Goal: Task Accomplishment & Management: Manage account settings

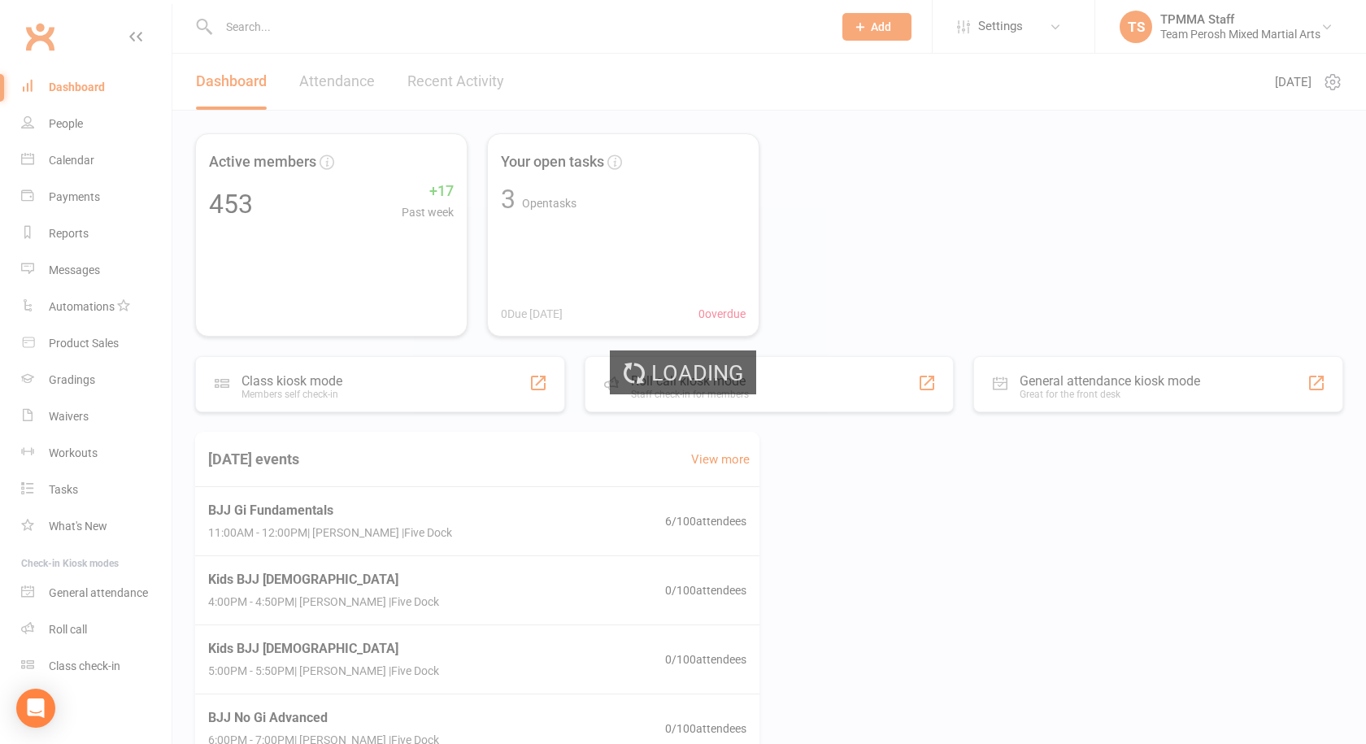
select select "100"
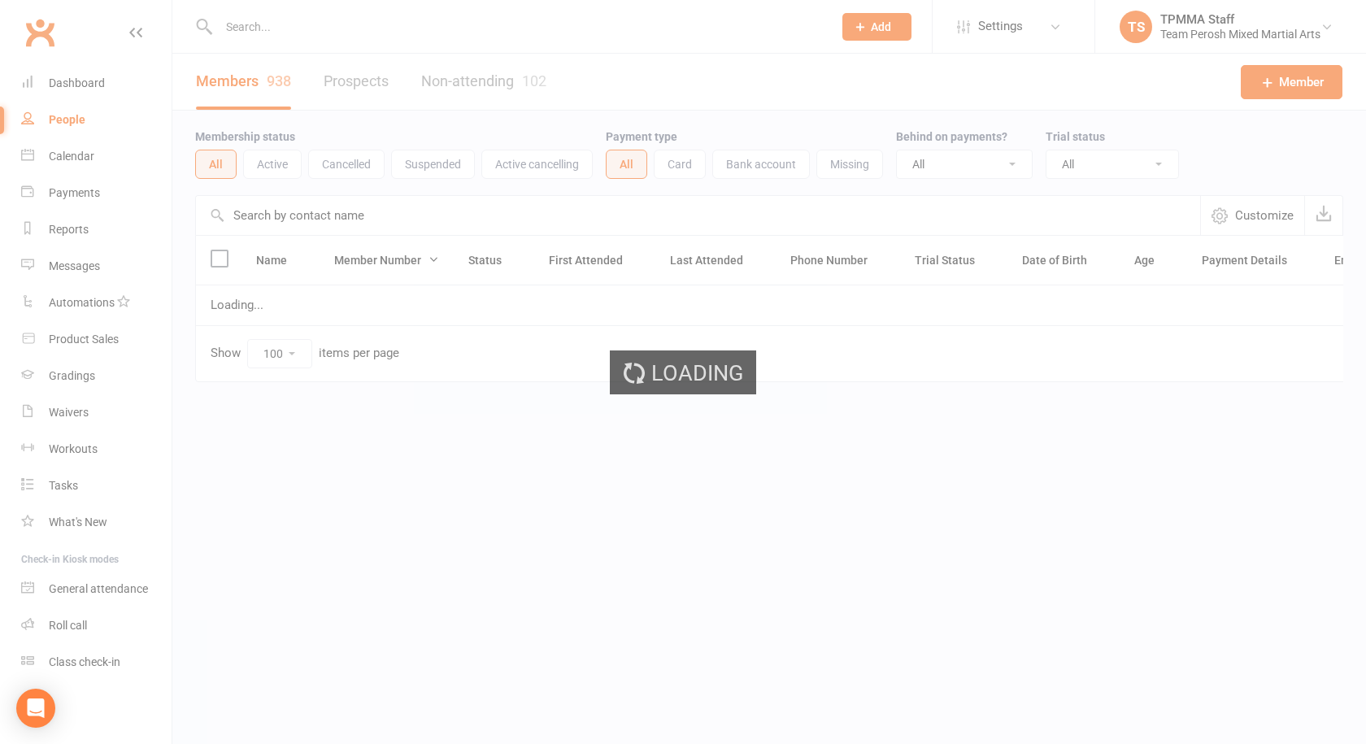
click at [82, 86] on div "Loading" at bounding box center [683, 372] width 1366 height 744
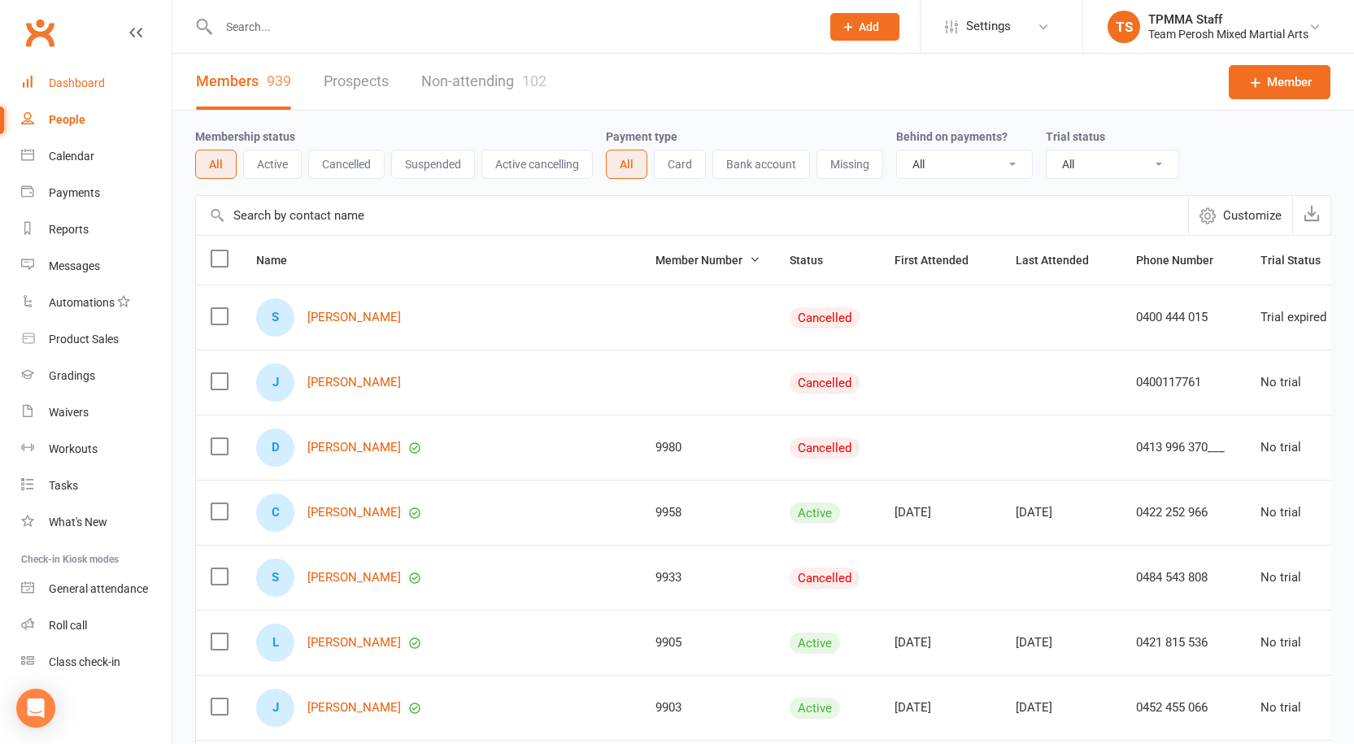
click at [82, 86] on div "Dashboard" at bounding box center [77, 82] width 56 height 13
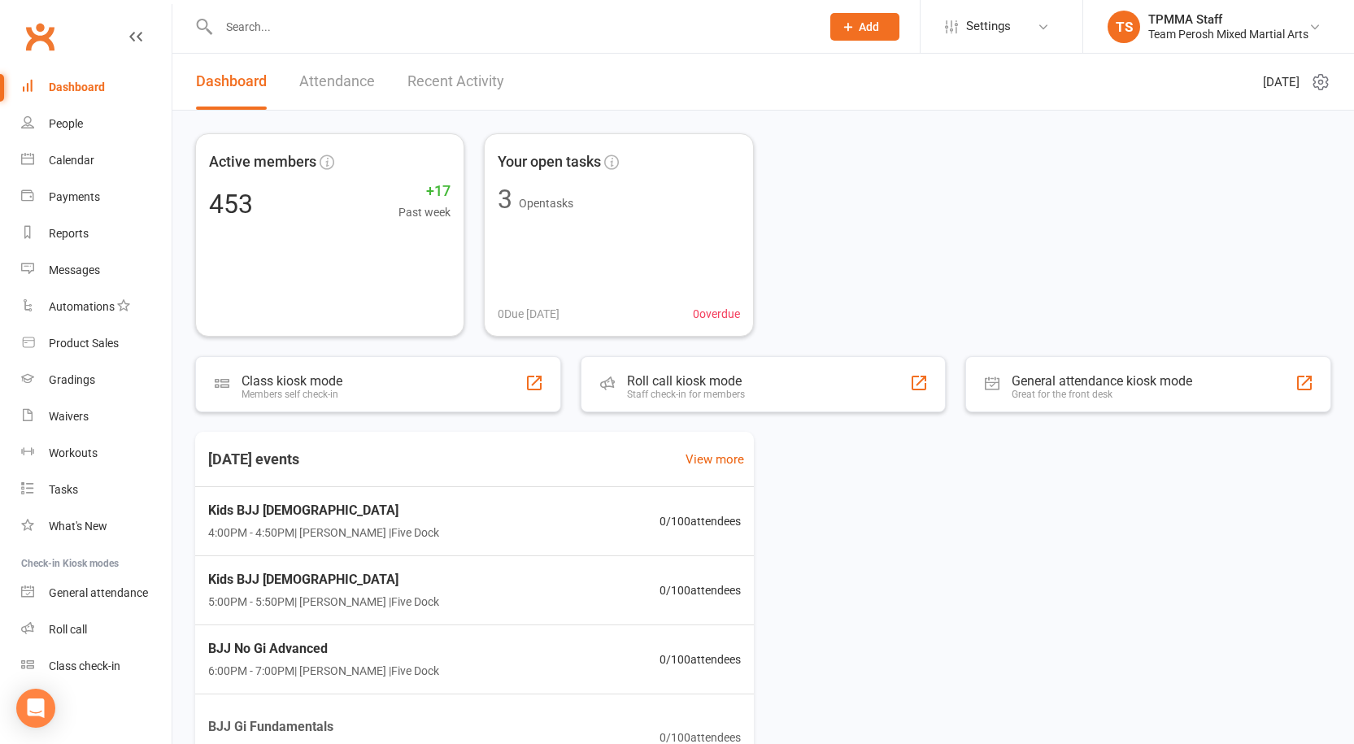
click at [446, 84] on link "Recent Activity" at bounding box center [455, 82] width 97 height 56
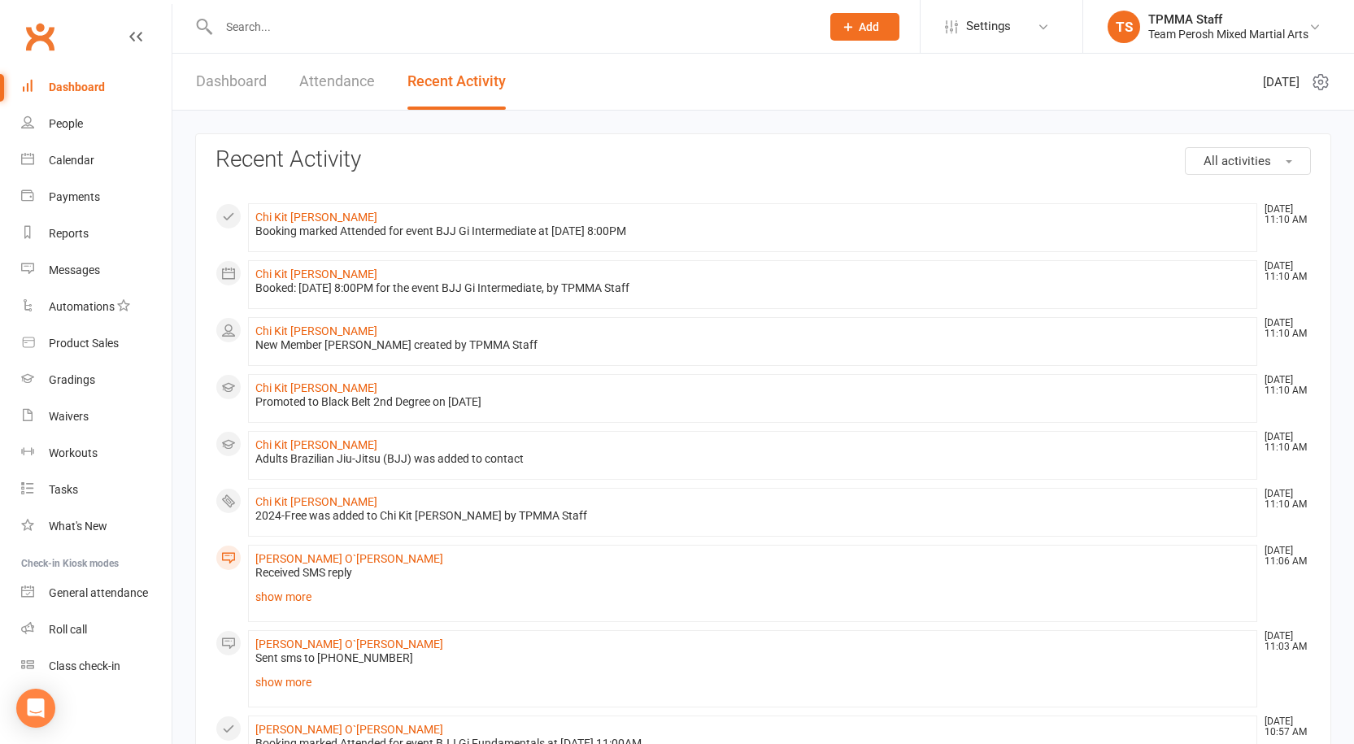
click at [315, 82] on link "Attendance" at bounding box center [337, 82] width 76 height 56
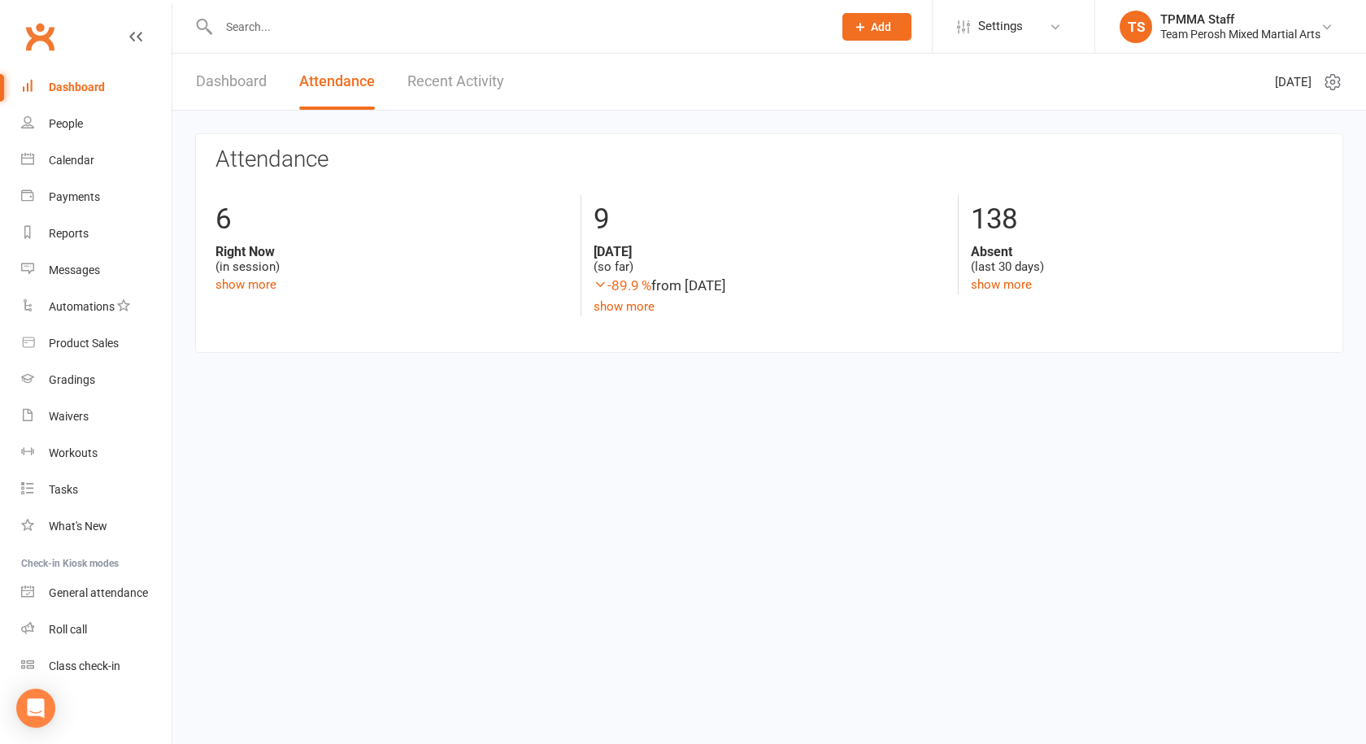
click at [252, 82] on link "Dashboard" at bounding box center [231, 82] width 71 height 56
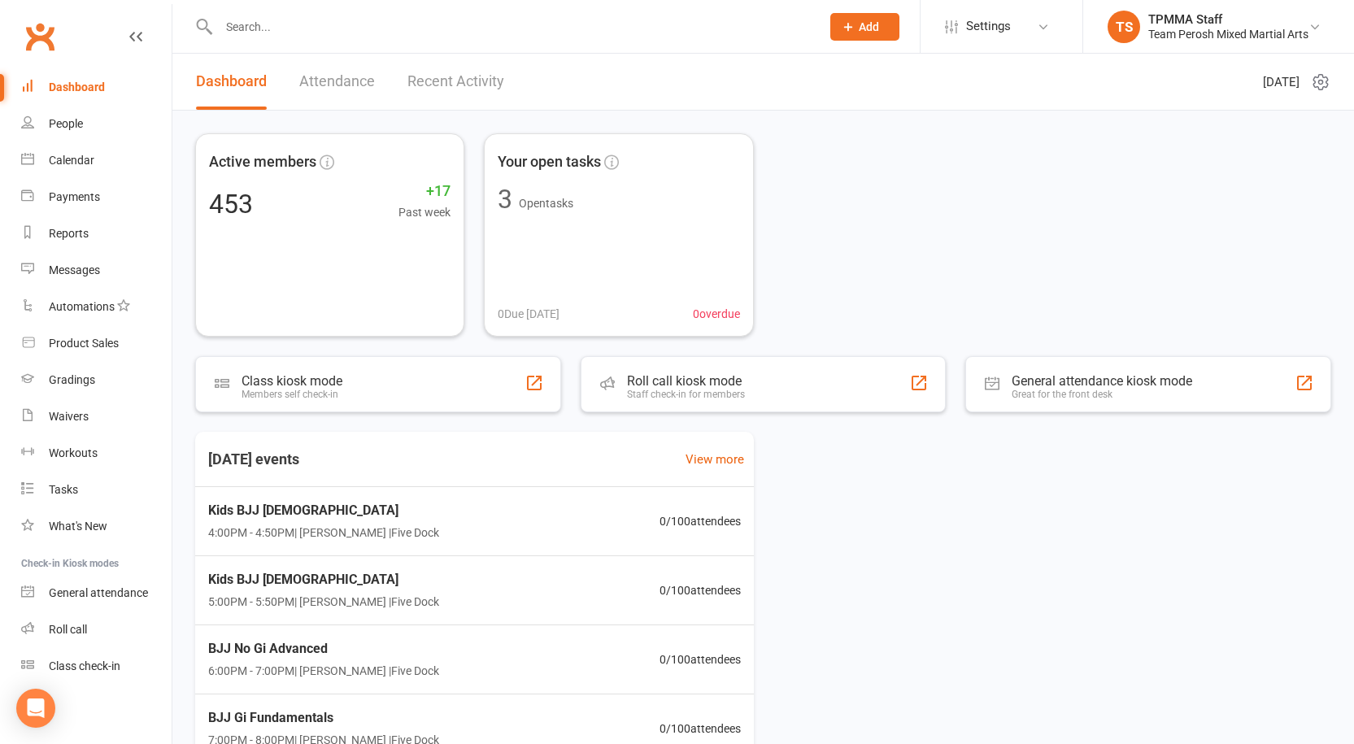
click at [945, 549] on div "Today's events View more Kids BJJ 4-9yo 4:00PM - 4:50PM | Anthony Perosh | Five…" at bounding box center [763, 632] width 1136 height 400
click at [79, 114] on link "People" at bounding box center [96, 124] width 150 height 37
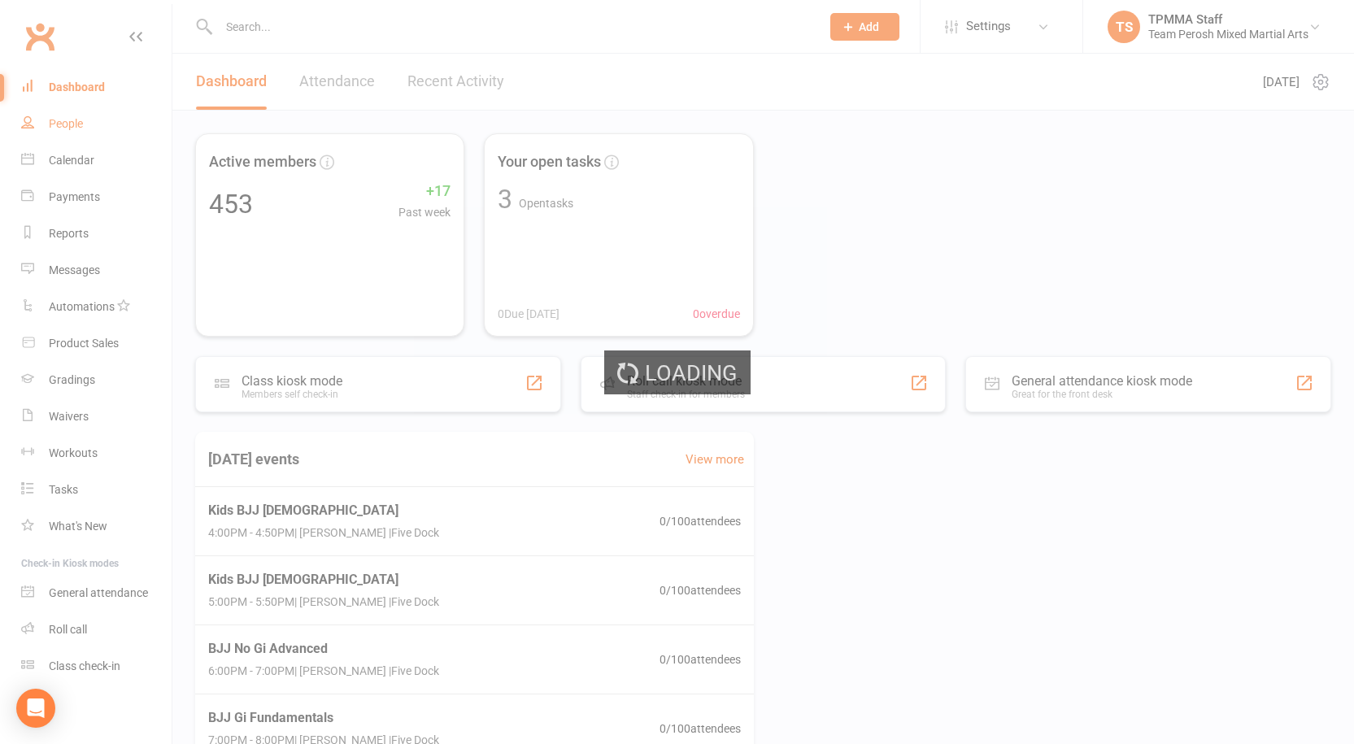
select select "100"
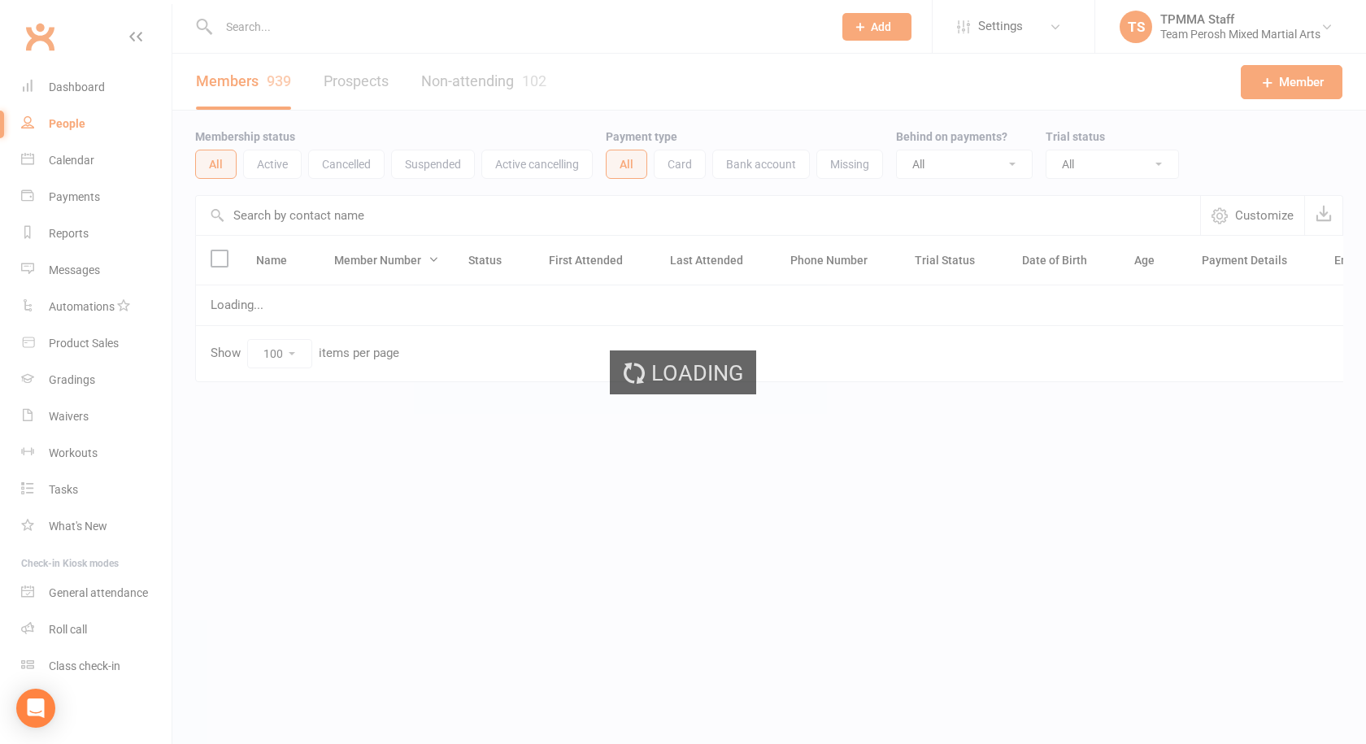
click at [82, 93] on div "Loading" at bounding box center [683, 372] width 1366 height 744
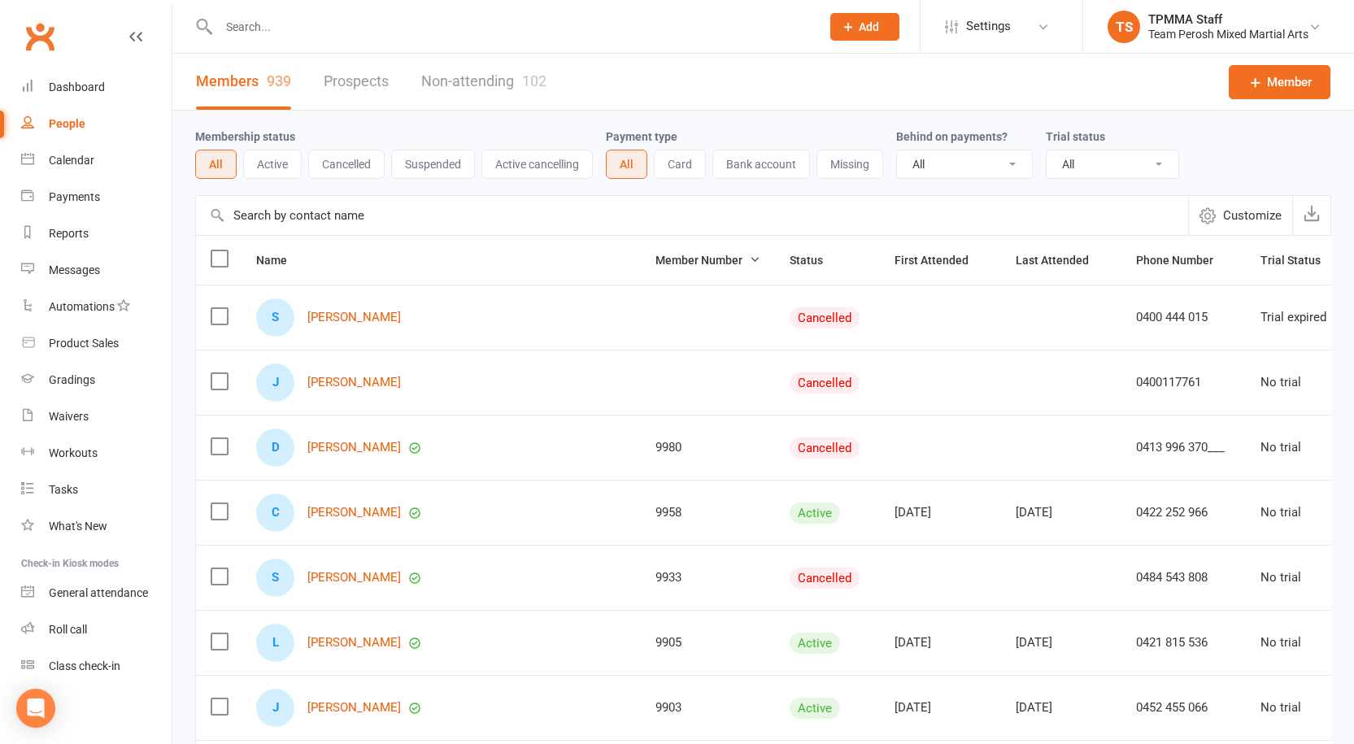
click at [997, 162] on select "All No Yes" at bounding box center [964, 164] width 135 height 28
select select "true"
click at [899, 151] on select "All No Yes" at bounding box center [964, 164] width 135 height 28
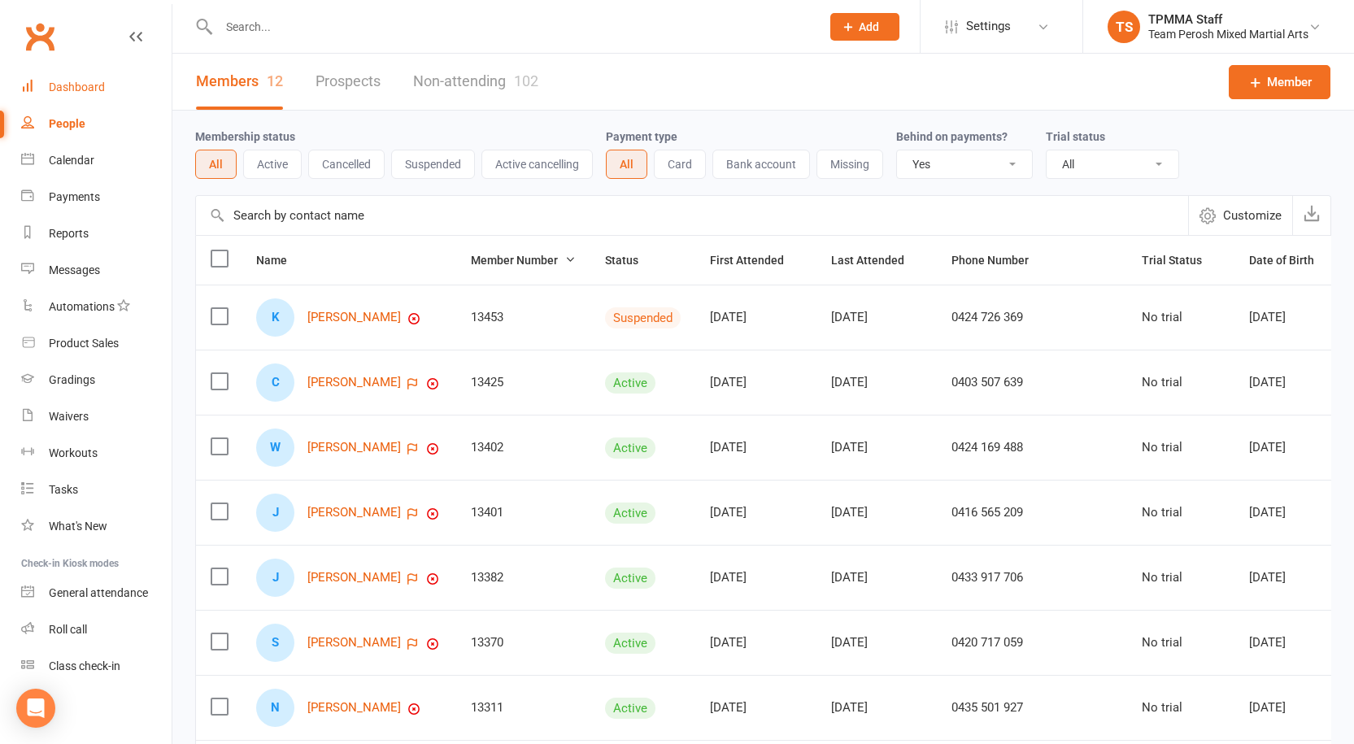
click at [92, 89] on div "Dashboard" at bounding box center [77, 87] width 56 height 13
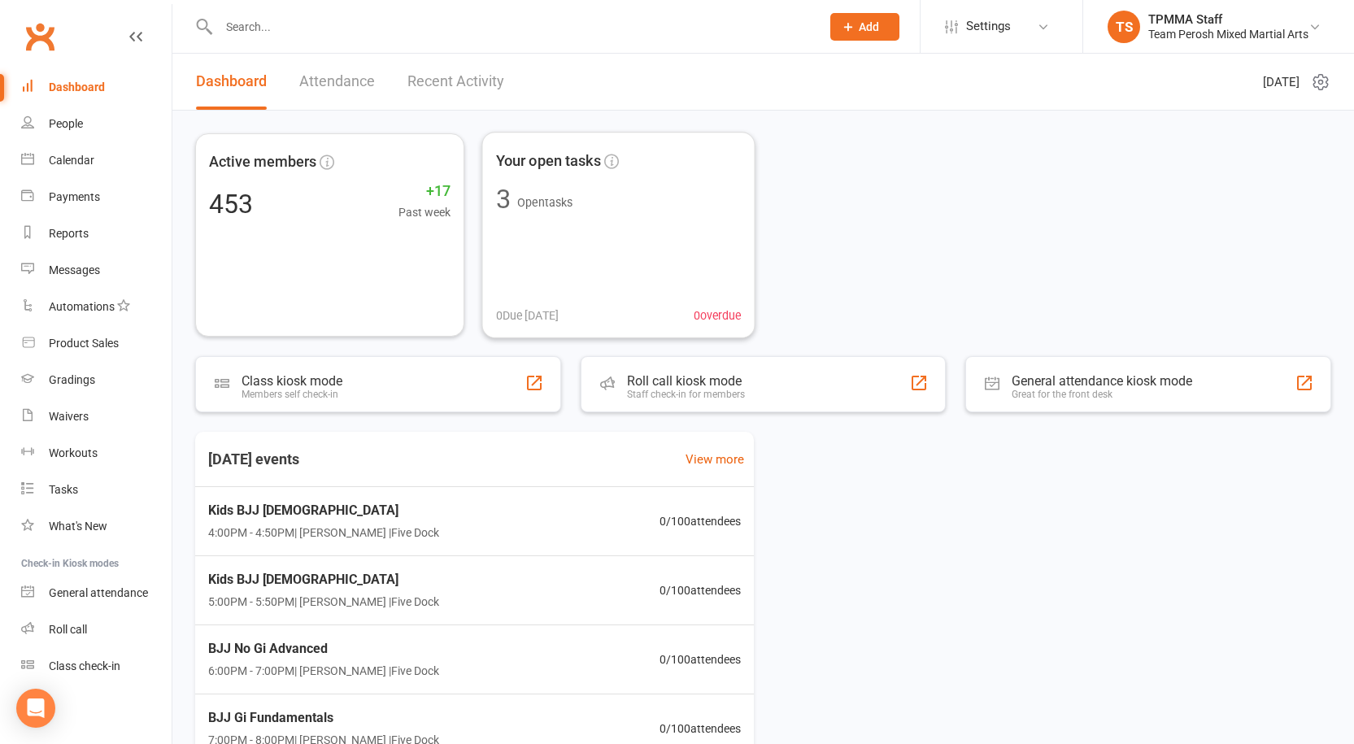
click at [468, 73] on link "Recent Activity" at bounding box center [455, 82] width 97 height 56
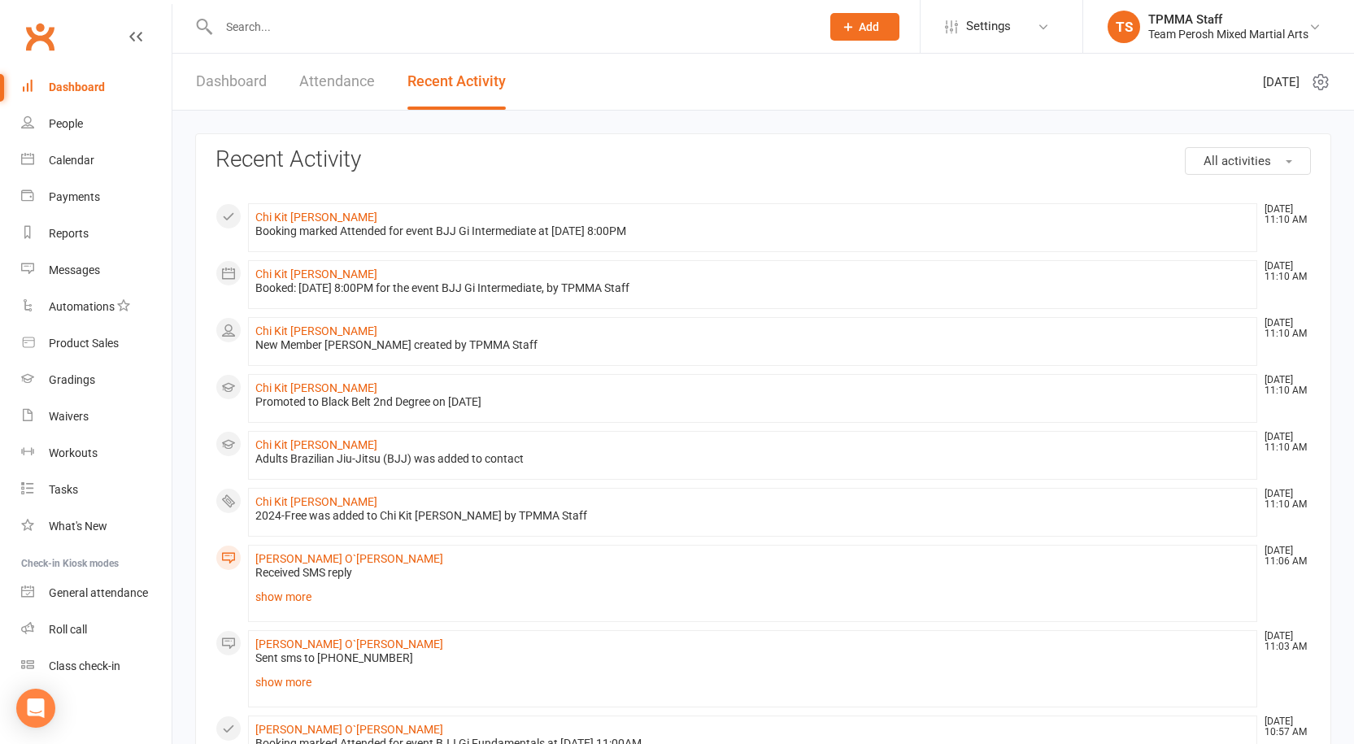
click at [71, 93] on div "Dashboard" at bounding box center [77, 87] width 56 height 13
click at [71, 124] on div "People" at bounding box center [66, 123] width 34 height 13
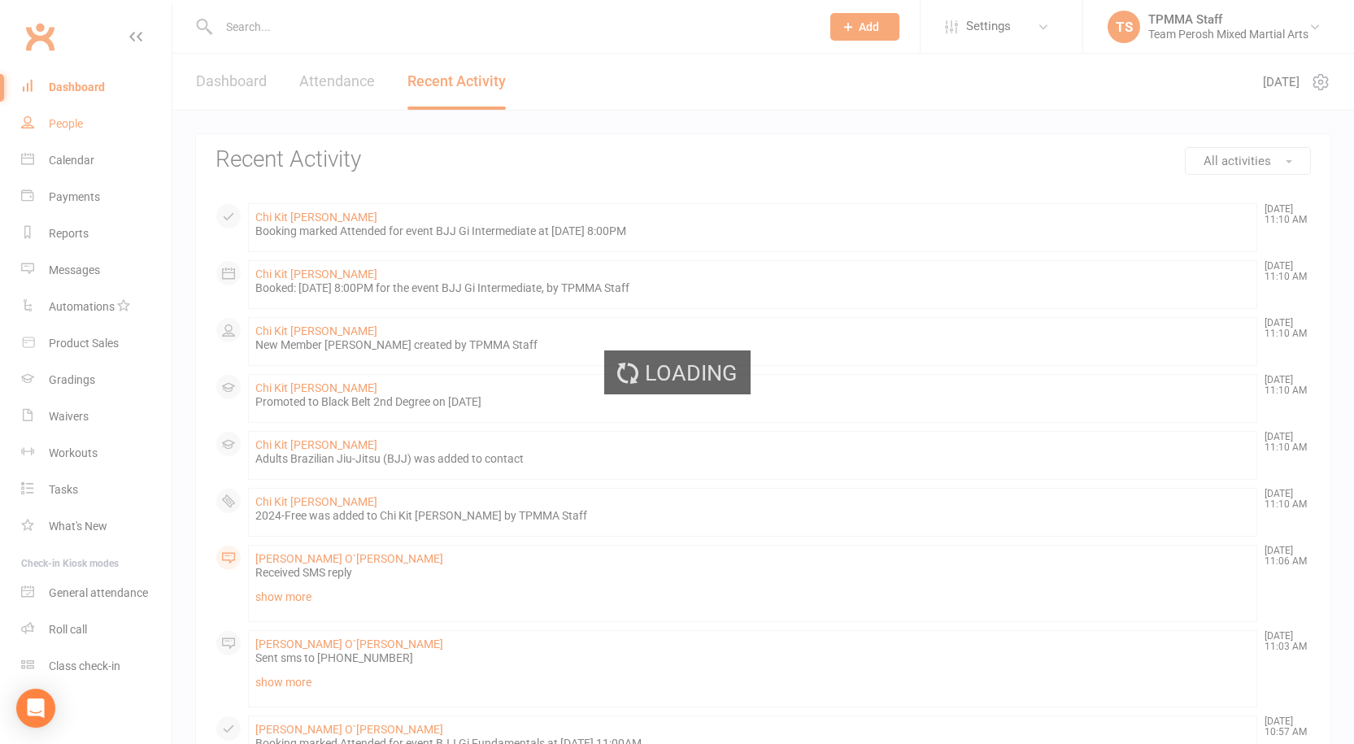
select select "true"
select select "100"
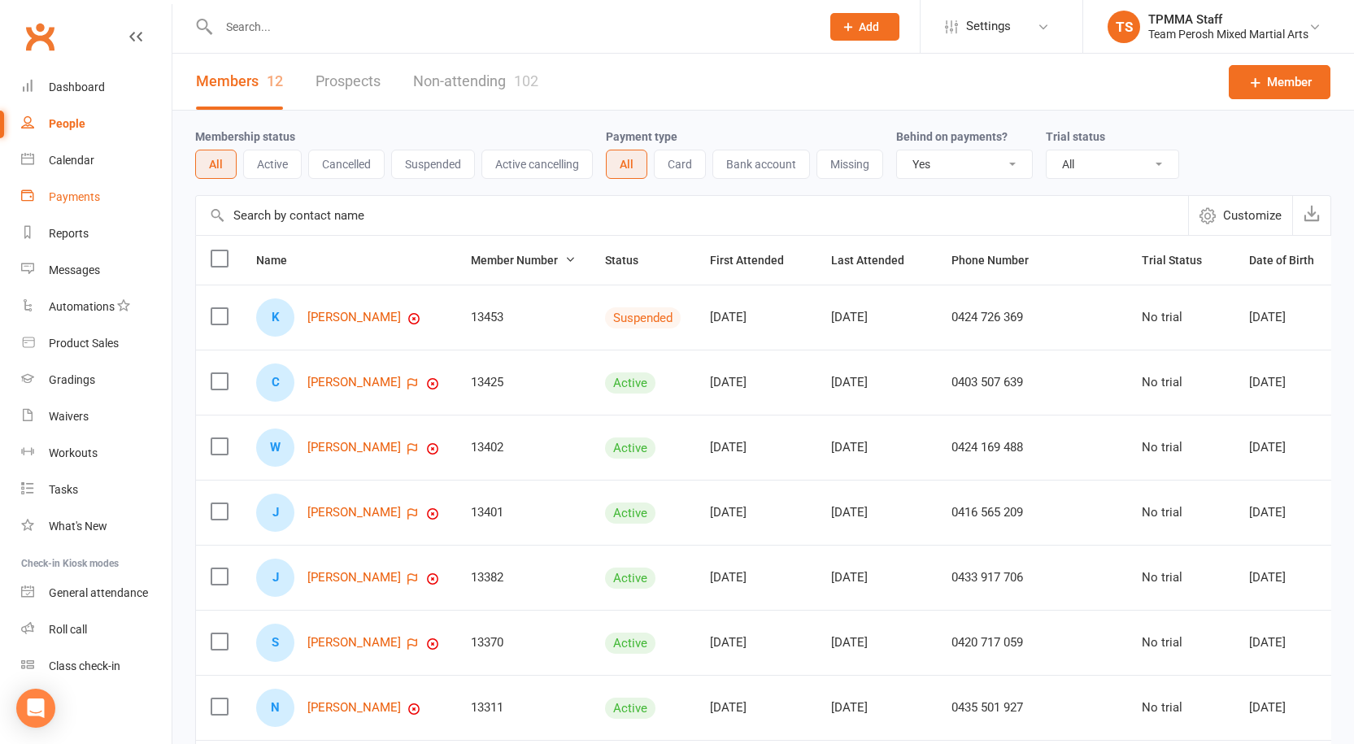
click at [70, 187] on link "Payments" at bounding box center [96, 197] width 150 height 37
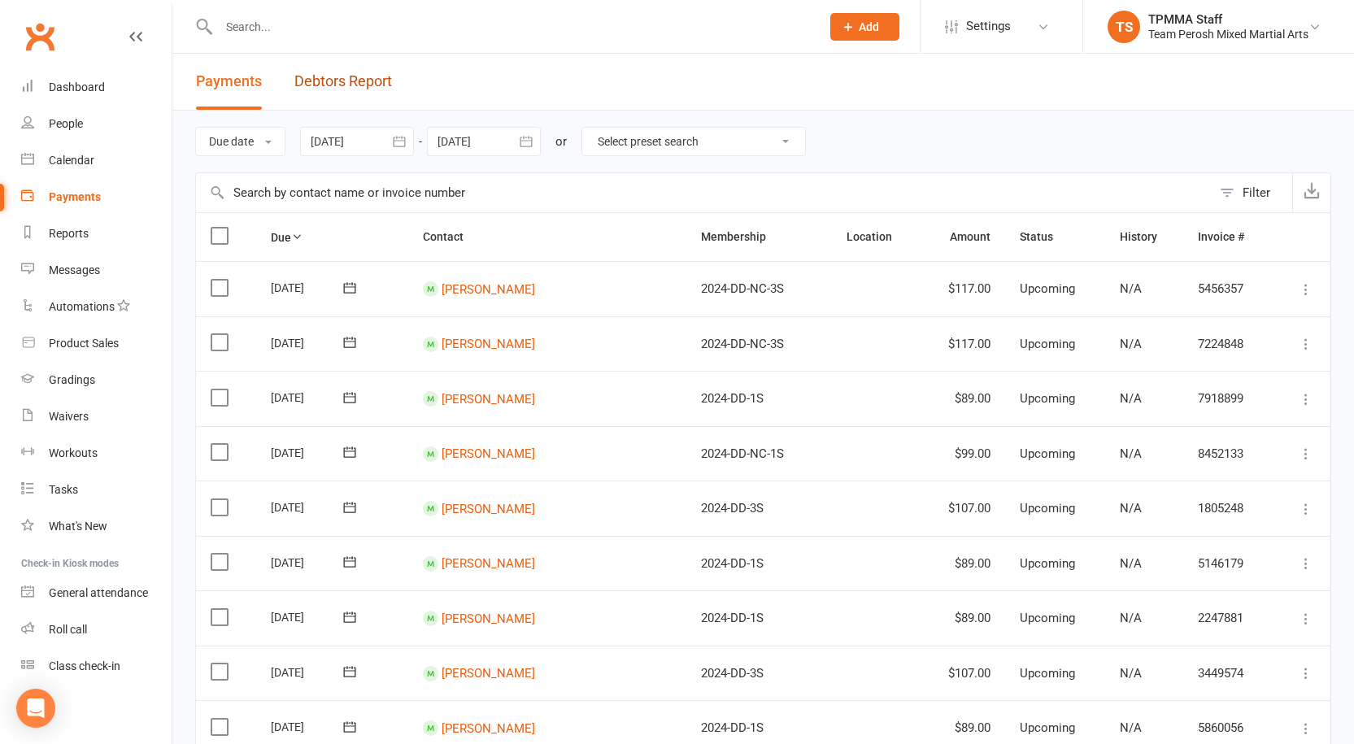
click at [361, 84] on link "Debtors Report" at bounding box center [343, 82] width 98 height 56
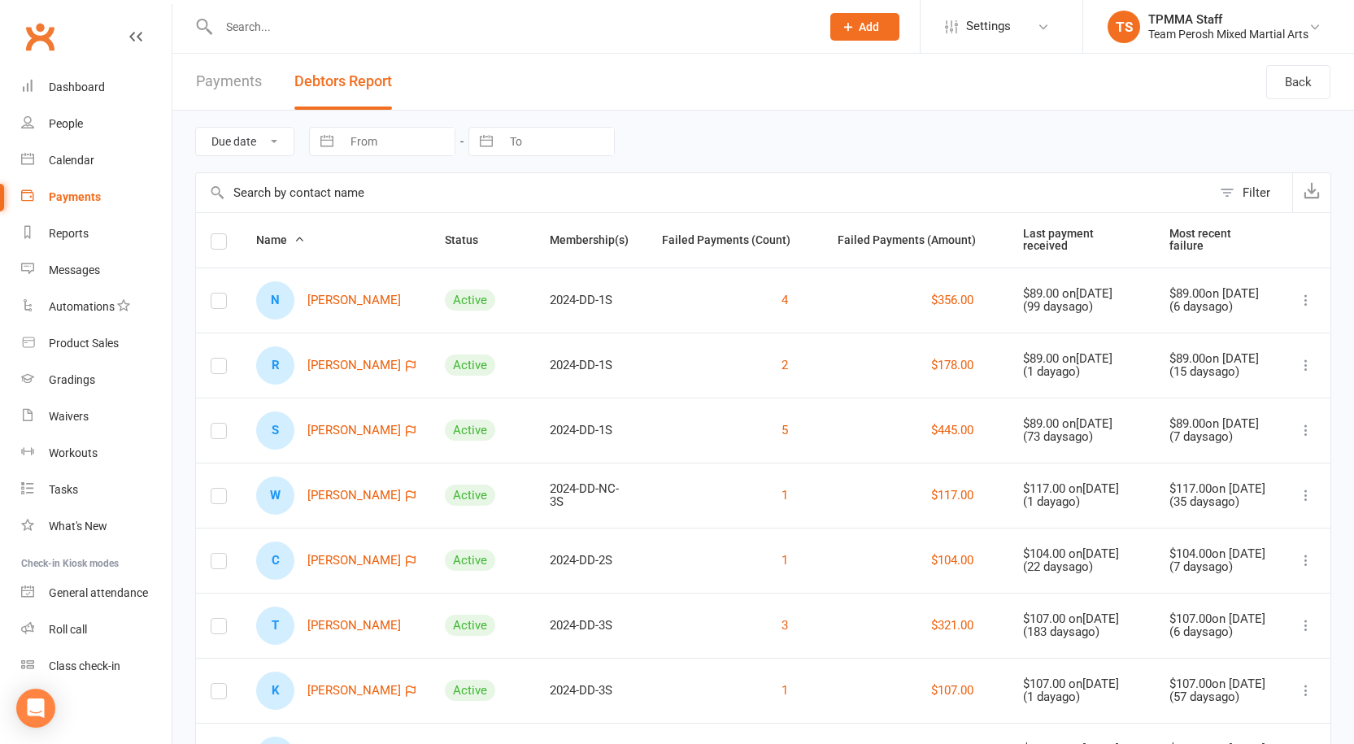
click at [255, 85] on link "Payments" at bounding box center [229, 82] width 66 height 56
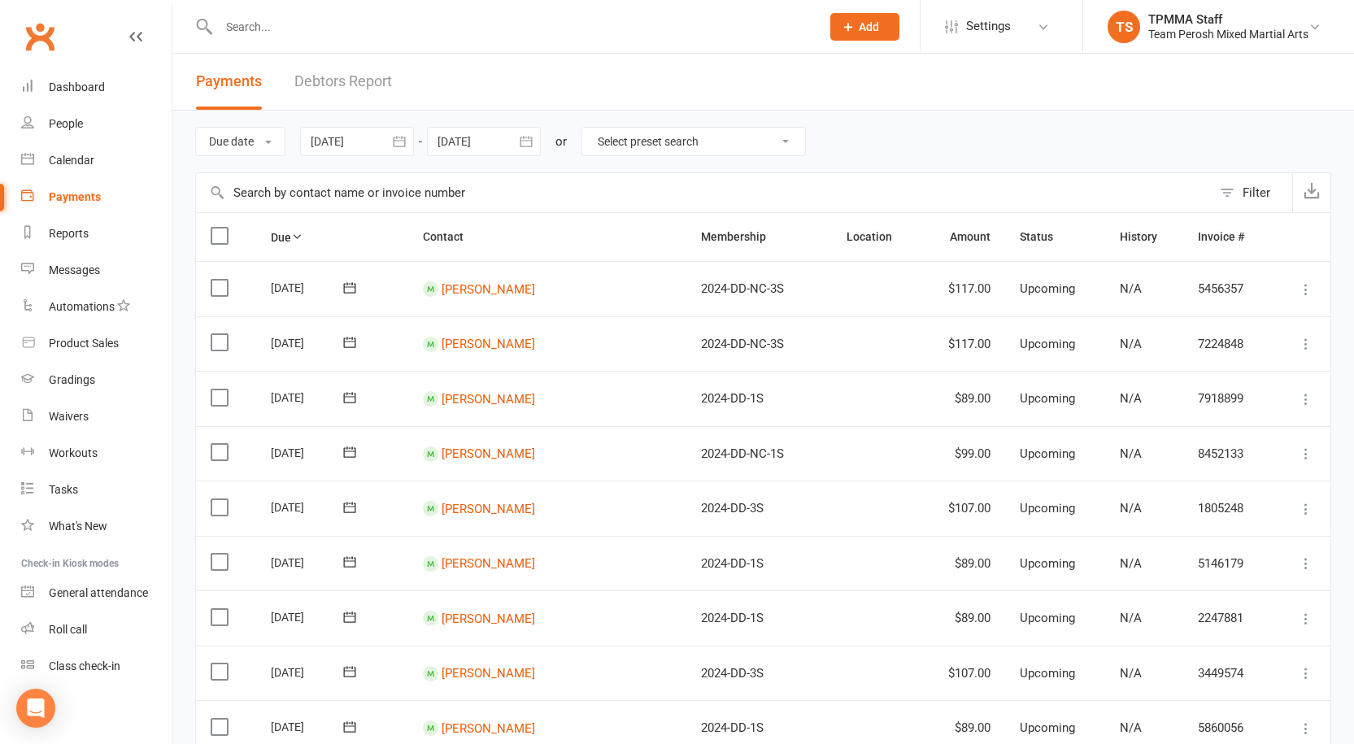
click at [407, 143] on icon "button" at bounding box center [399, 141] width 16 height 16
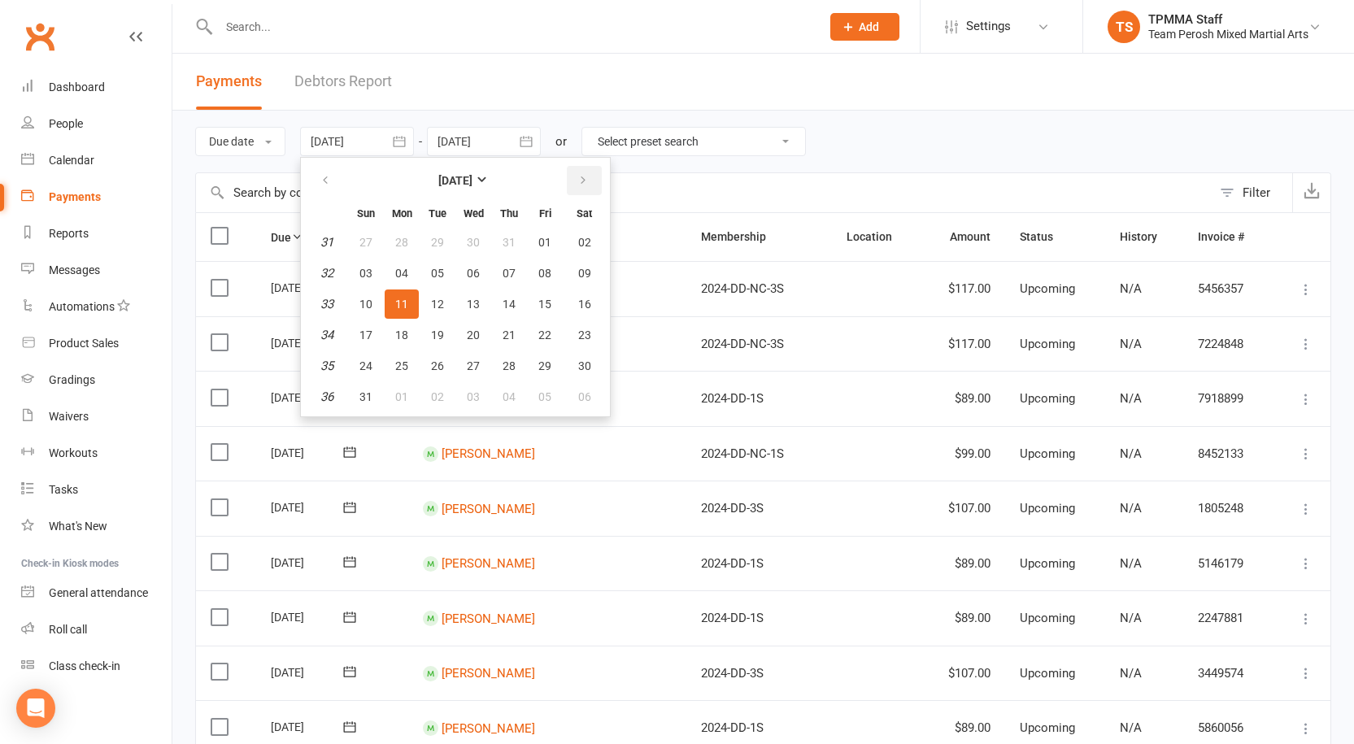
click at [585, 174] on icon "button" at bounding box center [582, 180] width 11 height 13
click at [549, 273] on span "12" at bounding box center [544, 273] width 13 height 13
type input "12 Sep 2025"
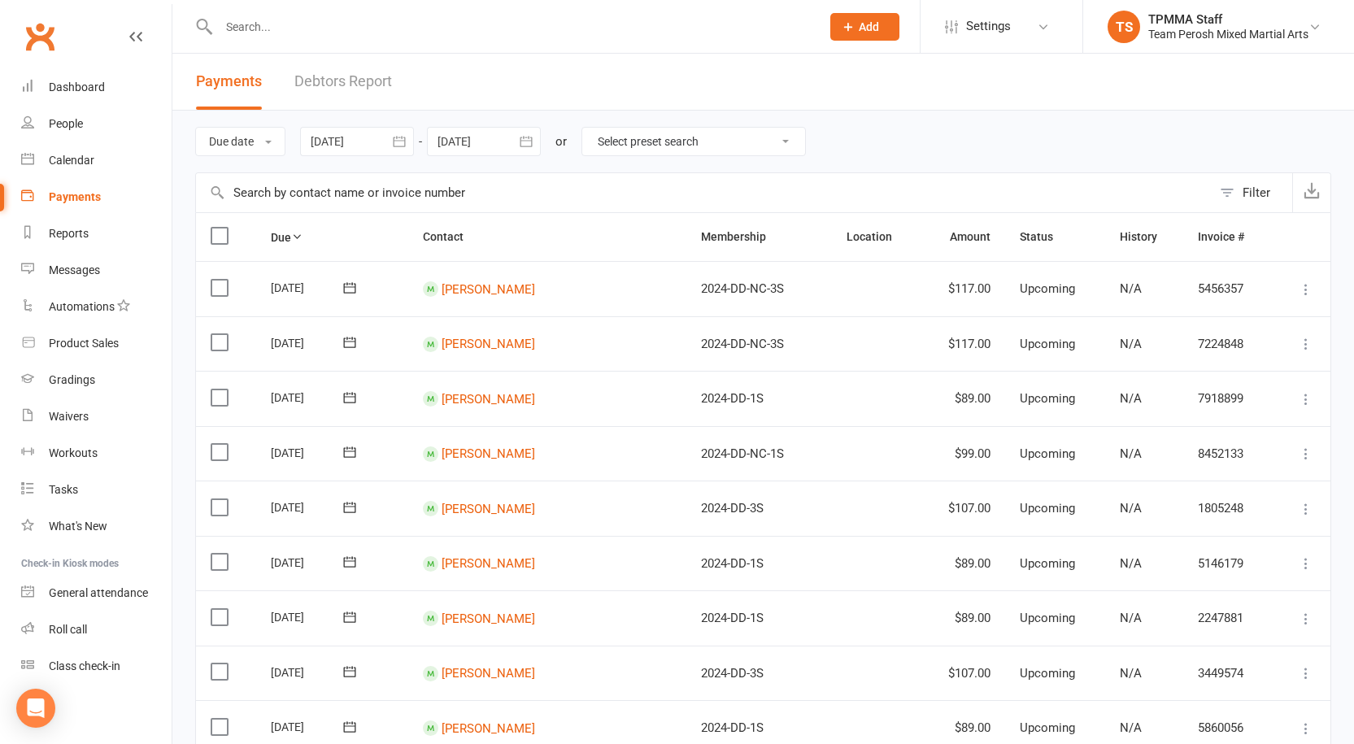
click at [523, 134] on icon "button" at bounding box center [526, 141] width 16 height 16
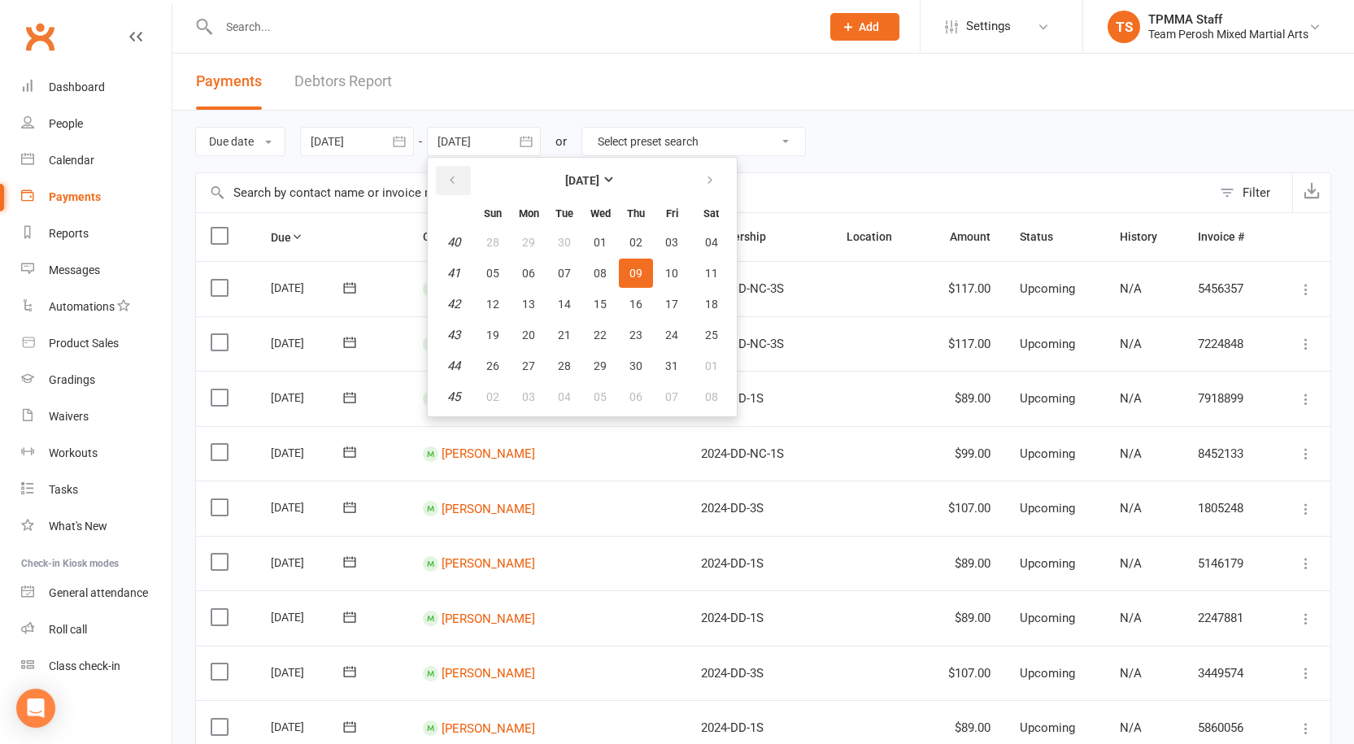
click at [458, 180] on icon "button" at bounding box center [451, 180] width 11 height 13
click at [671, 272] on span "12" at bounding box center [671, 273] width 13 height 13
type input "12 Sep 2025"
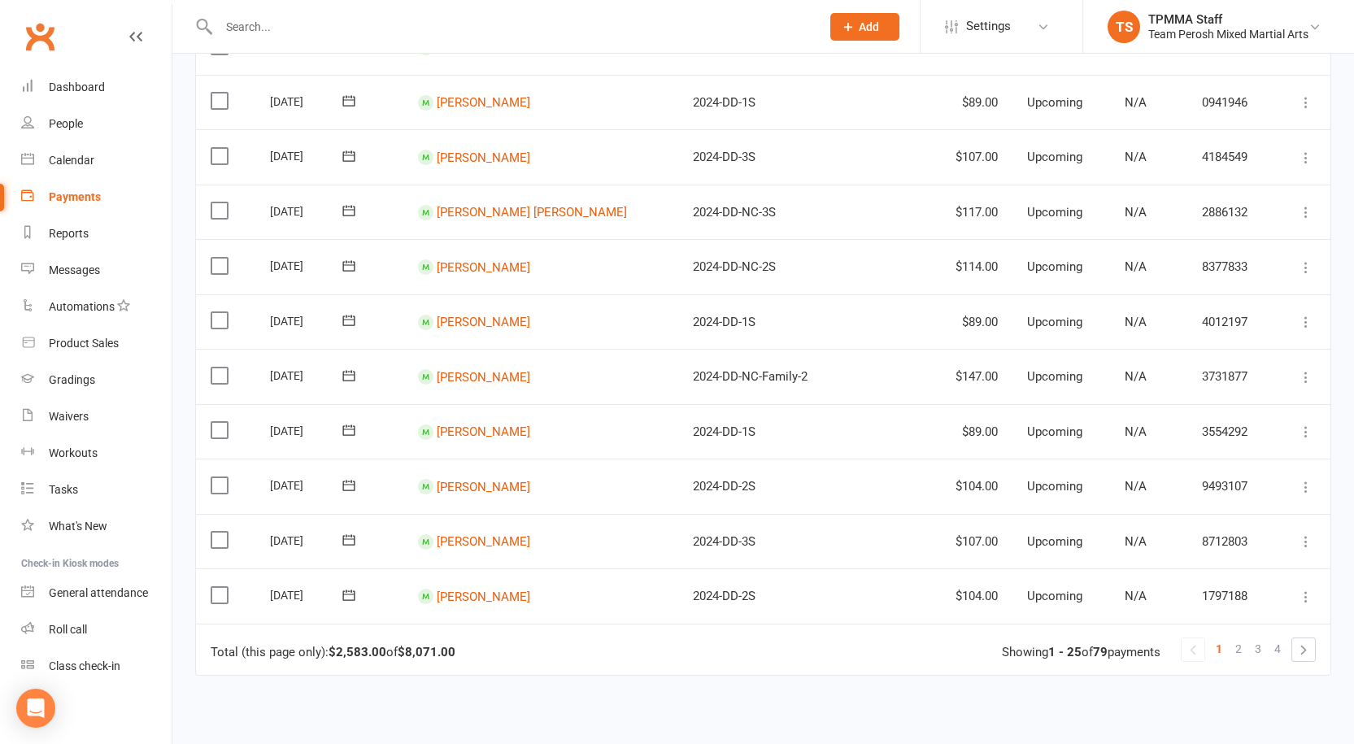
scroll to position [1175, 0]
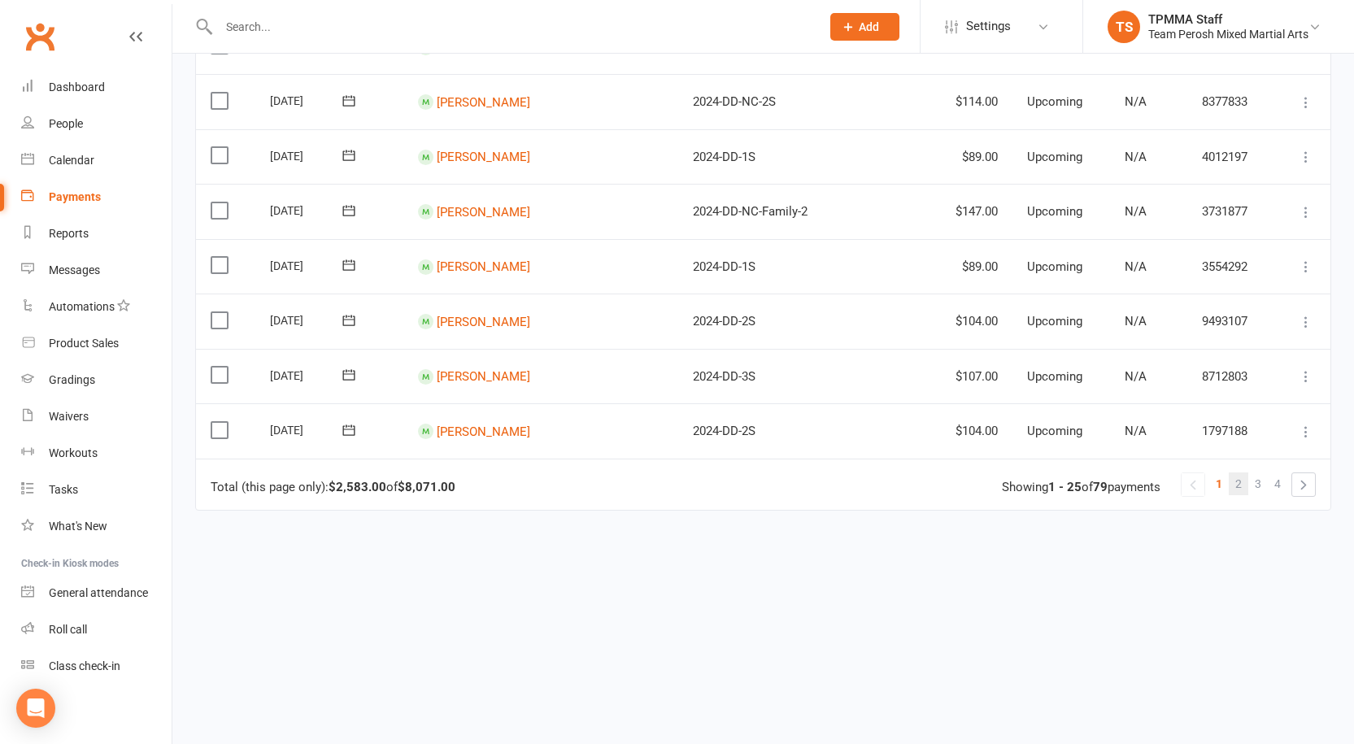
click at [1240, 482] on span "2" at bounding box center [1238, 483] width 7 height 23
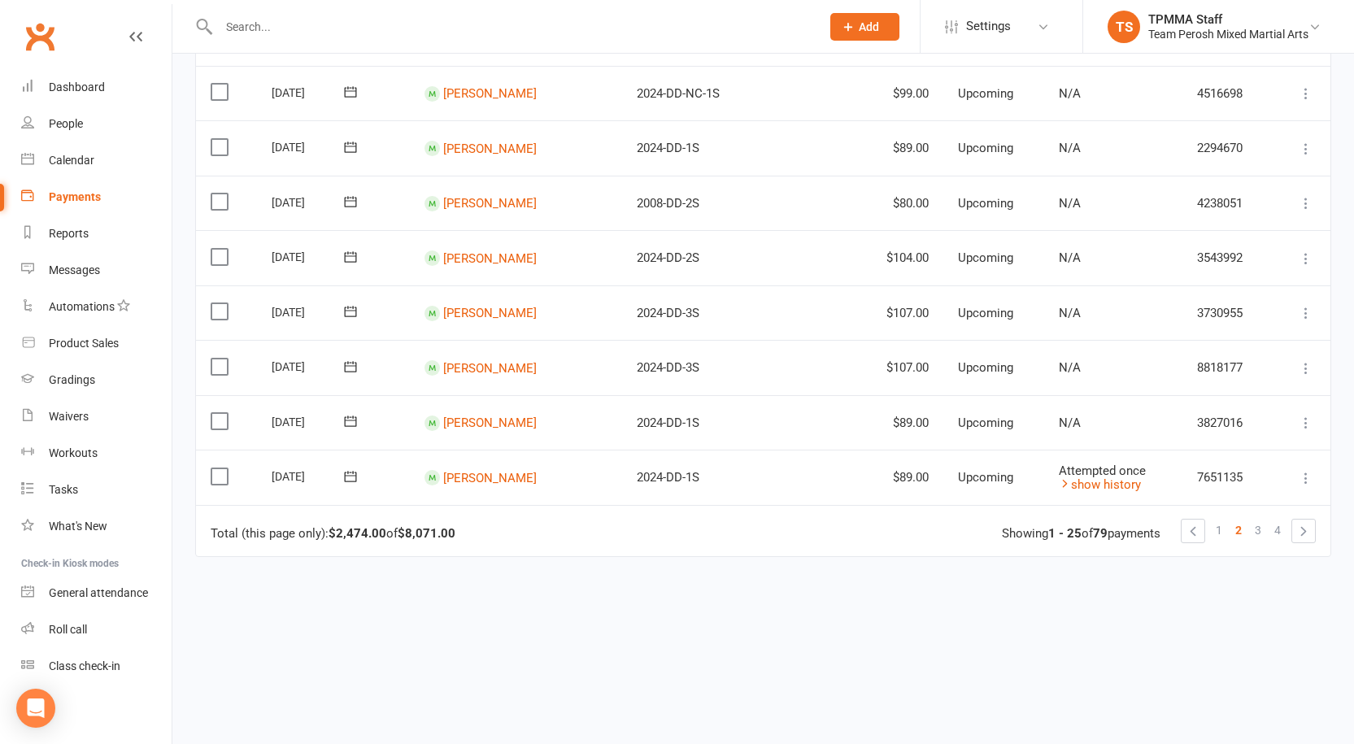
scroll to position [1138, 0]
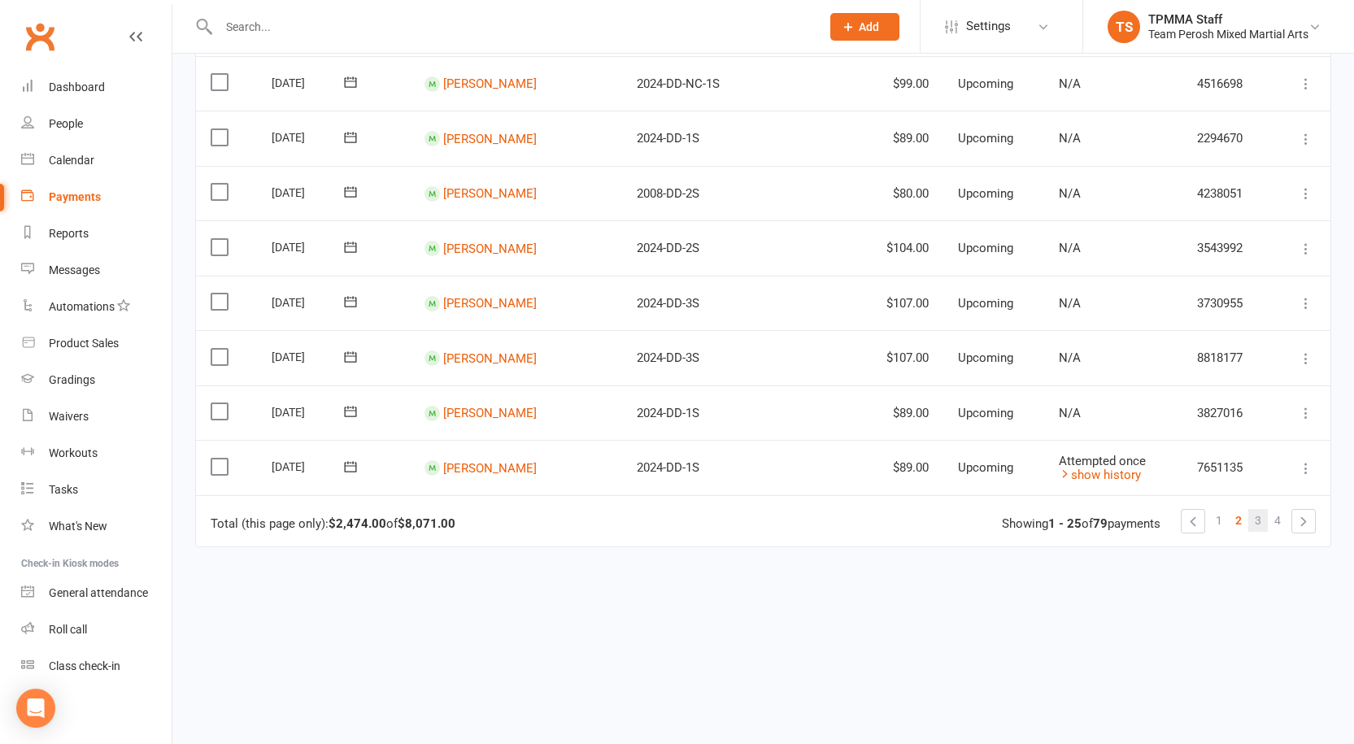
click at [1258, 519] on span "3" at bounding box center [1258, 520] width 7 height 23
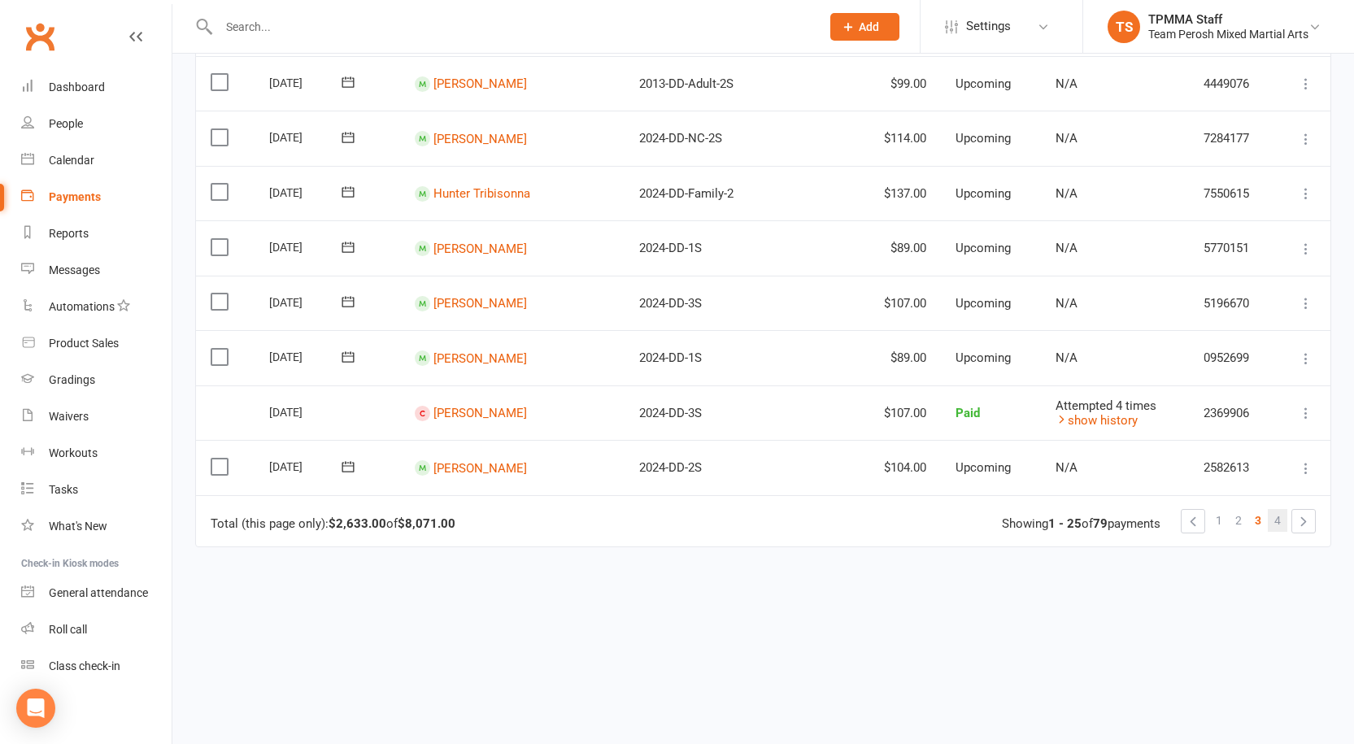
click at [1279, 522] on span "4" at bounding box center [1277, 520] width 7 height 23
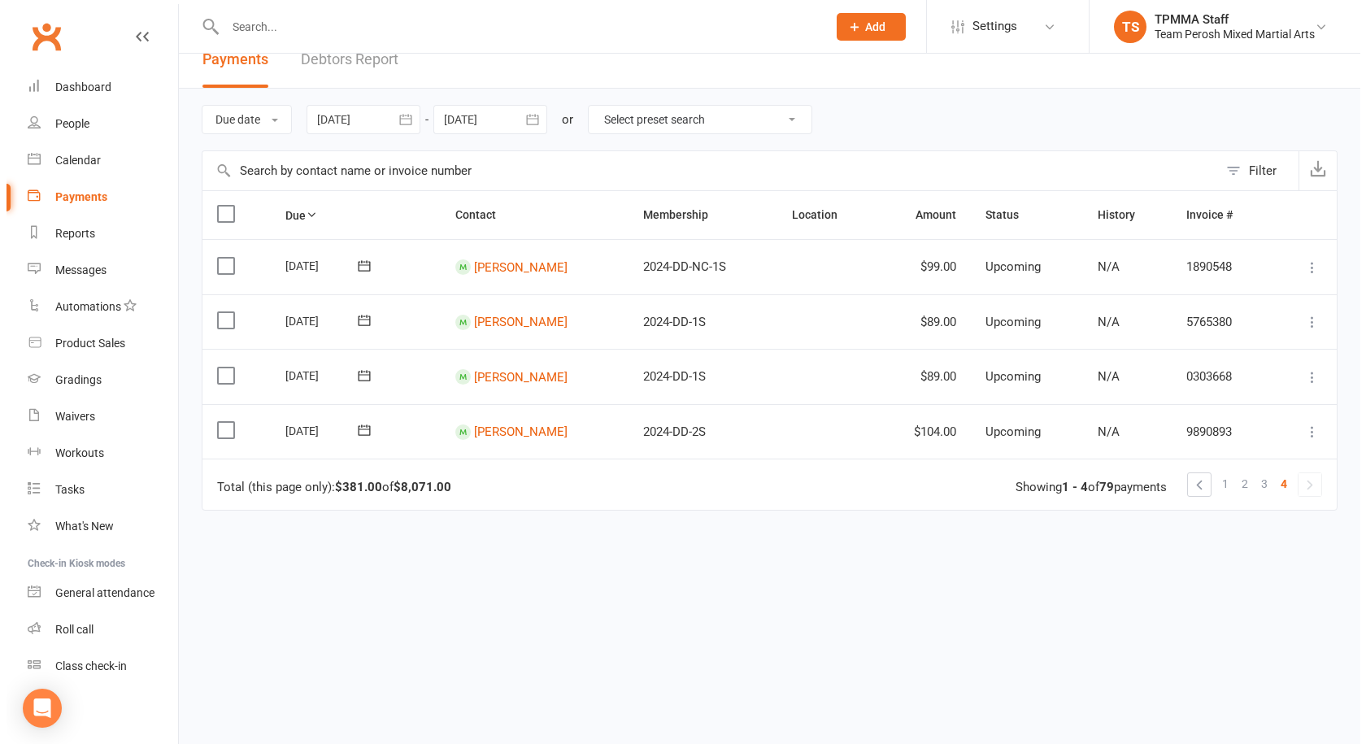
scroll to position [0, 0]
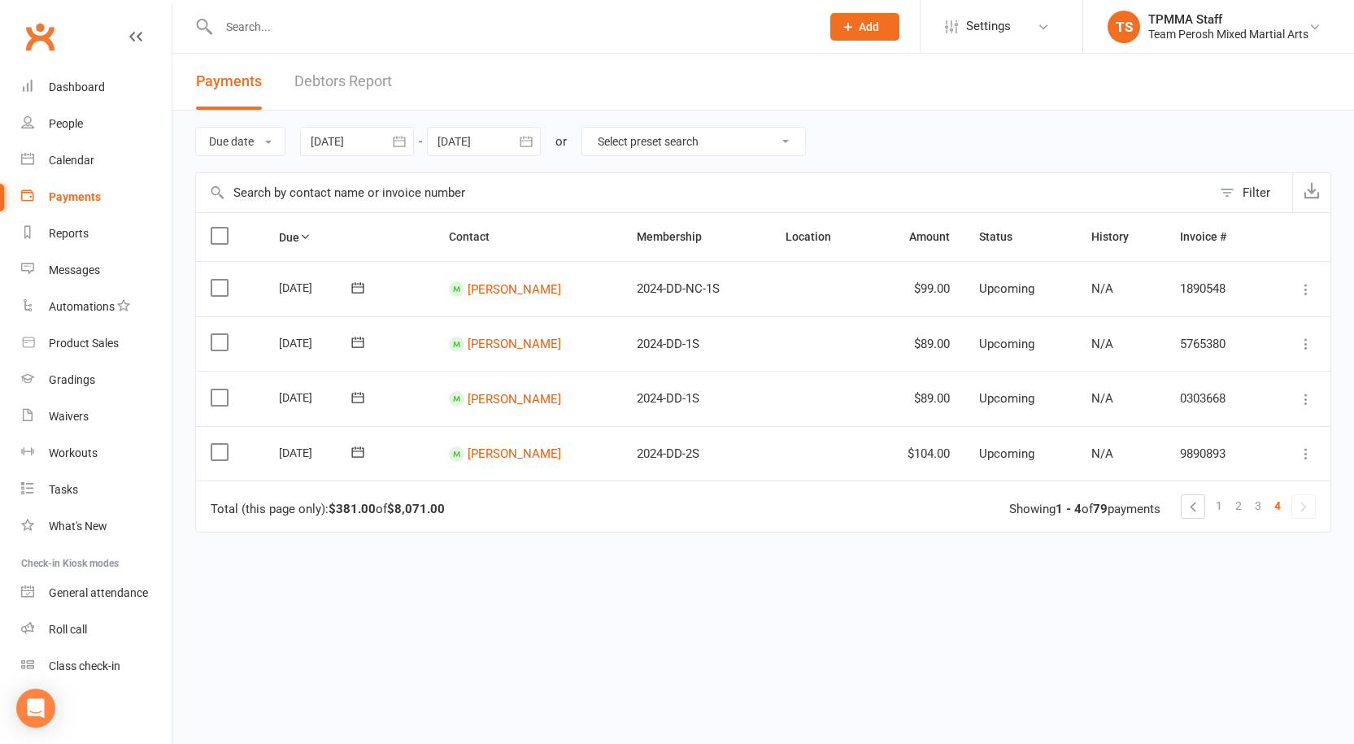
click at [820, 623] on div "Due Contact Membership Location Amount Status History Invoice # Select this 12 …" at bounding box center [763, 477] width 1136 height 530
click at [1242, 28] on div "Team Perosh Mixed Martial Arts" at bounding box center [1228, 34] width 160 height 15
click at [1321, 28] on link "TS TPMMA Staff Team Perosh Mixed Martial Arts" at bounding box center [1219, 27] width 222 height 33
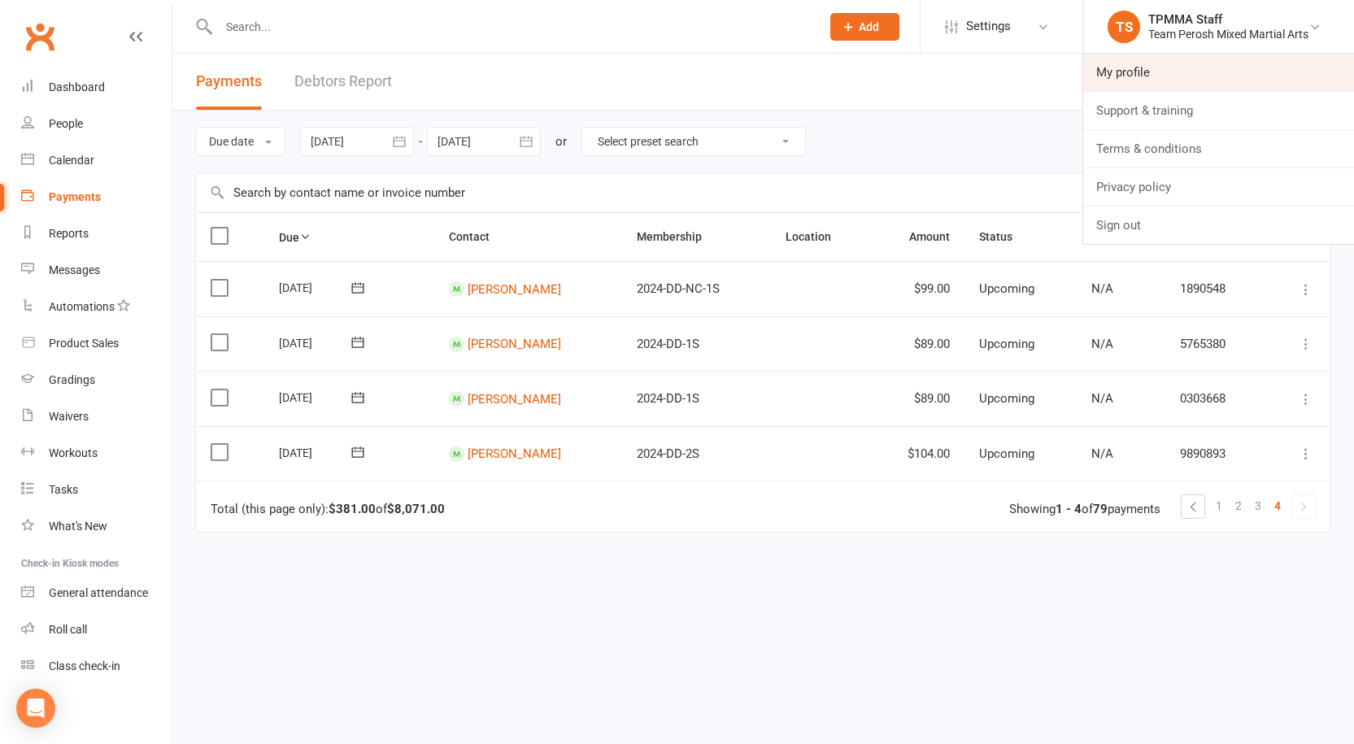
click at [1167, 62] on link "My profile" at bounding box center [1218, 72] width 271 height 37
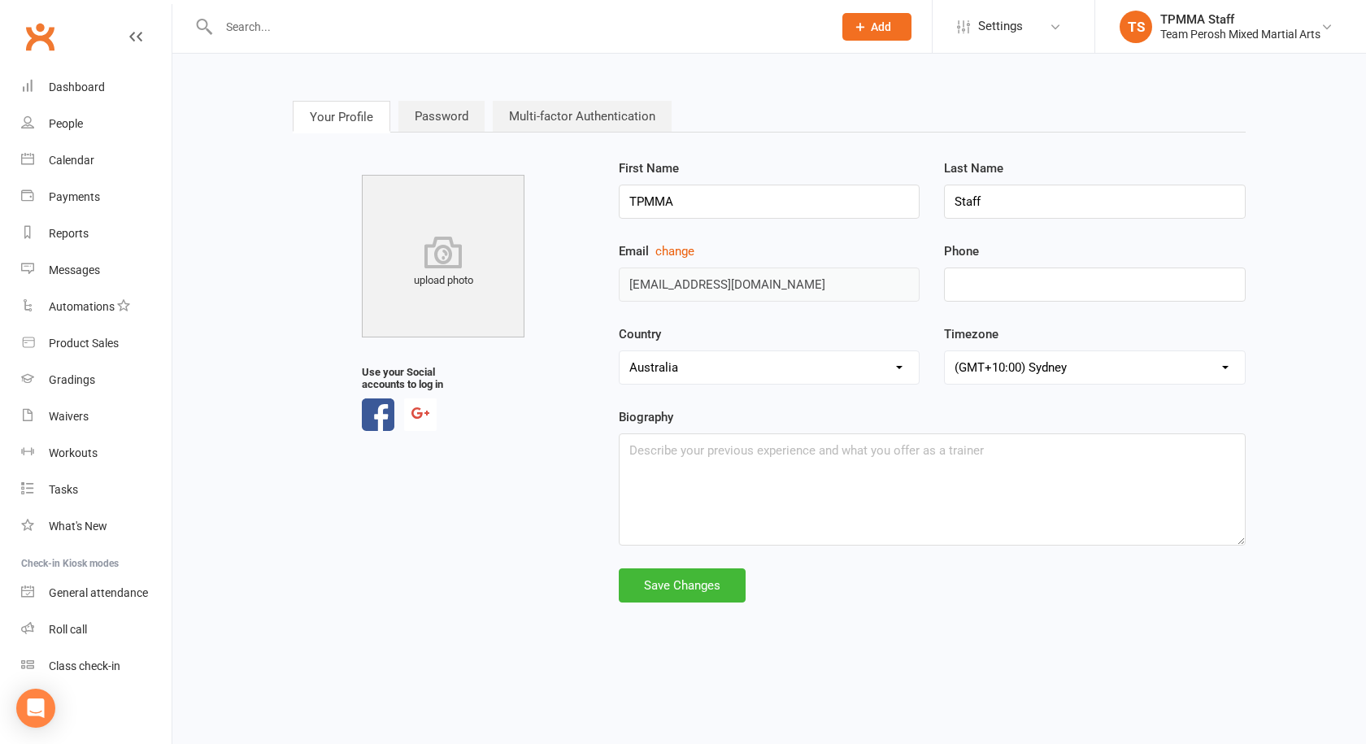
click at [560, 107] on link "Multi-factor Authentication" at bounding box center [582, 116] width 179 height 31
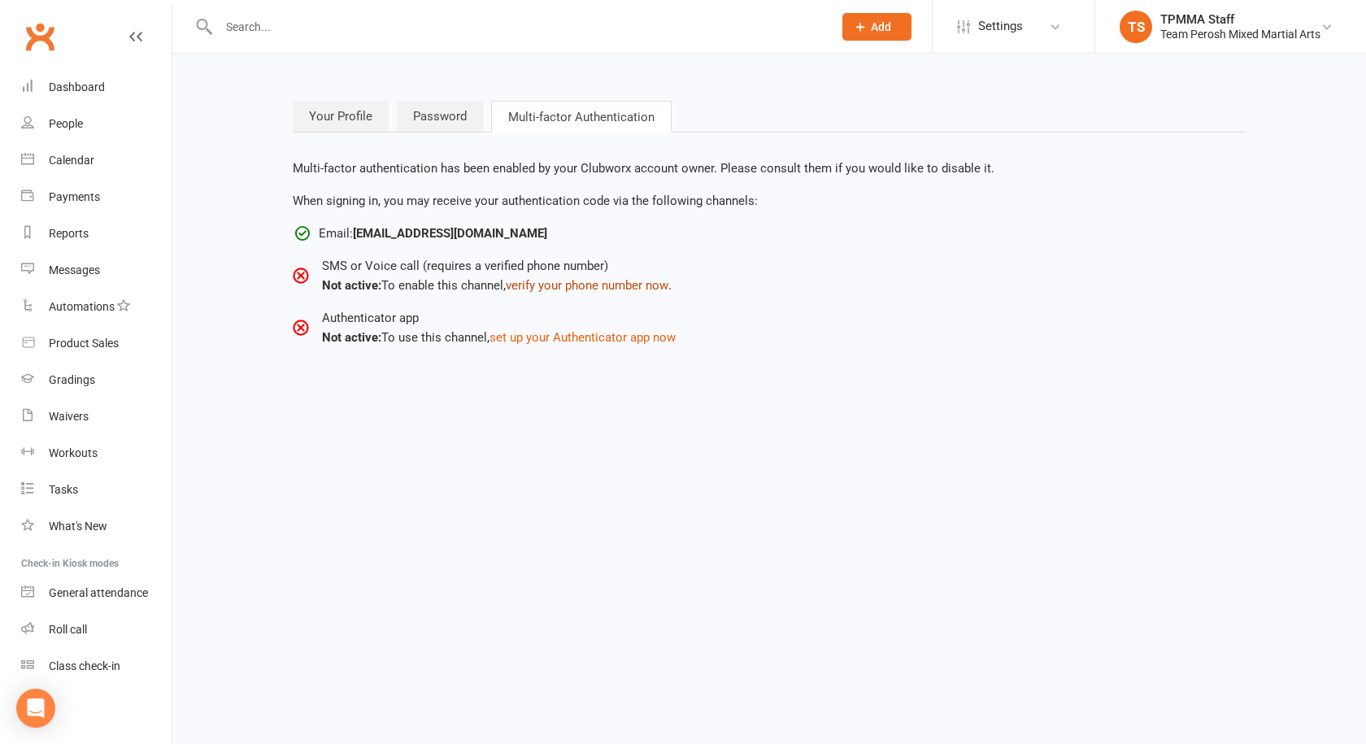
click at [576, 285] on button "verify your phone number now" at bounding box center [587, 286] width 163 height 20
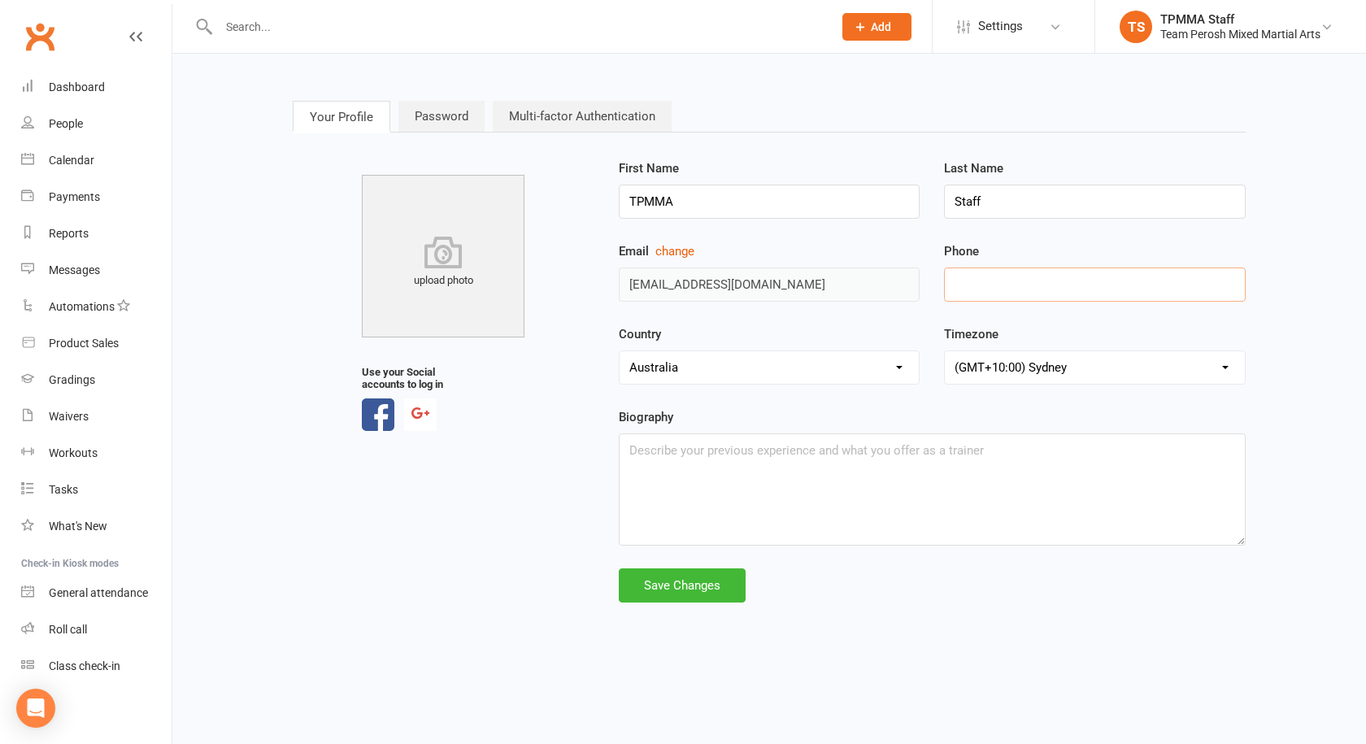
click at [984, 281] on input "tel" at bounding box center [1095, 285] width 302 height 34
type input "0414361584"
click at [706, 582] on div "Save Changes" at bounding box center [682, 585] width 127 height 34
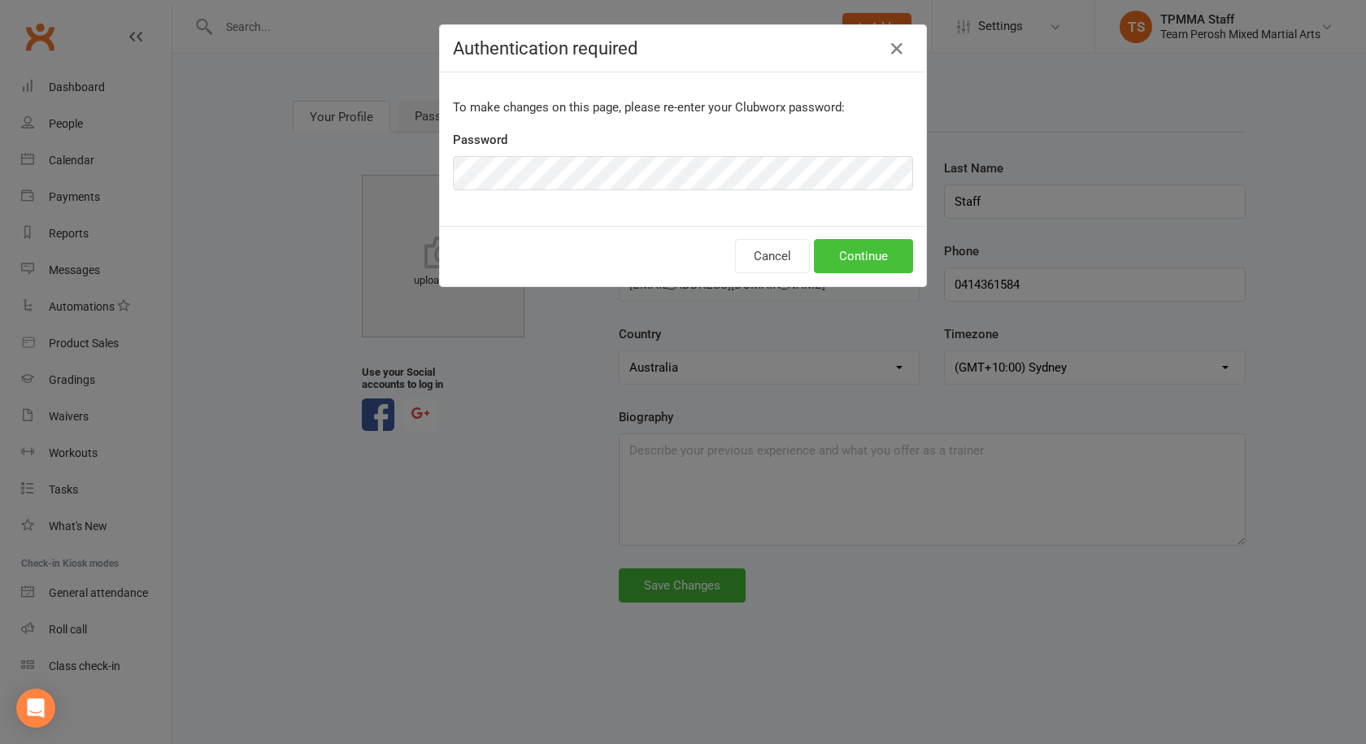
click at [864, 257] on button "Continue" at bounding box center [863, 256] width 99 height 34
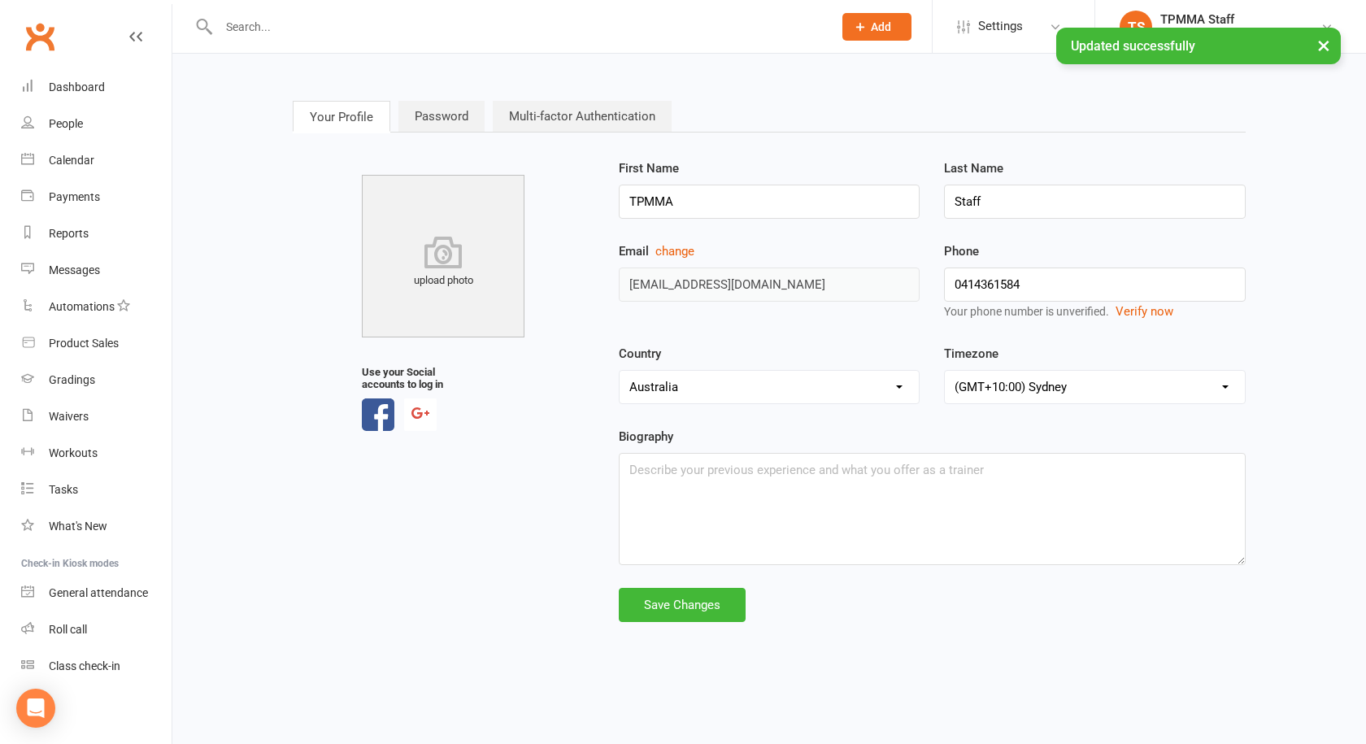
click at [595, 113] on link "Multi-factor Authentication" at bounding box center [582, 116] width 179 height 31
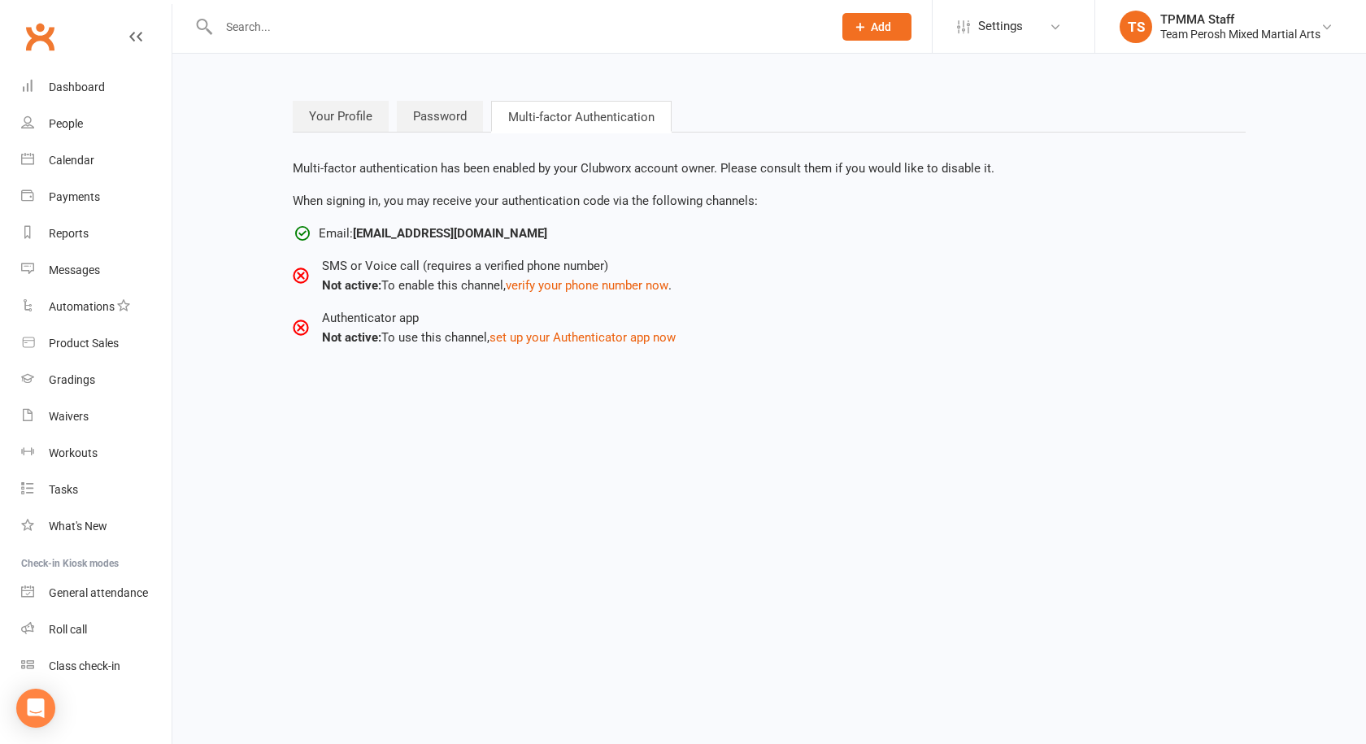
click at [635, 396] on html "Prospect Member Non-attending contact Grading event Task Membership plan Bulk m…" at bounding box center [683, 198] width 1366 height 396
click at [365, 288] on strong "Not active:" at bounding box center [351, 285] width 59 height 15
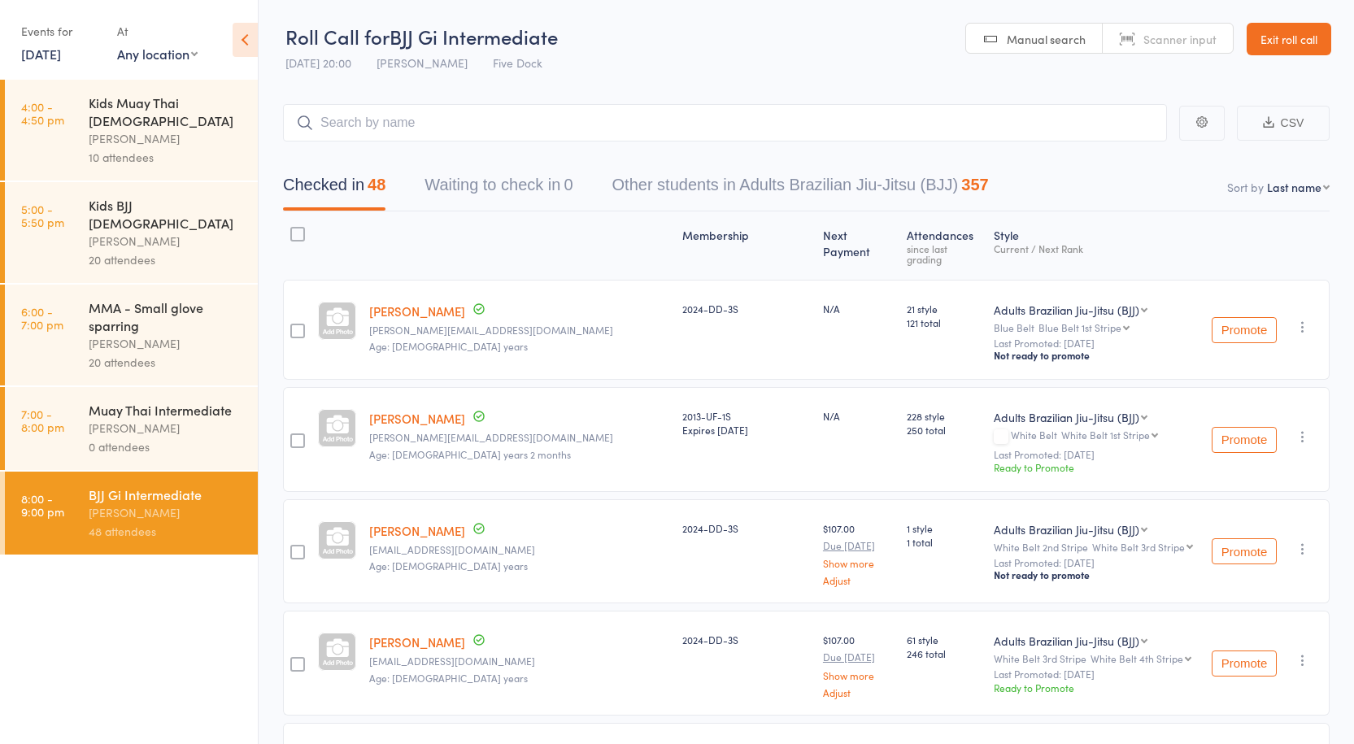
click at [741, 60] on header "Roll Call for BJJ Gi Intermediate 10 Sep 20:00 Anthony Perosh Five Dock Manual …" at bounding box center [806, 40] width 1095 height 80
click at [61, 47] on link "10 Sep, 2025" at bounding box center [41, 54] width 40 height 18
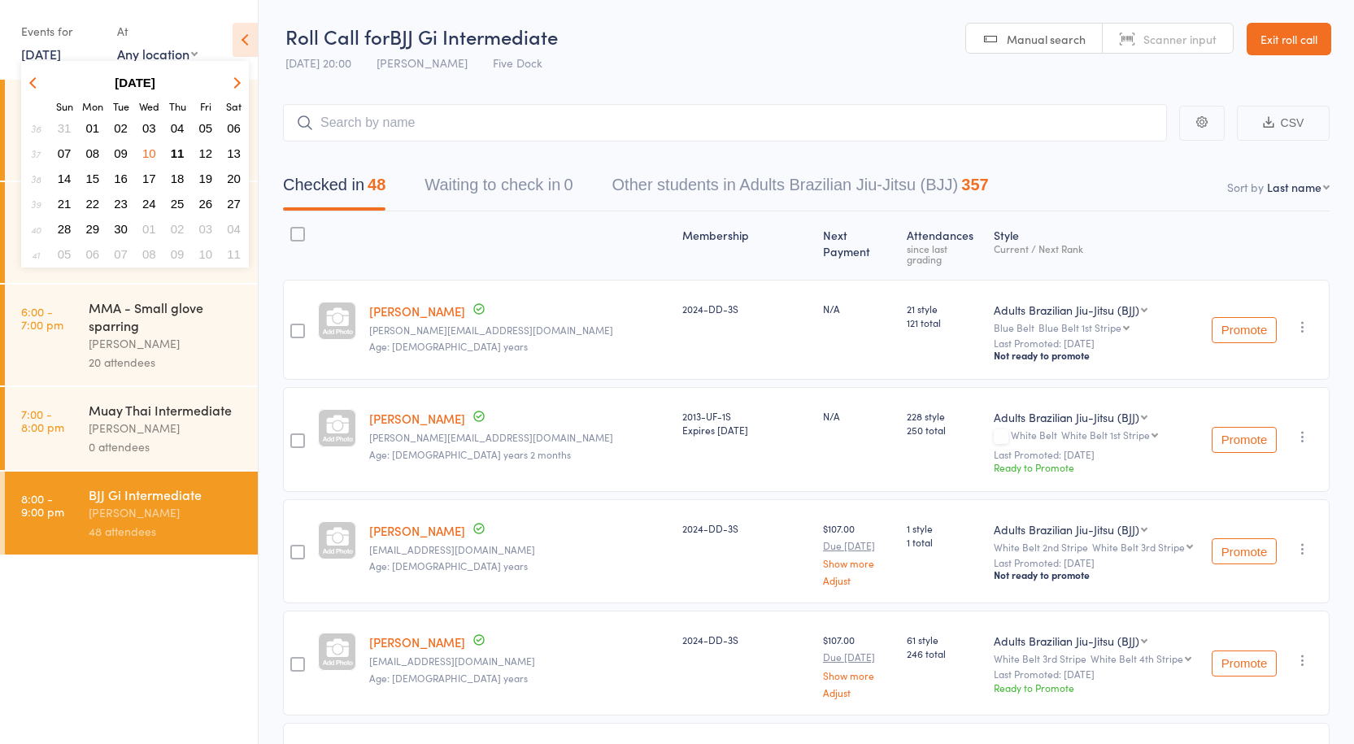
click at [178, 149] on span "11" at bounding box center [178, 153] width 14 height 14
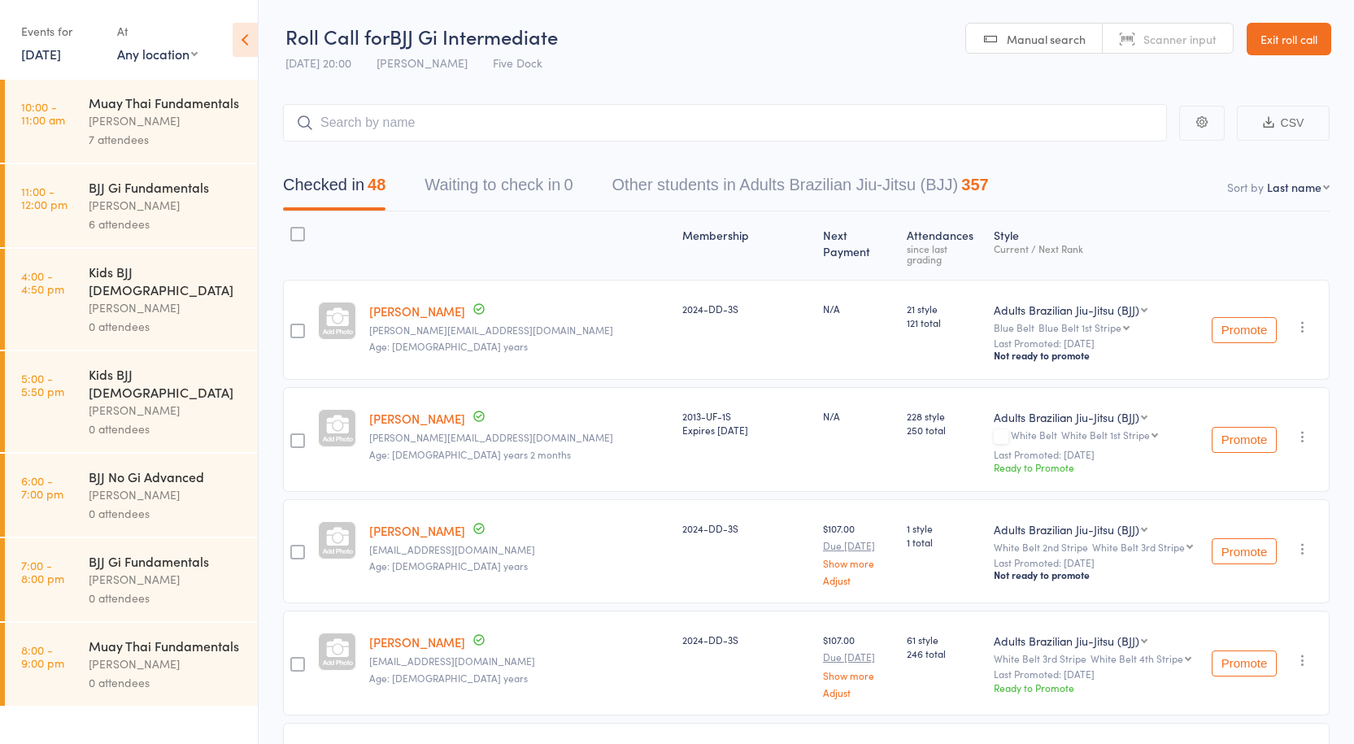
click at [116, 204] on div "Anthony Perosh" at bounding box center [166, 205] width 155 height 19
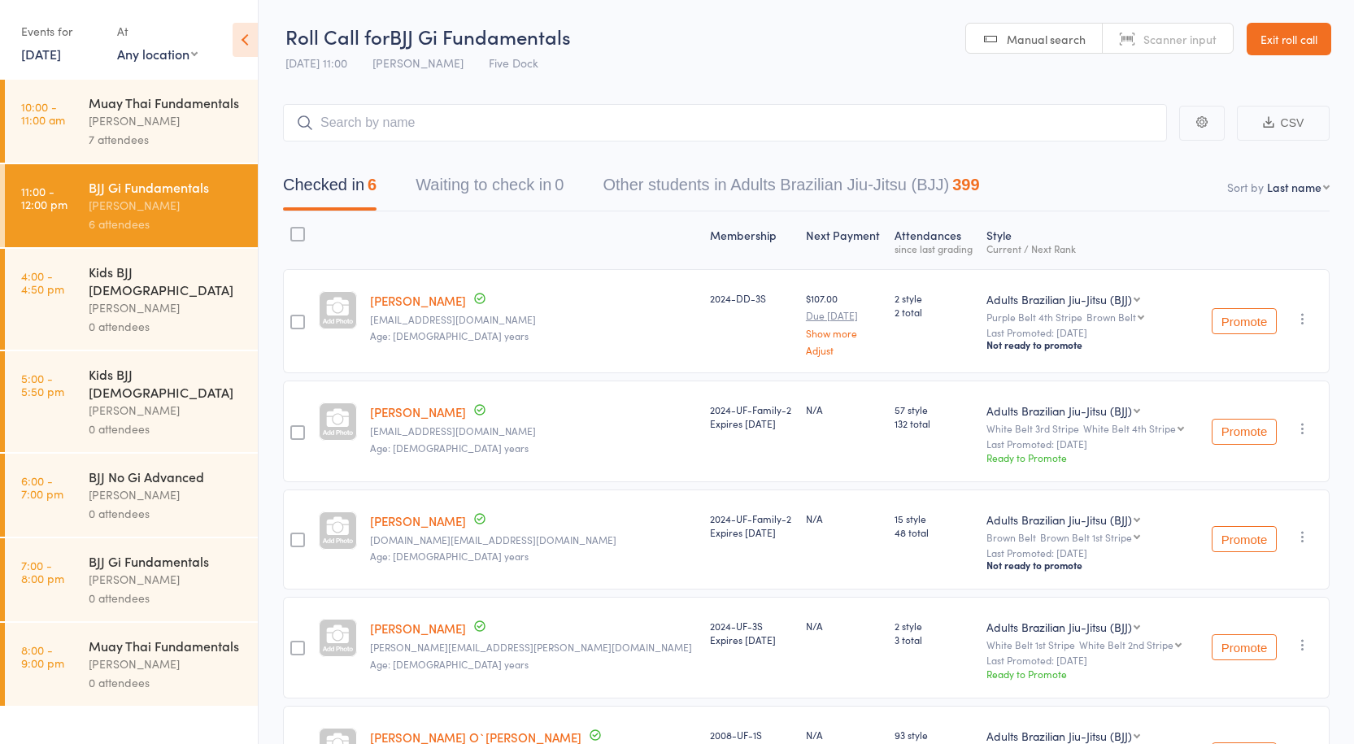
click at [147, 127] on div "Anthony Perosh" at bounding box center [166, 120] width 155 height 19
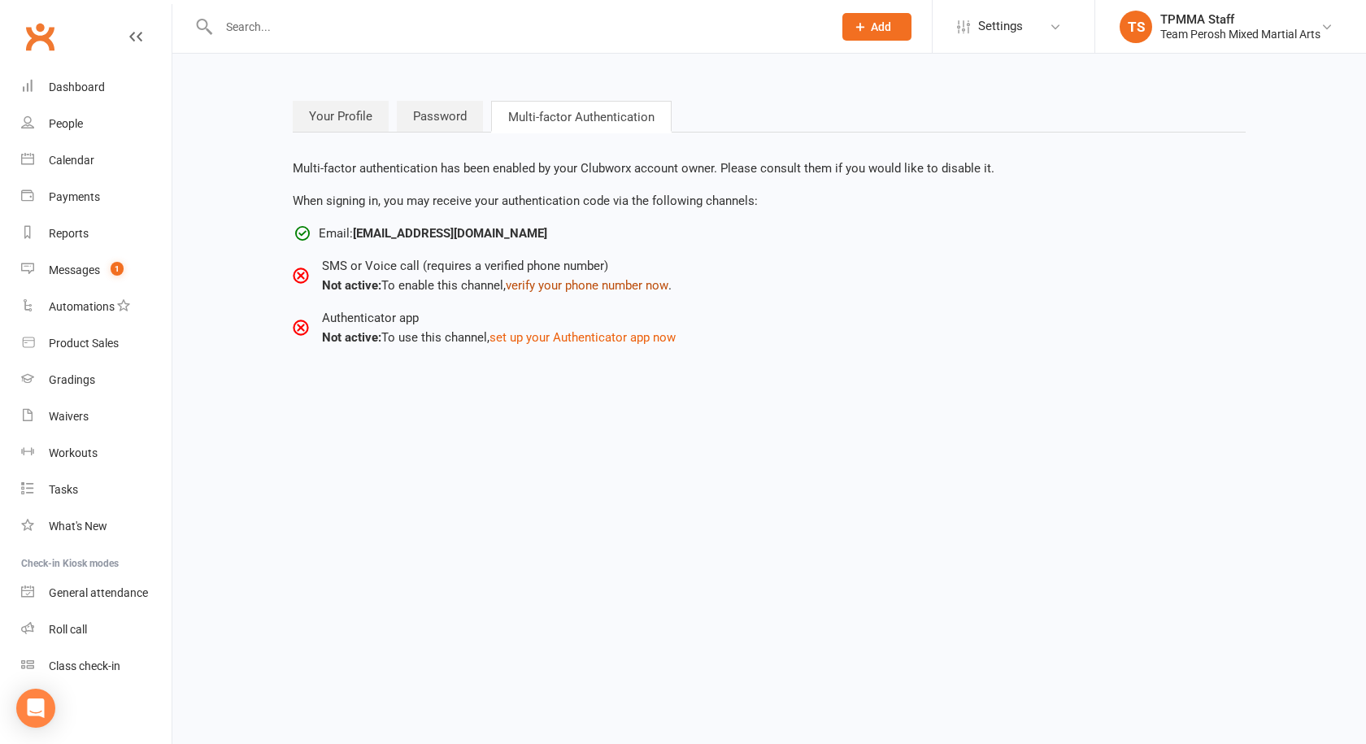
click at [603, 287] on button "verify your phone number now" at bounding box center [587, 286] width 163 height 20
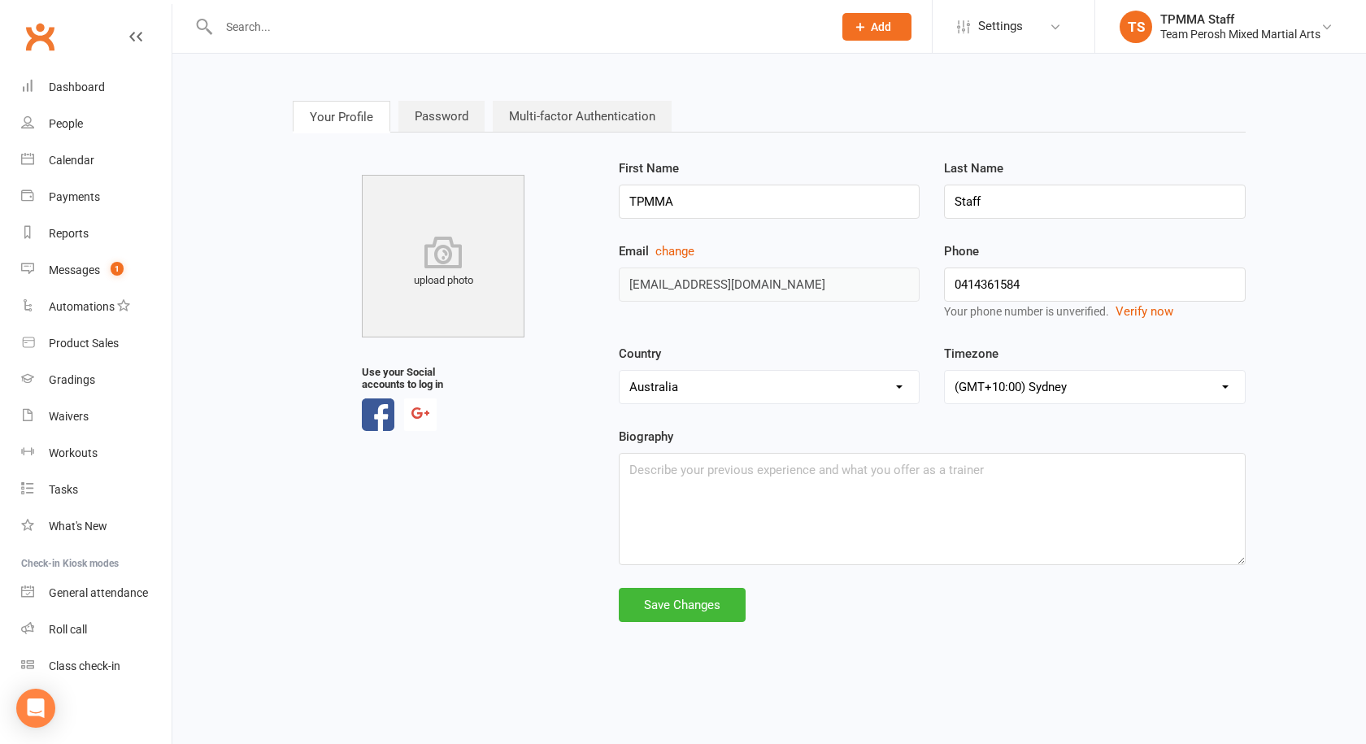
click at [459, 121] on link "Password" at bounding box center [441, 116] width 86 height 31
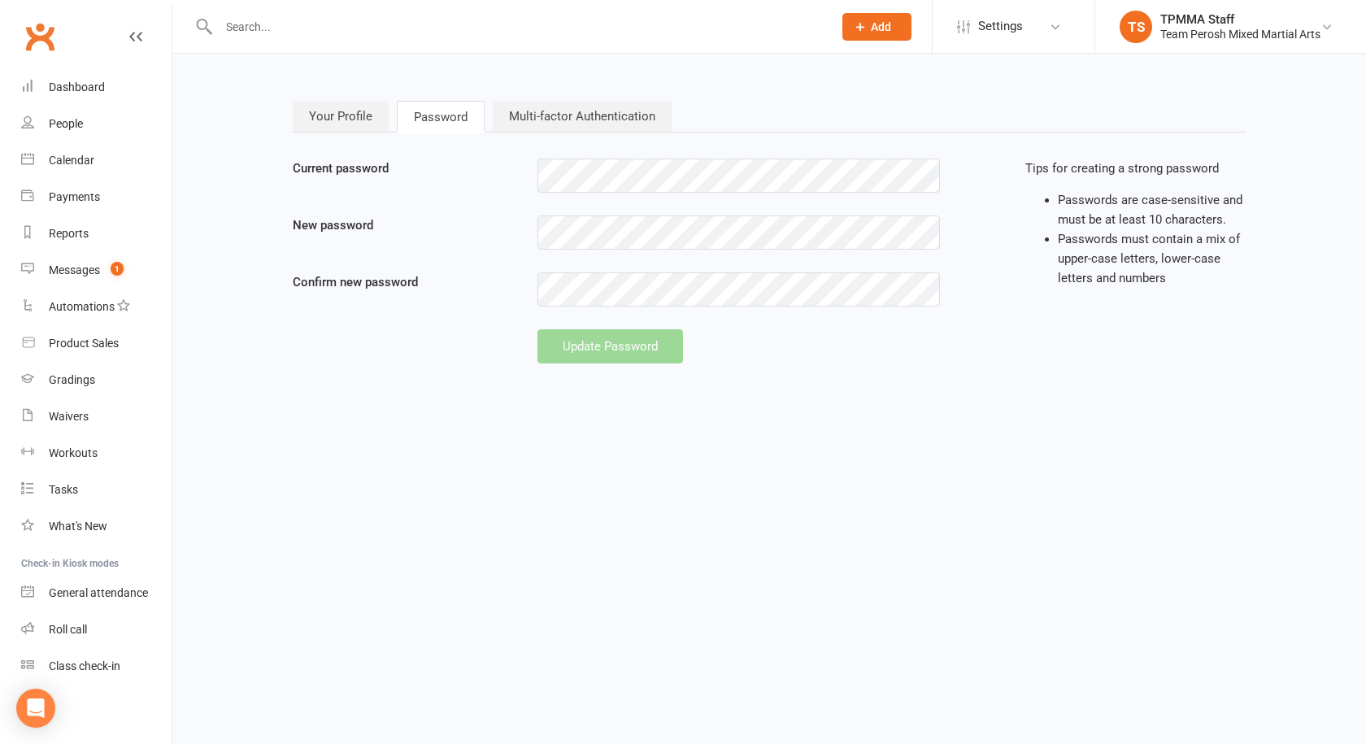
click at [568, 120] on link "Multi-factor Authentication" at bounding box center [582, 116] width 179 height 31
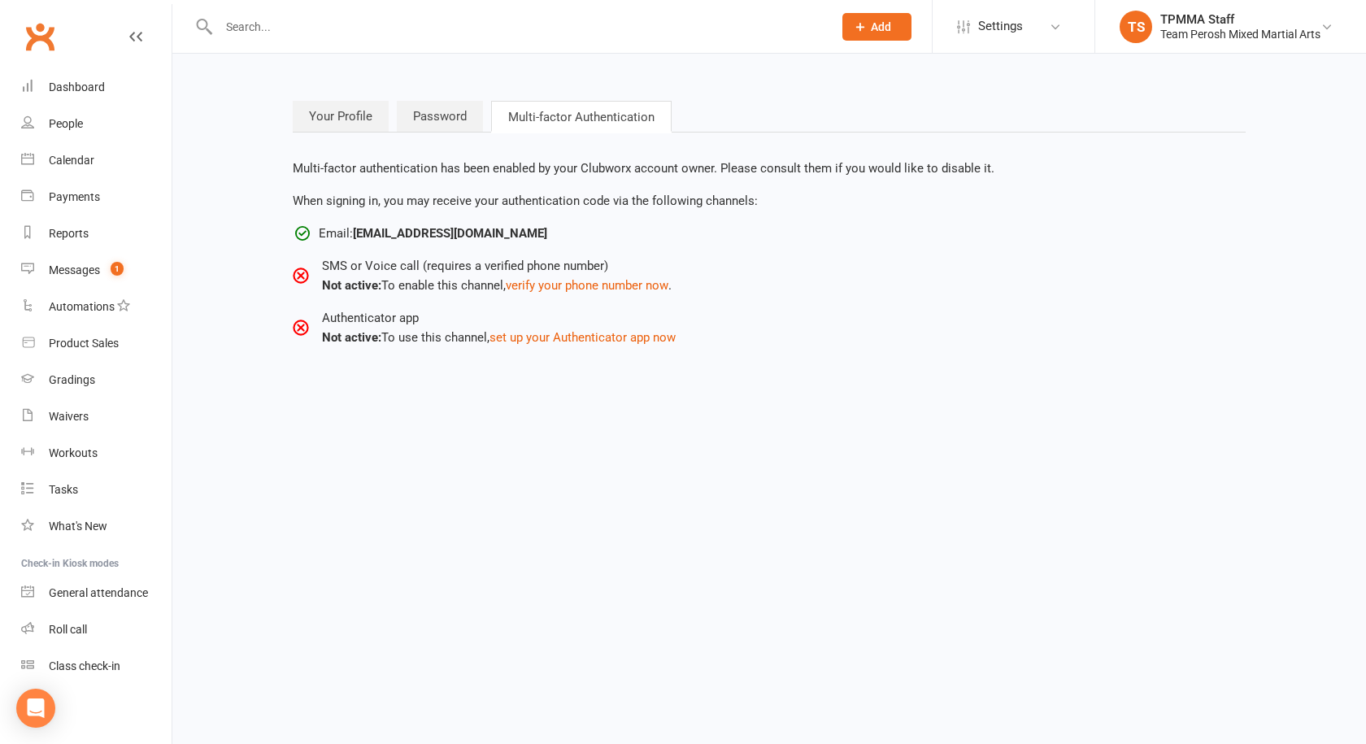
click at [432, 111] on link "Password" at bounding box center [440, 116] width 86 height 31
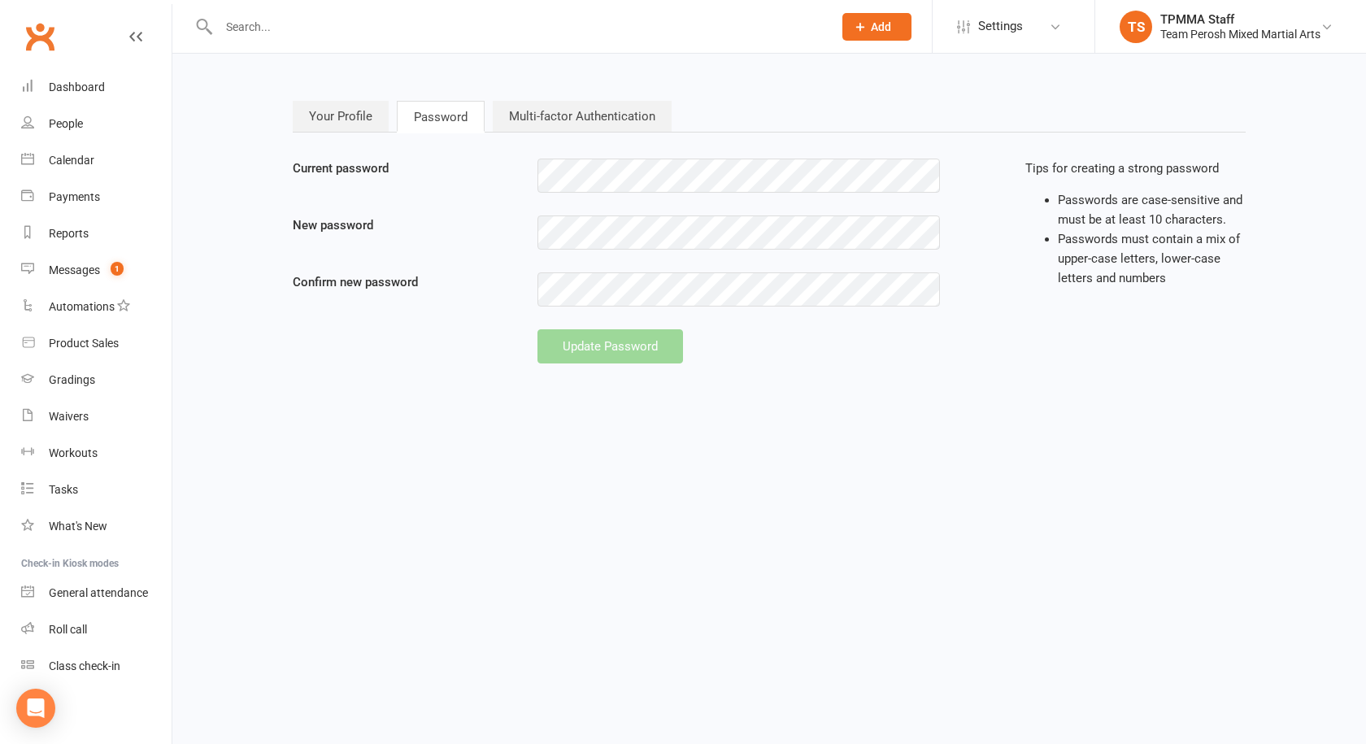
click at [302, 115] on link "Your Profile" at bounding box center [341, 116] width 96 height 31
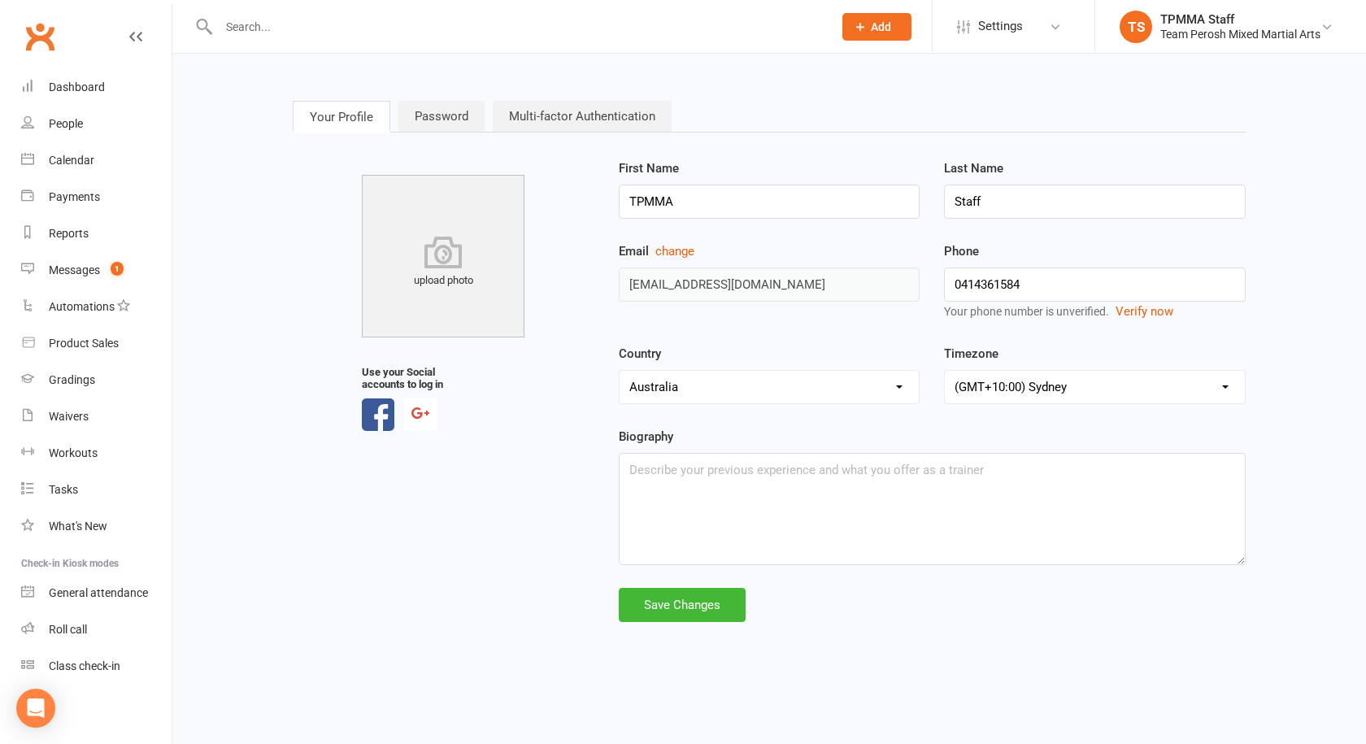
click at [536, 114] on link "Multi-factor Authentication" at bounding box center [582, 116] width 179 height 31
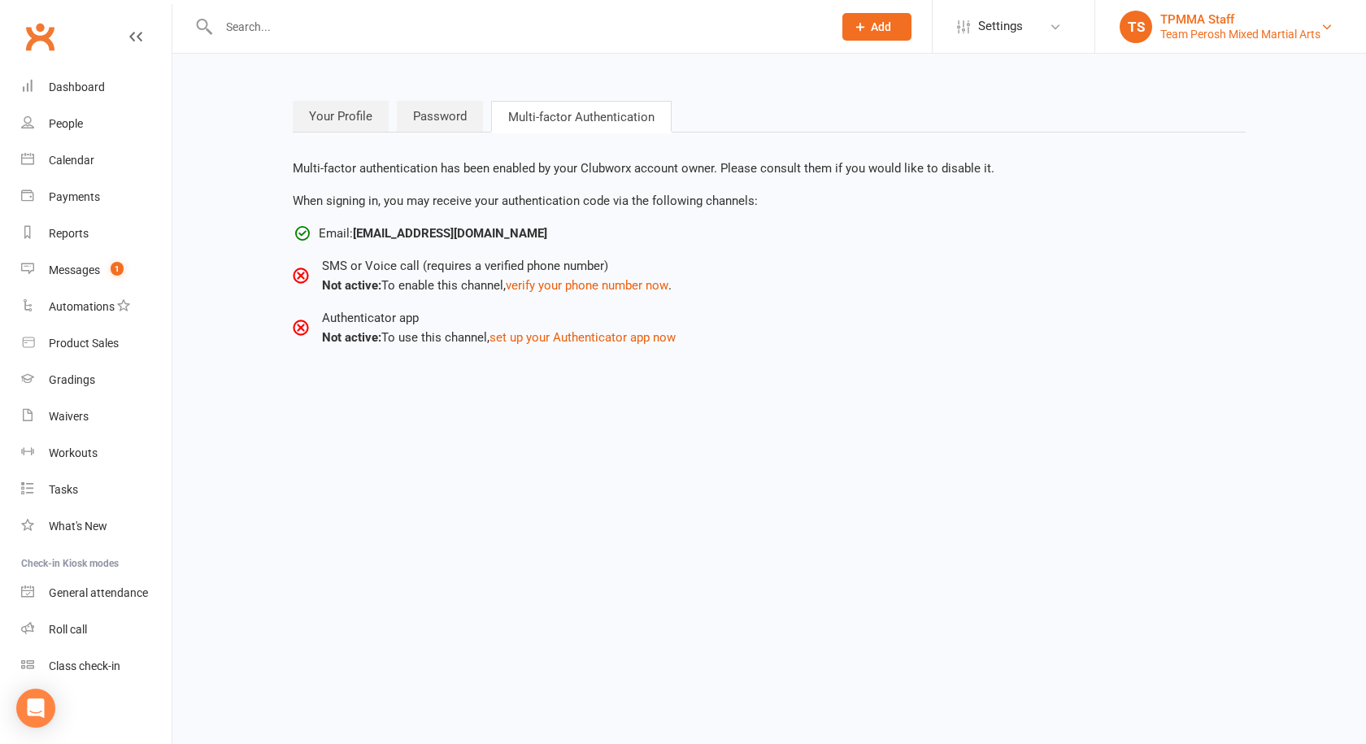
click at [1228, 28] on div "Team Perosh Mixed Martial Arts" at bounding box center [1240, 34] width 160 height 15
click at [552, 396] on html "Prospect Member Non-attending contact Grading event Task Membership plan Bulk m…" at bounding box center [683, 198] width 1366 height 396
click at [73, 81] on div "Dashboard" at bounding box center [77, 87] width 56 height 13
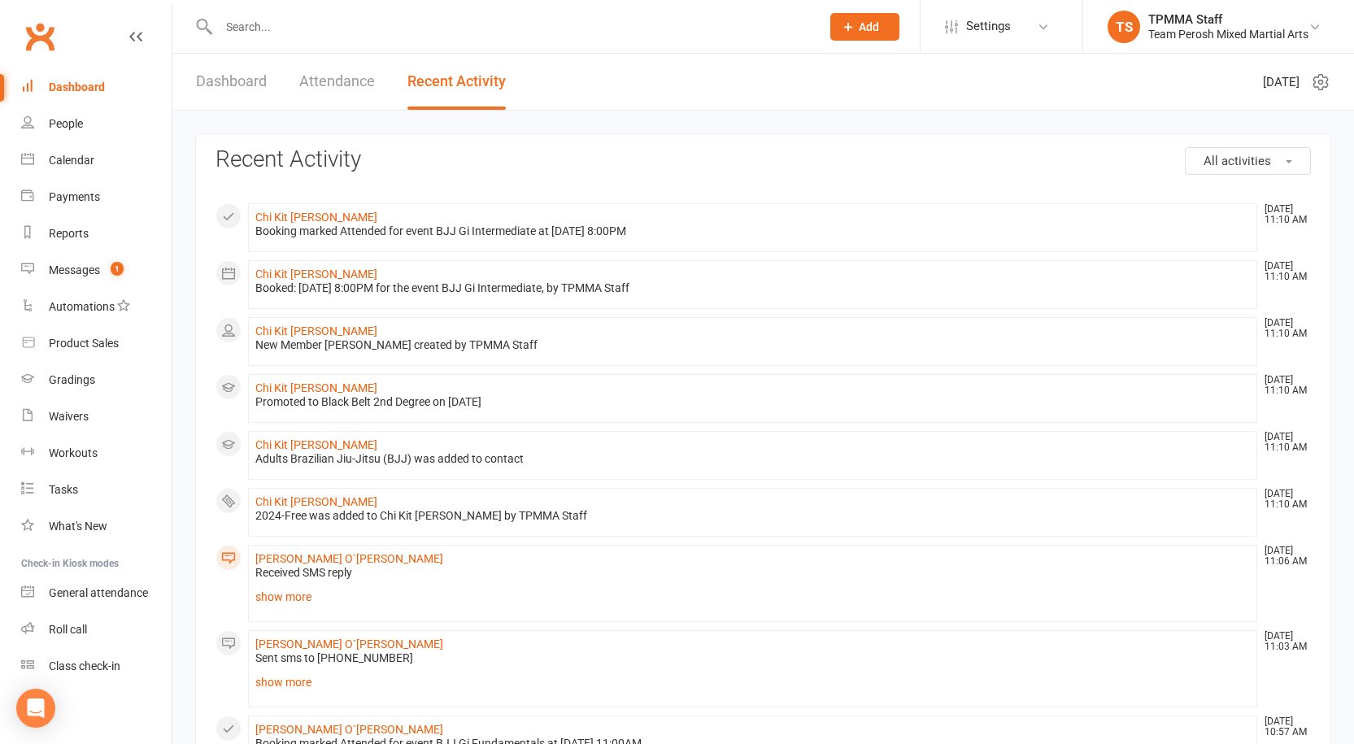
click at [338, 78] on link "Attendance" at bounding box center [337, 82] width 76 height 56
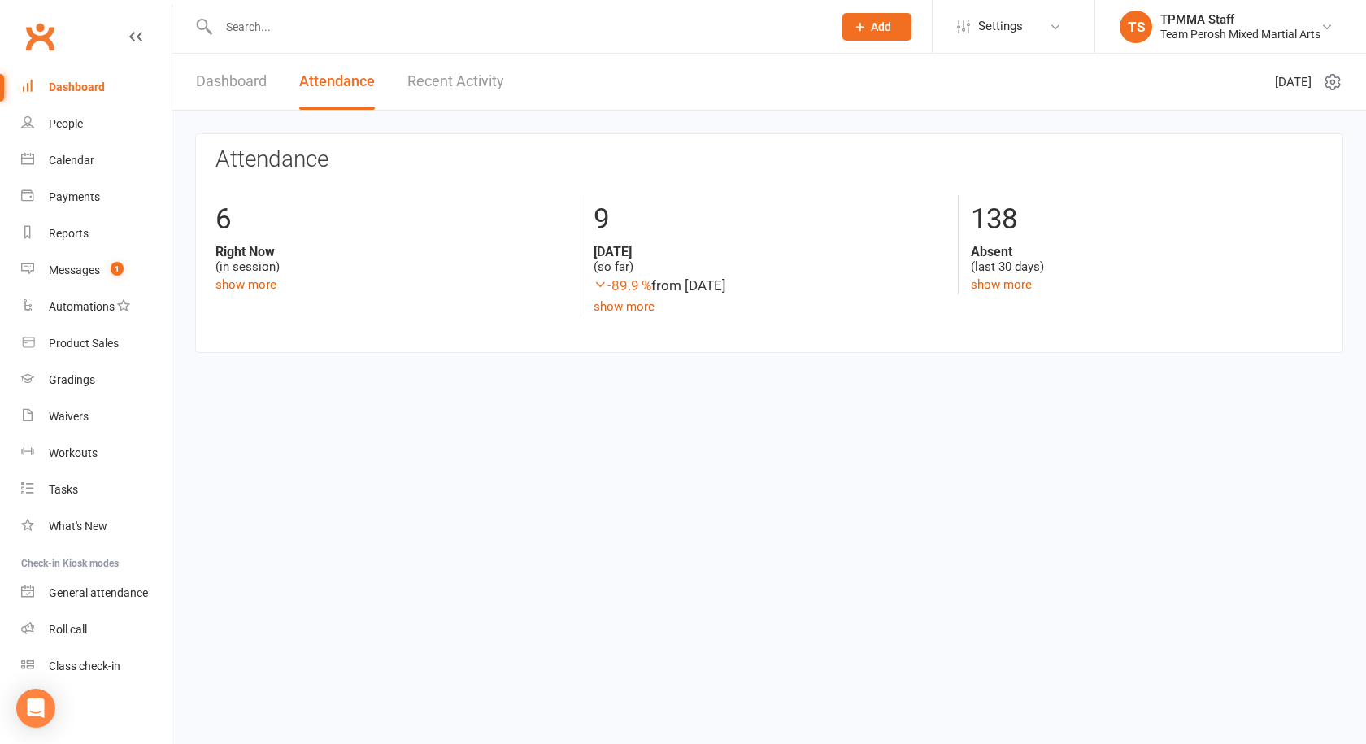
click at [228, 90] on link "Dashboard" at bounding box center [231, 82] width 71 height 56
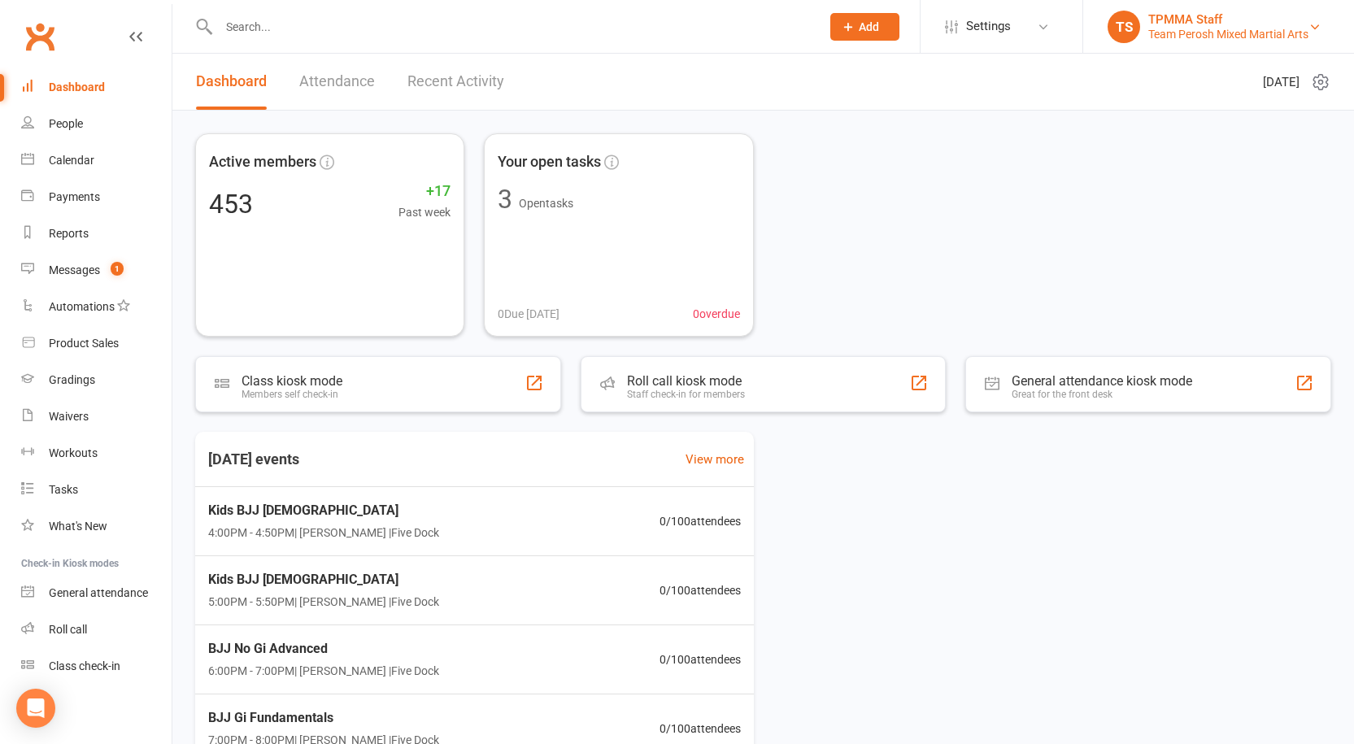
click at [1190, 27] on div "Team Perosh Mixed Martial Arts" at bounding box center [1228, 34] width 160 height 15
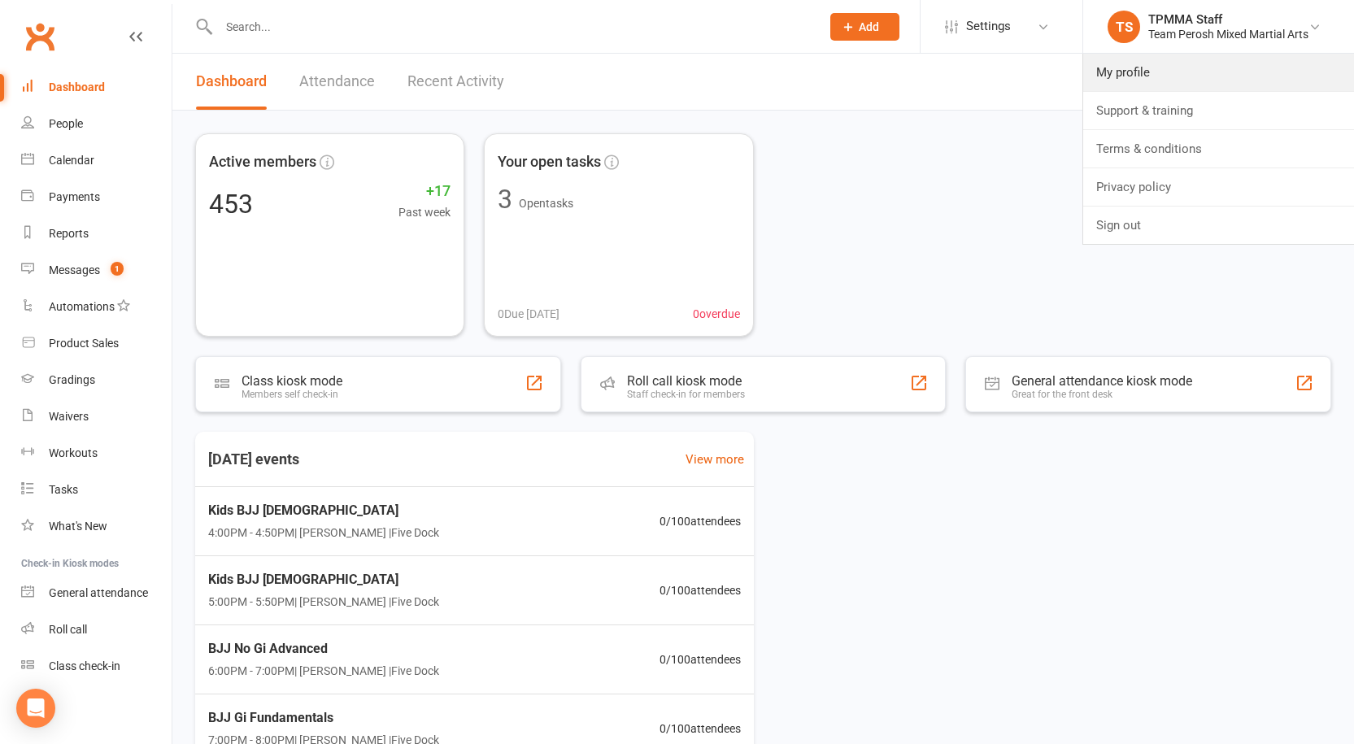
click at [1114, 73] on link "My profile" at bounding box center [1218, 72] width 271 height 37
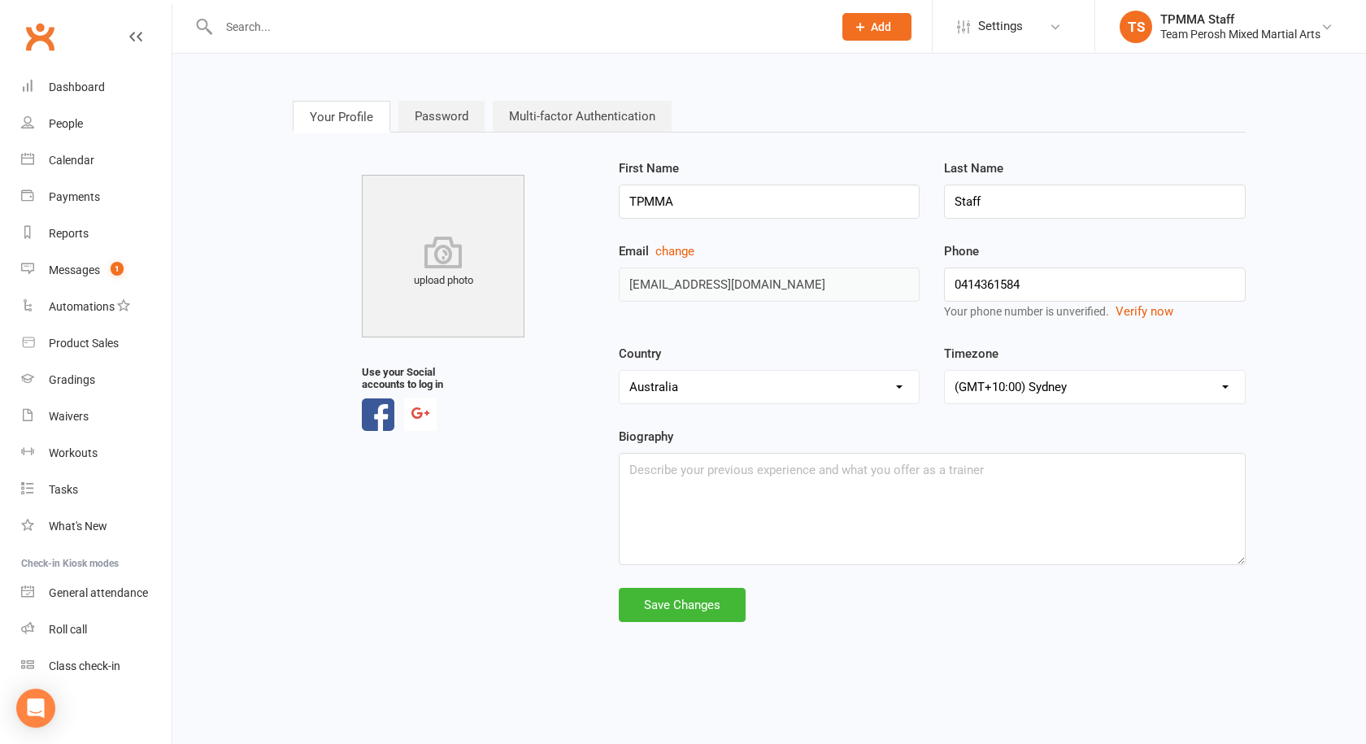
click at [515, 583] on div "upload photo Use your Social accounts to log in First Name TPMMA Last Name Staf…" at bounding box center [769, 390] width 977 height 463
click at [304, 120] on link "Your Profile" at bounding box center [342, 116] width 98 height 31
click at [416, 111] on link "Password" at bounding box center [441, 116] width 86 height 31
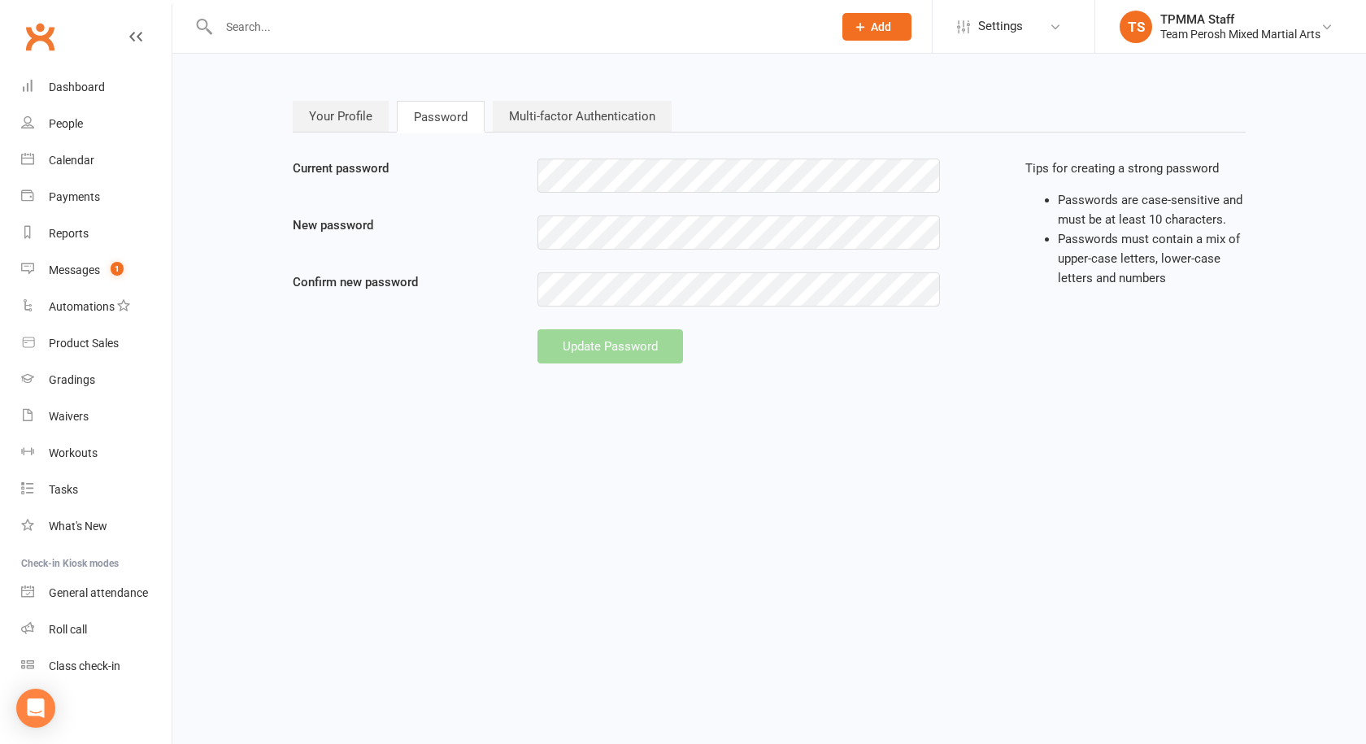
click at [329, 118] on link "Your Profile" at bounding box center [341, 116] width 96 height 31
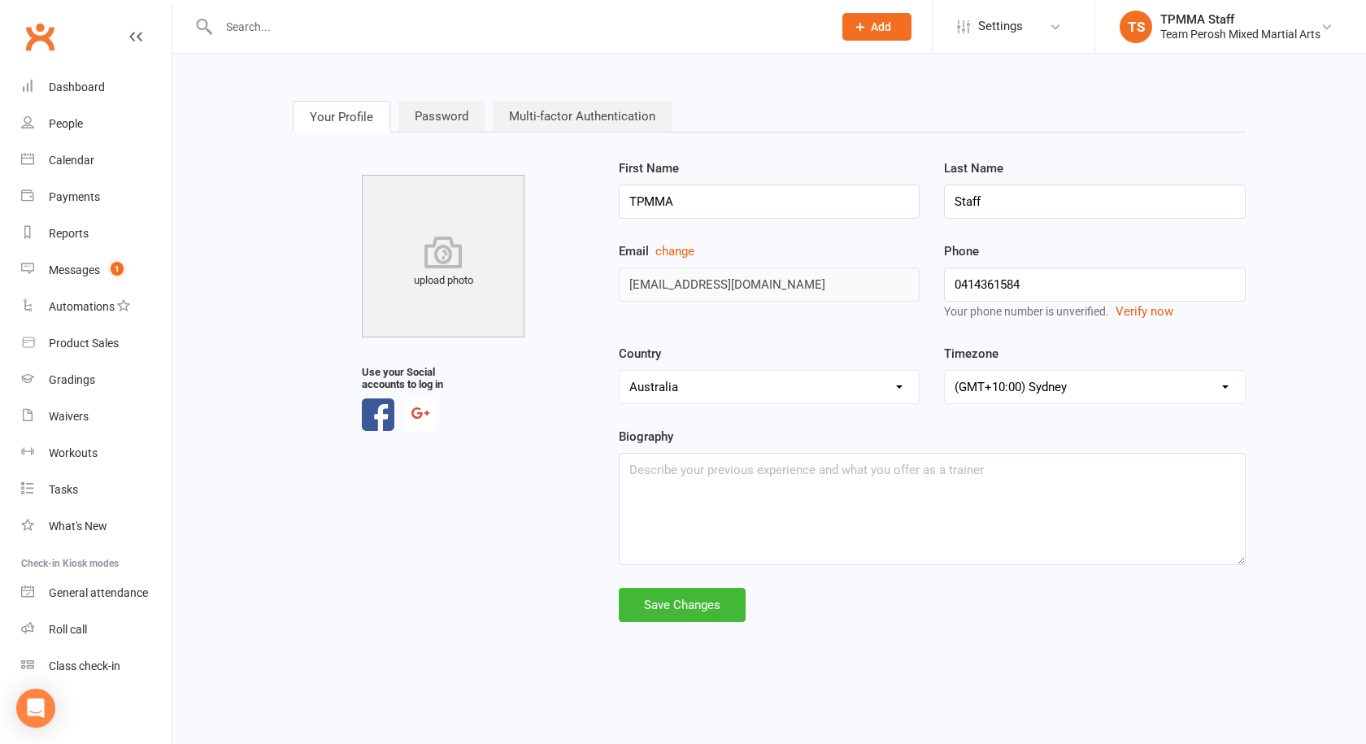
click at [563, 110] on link "Multi-factor Authentication" at bounding box center [582, 116] width 179 height 31
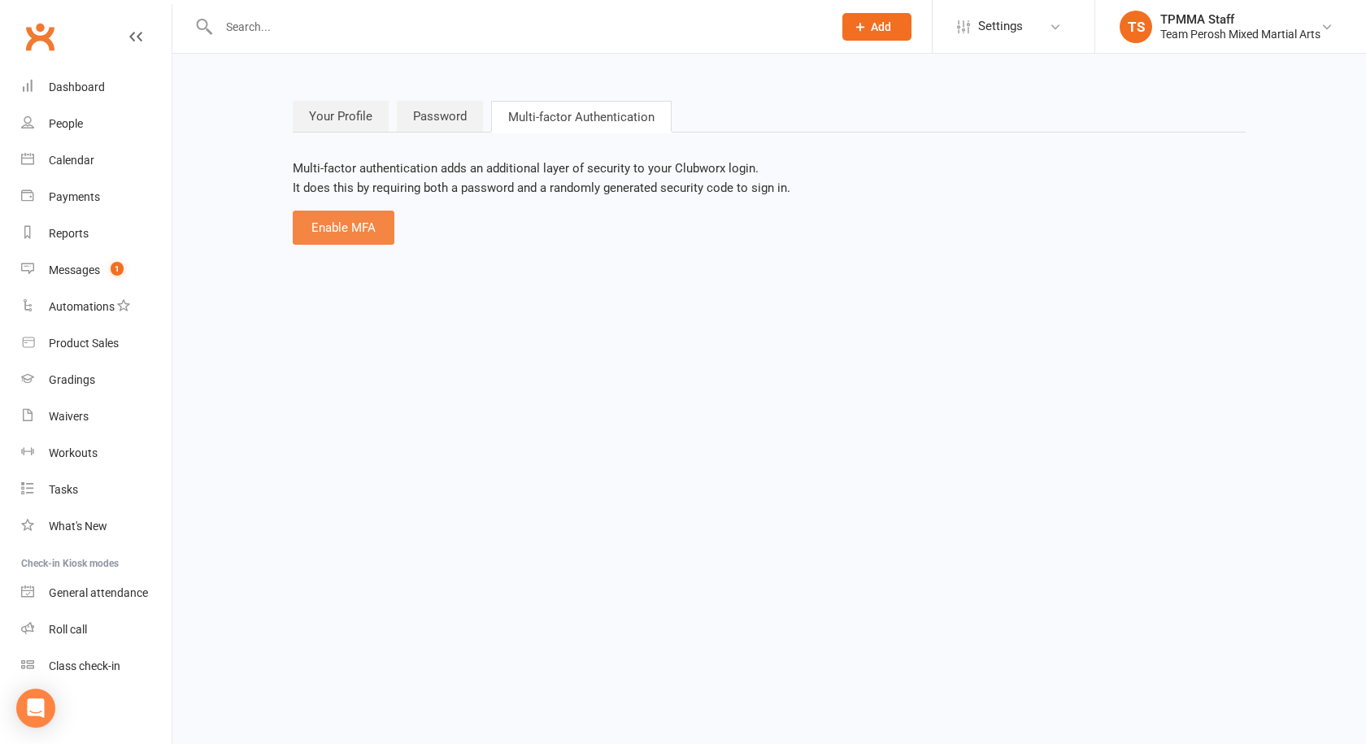
click at [358, 232] on button "Enable MFA" at bounding box center [344, 228] width 102 height 34
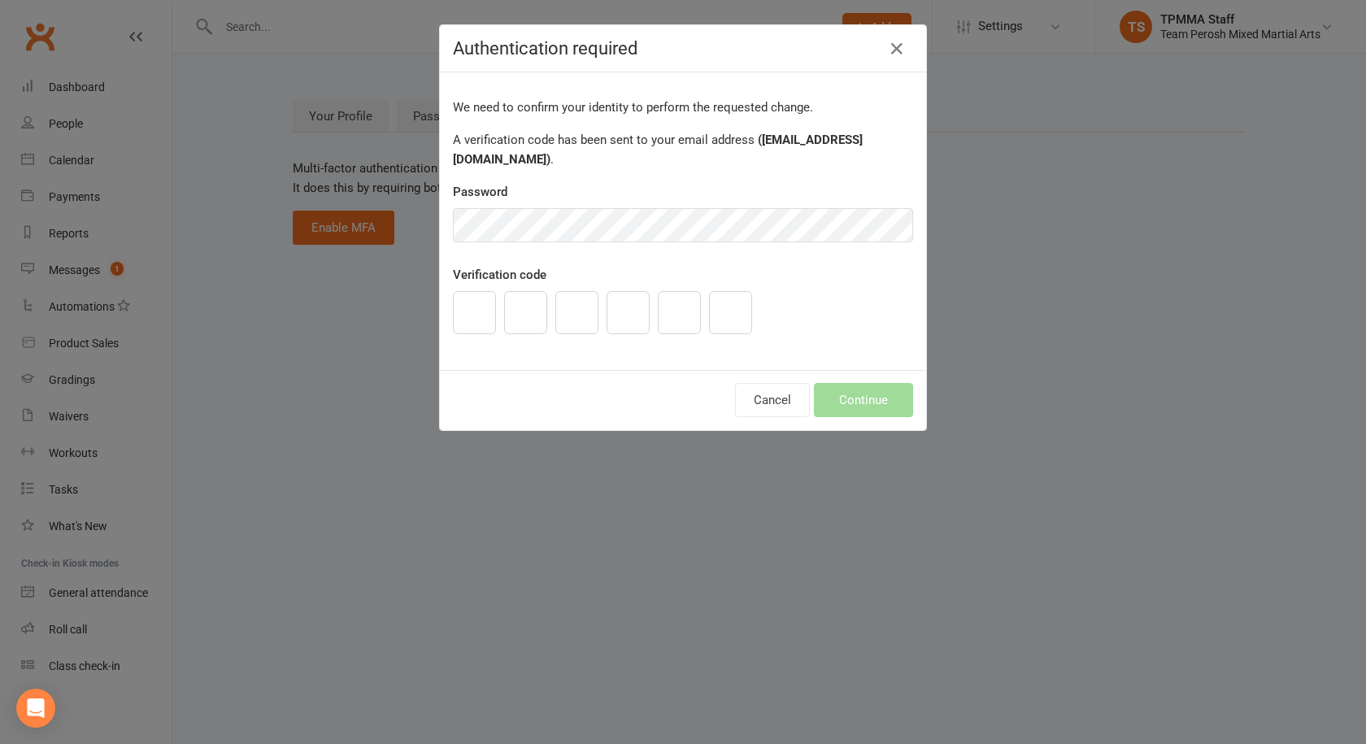
click at [491, 304] on div at bounding box center [683, 312] width 468 height 43
click at [485, 307] on input "text" at bounding box center [474, 312] width 43 height 43
type input "8"
type input "7"
type input "9"
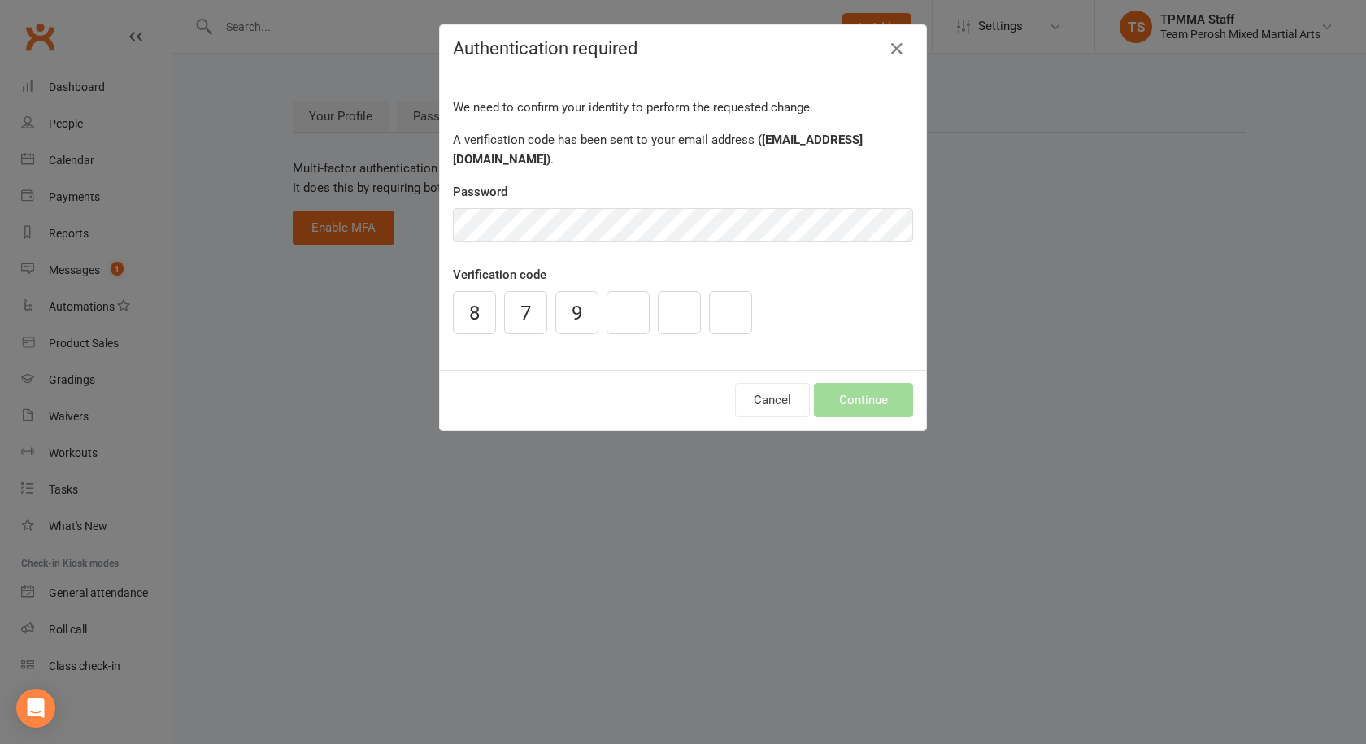
type input "3"
type input "8"
type input "1"
click at [831, 387] on button "Continue" at bounding box center [863, 400] width 99 height 34
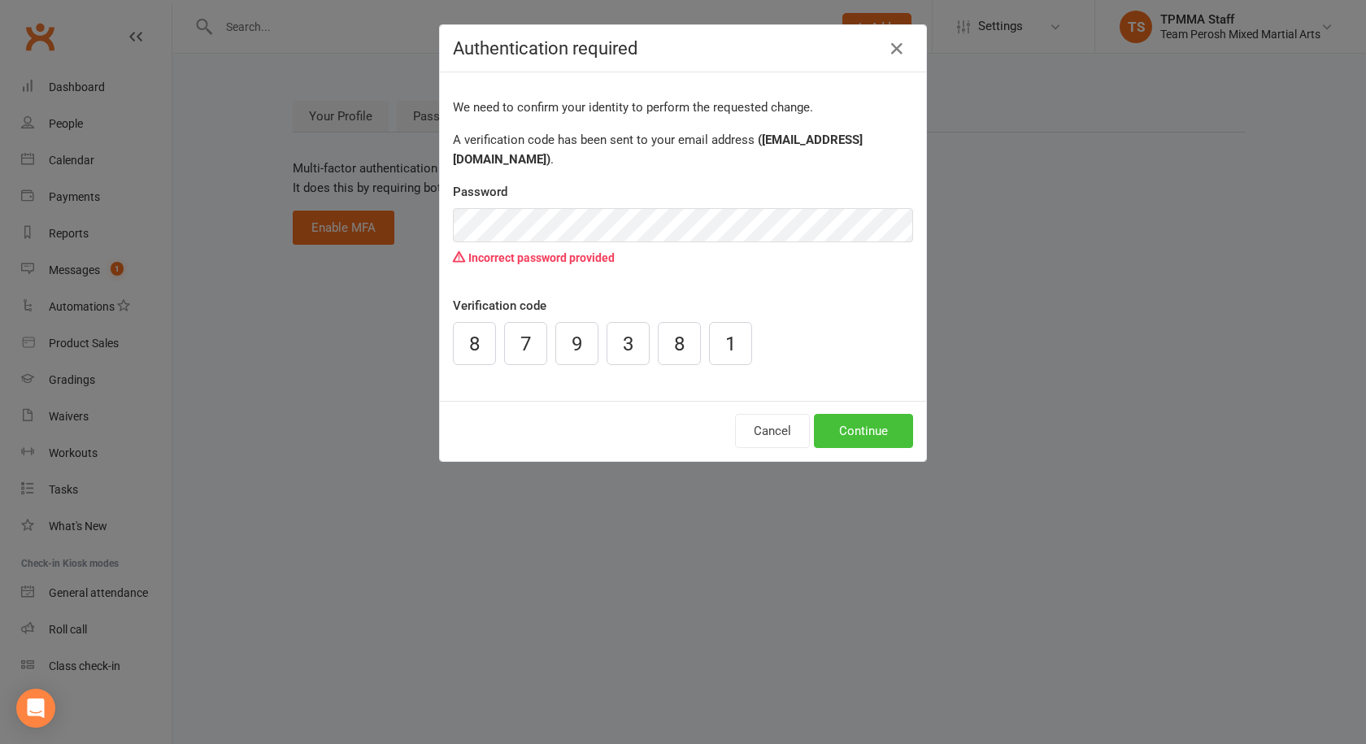
click at [856, 407] on div "Cancel Continue" at bounding box center [683, 431] width 486 height 60
click at [282, 203] on div "Authentication required We need to confirm your identity to perform the request…" at bounding box center [683, 372] width 1366 height 744
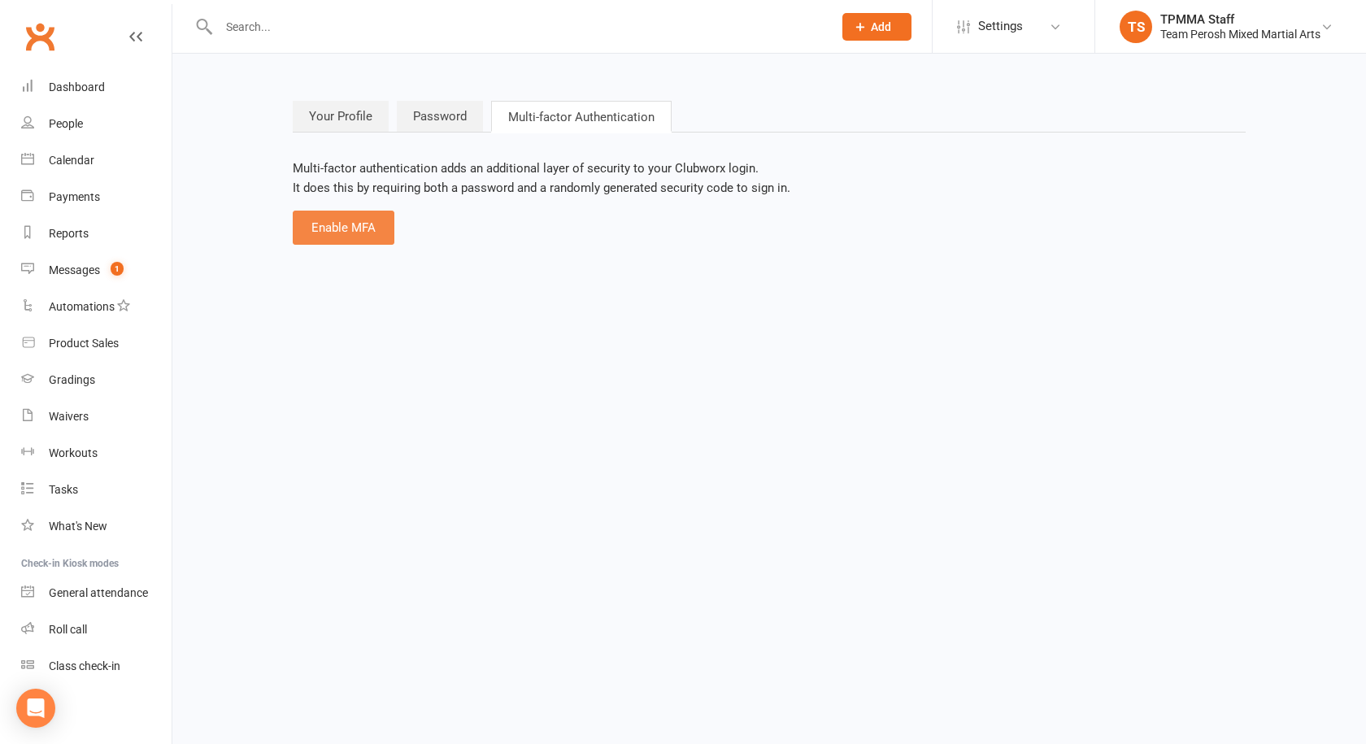
click at [324, 240] on button "Enable MFA" at bounding box center [344, 228] width 102 height 34
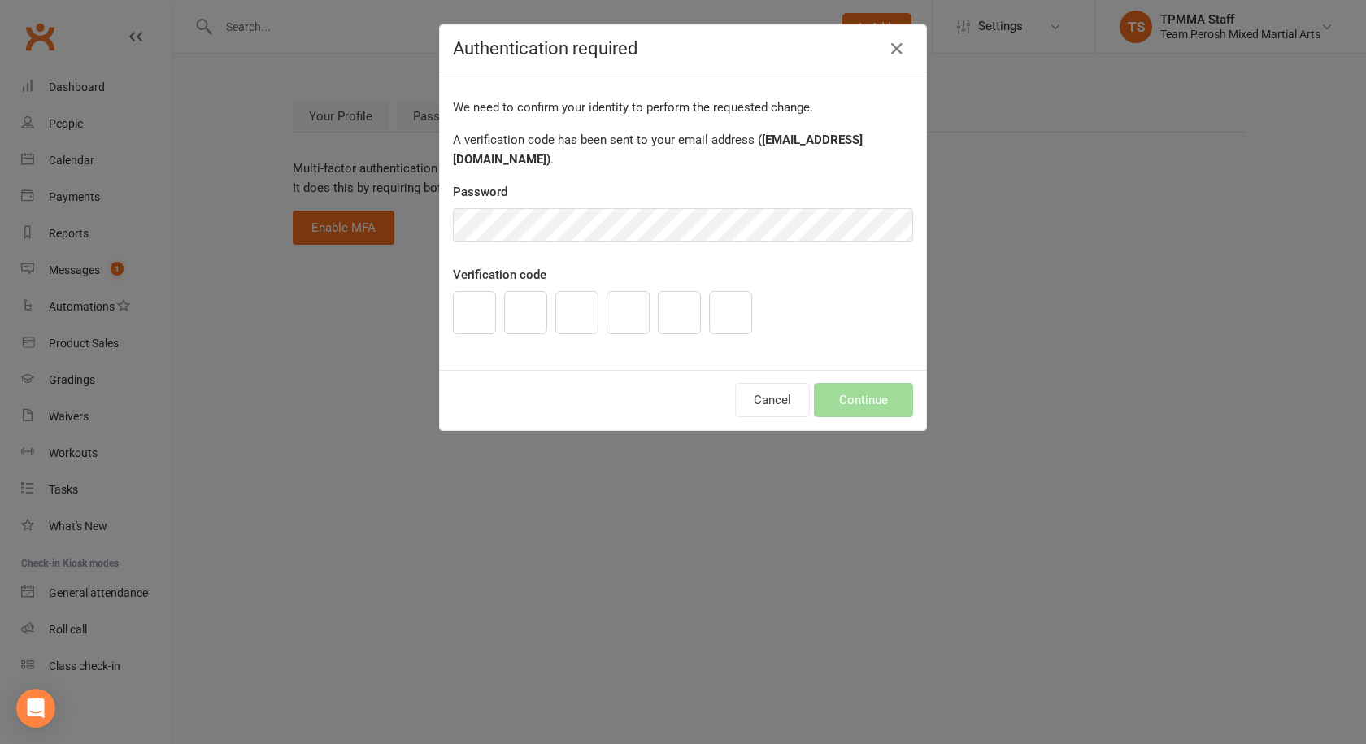
click at [477, 307] on input "text" at bounding box center [474, 312] width 43 height 43
type input "8"
type input "7"
type input "9"
type input "3"
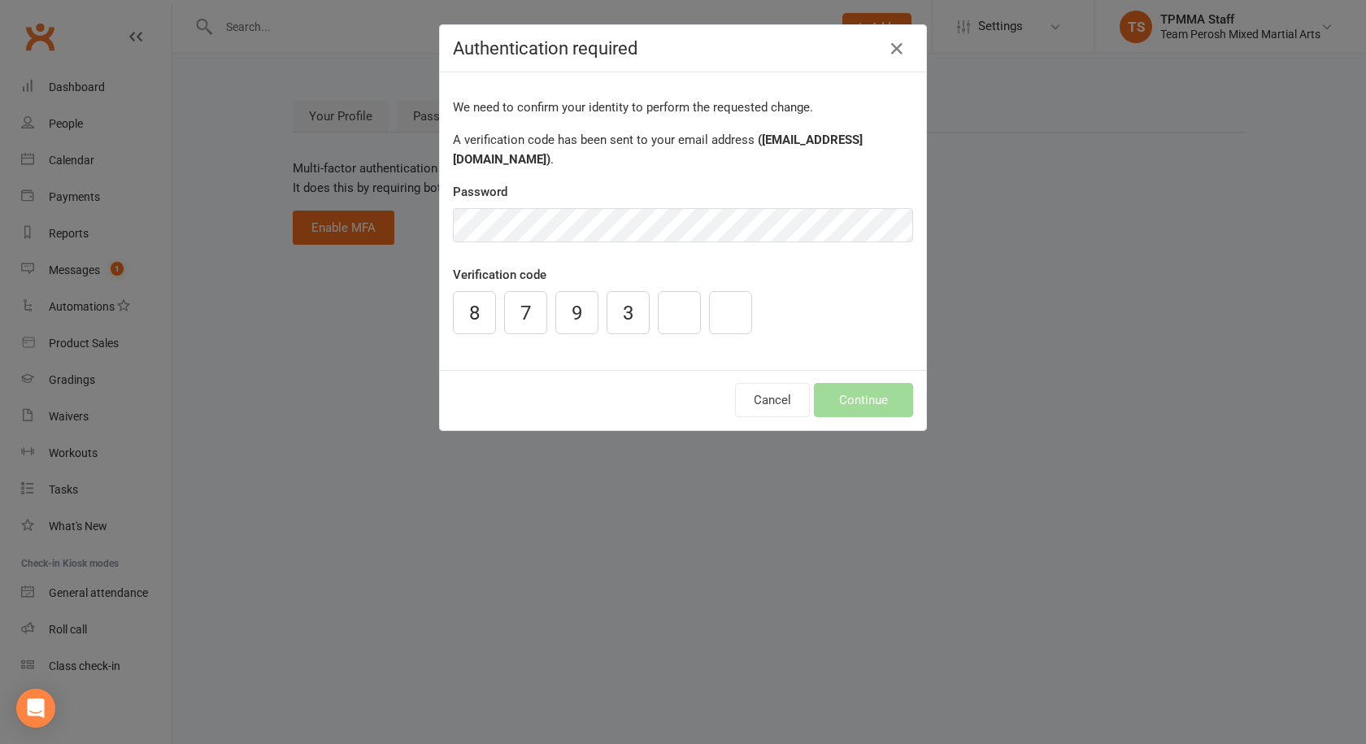
type input "8"
type input "1"
click at [860, 398] on button "Continue" at bounding box center [863, 400] width 99 height 34
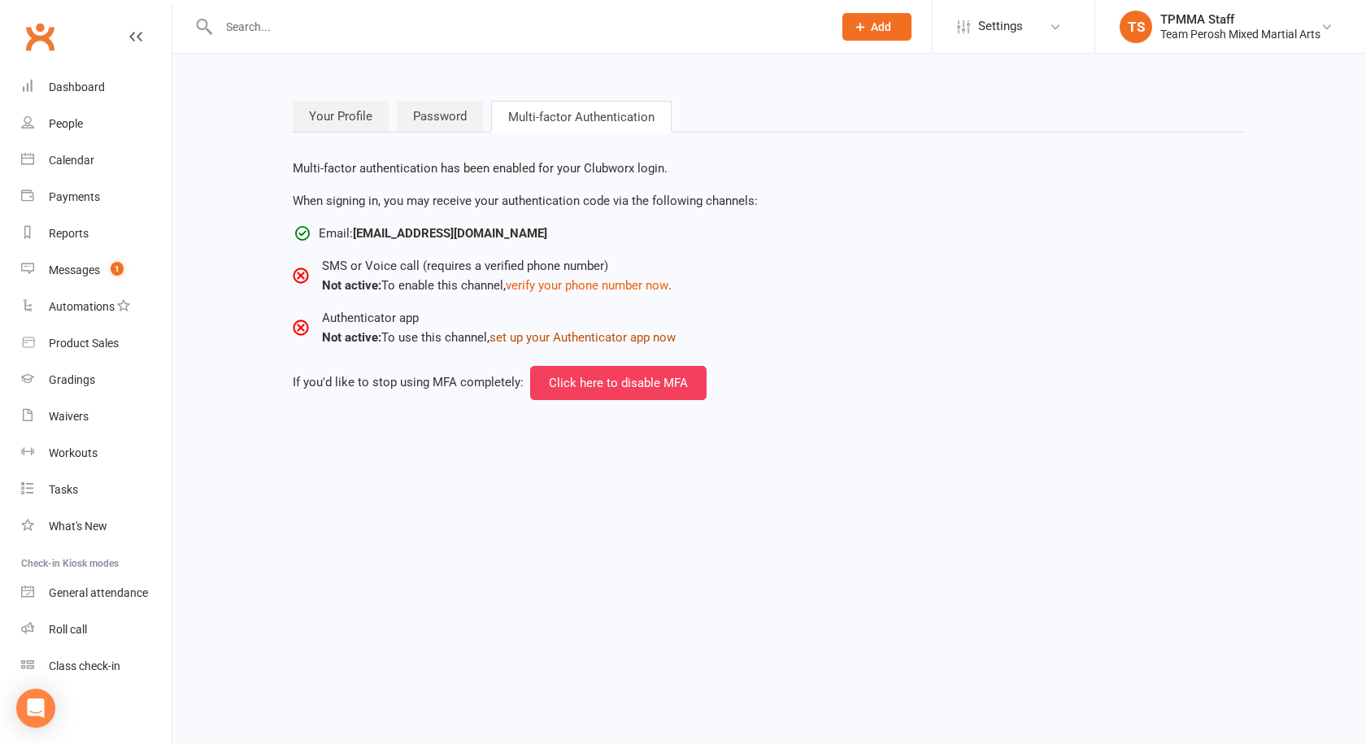
click at [568, 334] on button "set up your Authenticator app now" at bounding box center [583, 338] width 186 height 20
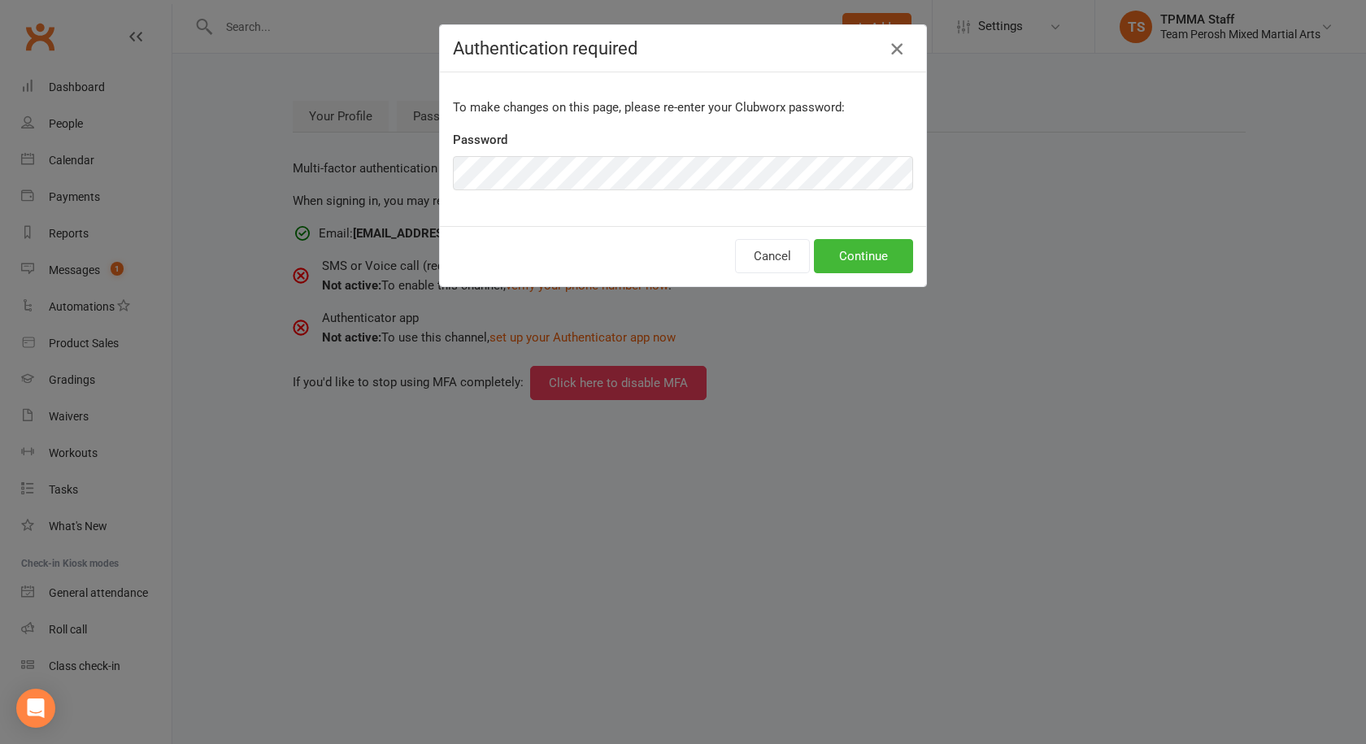
drag, startPoint x: 899, startPoint y: 58, endPoint x: 890, endPoint y: 50, distance: 11.6
click at [897, 56] on button "button" at bounding box center [897, 49] width 26 height 26
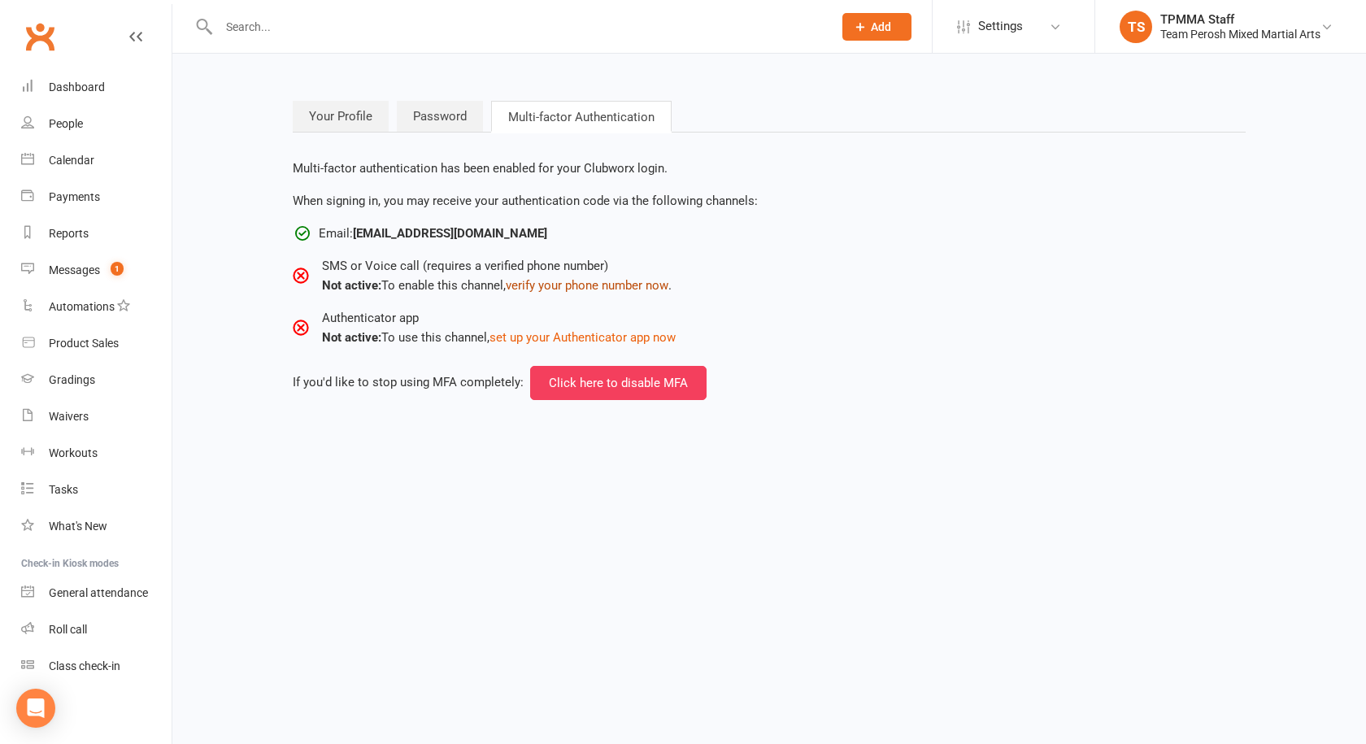
click at [604, 287] on button "verify your phone number now" at bounding box center [587, 286] width 163 height 20
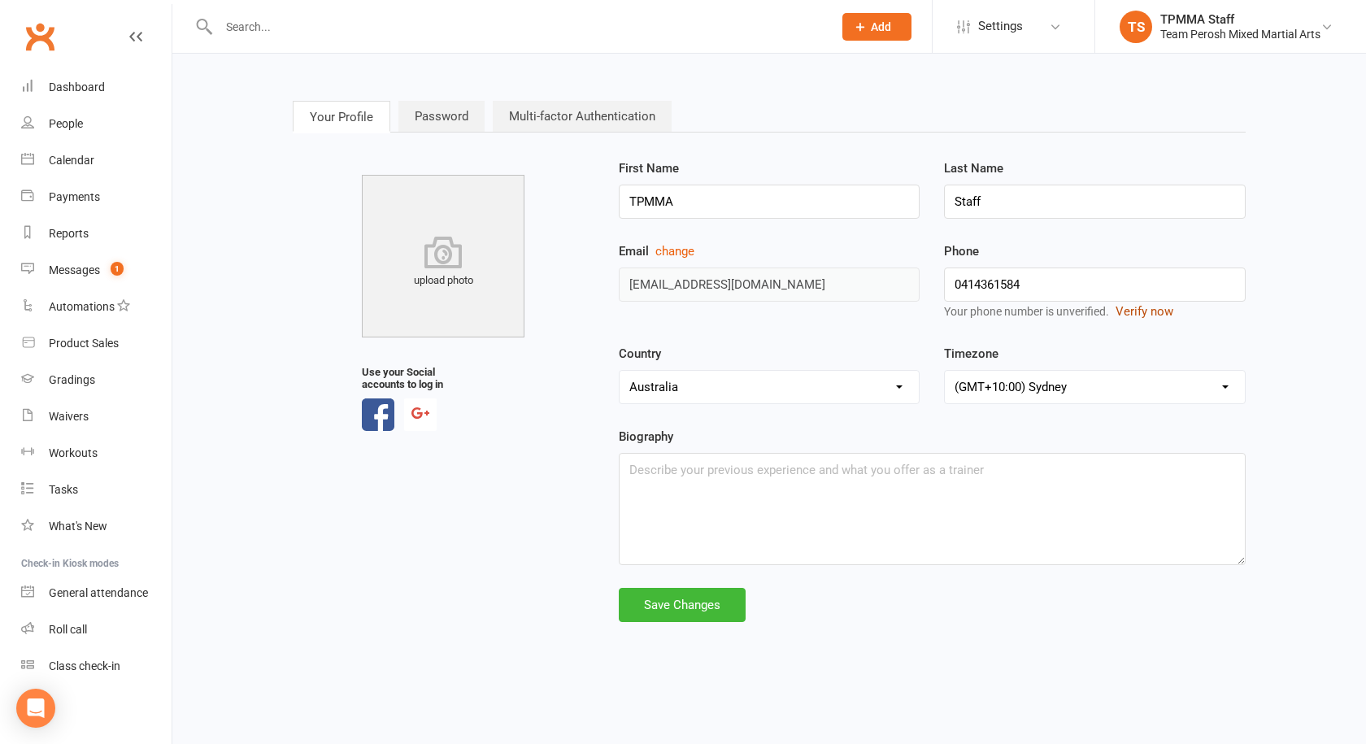
click at [1155, 316] on button "Verify now" at bounding box center [1145, 312] width 58 height 20
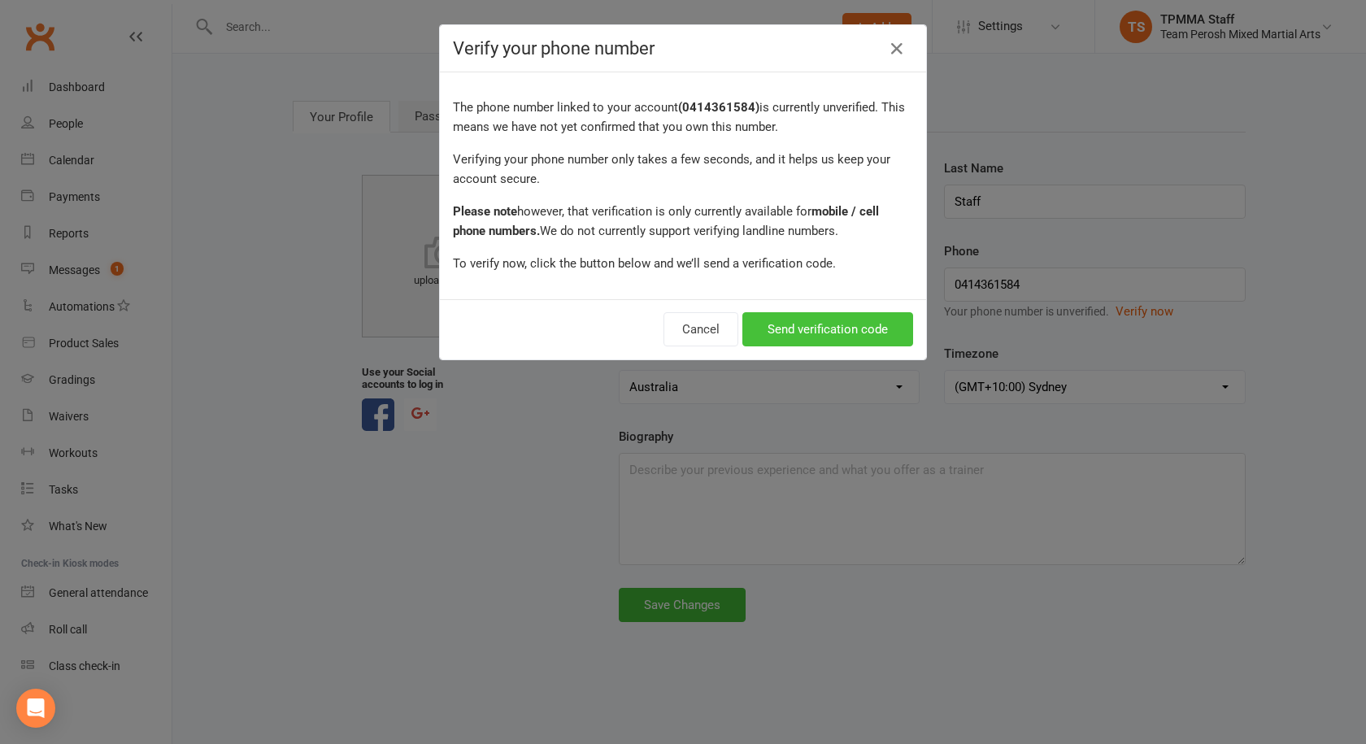
click at [819, 338] on button "Send verification code" at bounding box center [827, 329] width 171 height 34
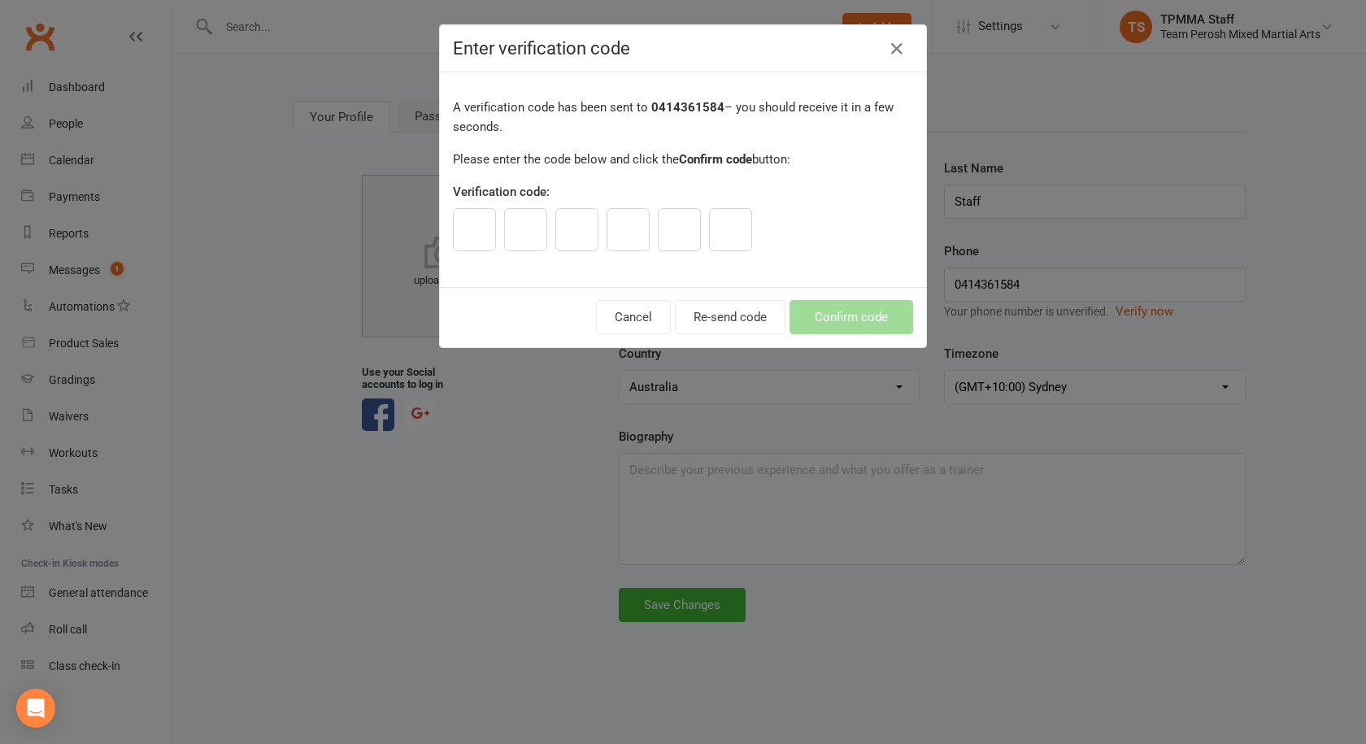
click at [480, 219] on input "text" at bounding box center [474, 229] width 43 height 43
type input "4"
type input "6"
type input "7"
type input "1"
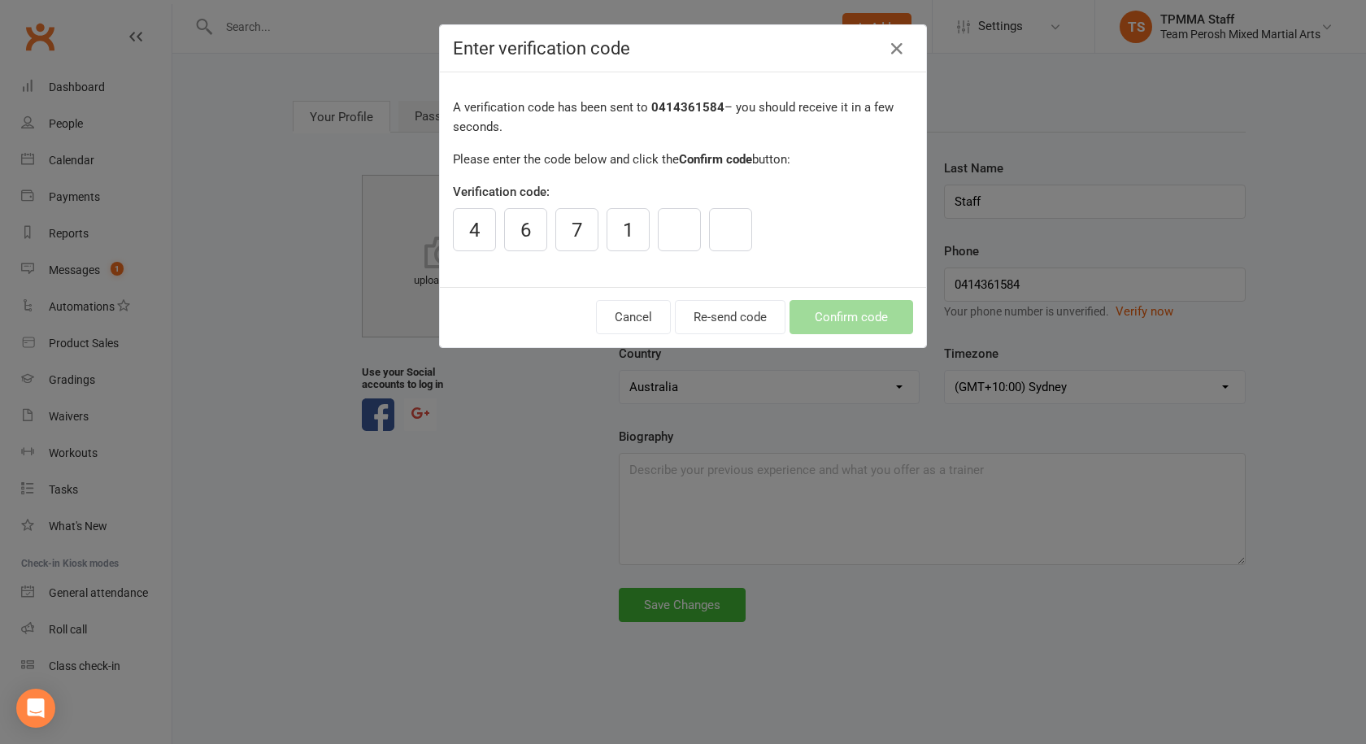
type input "7"
type input "1"
click at [861, 315] on button "Confirm code" at bounding box center [852, 317] width 124 height 34
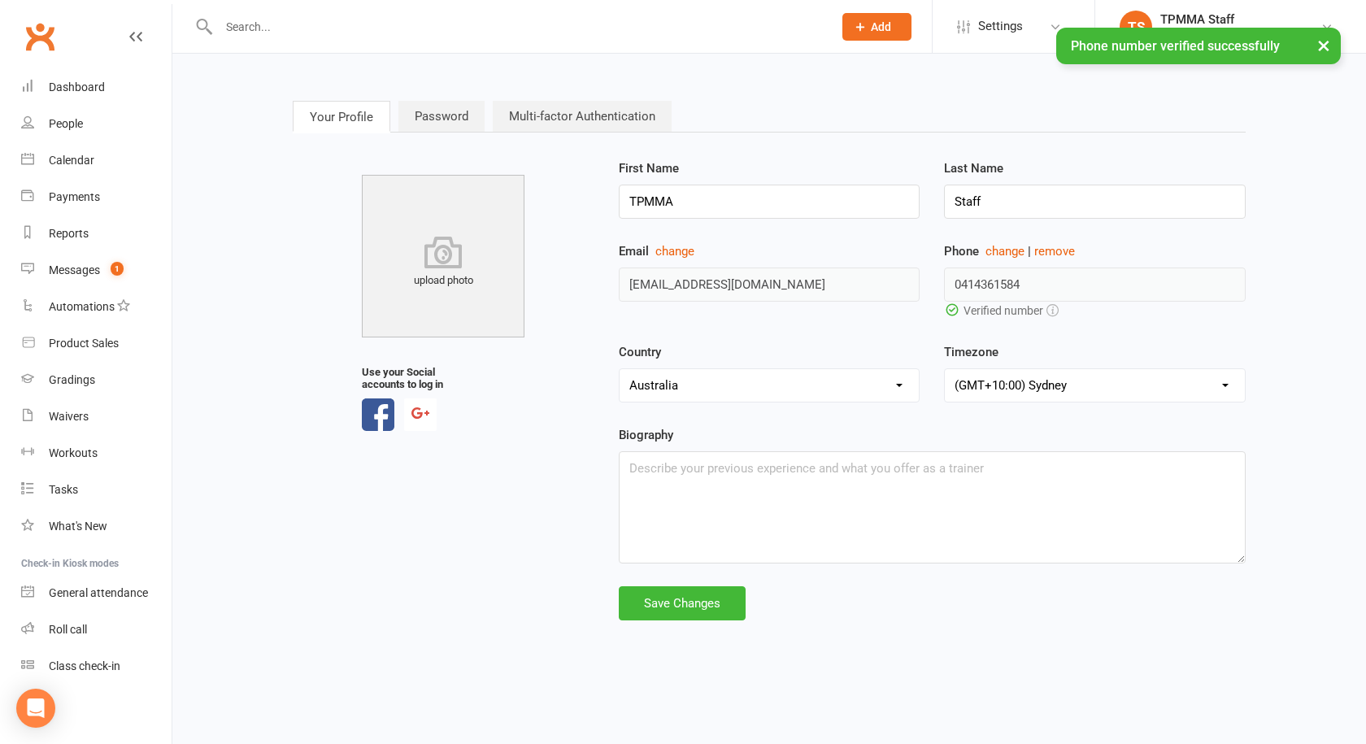
click at [579, 120] on link "Multi-factor Authentication" at bounding box center [582, 116] width 179 height 31
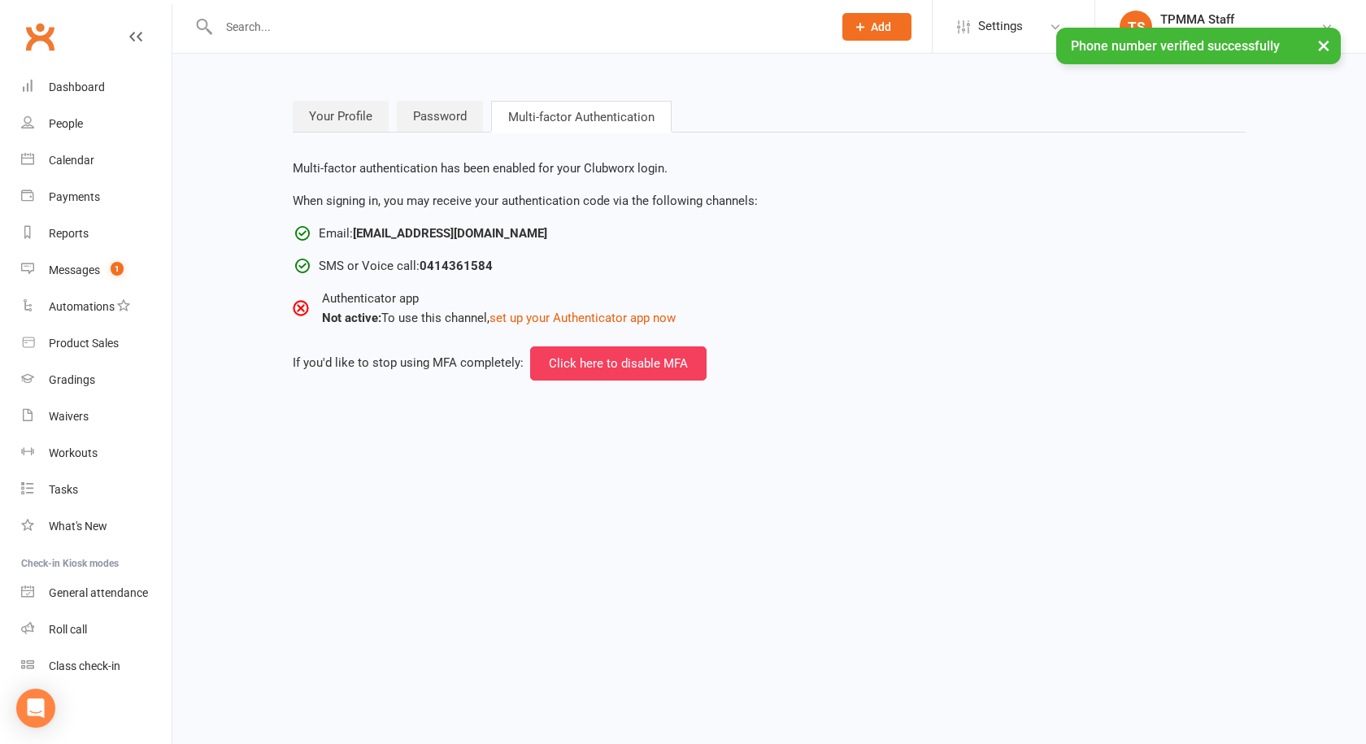
click at [299, 234] on icon at bounding box center [303, 234] width 20 height 20
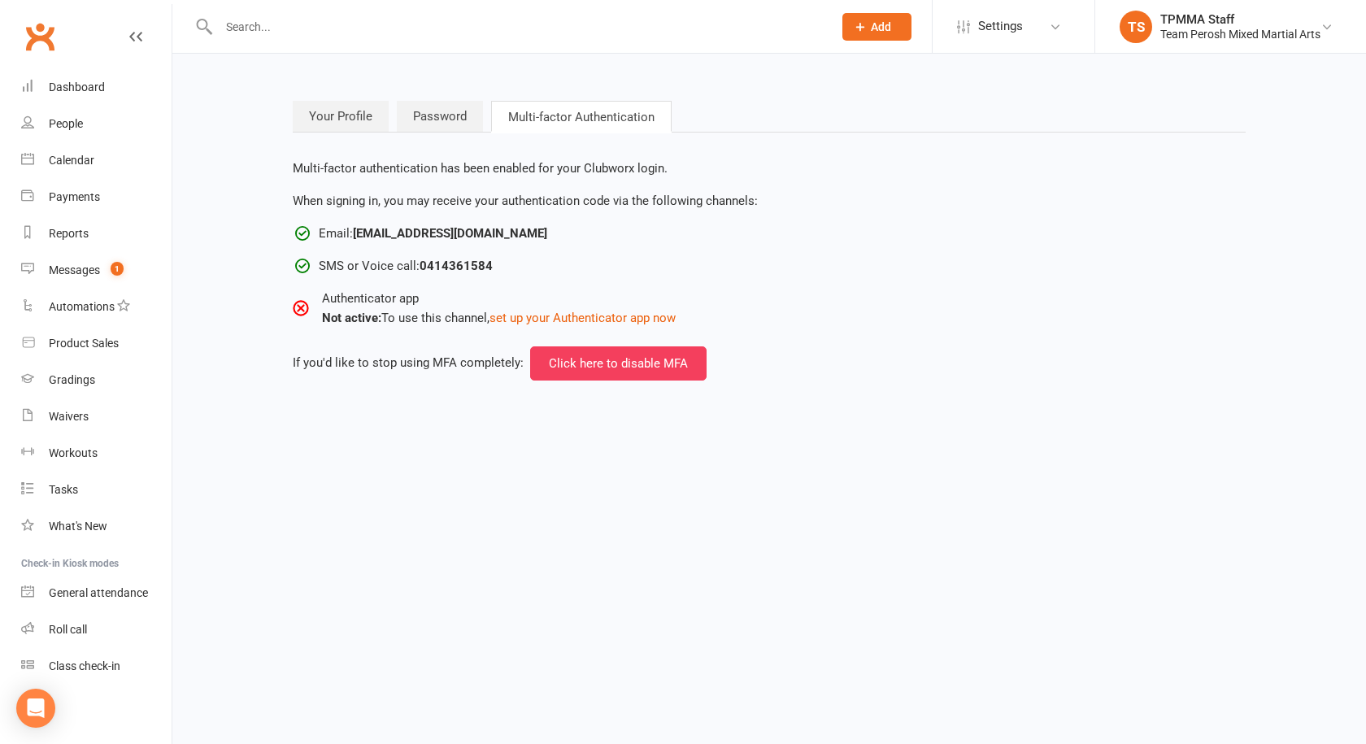
click at [299, 235] on icon at bounding box center [303, 234] width 20 height 20
click at [447, 121] on link "Password" at bounding box center [440, 116] width 86 height 31
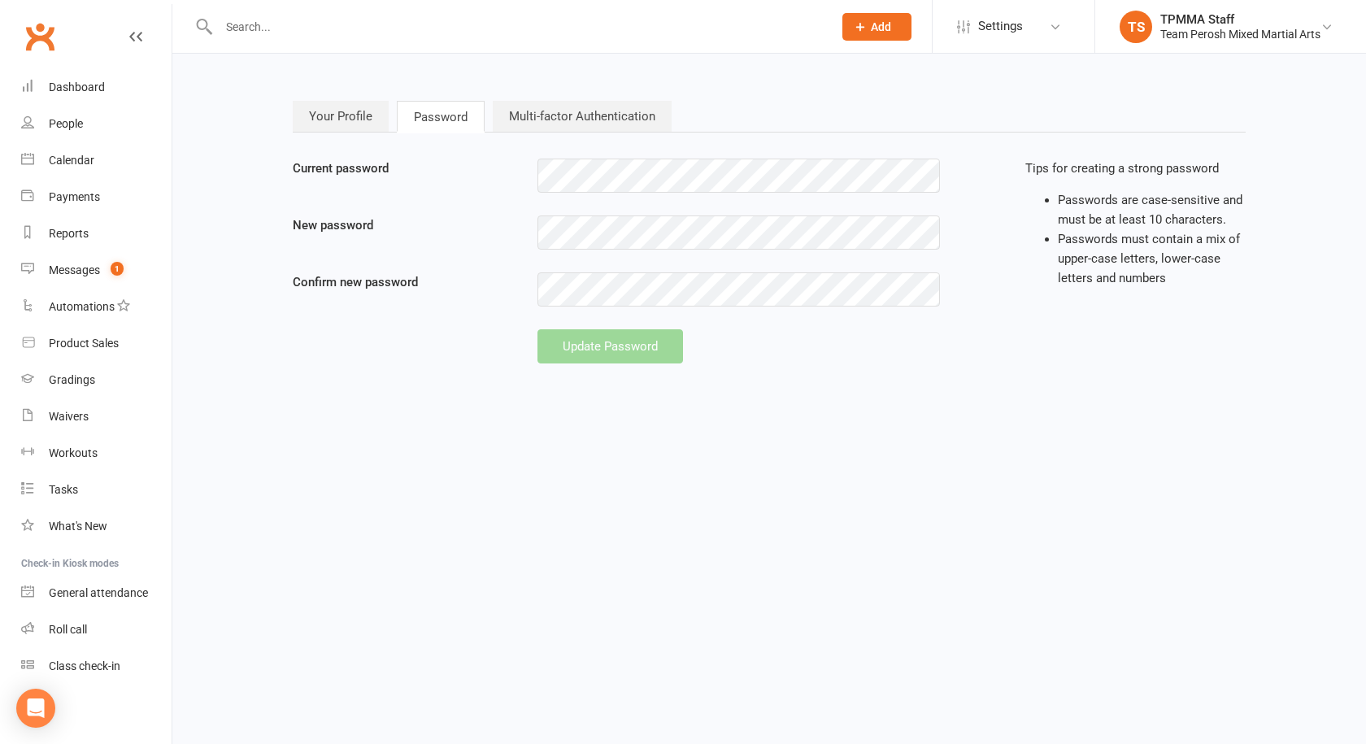
click at [335, 112] on link "Your Profile" at bounding box center [341, 116] width 96 height 31
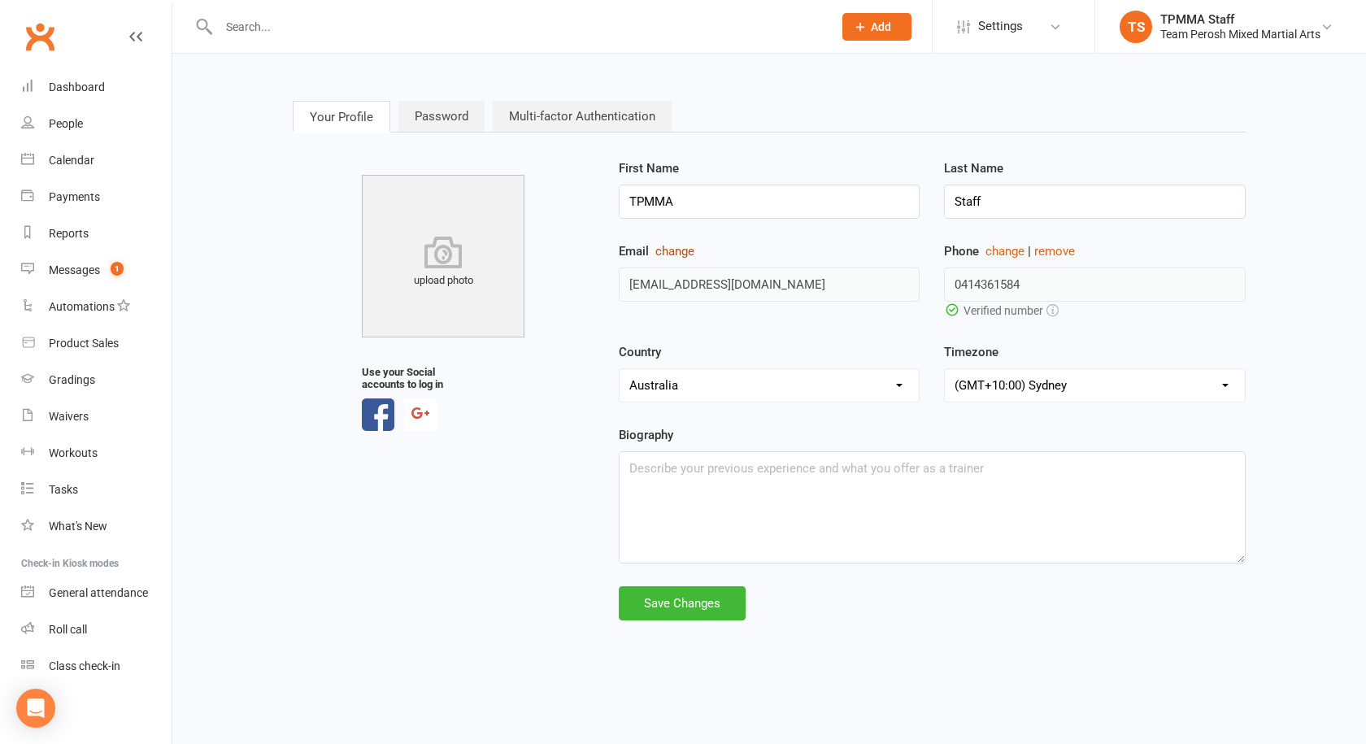
click at [677, 251] on button "change" at bounding box center [674, 252] width 39 height 20
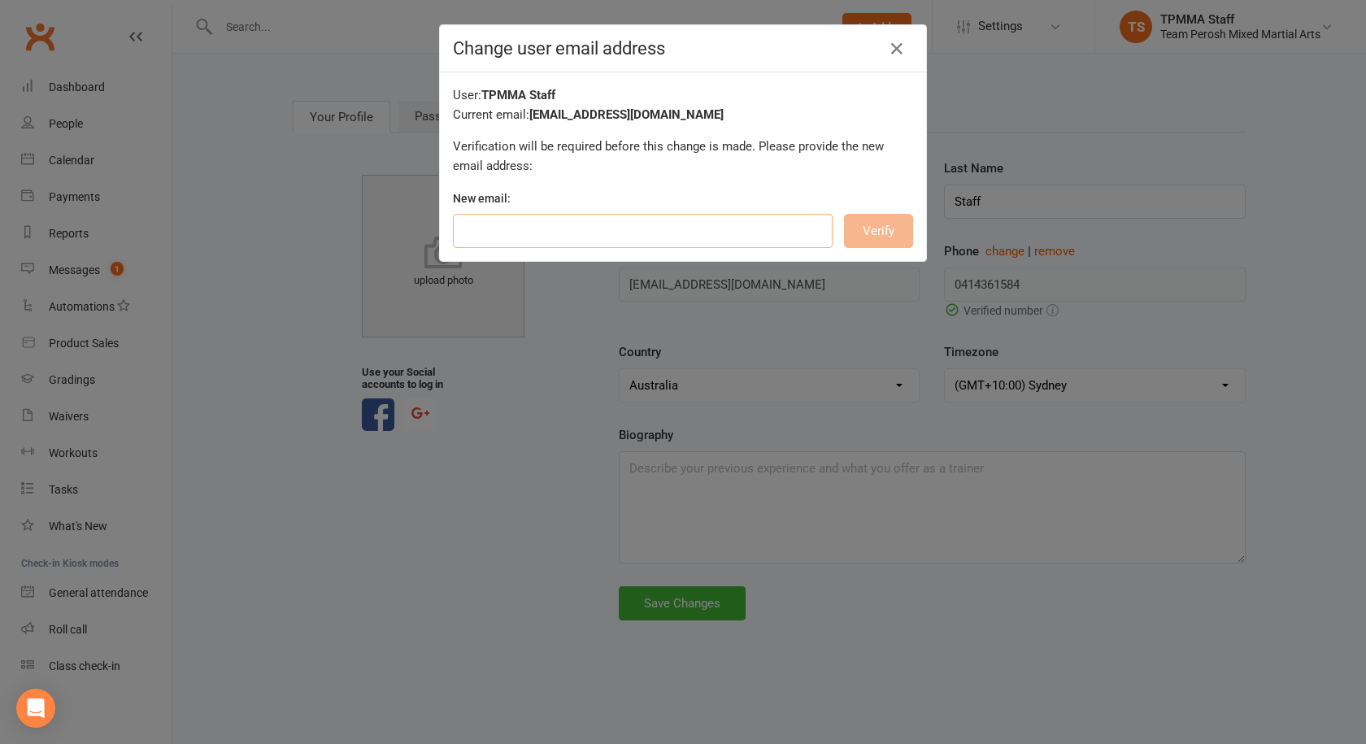
click at [525, 232] on input "email" at bounding box center [643, 231] width 380 height 34
type input "[EMAIL_ADDRESS][DOMAIN_NAME]"
type input "Anthony"
type input "Perosh"
drag, startPoint x: 412, startPoint y: 223, endPoint x: 370, endPoint y: 218, distance: 42.6
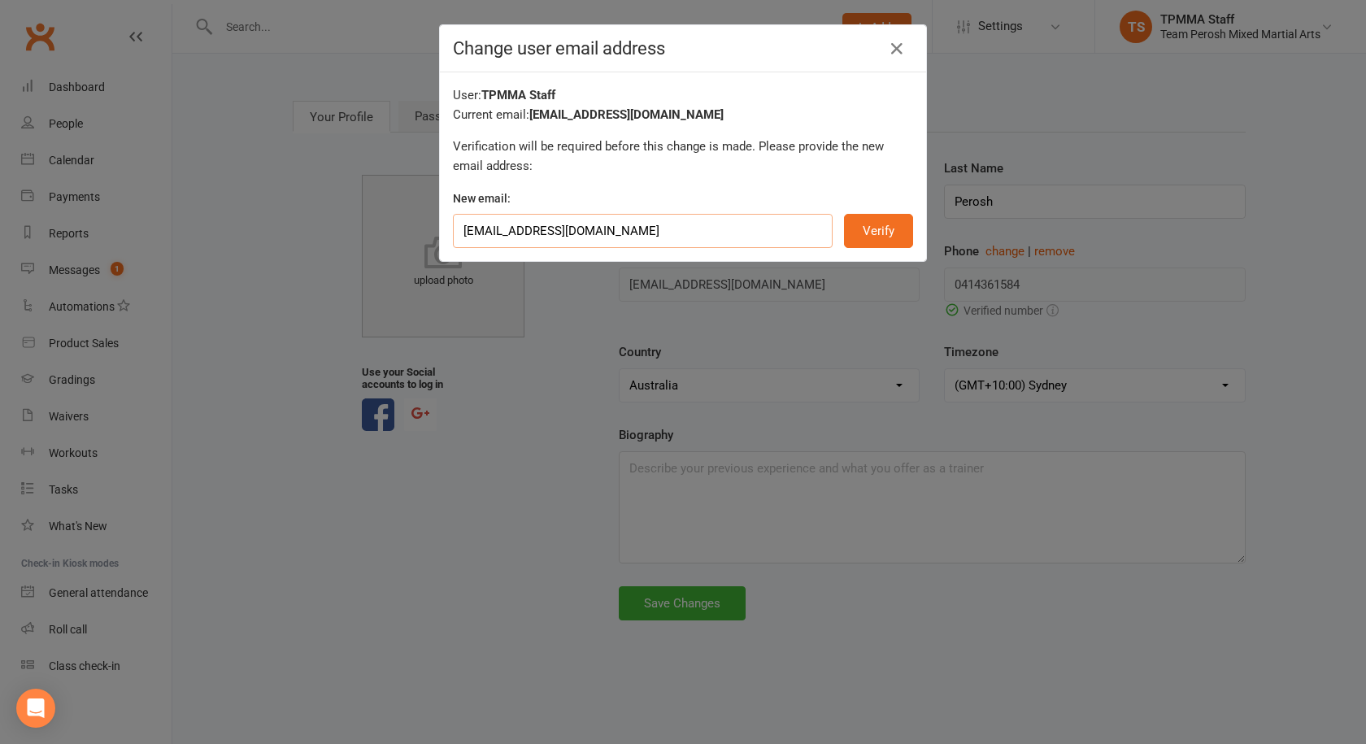
click at [378, 220] on div "Change user email address User: TPMMA Staff Current email: info@teamperoshmma.c…" at bounding box center [683, 372] width 1366 height 744
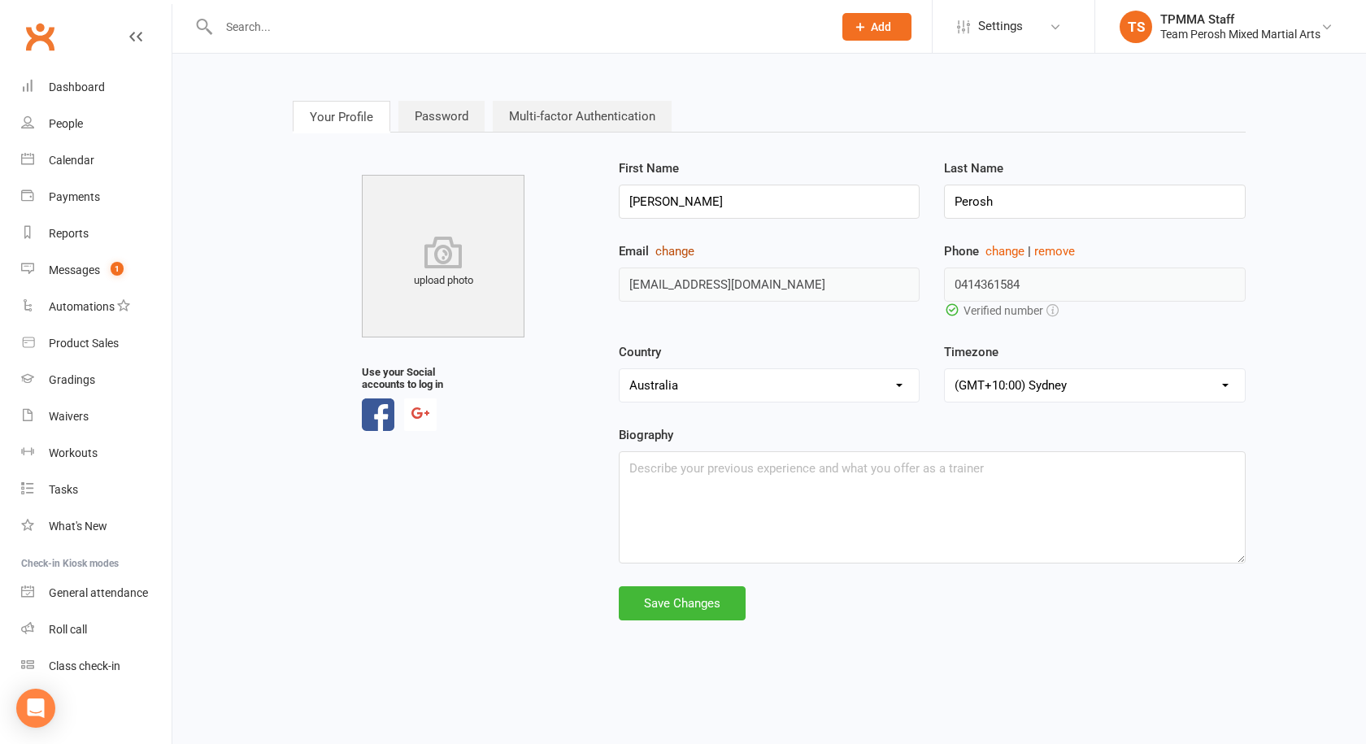
click at [671, 257] on button "change" at bounding box center [674, 252] width 39 height 20
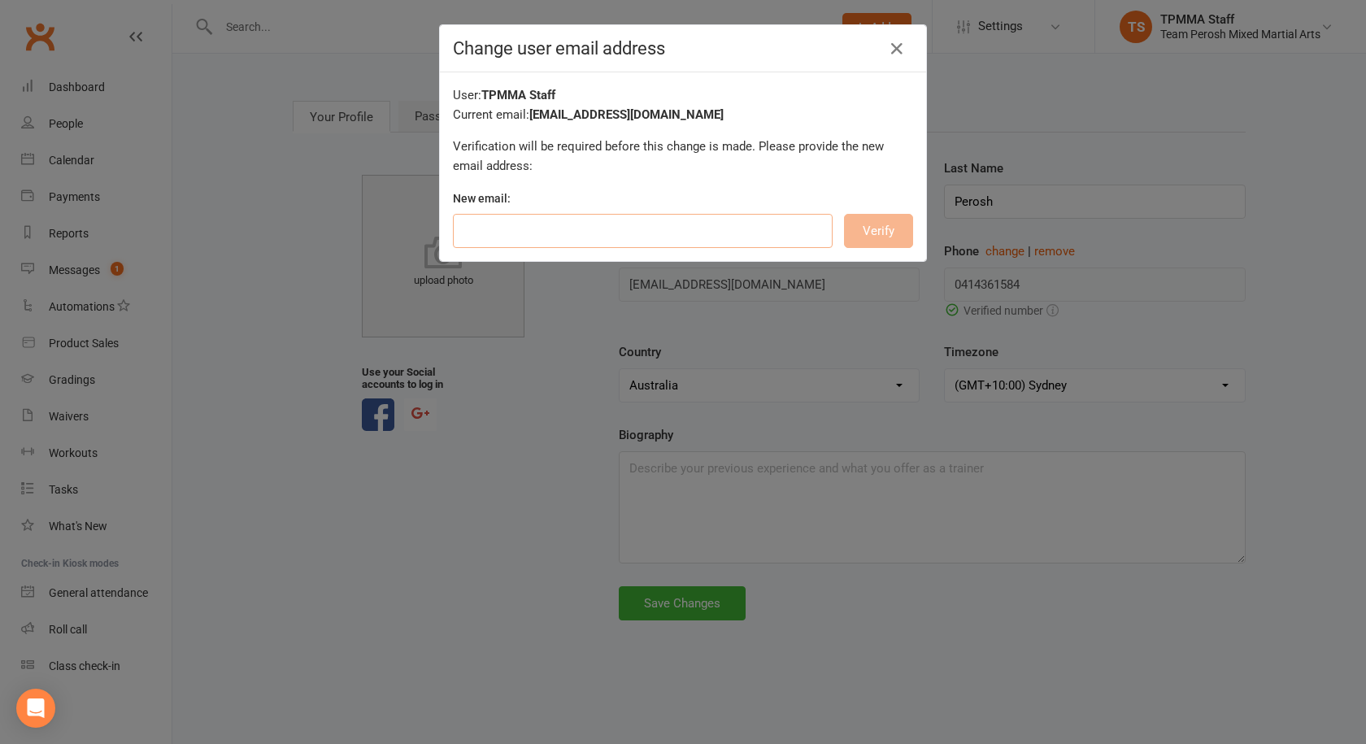
click at [590, 237] on input "email" at bounding box center [643, 231] width 380 height 34
type input "info@teamperoshmma.com.au"
drag, startPoint x: 477, startPoint y: 231, endPoint x: 363, endPoint y: 227, distance: 114.7
click at [363, 227] on div "Change user email address User: TPMMA Staff Current email: info@teamperoshmma.c…" at bounding box center [683, 372] width 1366 height 744
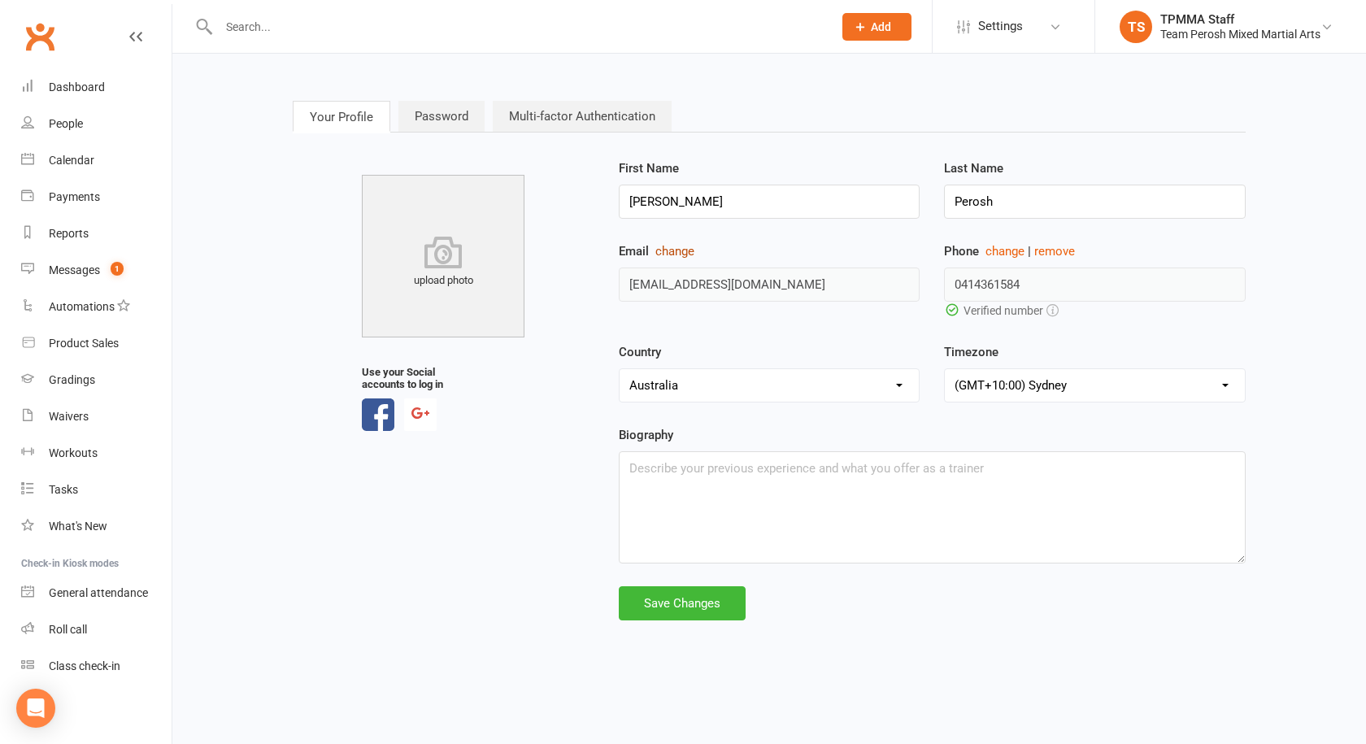
click at [684, 247] on button "change" at bounding box center [674, 252] width 39 height 20
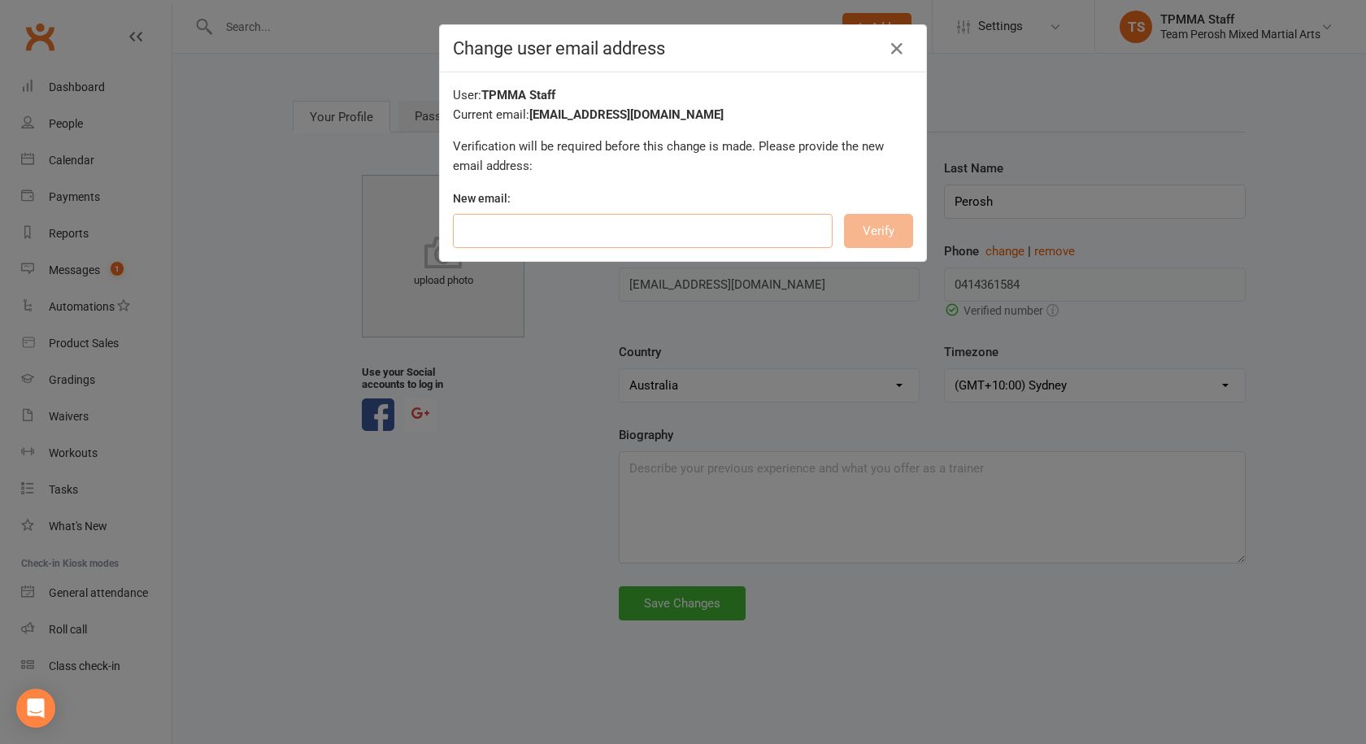
click at [548, 234] on input "email" at bounding box center [643, 231] width 380 height 34
type input "john@teamperoshmma.com.au"
click at [863, 230] on button "Verify" at bounding box center [878, 231] width 69 height 34
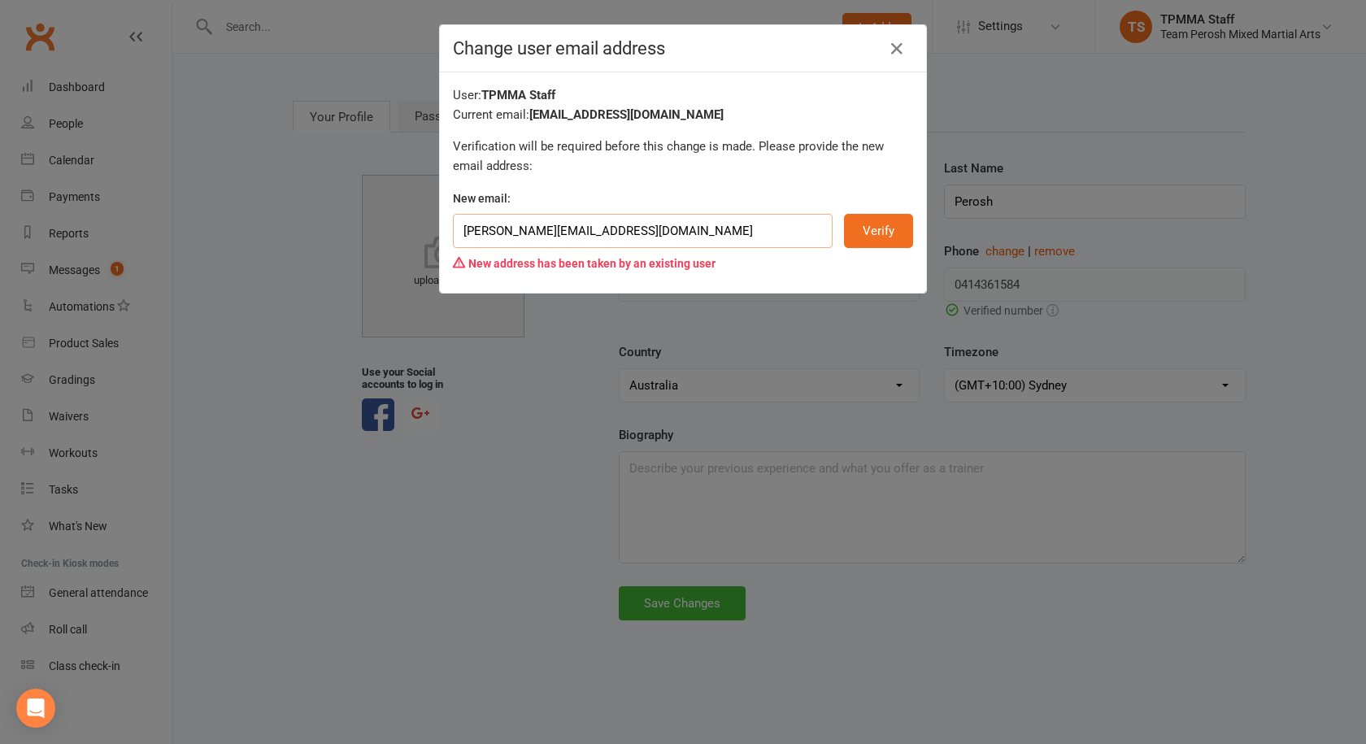
click at [510, 239] on input "john@teamperoshmma.com.au" at bounding box center [643, 231] width 380 height 34
drag, startPoint x: 650, startPoint y: 233, endPoint x: 484, endPoint y: 234, distance: 165.9
click at [484, 234] on input "john@teamperoshmma.com.au" at bounding box center [643, 231] width 380 height 34
type input "[EMAIL_ADDRESS][DOMAIN_NAME]"
click at [891, 243] on button "Verify" at bounding box center [878, 231] width 69 height 34
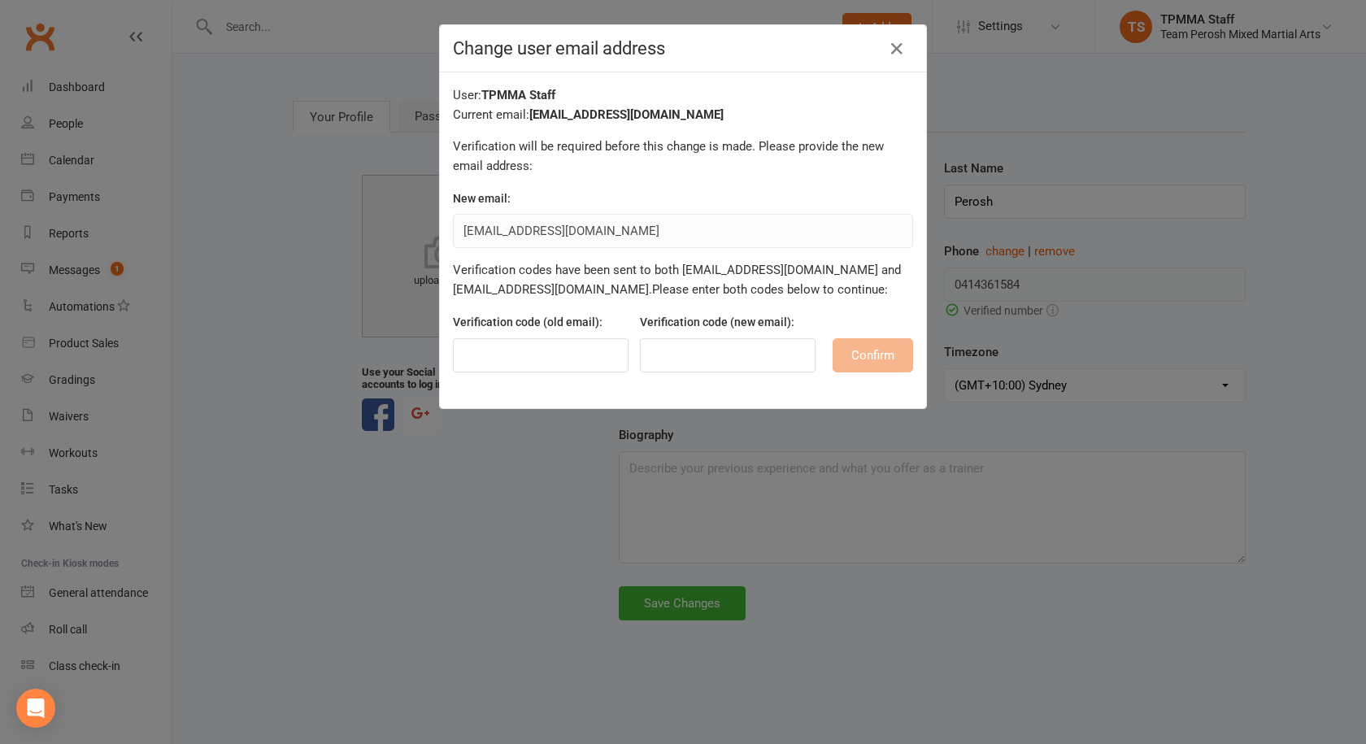
click at [496, 339] on div "Verification code (old email):" at bounding box center [541, 341] width 176 height 59
click at [511, 359] on input "text" at bounding box center [541, 355] width 176 height 34
type input "847271"
click at [705, 355] on input "text" at bounding box center [728, 355] width 176 height 34
type input "652311"
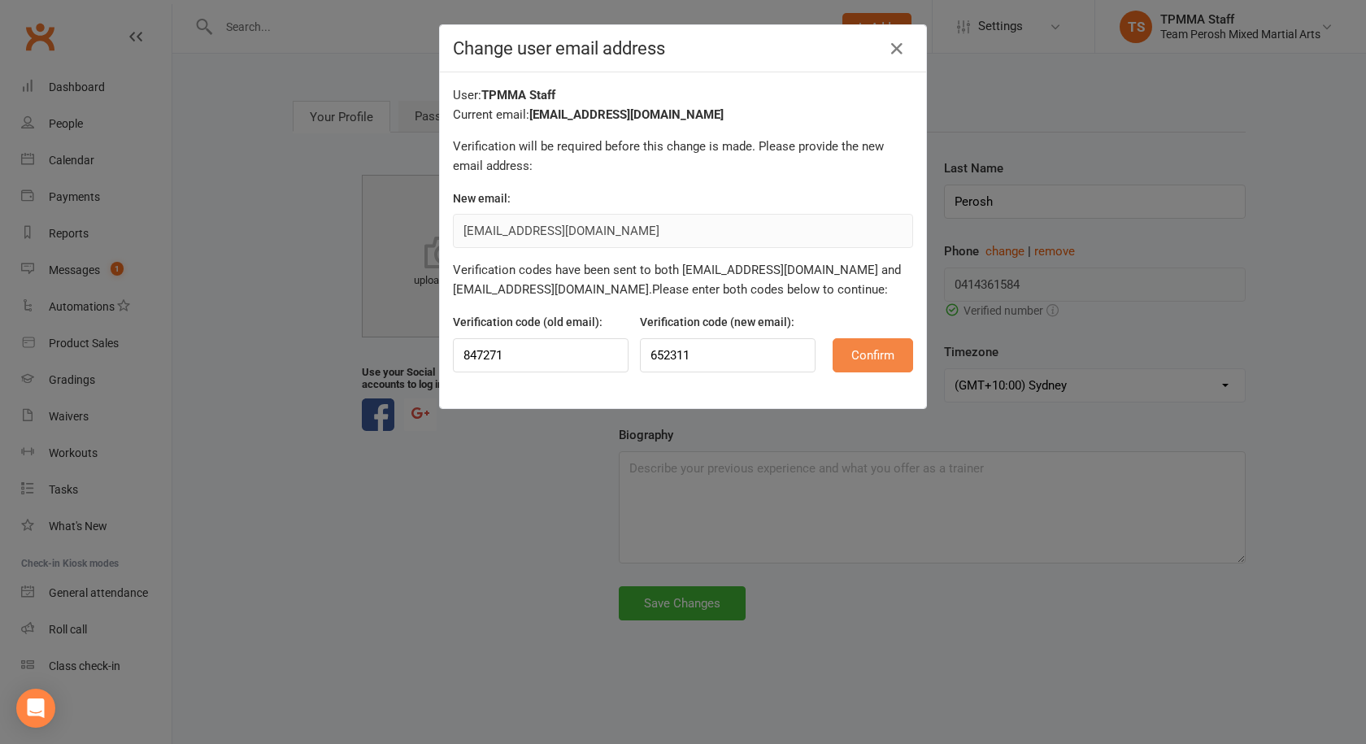
click at [906, 360] on button "Confirm" at bounding box center [873, 355] width 81 height 34
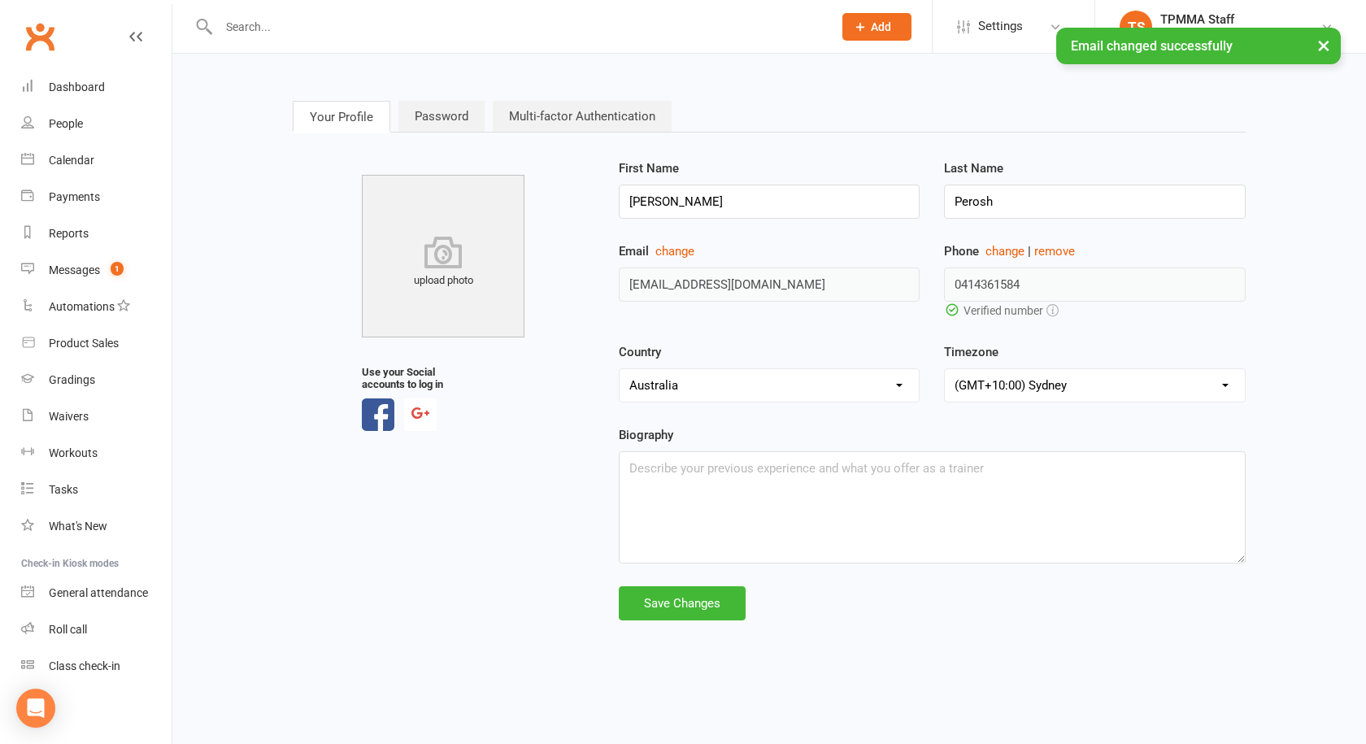
click at [523, 118] on link "Multi-factor Authentication" at bounding box center [582, 116] width 179 height 31
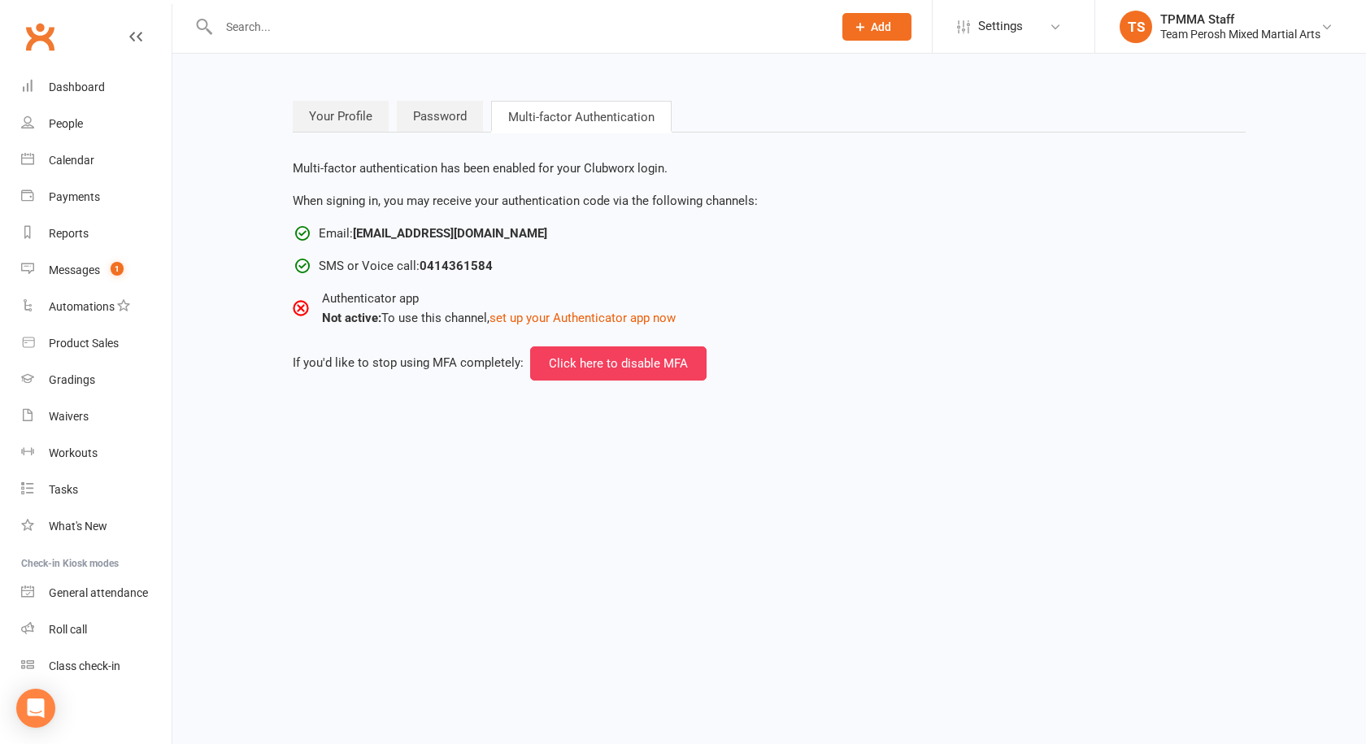
click at [320, 114] on link "Your Profile" at bounding box center [341, 116] width 96 height 31
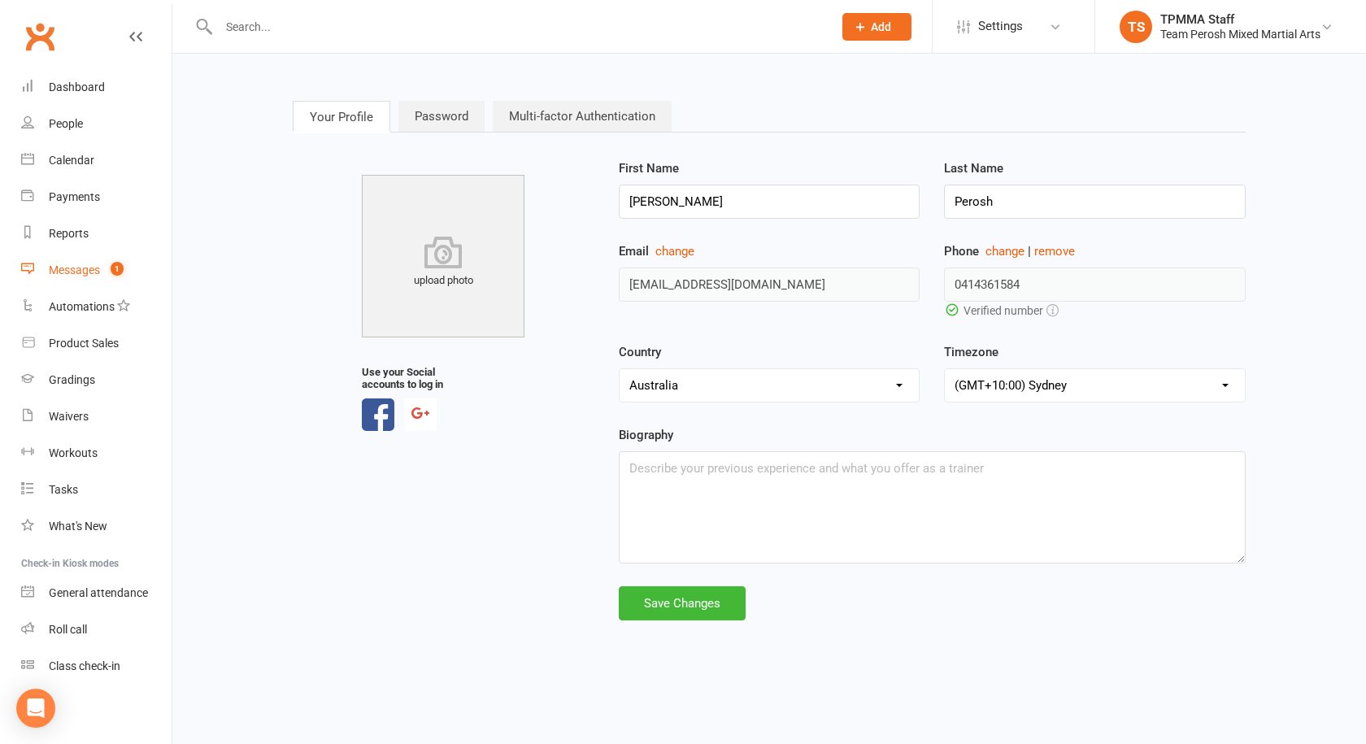
click at [72, 272] on div "Messages" at bounding box center [74, 269] width 51 height 13
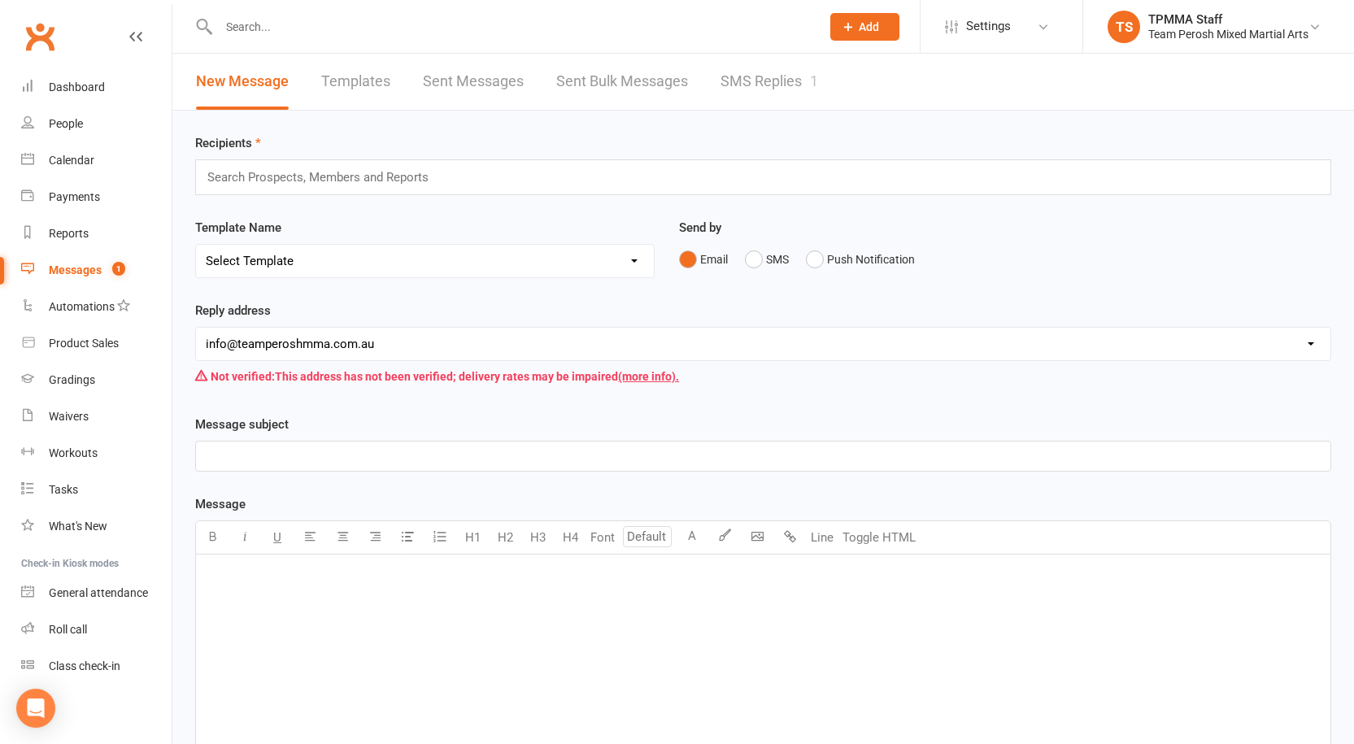
click at [753, 75] on link "SMS Replies 1" at bounding box center [769, 82] width 98 height 56
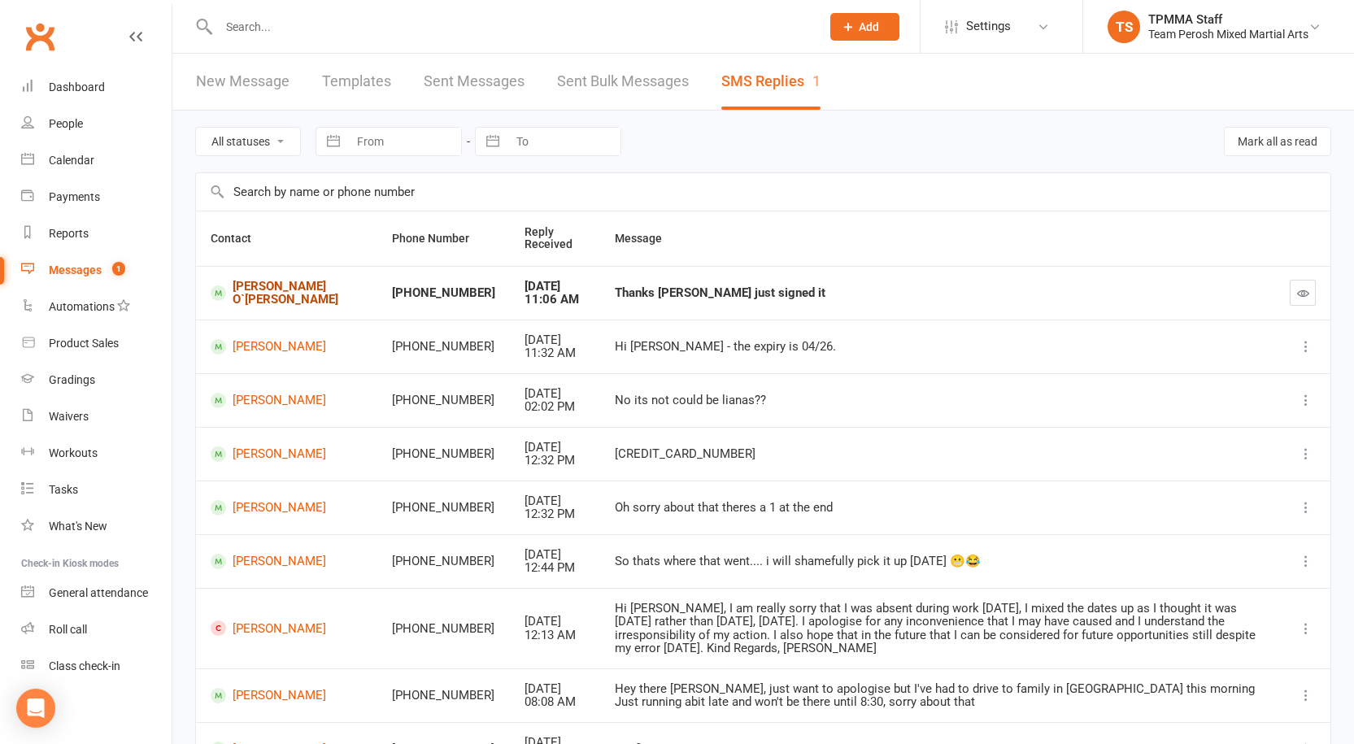
click at [249, 294] on link "Malcolm O`Neill" at bounding box center [287, 293] width 152 height 27
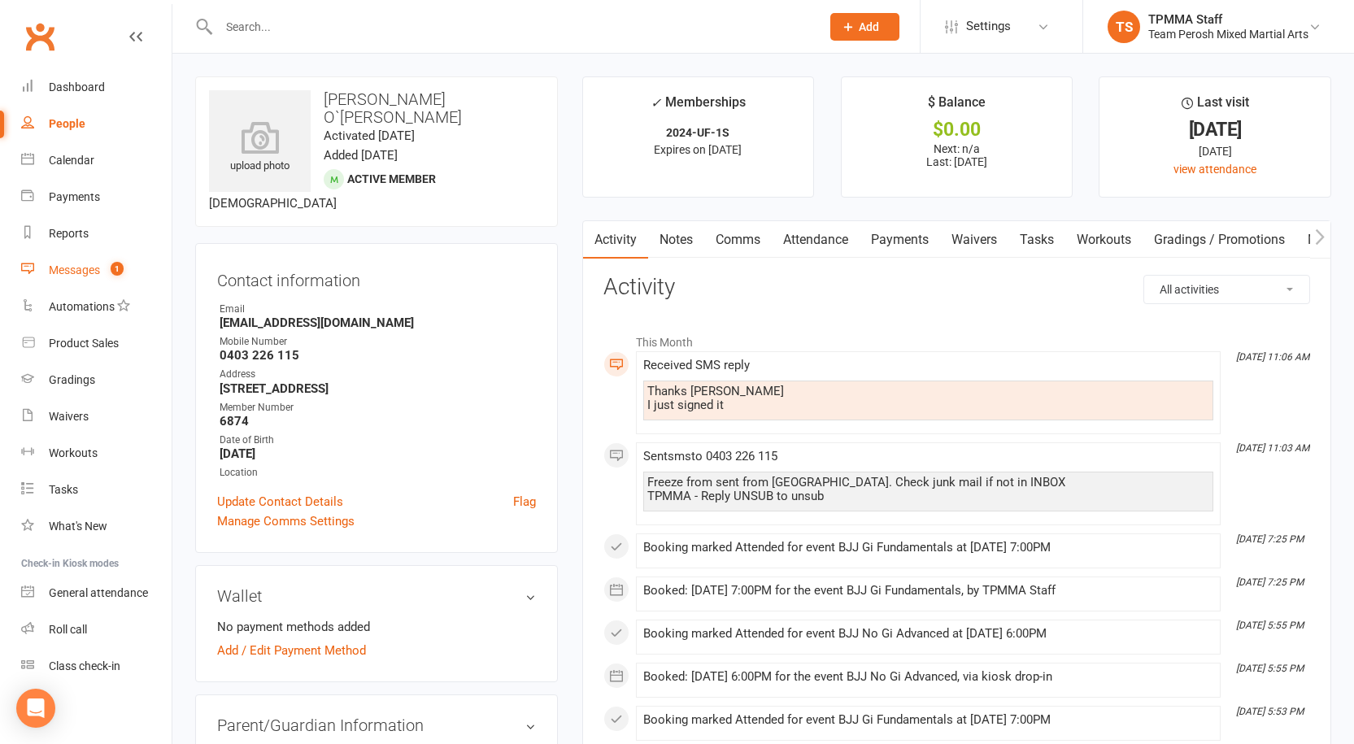
click at [77, 261] on link "Messages 1" at bounding box center [96, 270] width 150 height 37
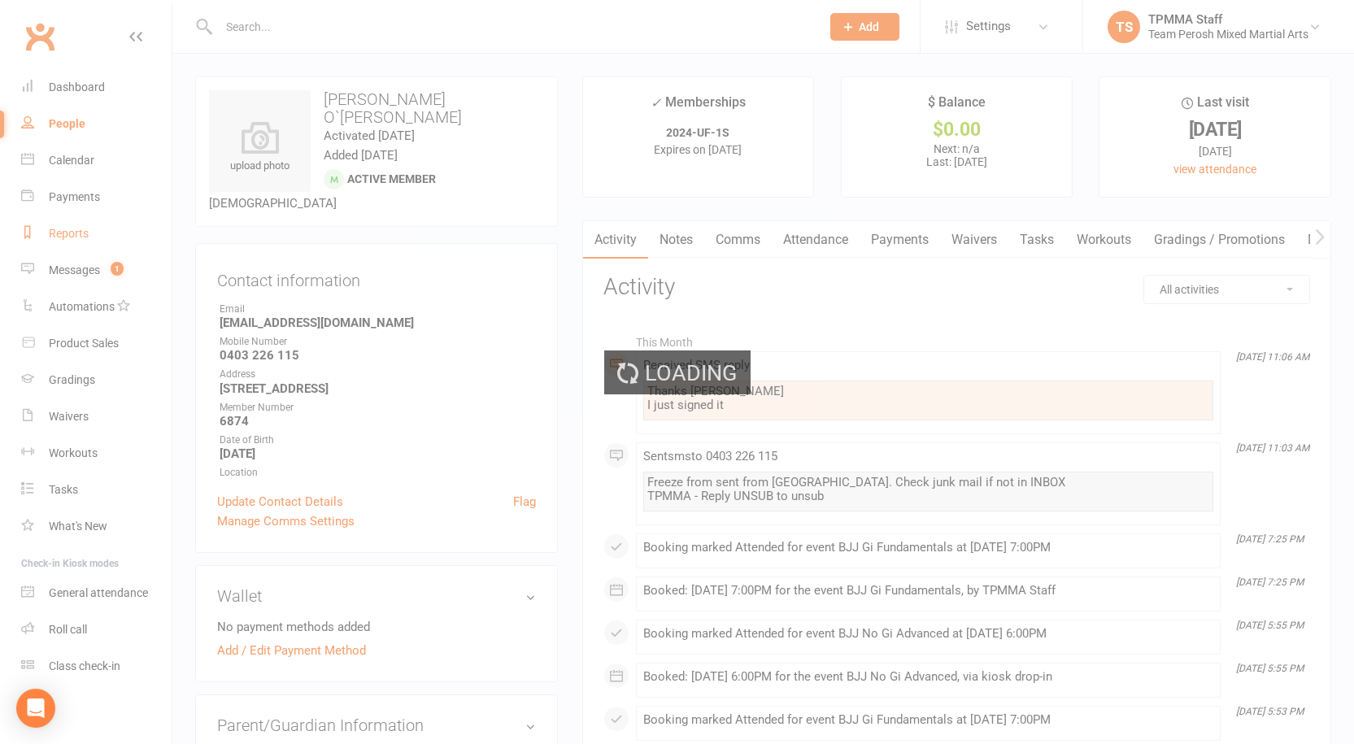
click at [74, 238] on div "Reports" at bounding box center [69, 233] width 40 height 13
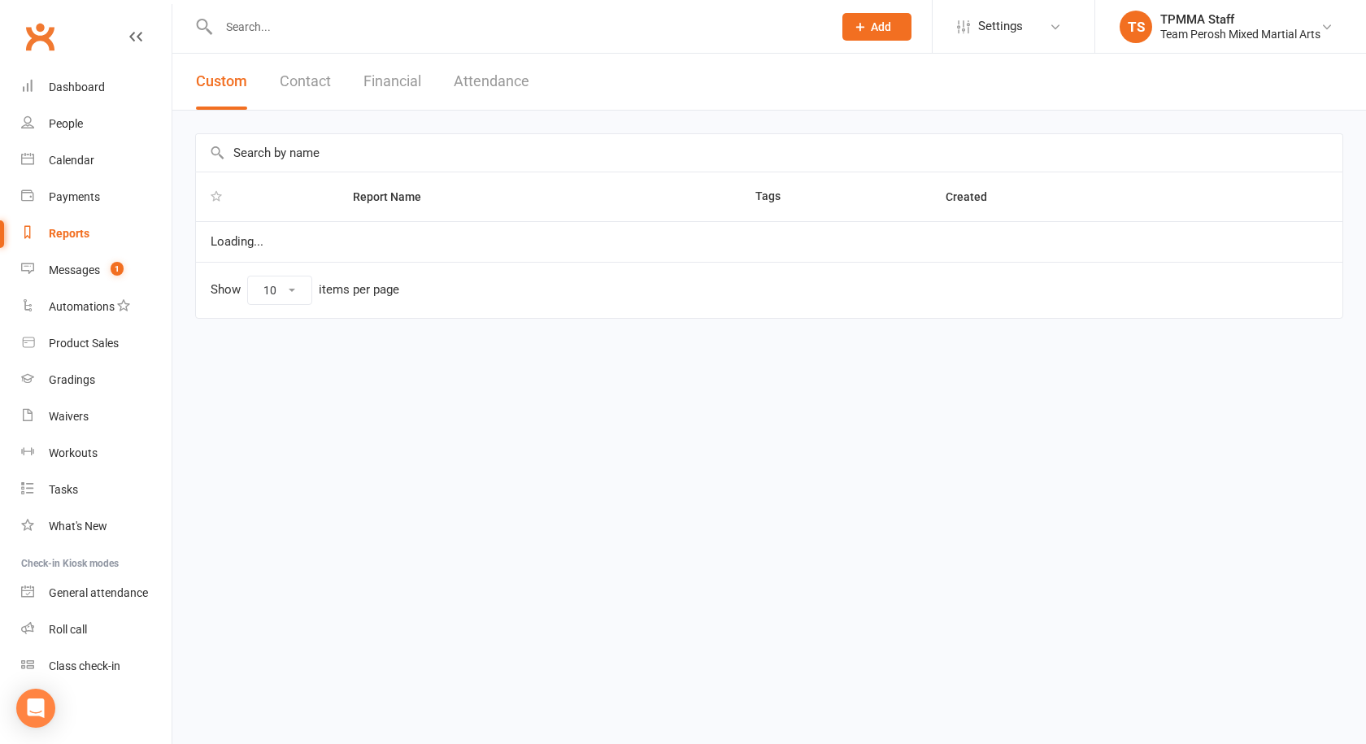
select select "100"
click at [79, 266] on div "Messages" at bounding box center [74, 269] width 51 height 13
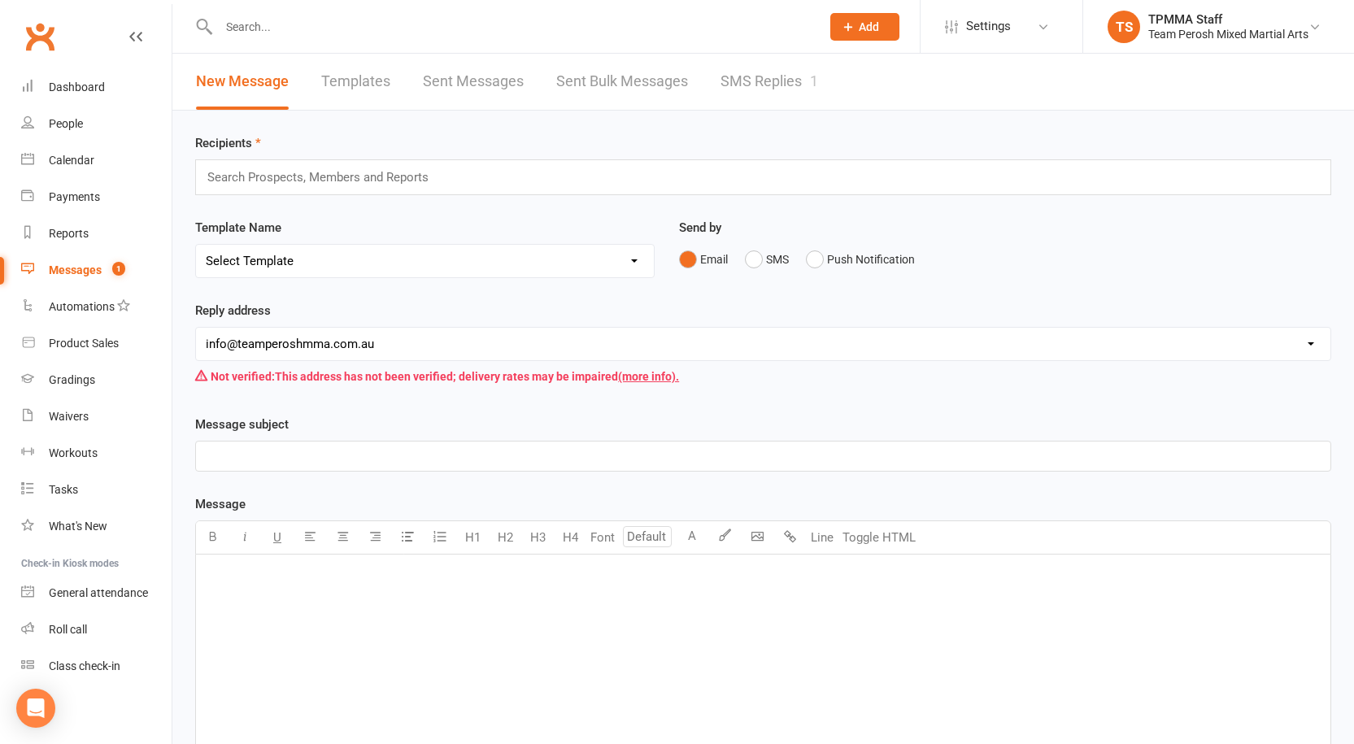
click at [776, 83] on link "SMS Replies 1" at bounding box center [769, 82] width 98 height 56
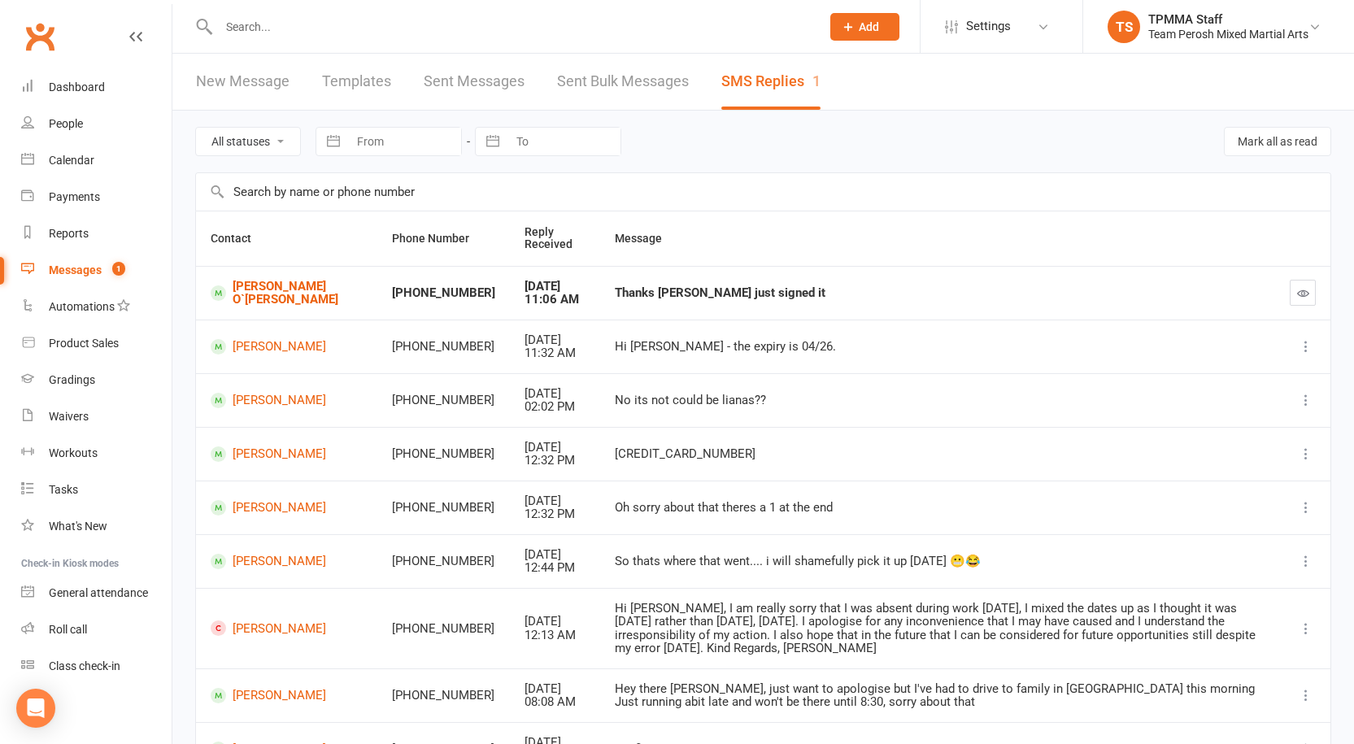
click at [1301, 291] on icon "button" at bounding box center [1303, 293] width 12 height 12
click at [241, 20] on input "text" at bounding box center [511, 26] width 595 height 23
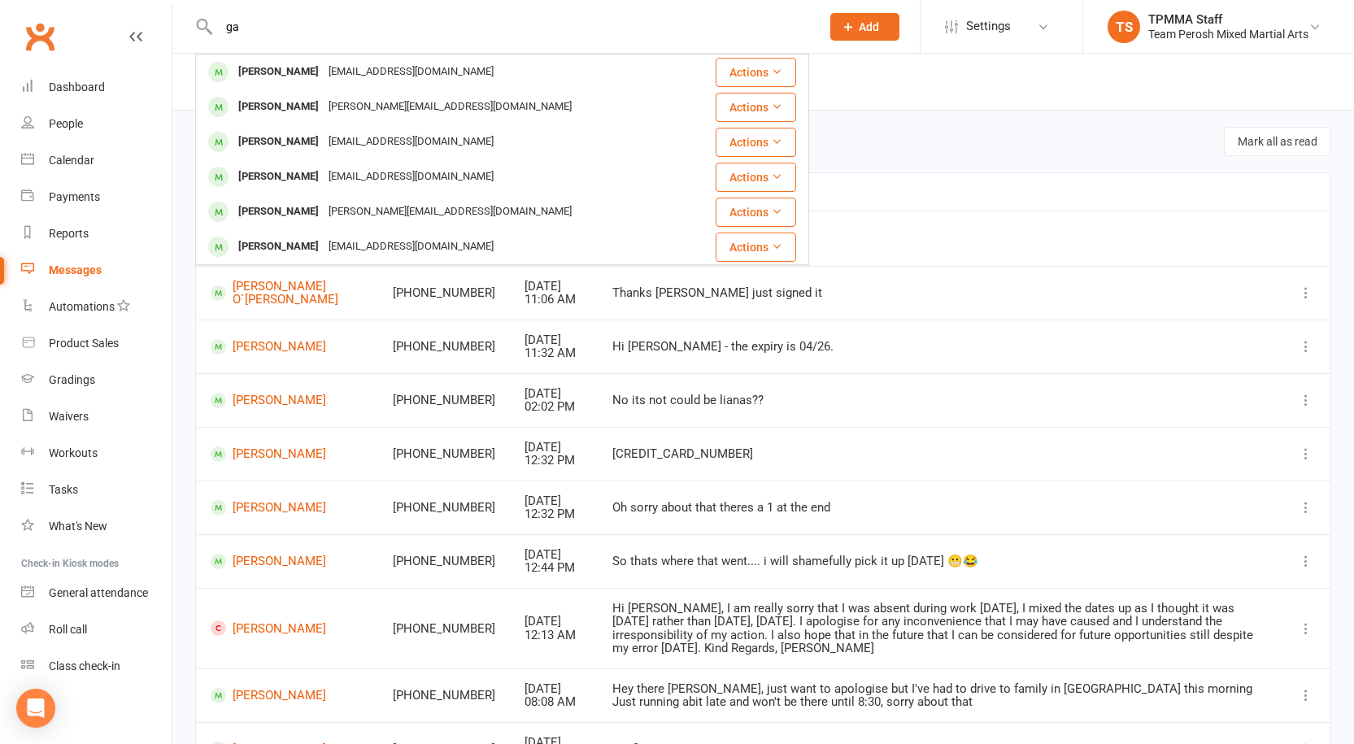
type input "g"
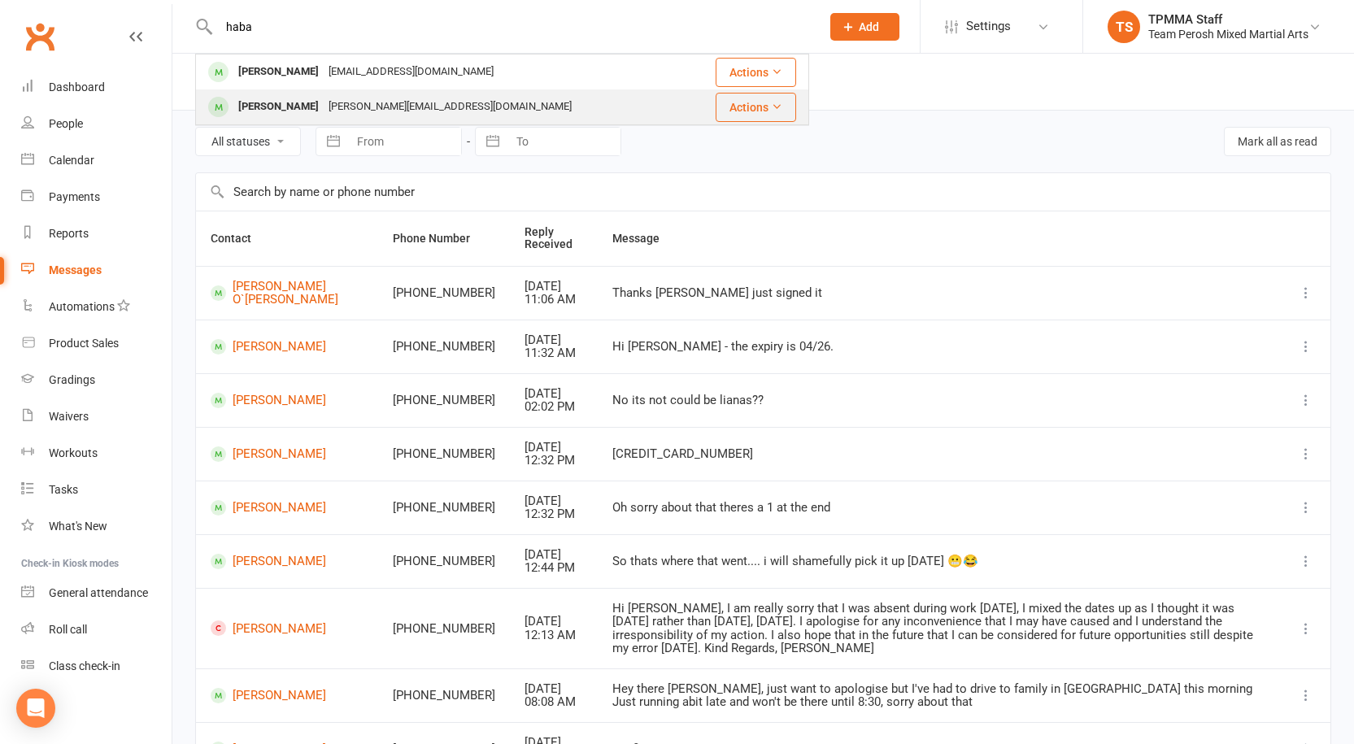
type input "haba"
click at [303, 106] on div "Roman Habambo" at bounding box center [278, 107] width 90 height 24
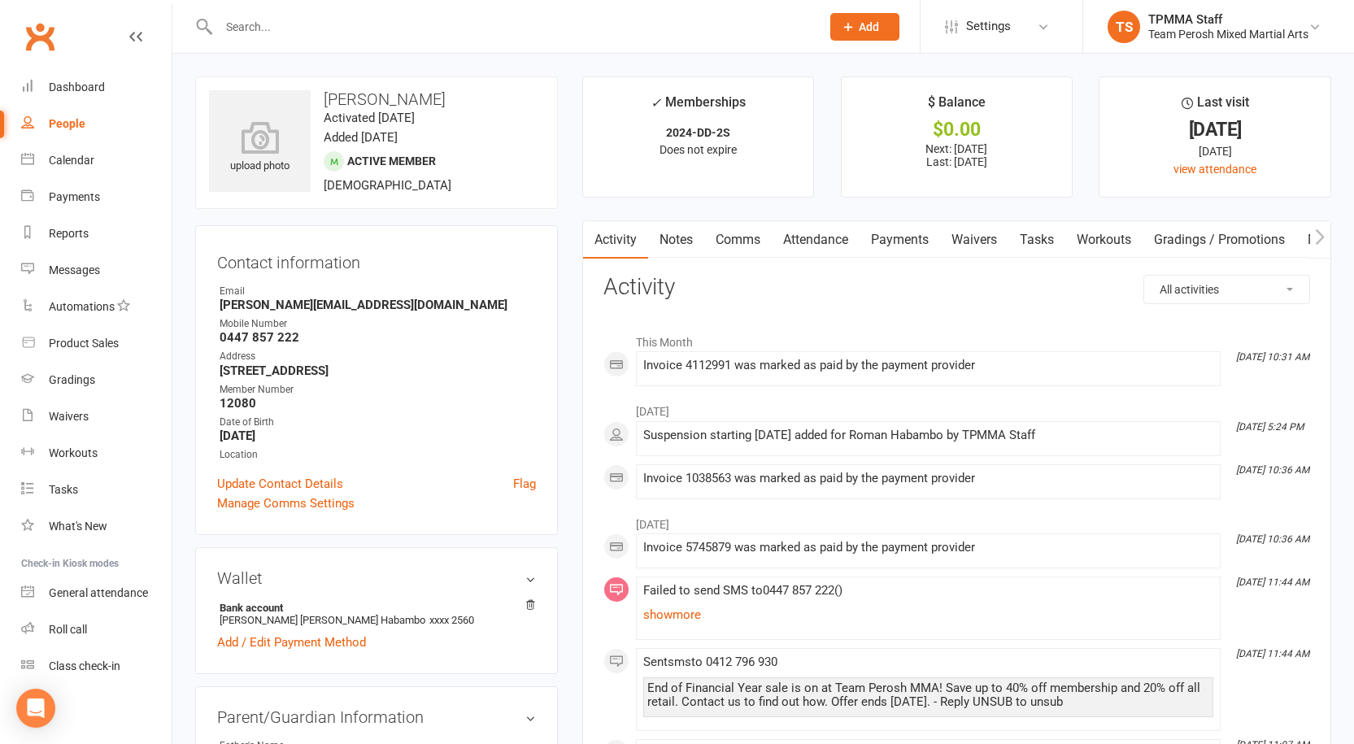
click at [900, 237] on link "Payments" at bounding box center [899, 239] width 81 height 37
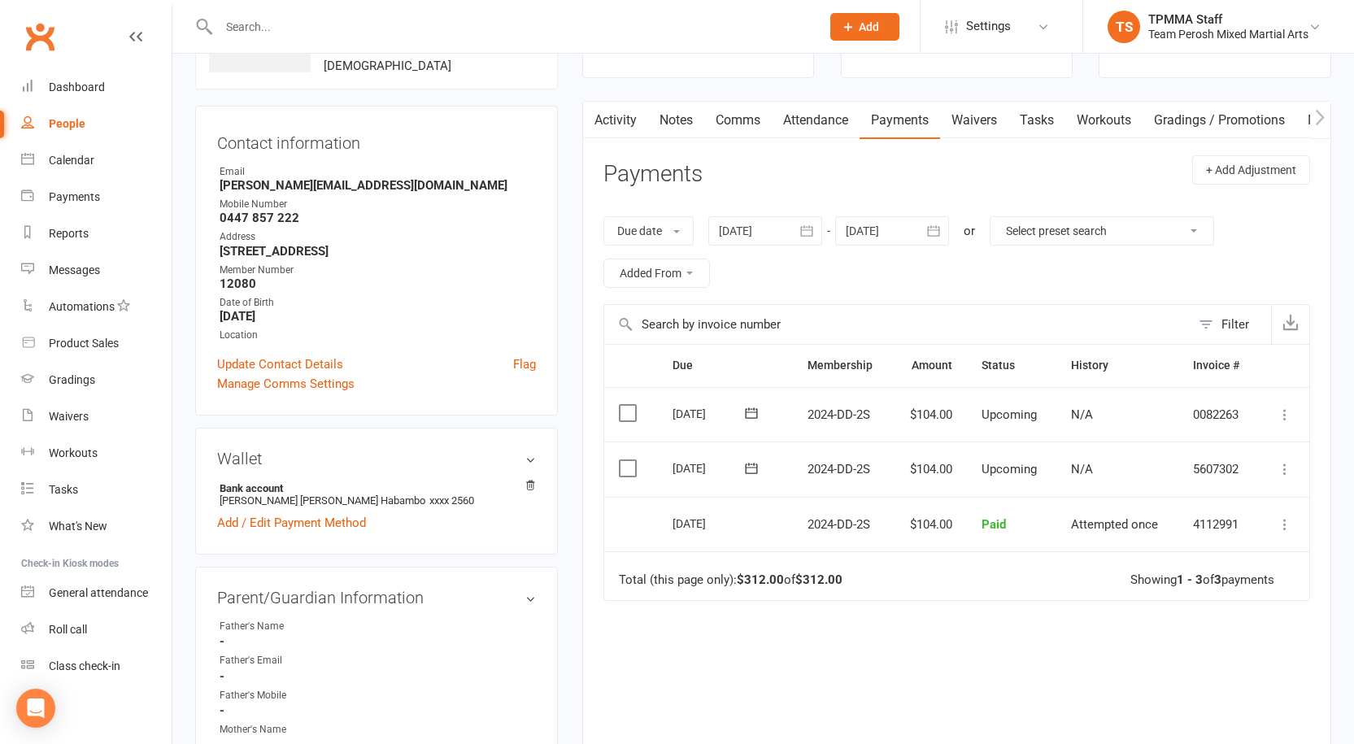
scroll to position [81, 0]
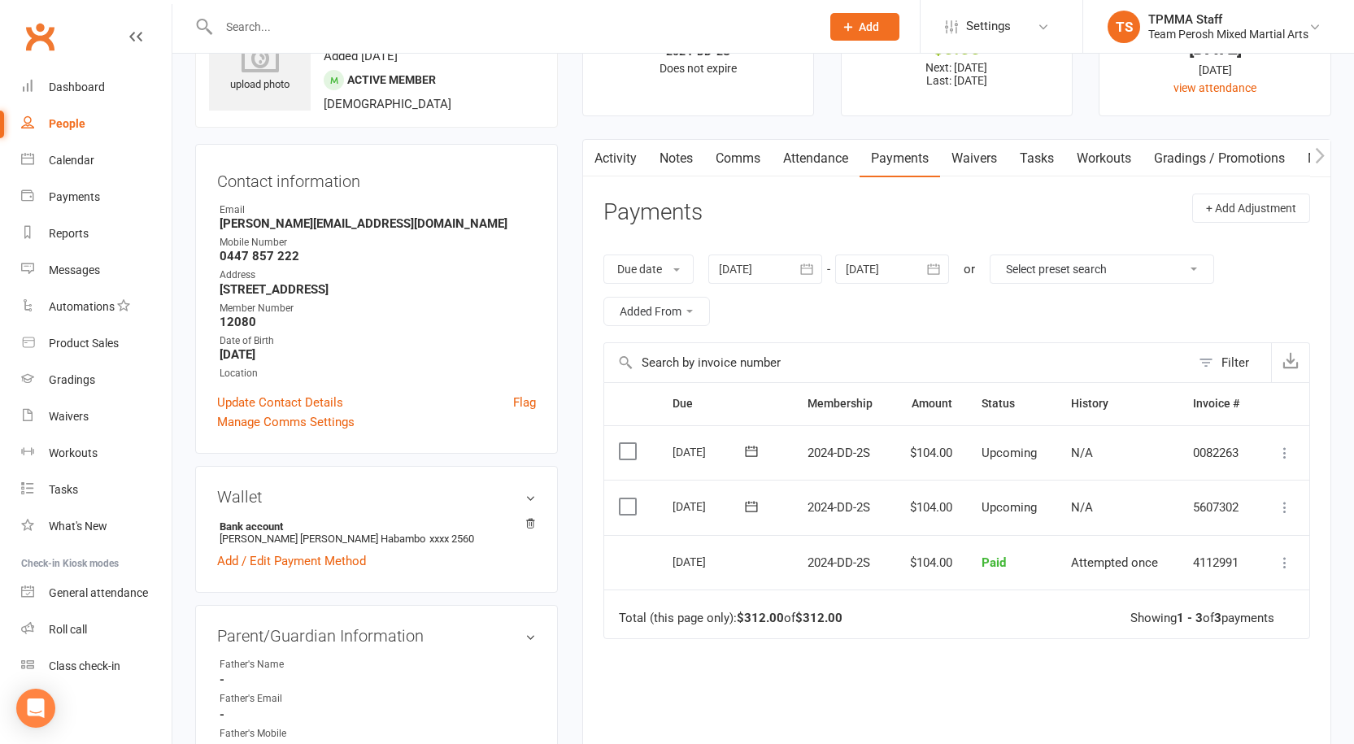
click at [813, 268] on icon "button" at bounding box center [807, 268] width 12 height 11
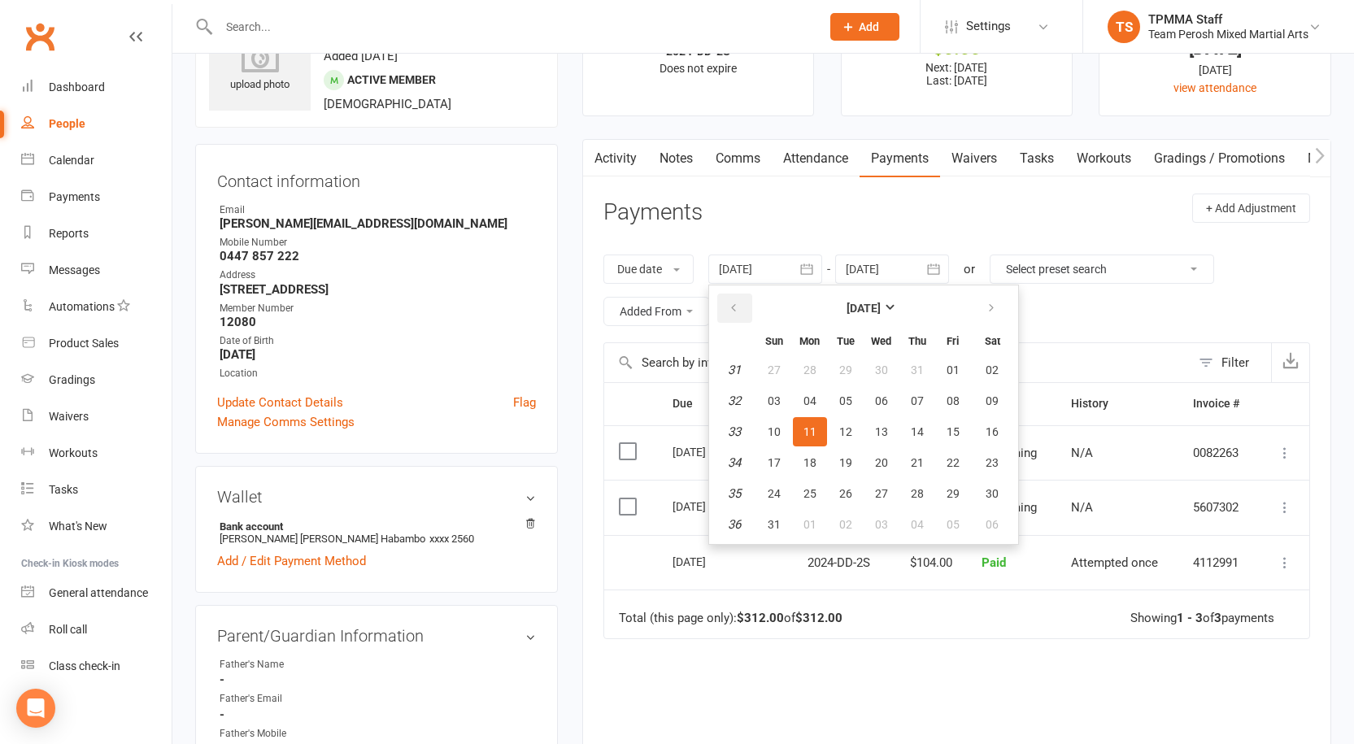
click at [739, 307] on icon "button" at bounding box center [733, 308] width 11 height 13
click at [778, 371] on span "01" at bounding box center [774, 369] width 13 height 13
type input "01 Jun 2025"
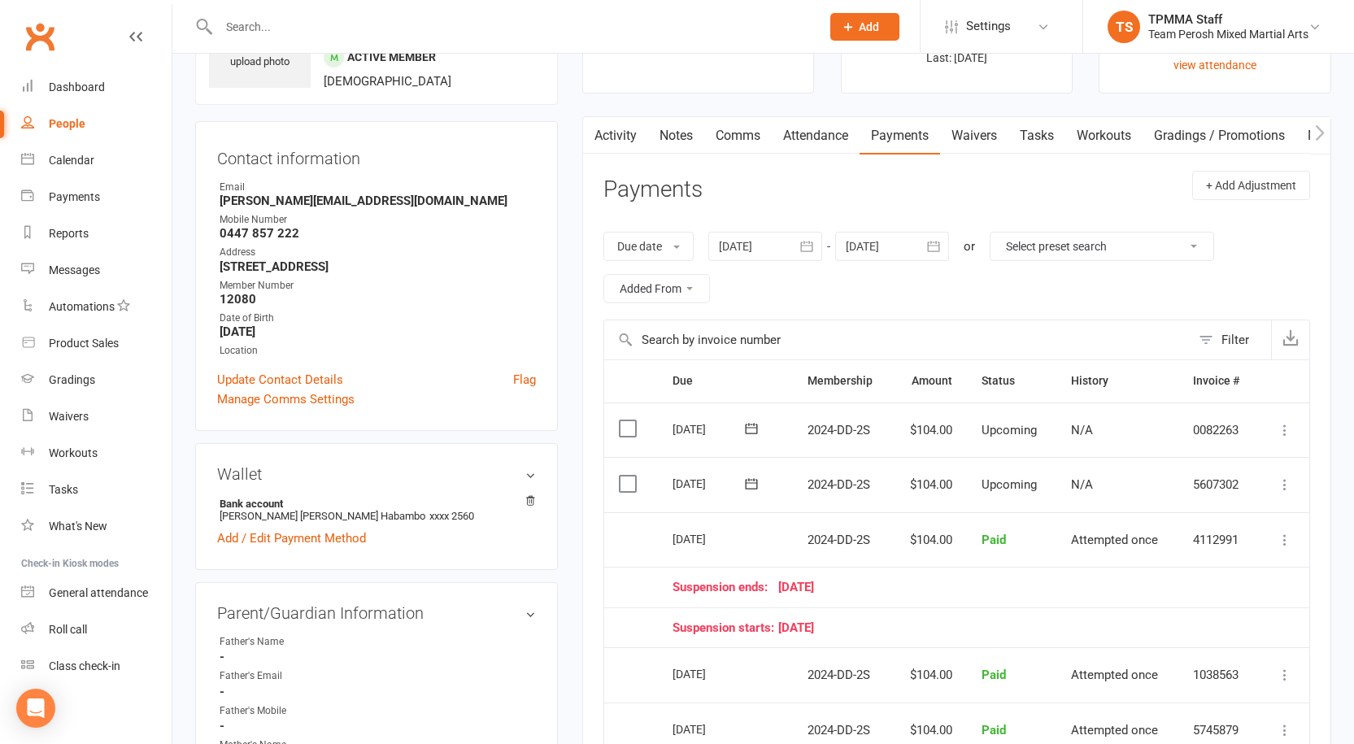
scroll to position [0, 0]
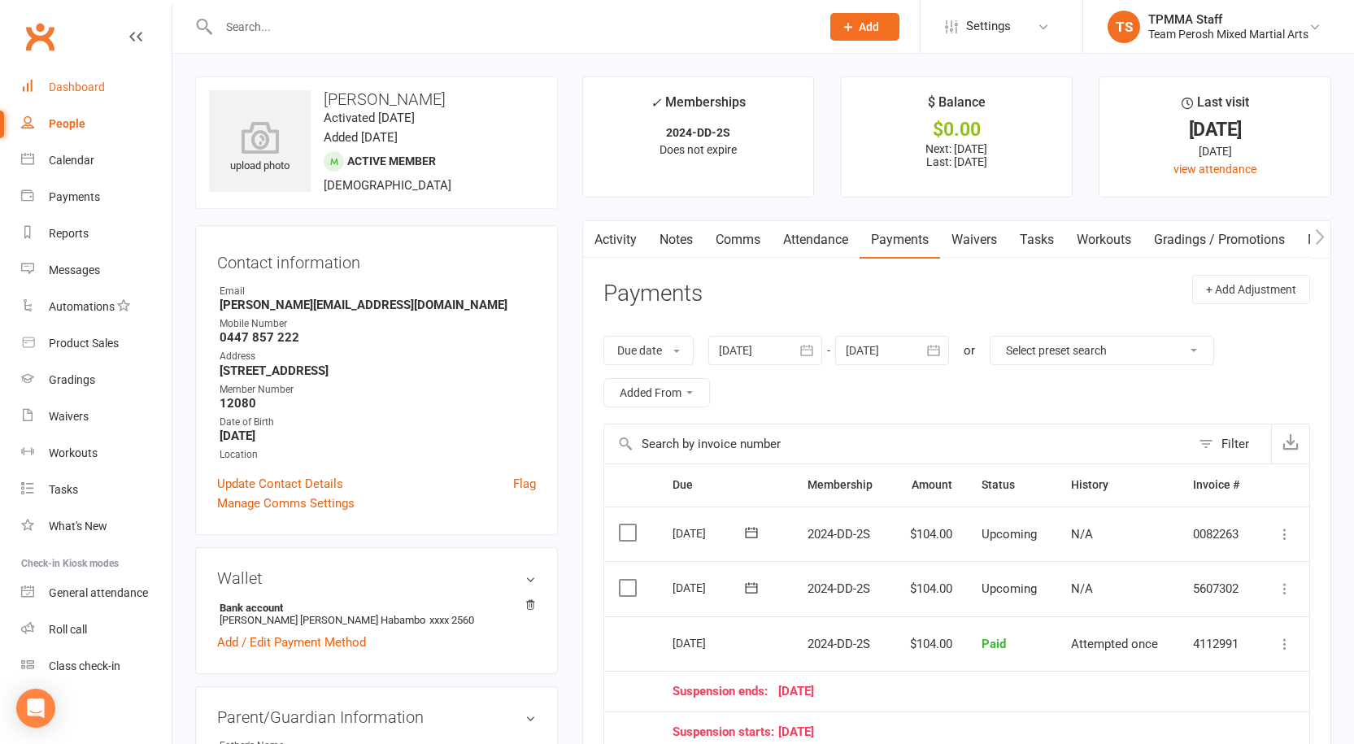
click at [83, 92] on div "Dashboard" at bounding box center [77, 87] width 56 height 13
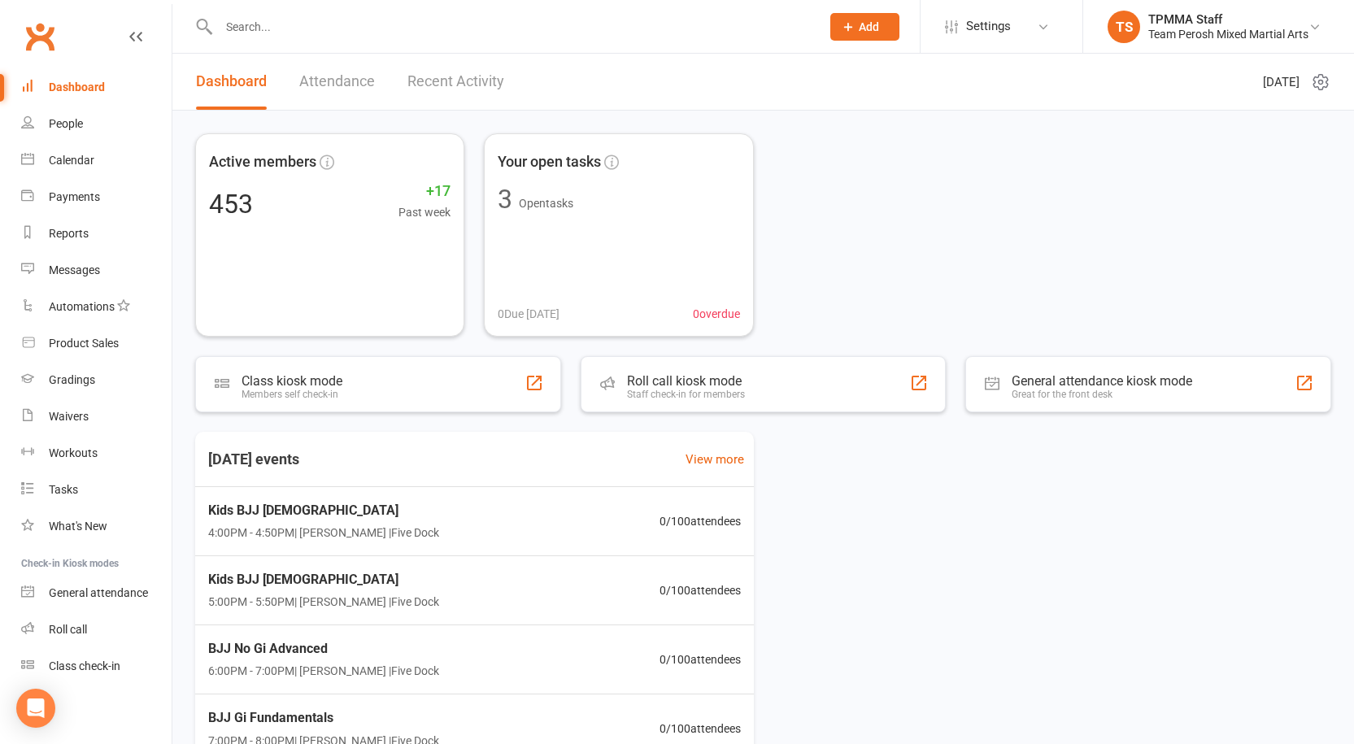
click at [344, 24] on input "text" at bounding box center [511, 26] width 595 height 23
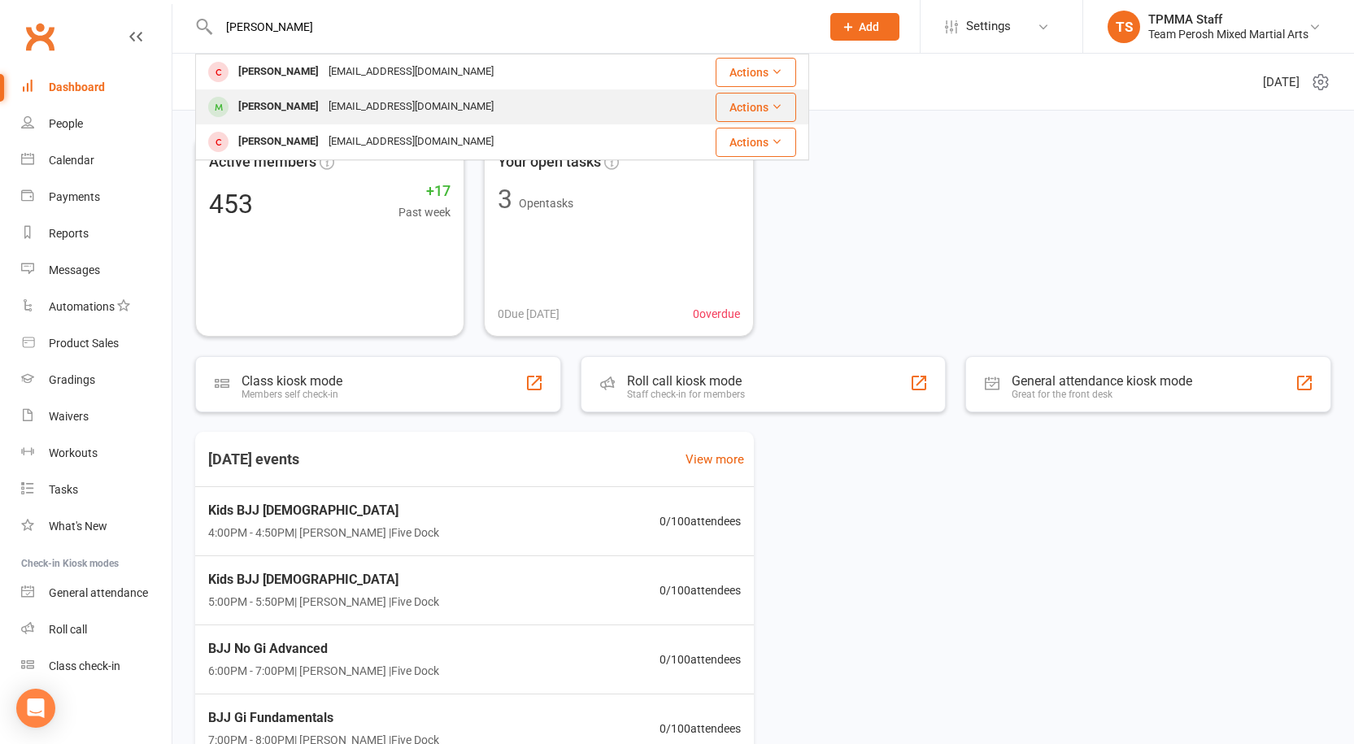
type input "romeo"
click at [338, 111] on div "michaelriitano@hotmail.com" at bounding box center [411, 107] width 175 height 24
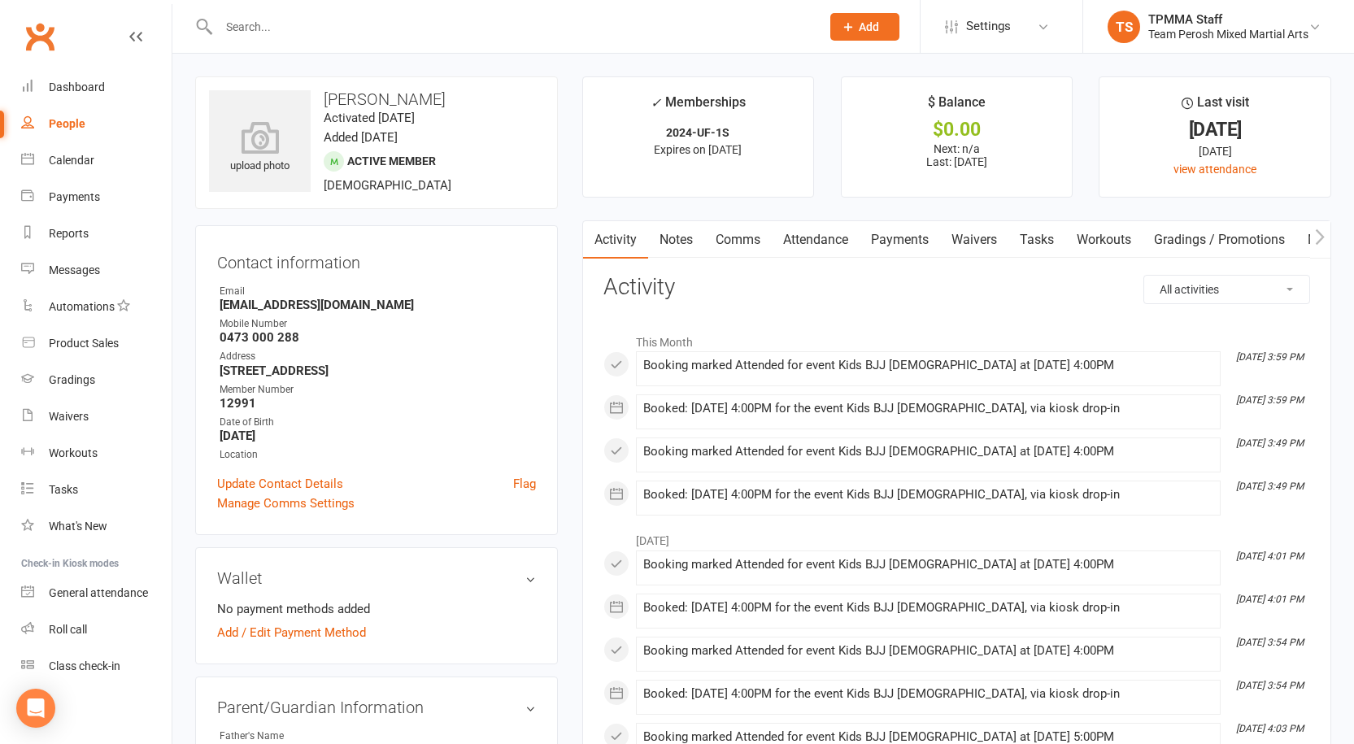
drag, startPoint x: 386, startPoint y: 53, endPoint x: 370, endPoint y: 41, distance: 20.3
click at [384, 52] on div "Prospect Member Non-attending contact Grading event Task Membership plan Bulk m…" at bounding box center [677, 27] width 1354 height 54
click at [369, 40] on div at bounding box center [502, 26] width 614 height 53
click at [364, 21] on input "text" at bounding box center [511, 26] width 595 height 23
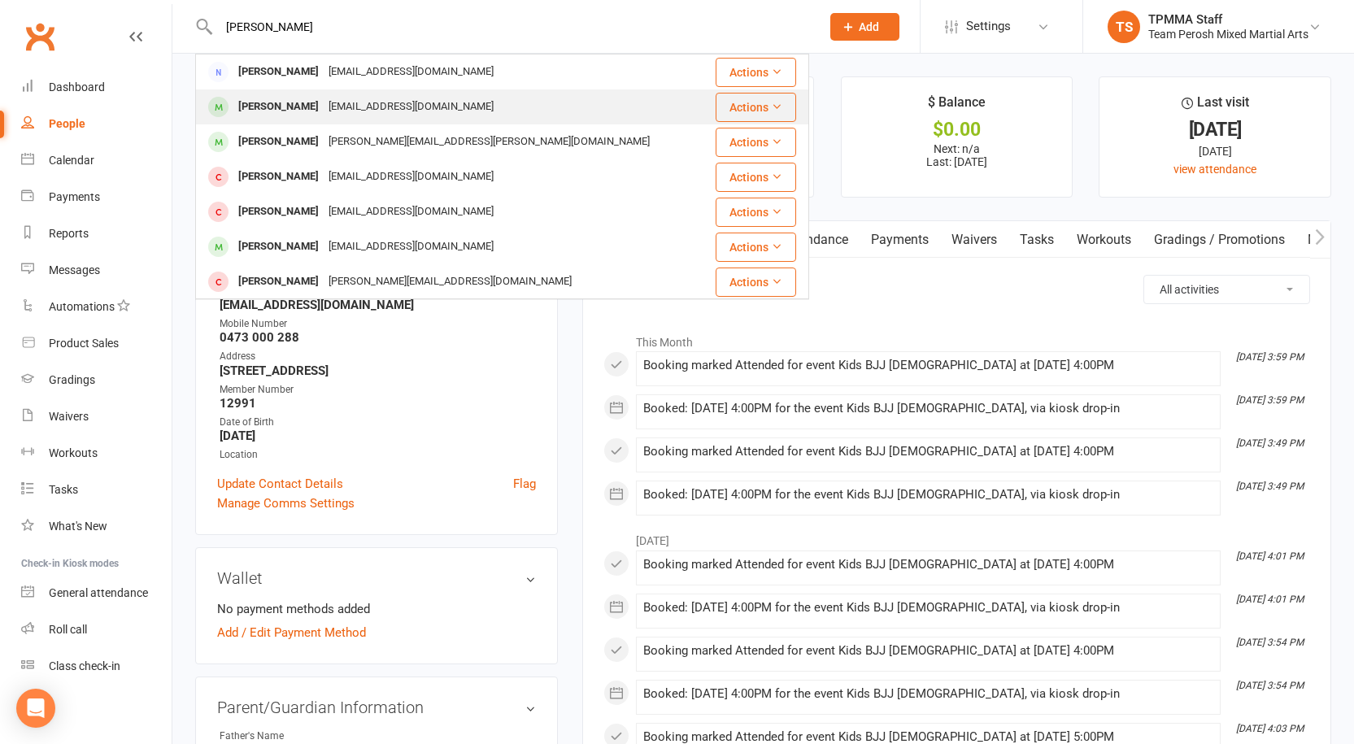
type input "galvis"
click at [329, 102] on div "[EMAIL_ADDRESS][DOMAIN_NAME]" at bounding box center [411, 107] width 175 height 24
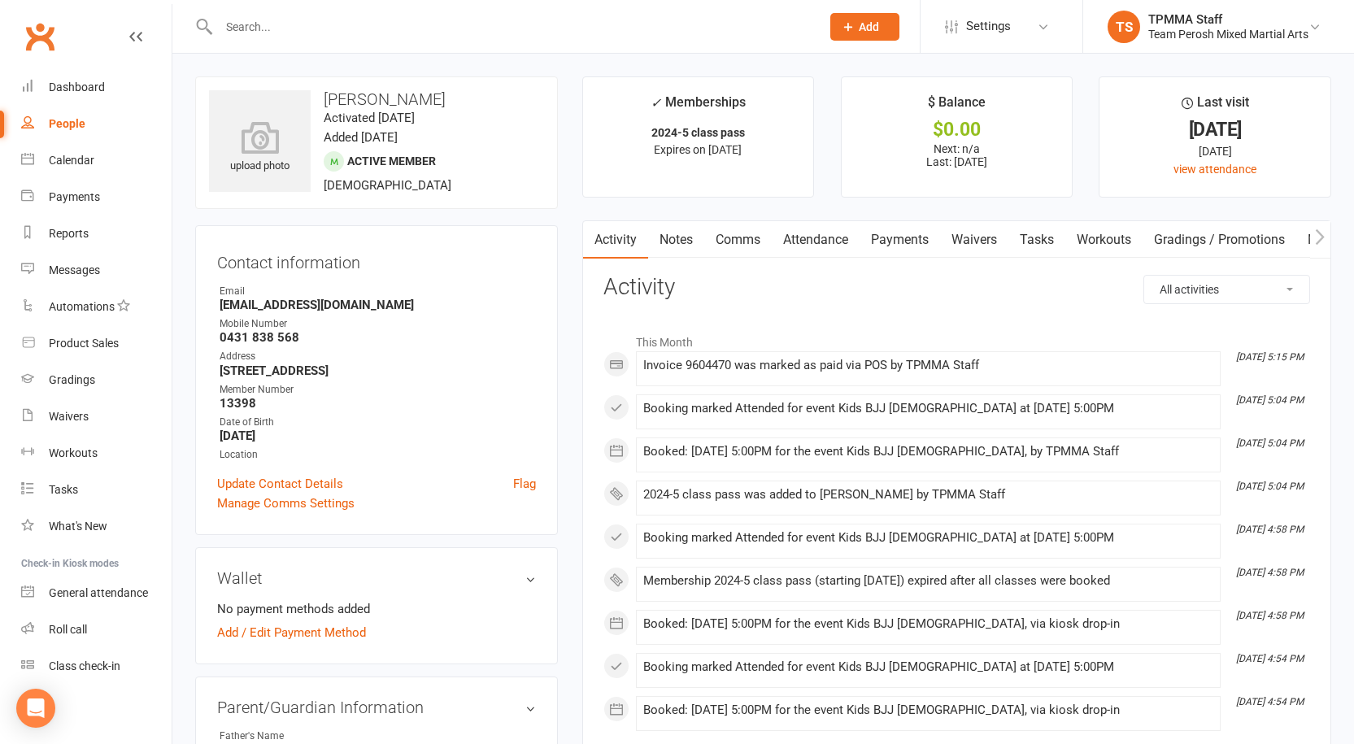
click at [289, 16] on input "text" at bounding box center [511, 26] width 595 height 23
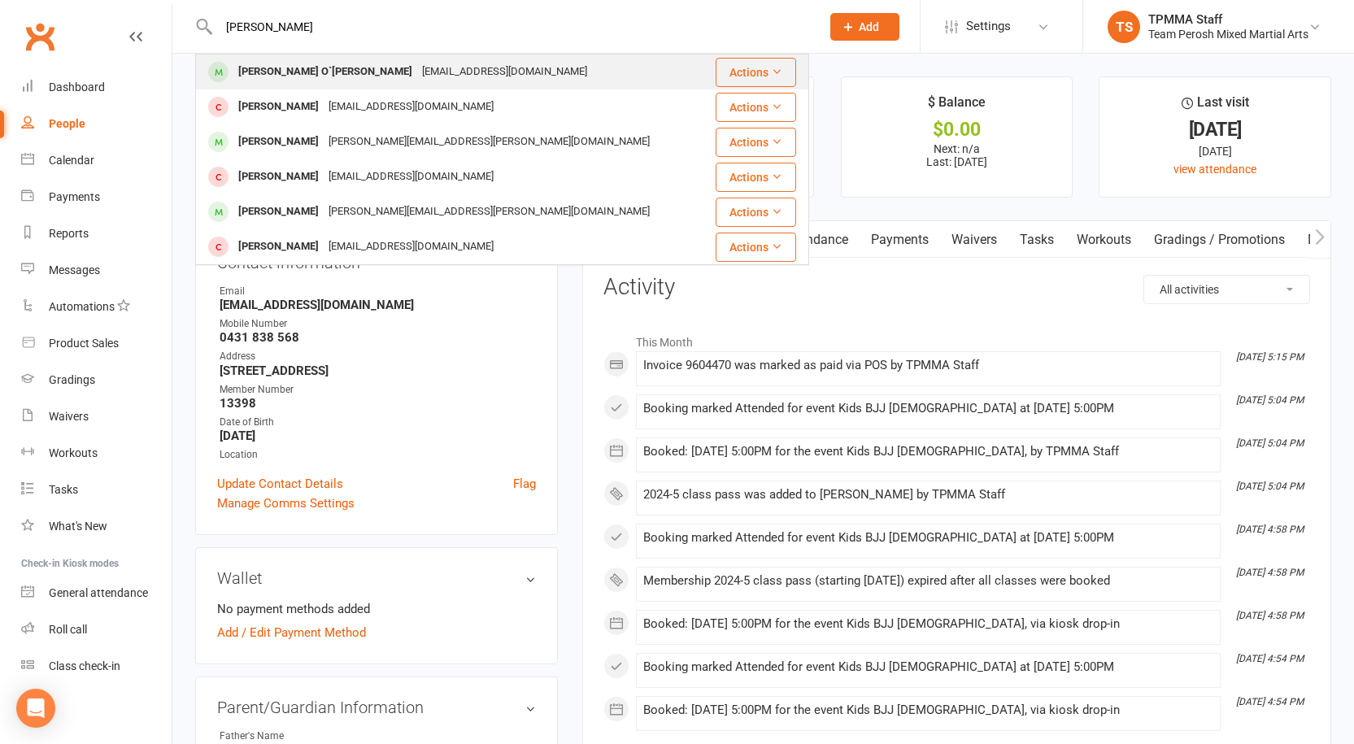
type input "malcolm o"
click at [288, 79] on div "Malcolm O`Neill" at bounding box center [325, 72] width 184 height 24
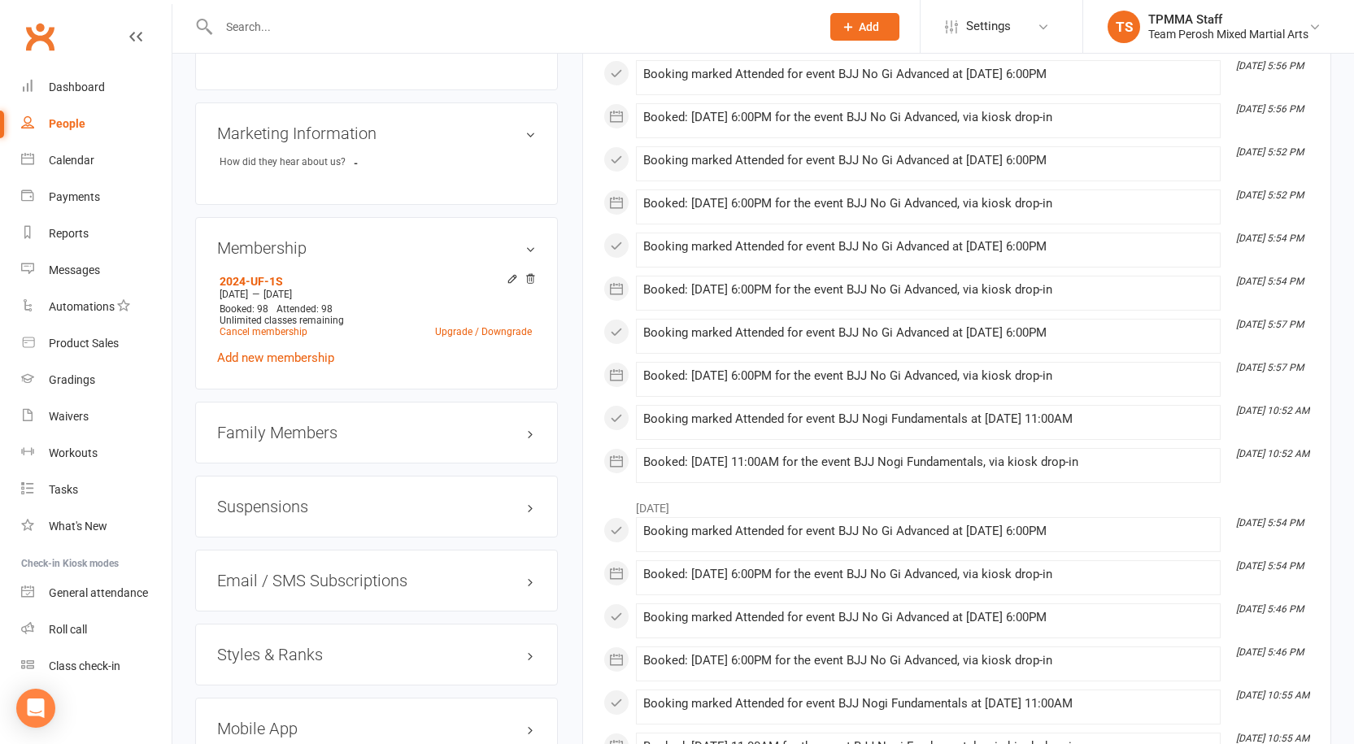
scroll to position [1220, 0]
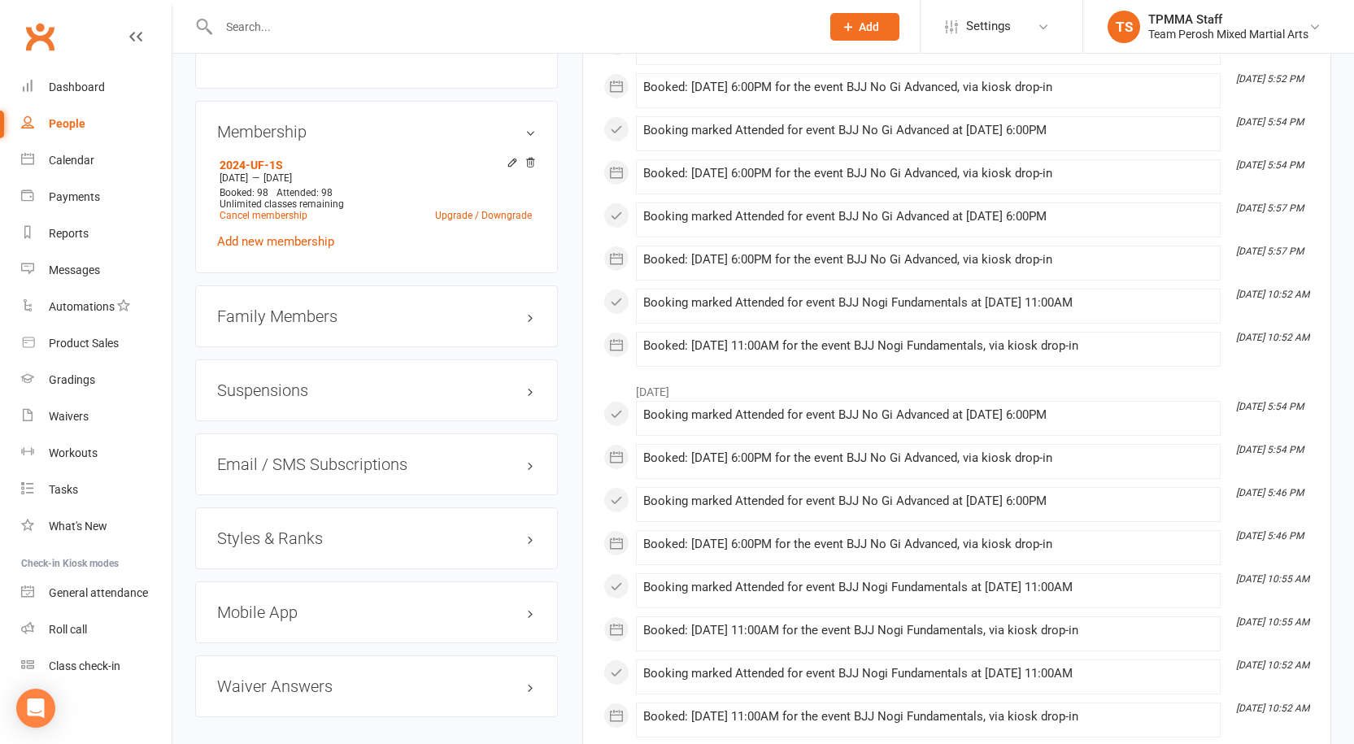
click at [264, 381] on h3 "Suspensions" at bounding box center [376, 390] width 319 height 18
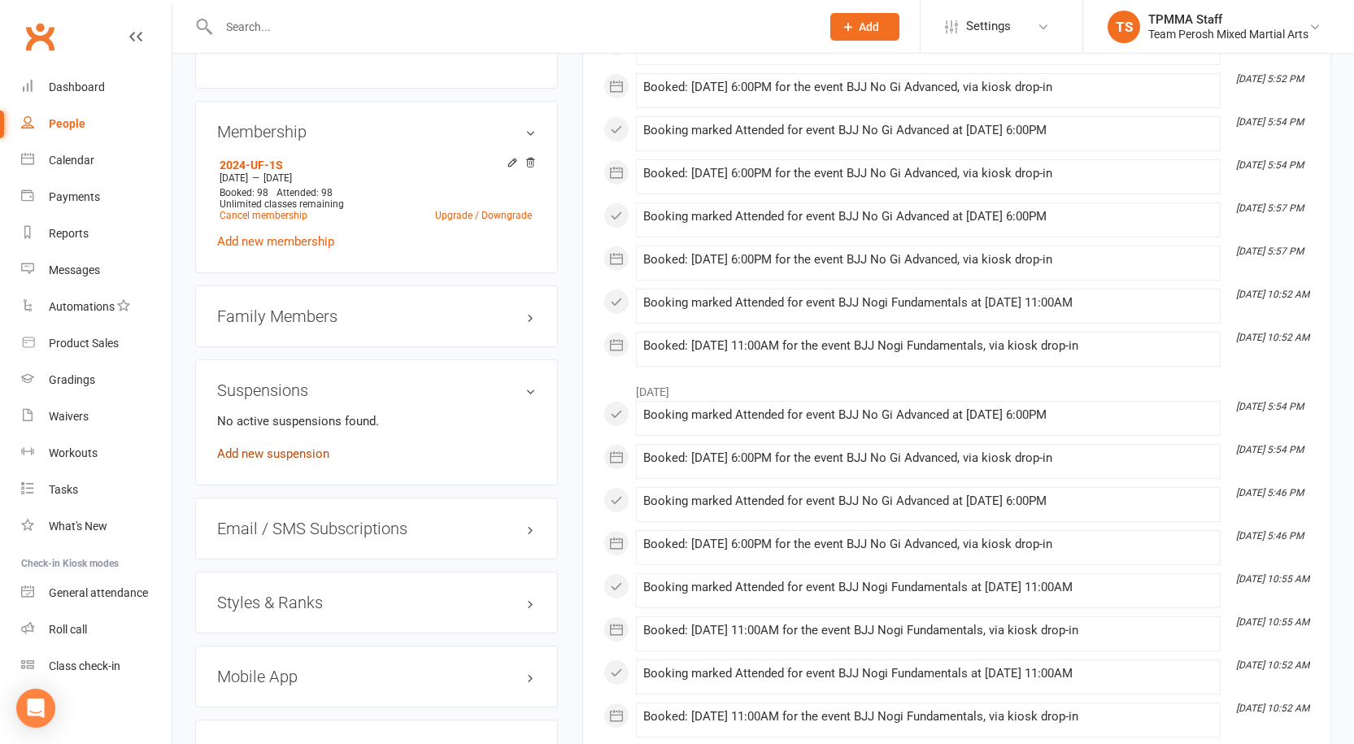
click at [268, 446] on link "Add new suspension" at bounding box center [273, 453] width 112 height 15
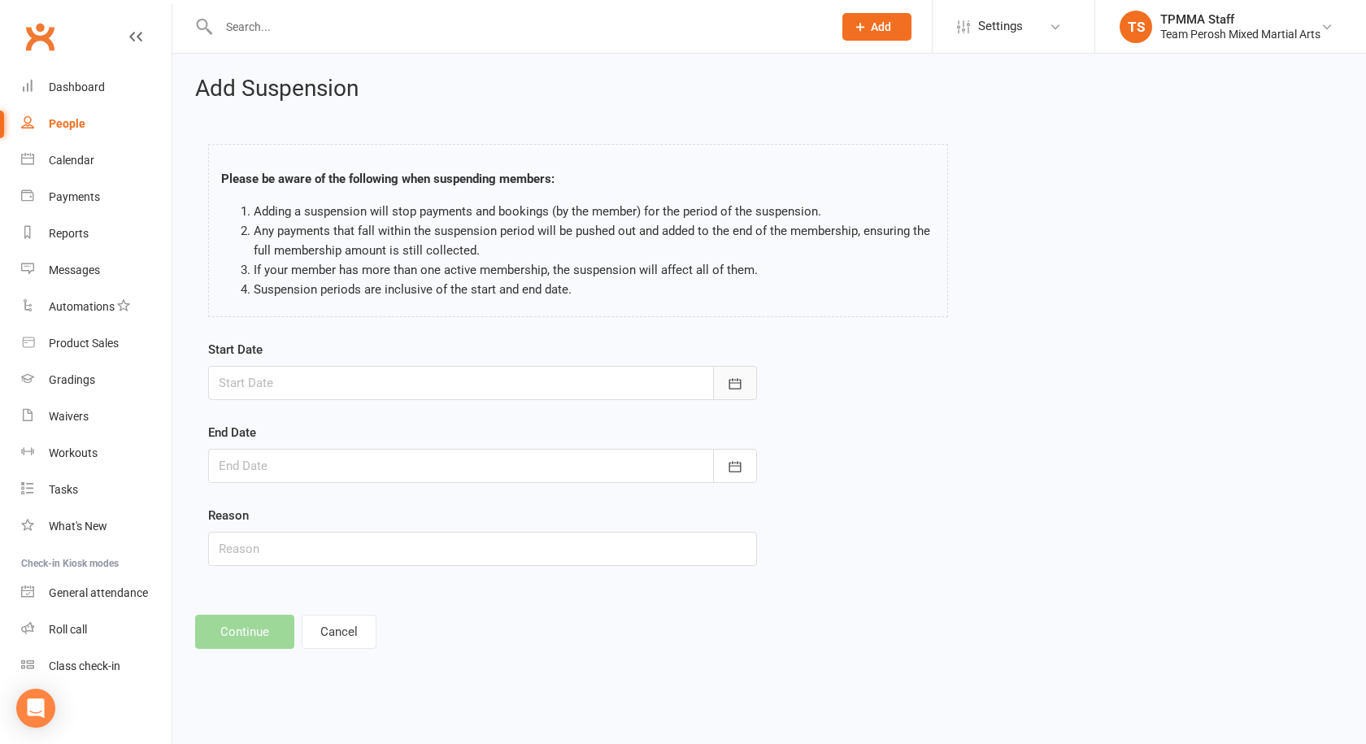
click at [734, 385] on icon "button" at bounding box center [735, 384] width 16 height 16
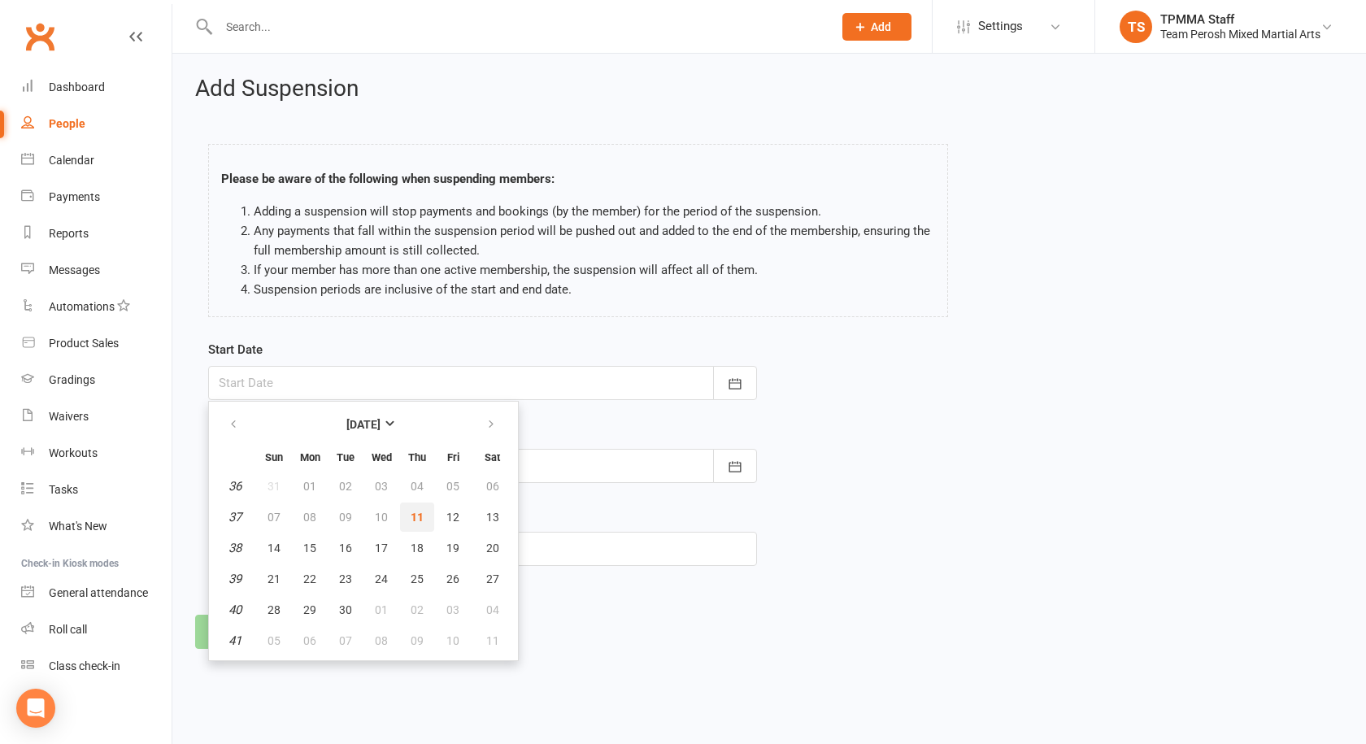
click at [418, 519] on span "11" at bounding box center [417, 517] width 13 height 13
type input "11 Sep 2025"
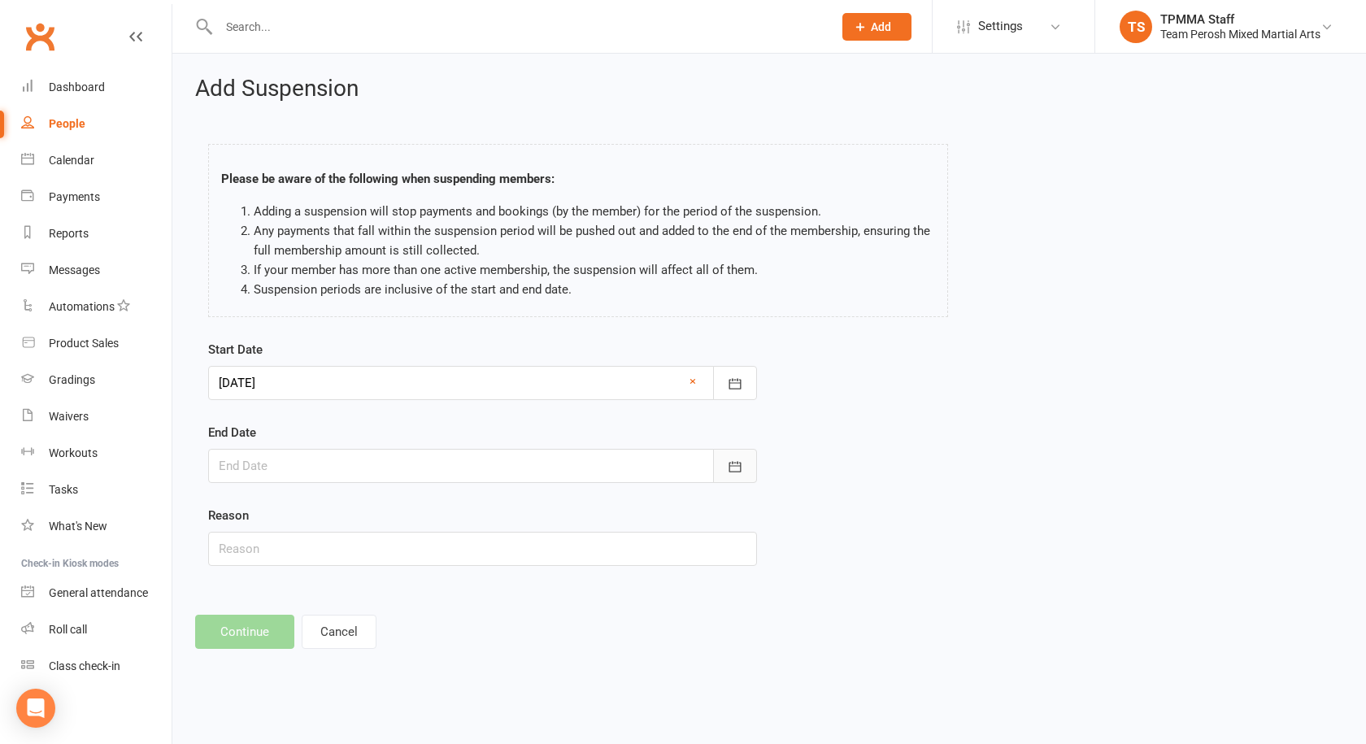
click at [737, 479] on button "button" at bounding box center [735, 466] width 44 height 34
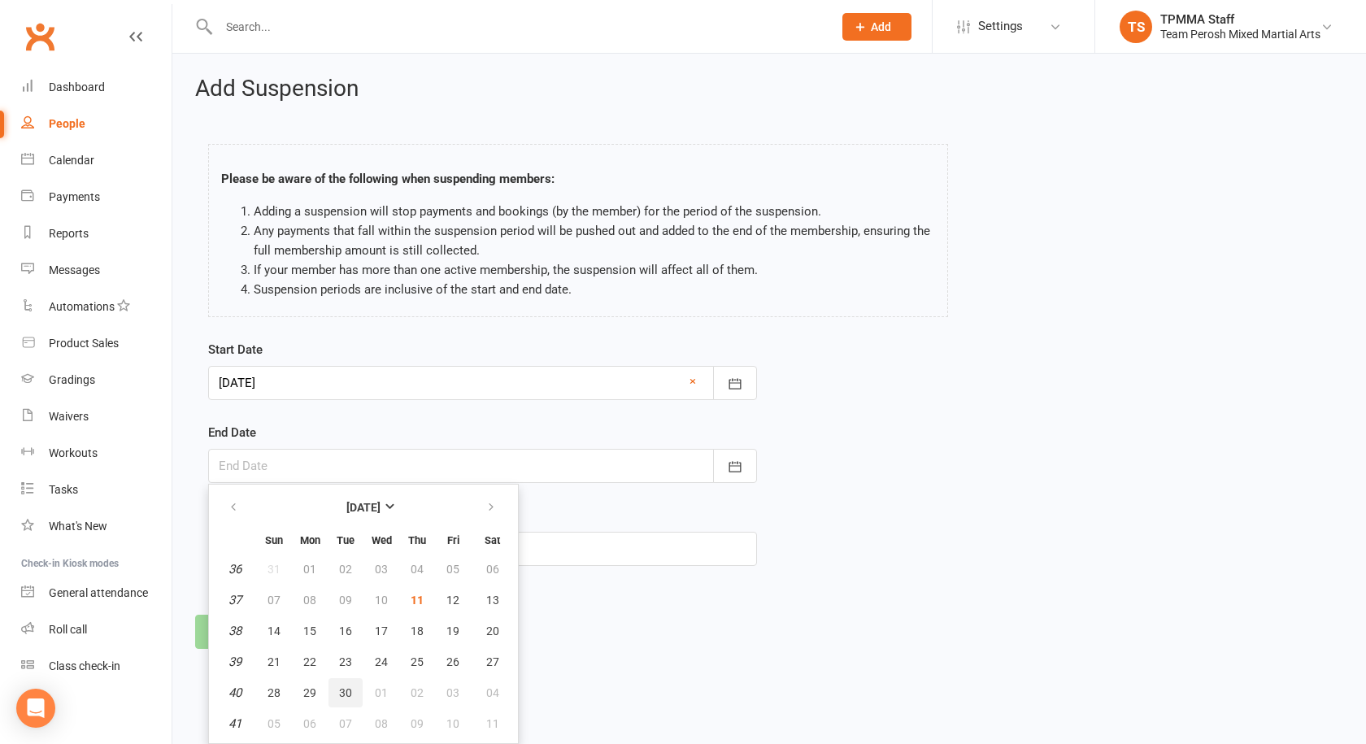
click at [342, 686] on span "30" at bounding box center [345, 692] width 13 height 13
type input "30 Sep 2025"
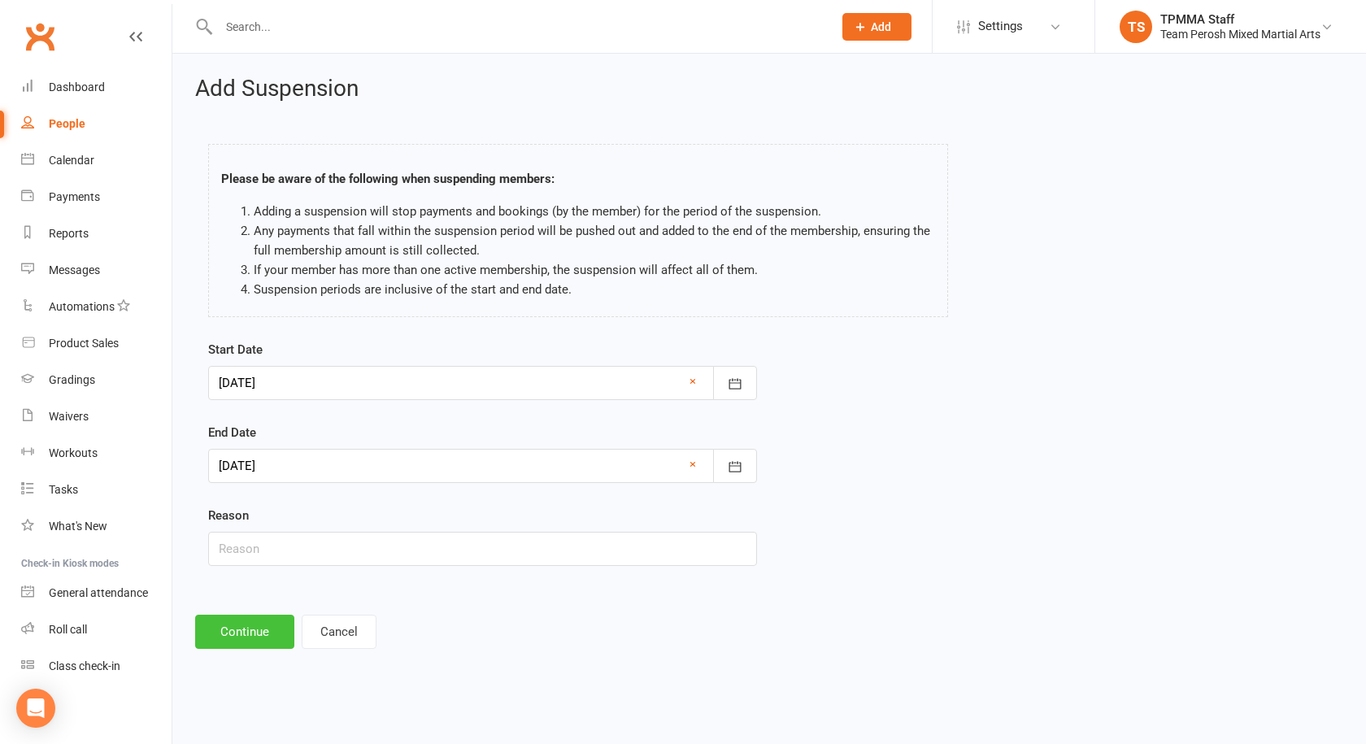
click at [268, 626] on button "Continue" at bounding box center [244, 632] width 99 height 34
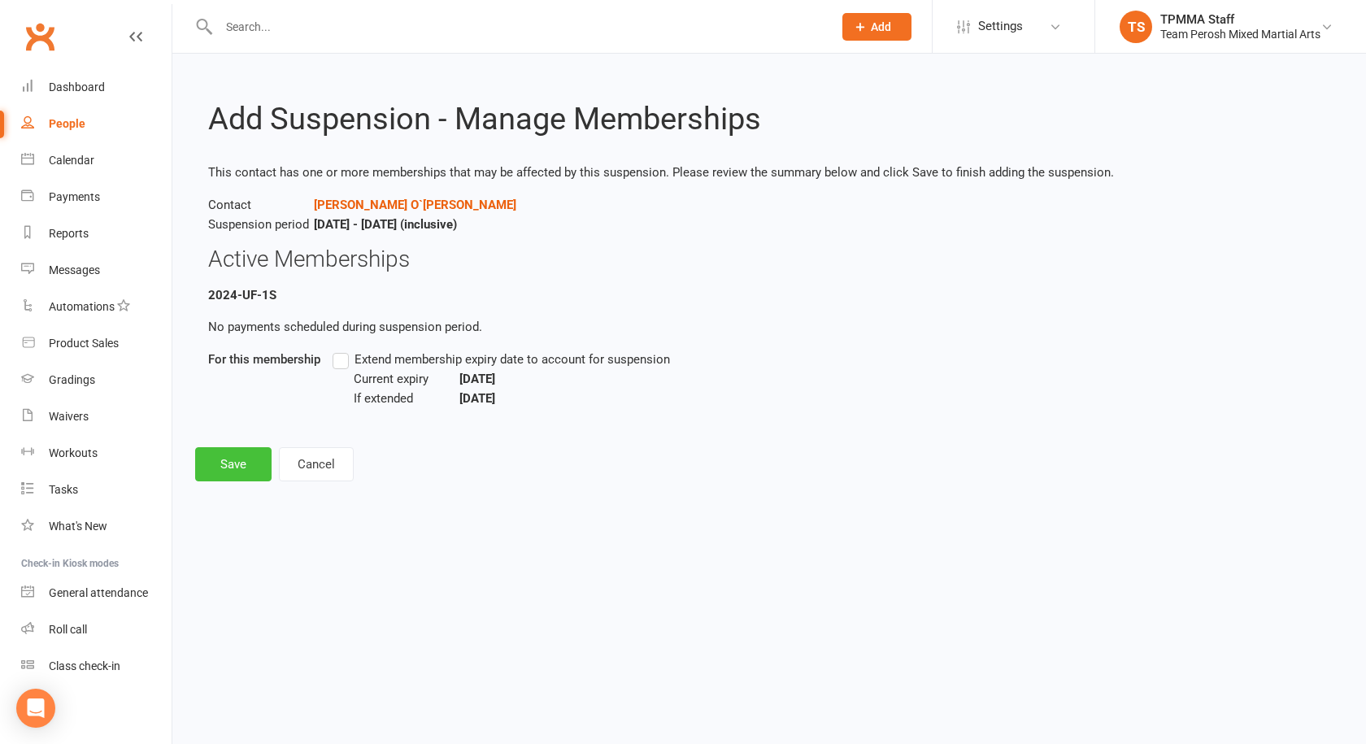
click at [239, 469] on button "Save" at bounding box center [233, 464] width 76 height 34
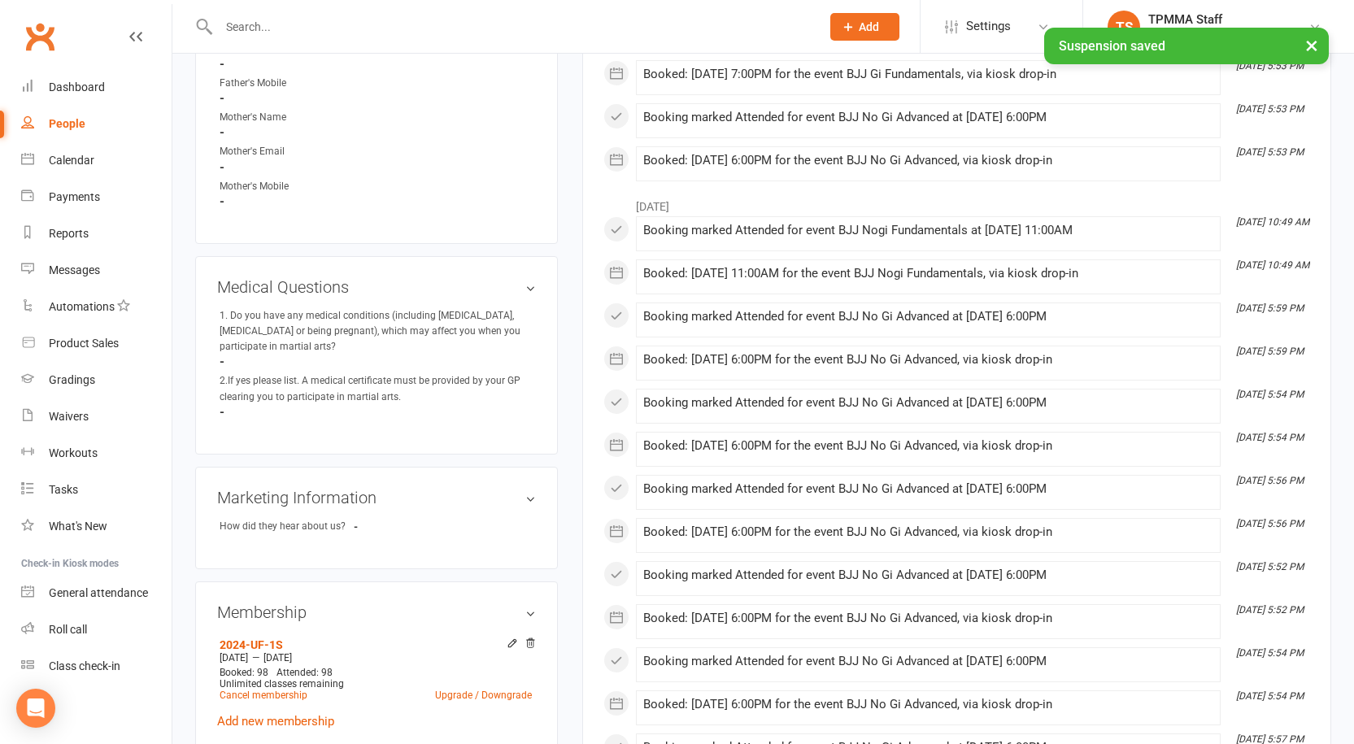
scroll to position [976, 0]
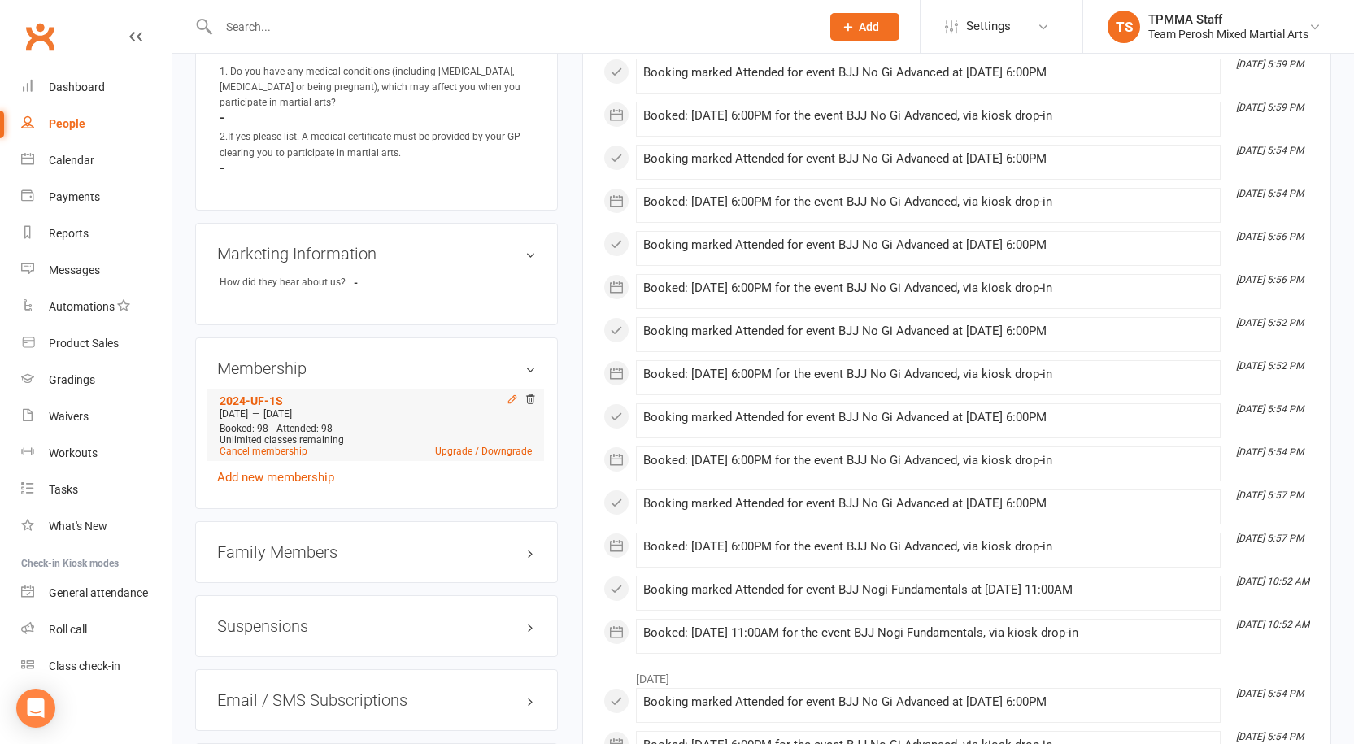
click at [508, 395] on icon at bounding box center [511, 398] width 7 height 7
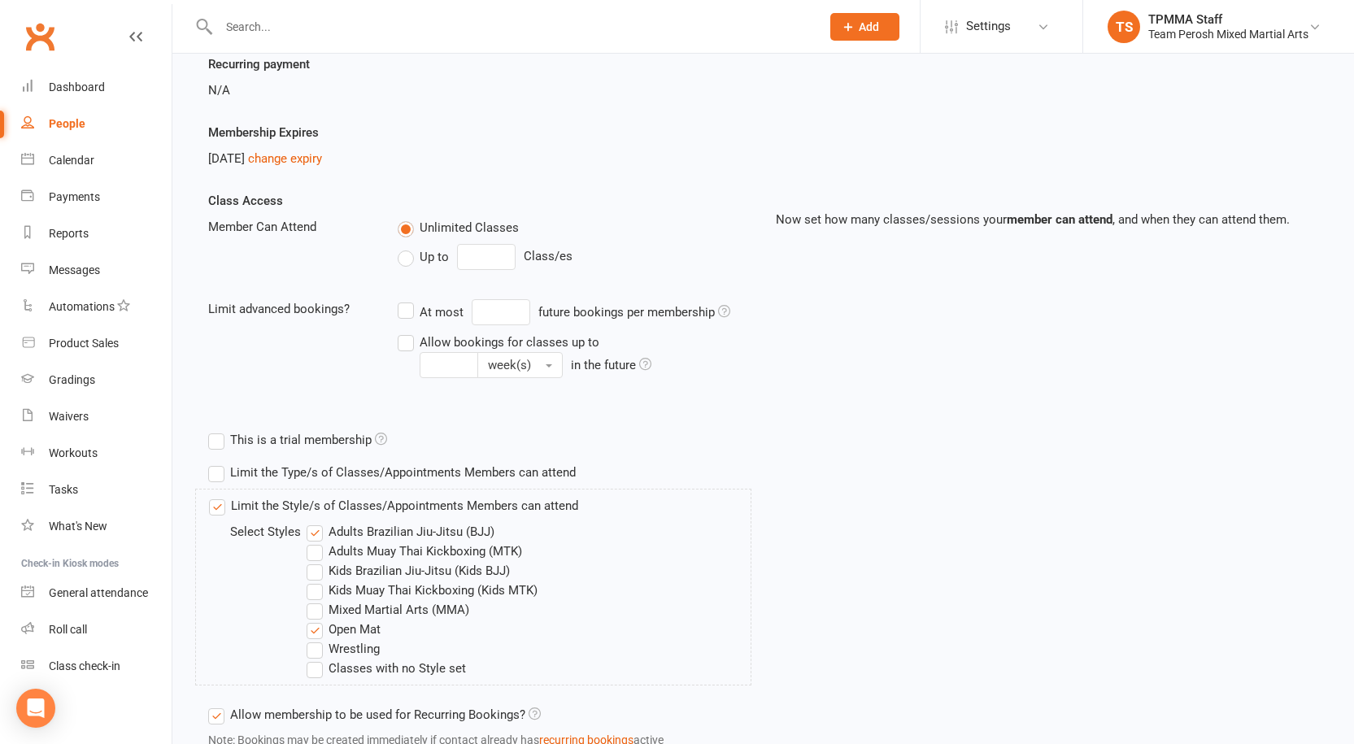
scroll to position [244, 0]
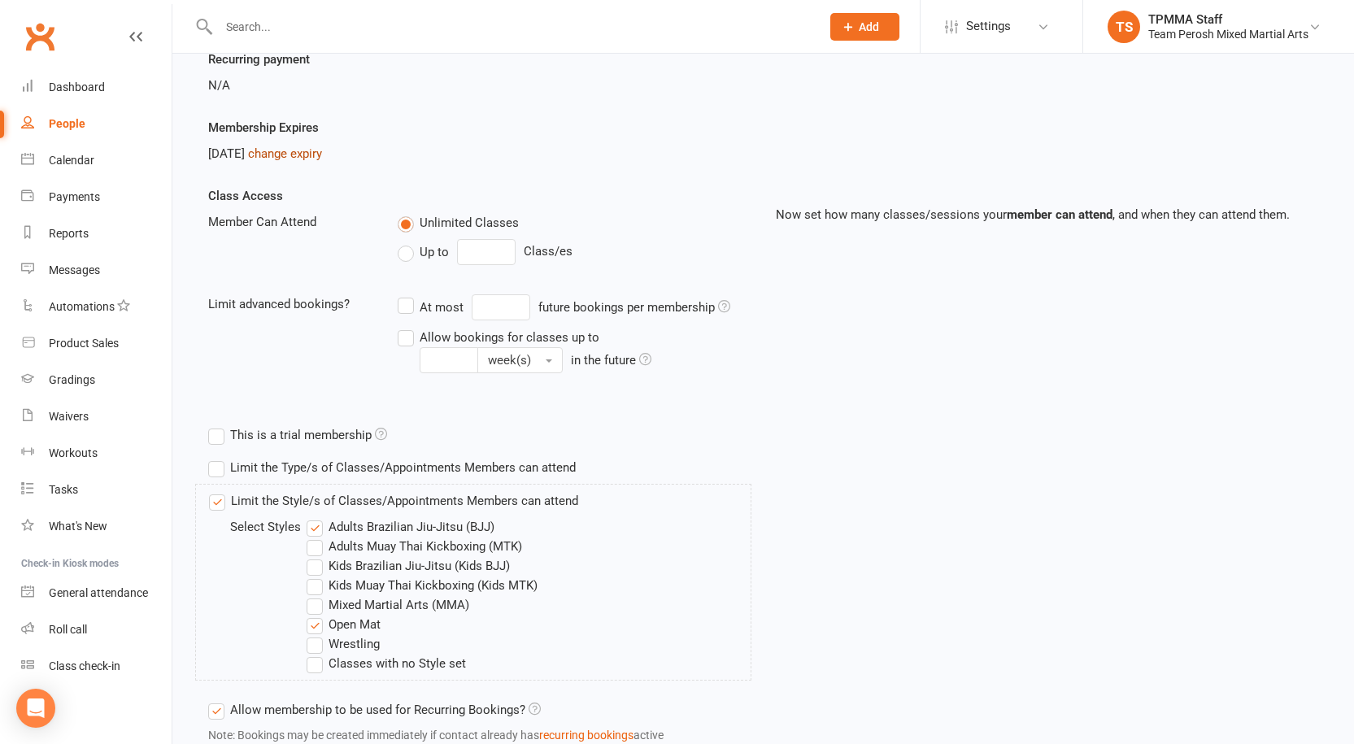
click at [315, 154] on link "change expiry" at bounding box center [285, 153] width 74 height 15
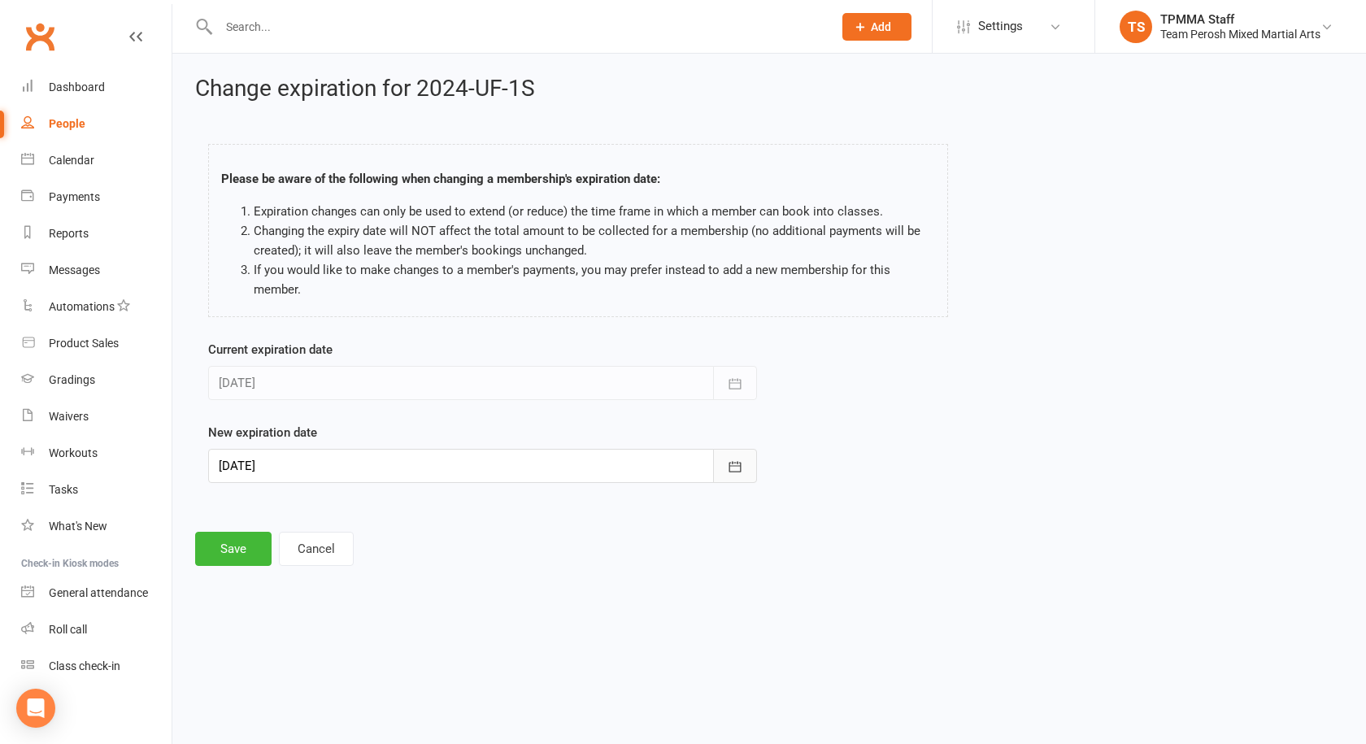
click at [742, 467] on icon "button" at bounding box center [735, 467] width 16 height 16
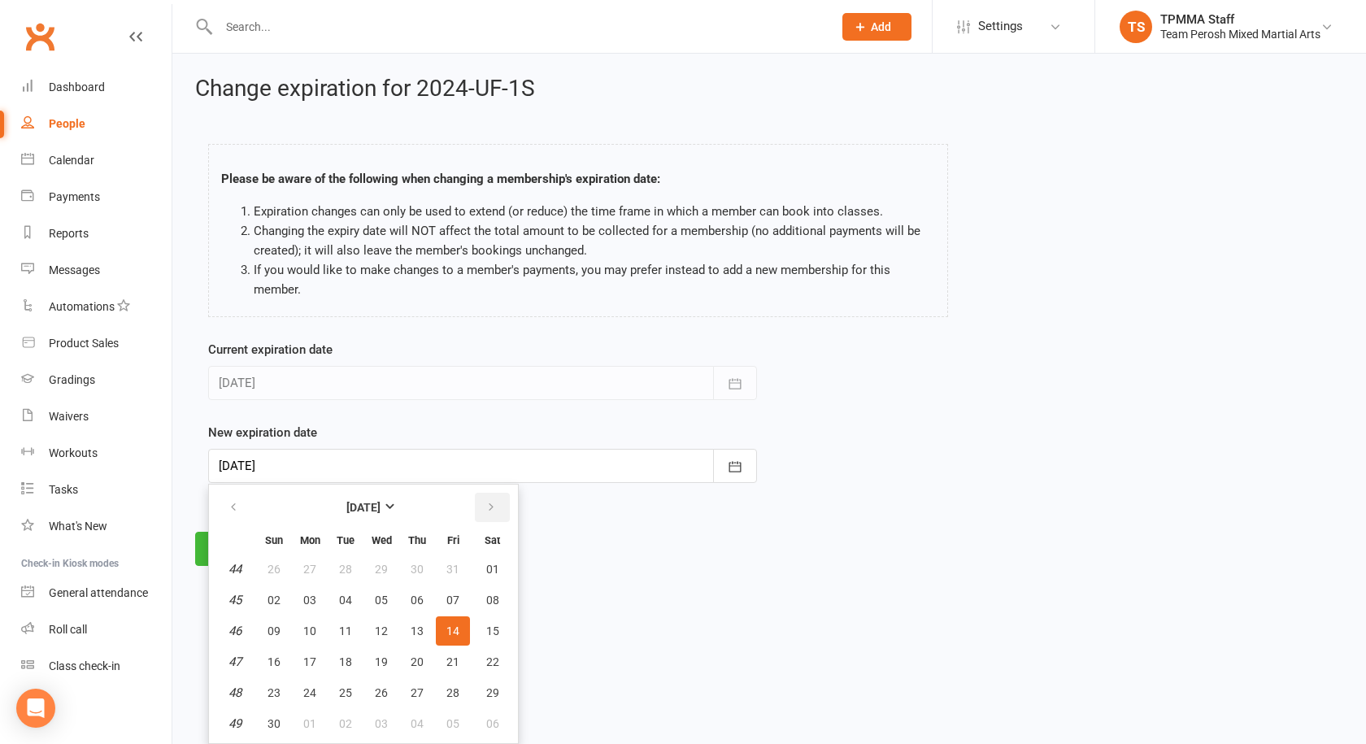
click at [490, 504] on icon "button" at bounding box center [490, 507] width 11 height 13
click at [315, 630] on span "15" at bounding box center [309, 630] width 13 height 13
type input "15 Dec 2025"
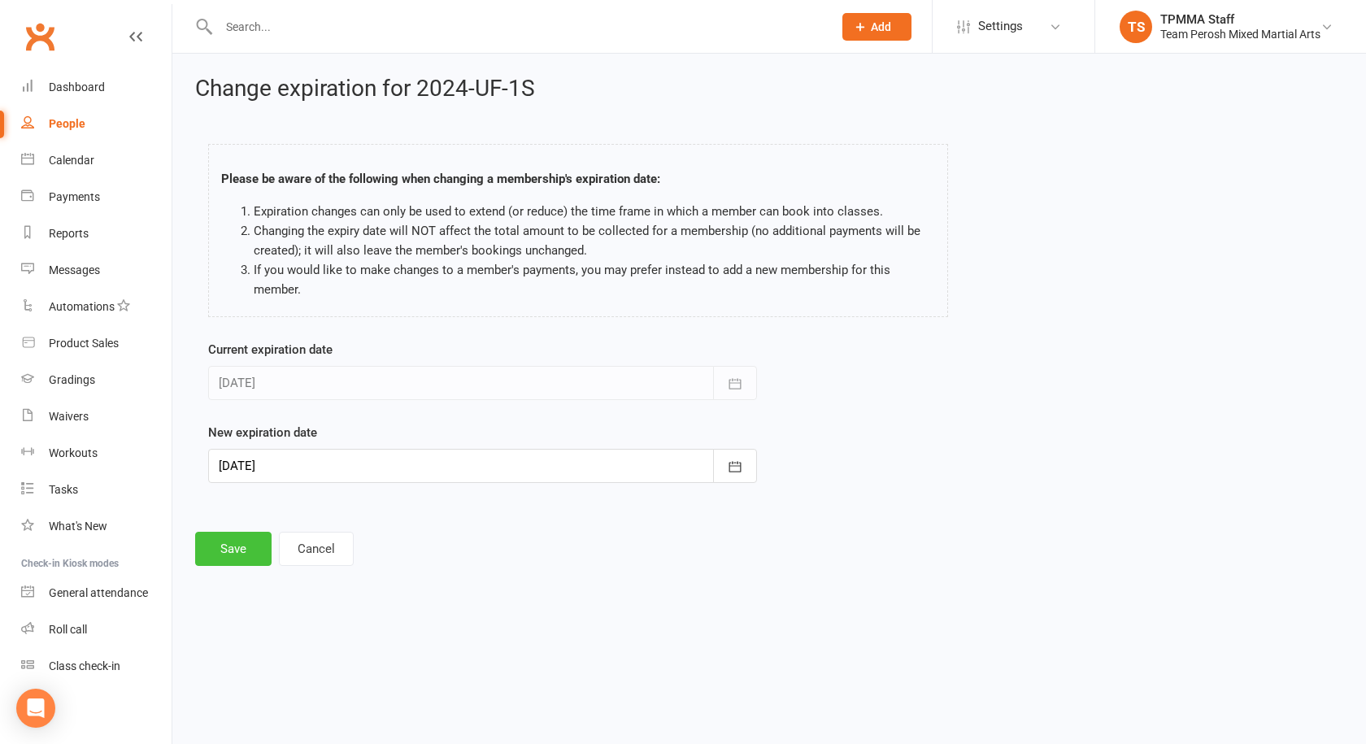
click at [236, 539] on button "Save" at bounding box center [233, 549] width 76 height 34
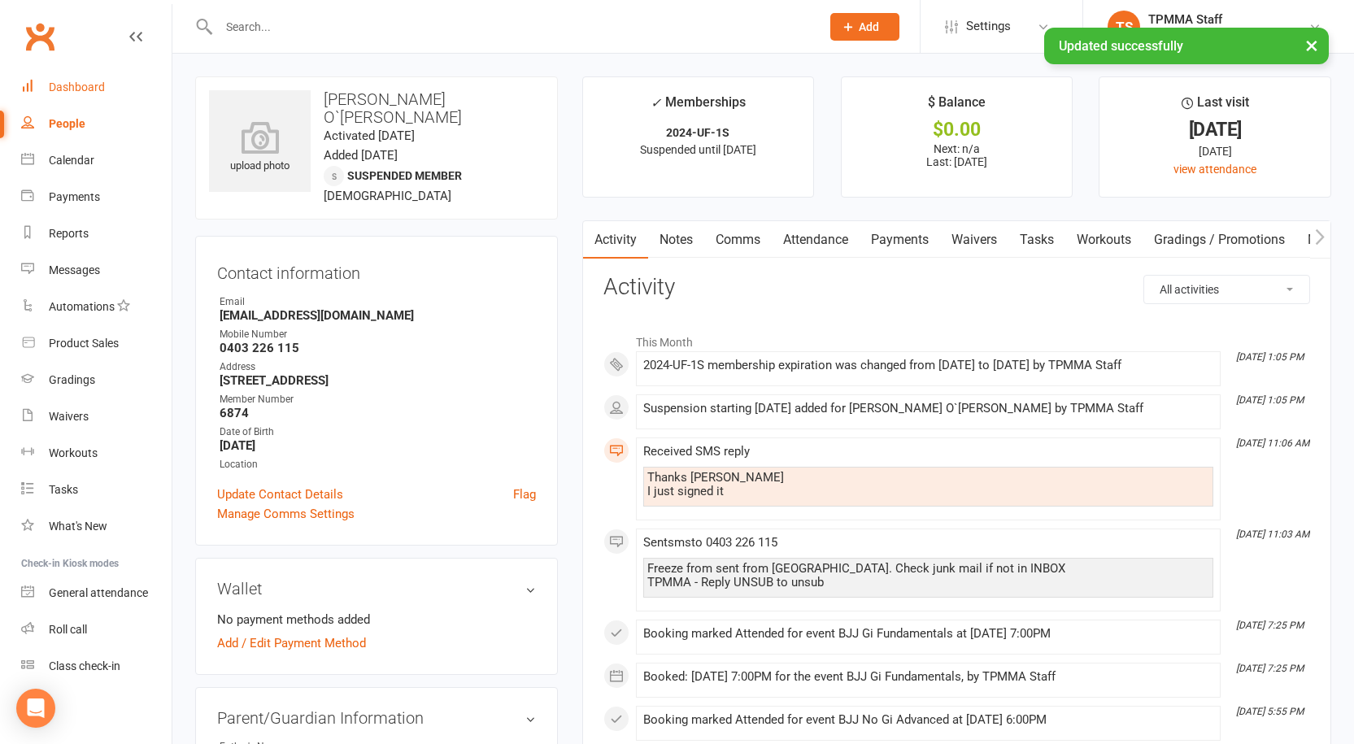
click at [68, 78] on link "Dashboard" at bounding box center [96, 87] width 150 height 37
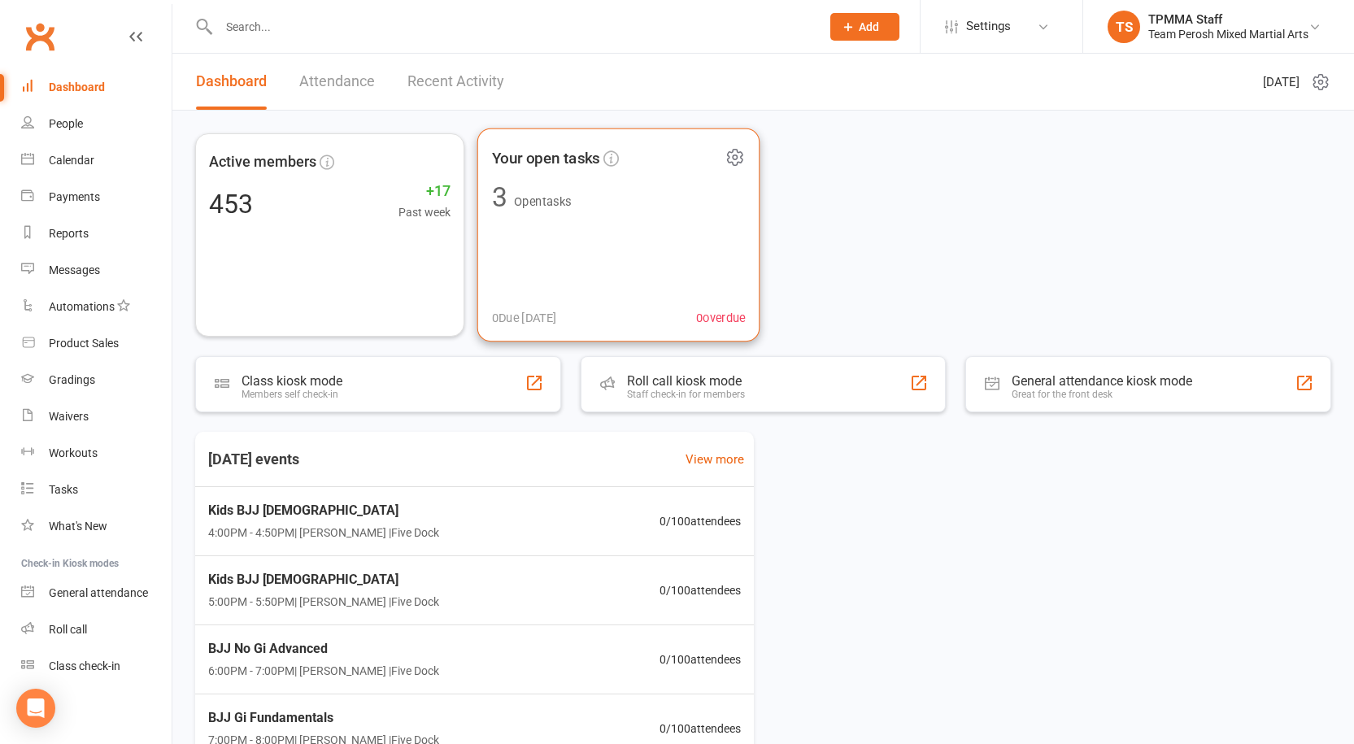
click at [549, 202] on span "Open tasks" at bounding box center [542, 201] width 57 height 14
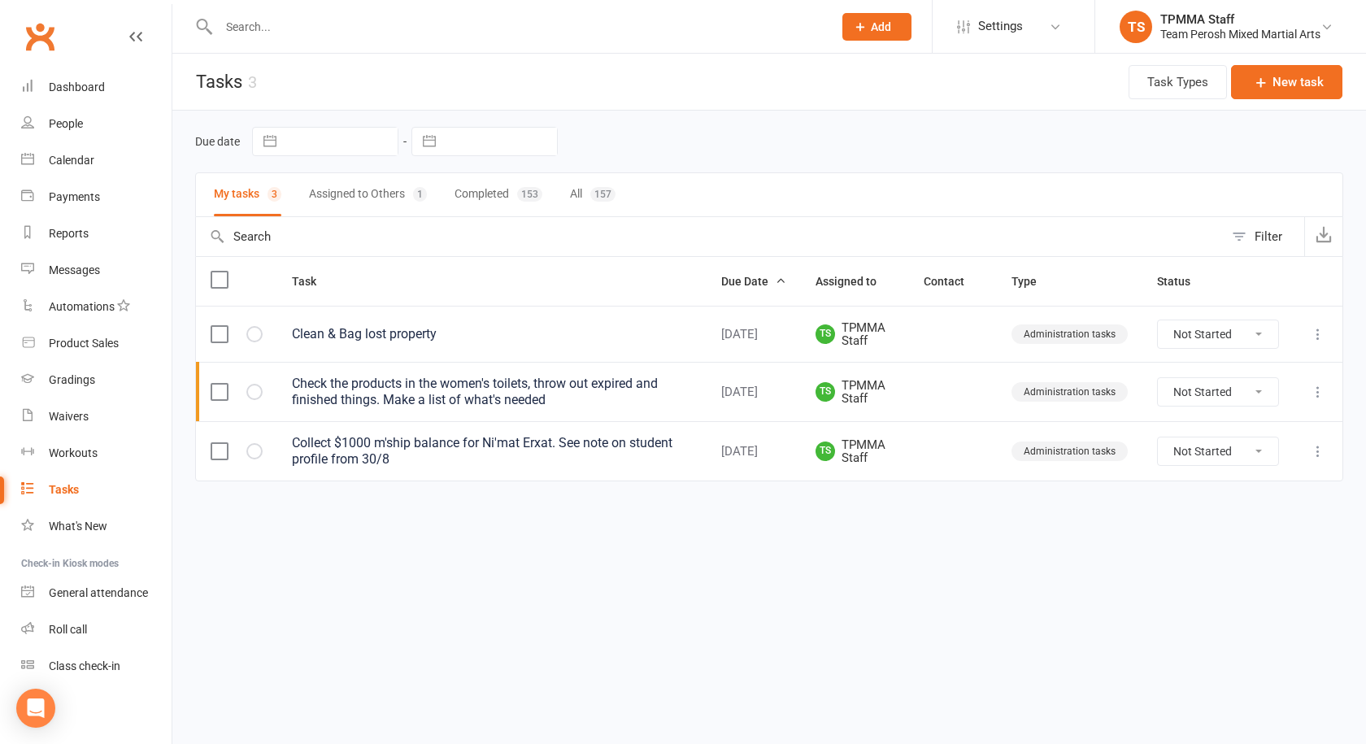
click at [346, 202] on button "Assigned to Others 1" at bounding box center [368, 194] width 118 height 43
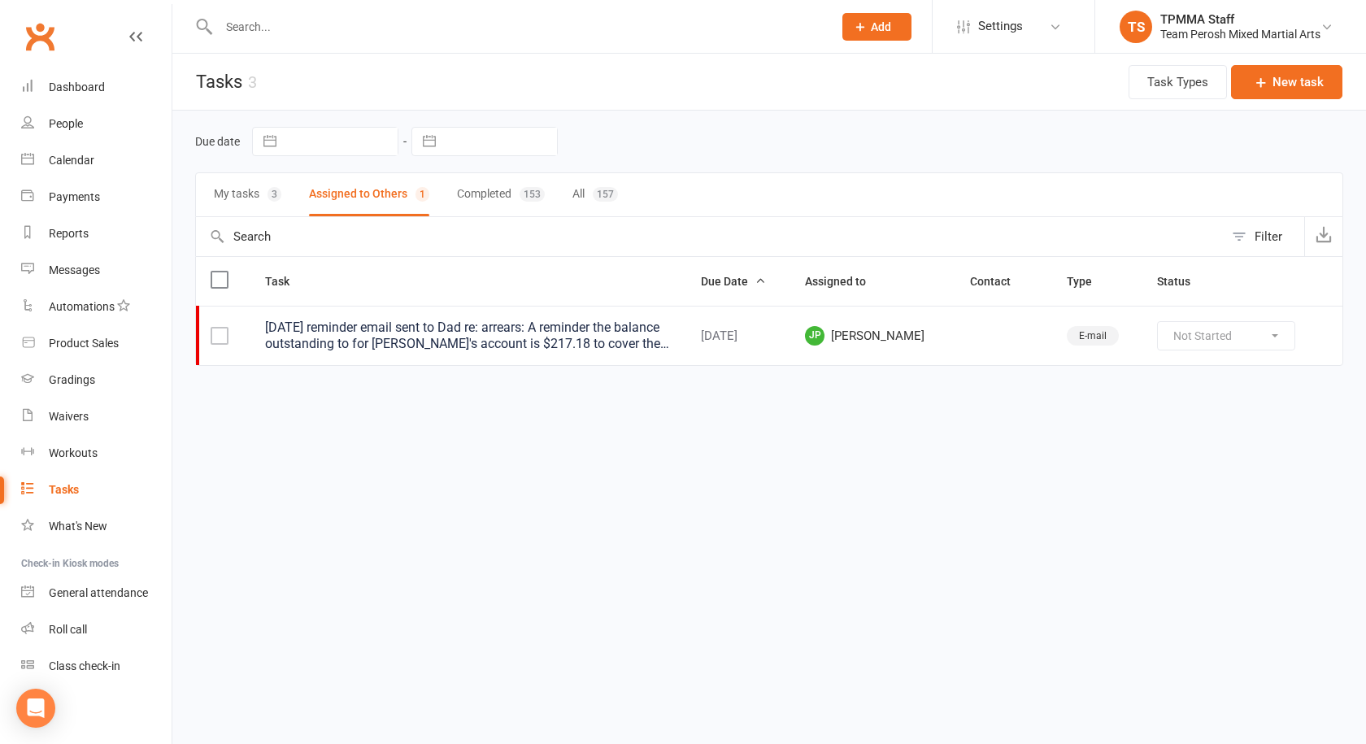
click at [287, 36] on input "text" at bounding box center [517, 26] width 607 height 23
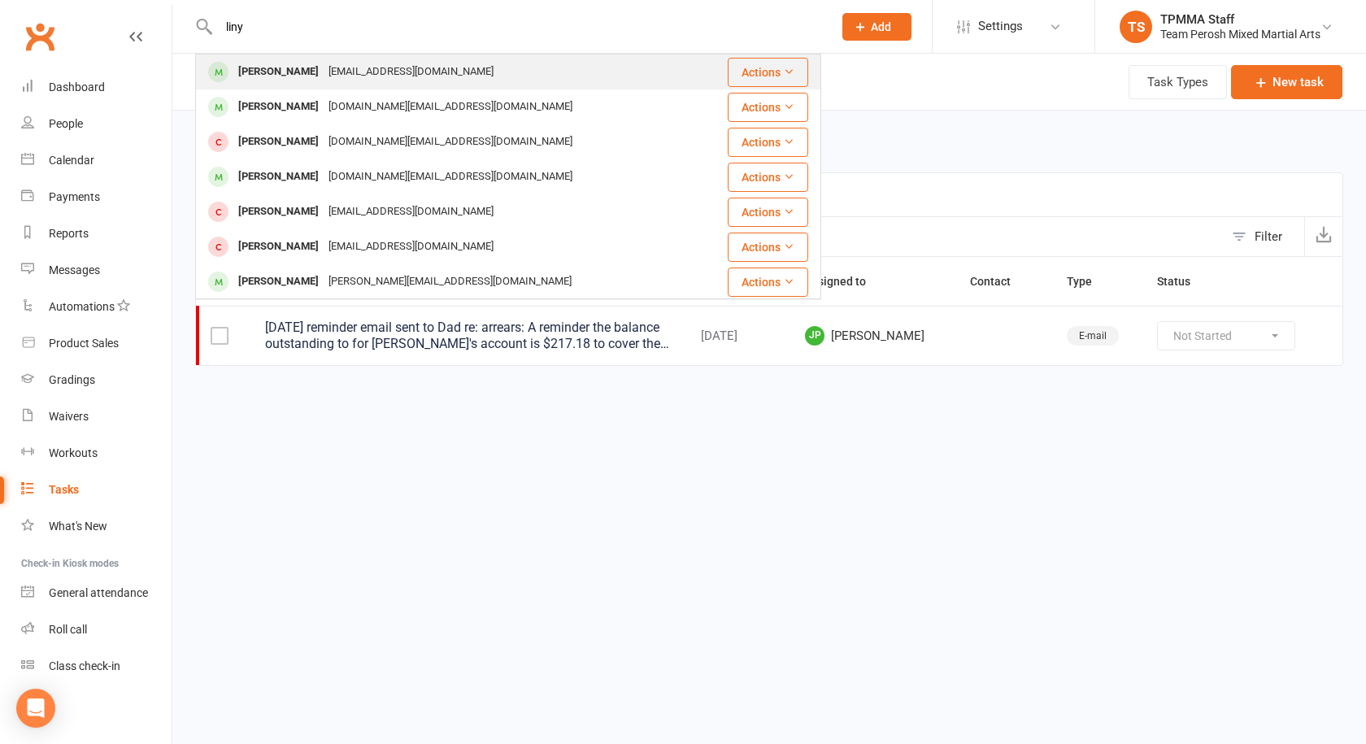
type input "liny"
click at [324, 72] on div "Wulinye0@gmail.com" at bounding box center [411, 72] width 175 height 24
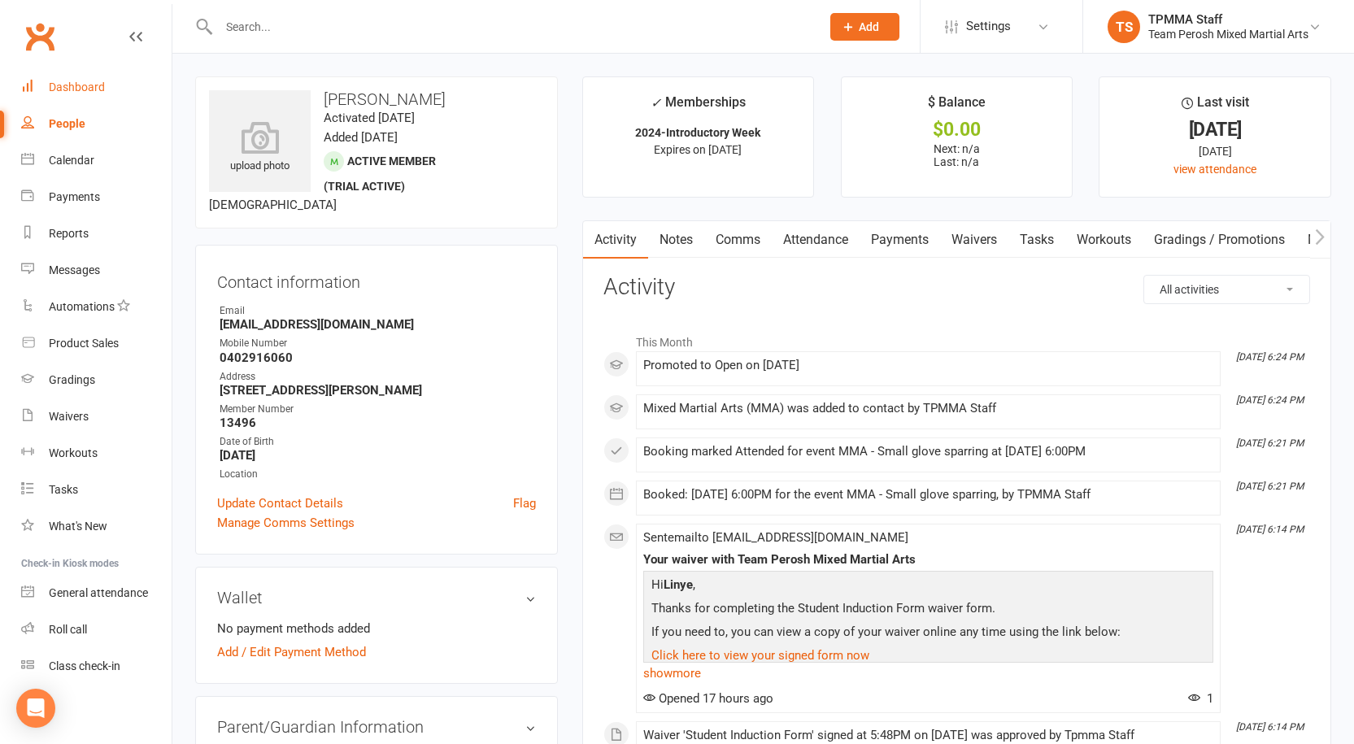
click at [82, 87] on div "Dashboard" at bounding box center [77, 87] width 56 height 13
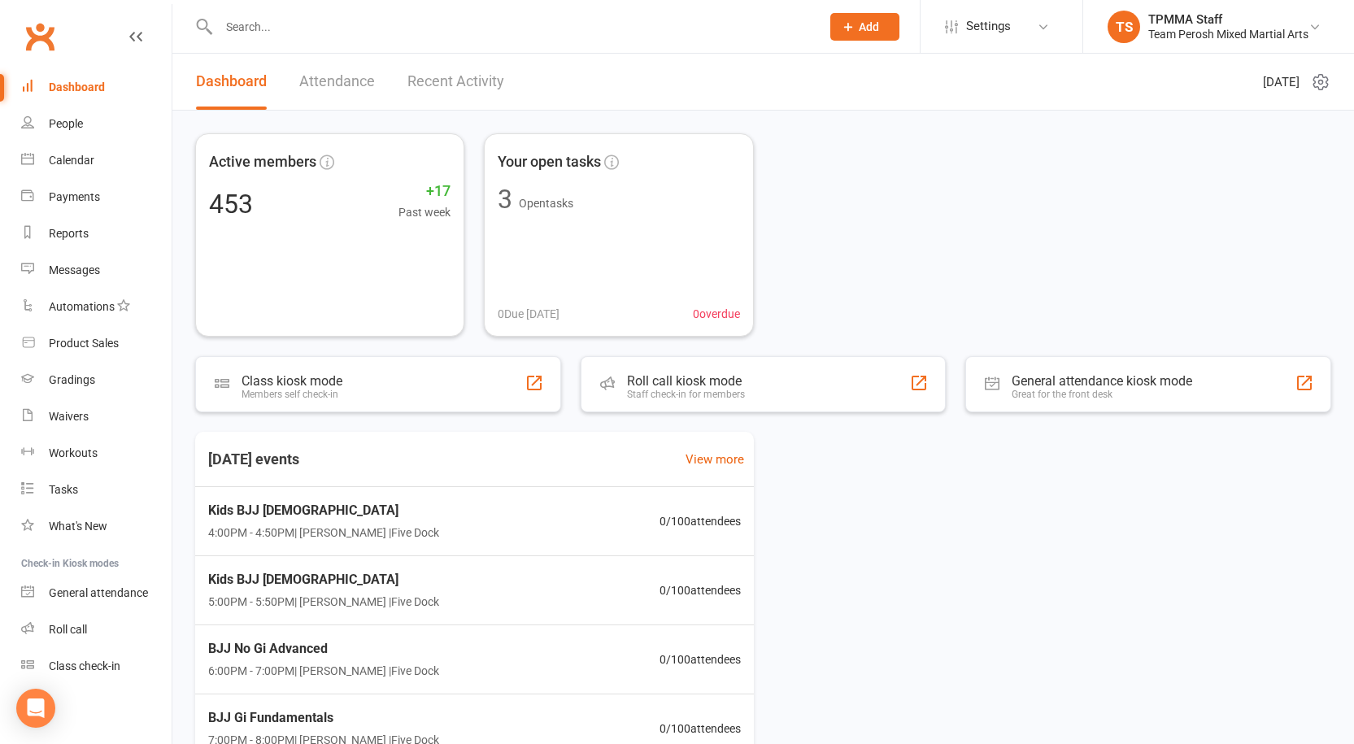
click at [444, 79] on link "Recent Activity" at bounding box center [455, 82] width 97 height 56
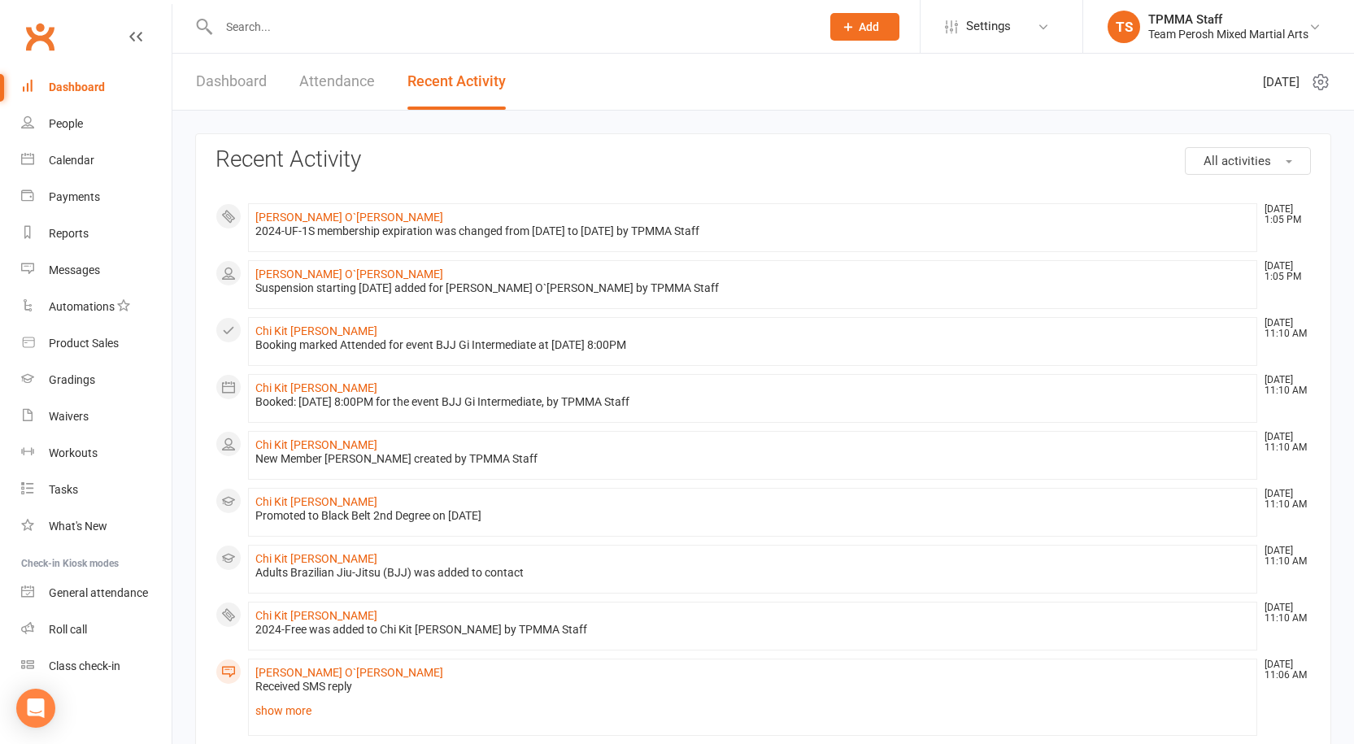
drag, startPoint x: 333, startPoint y: 76, endPoint x: 245, endPoint y: 85, distance: 89.2
click at [325, 79] on link "Attendance" at bounding box center [337, 82] width 76 height 56
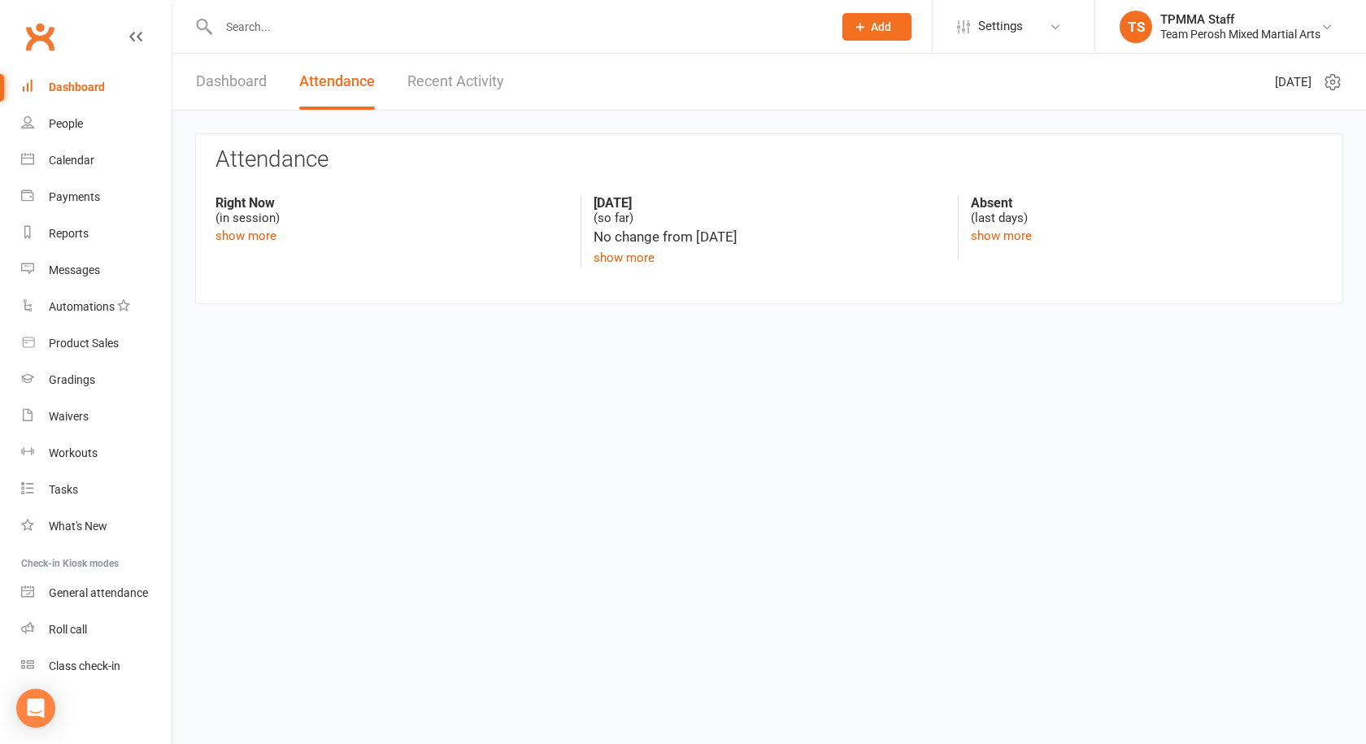
click at [244, 85] on link "Dashboard" at bounding box center [231, 82] width 71 height 56
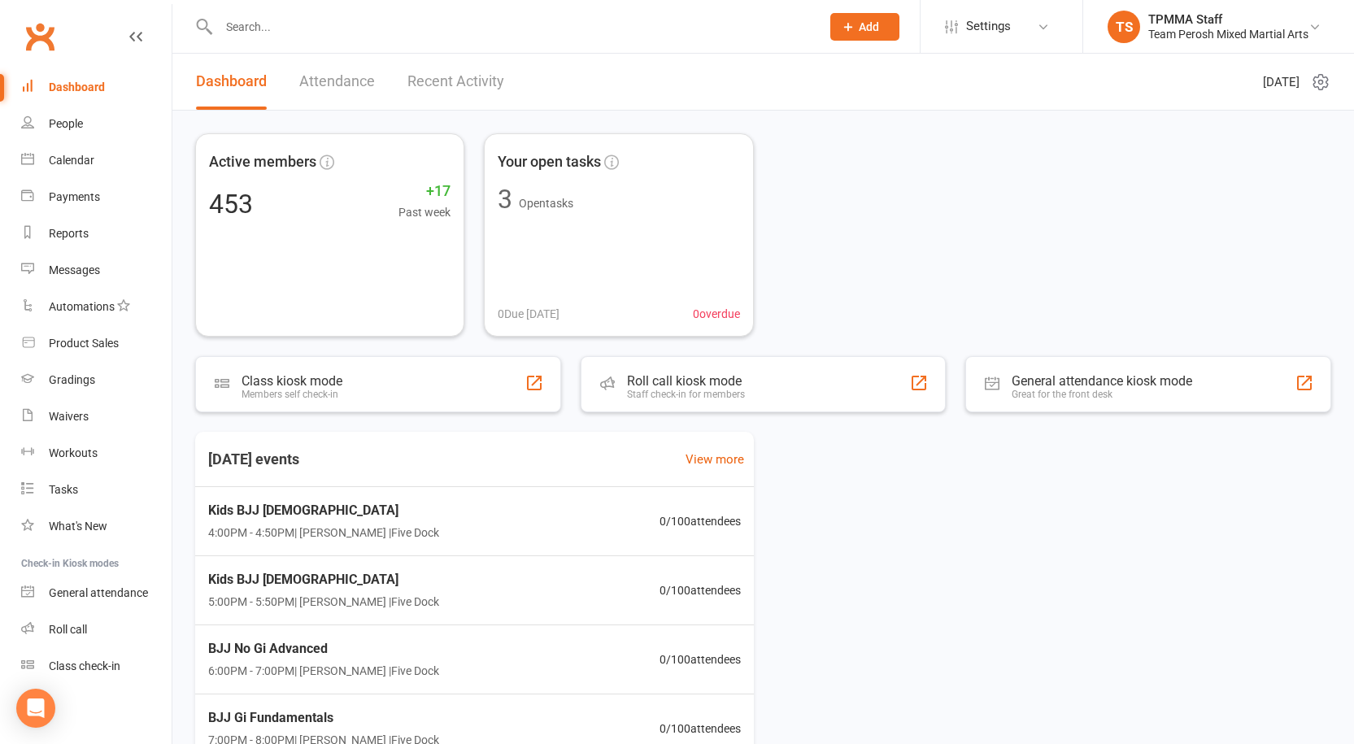
click at [225, 22] on input "text" at bounding box center [511, 26] width 595 height 23
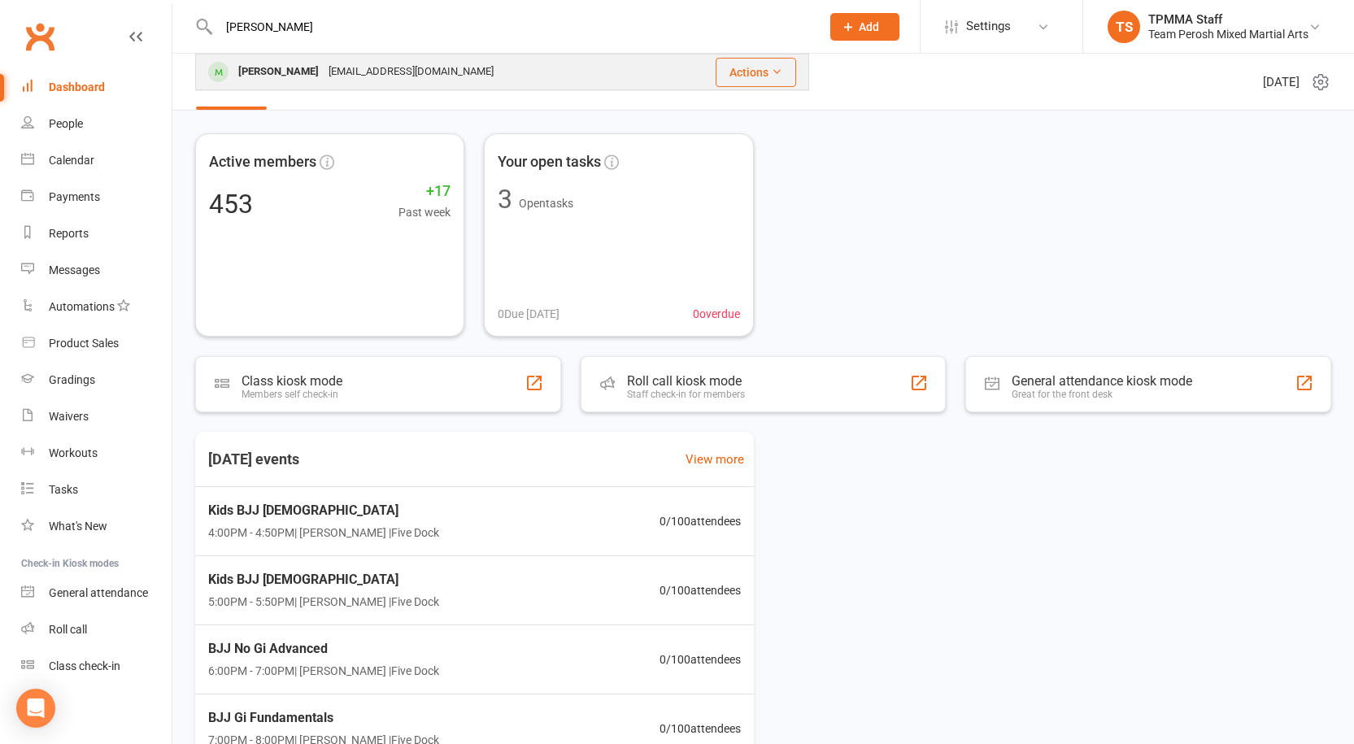
type input "fuda"
click at [285, 70] on div "Valentina Fuda" at bounding box center [278, 72] width 90 height 24
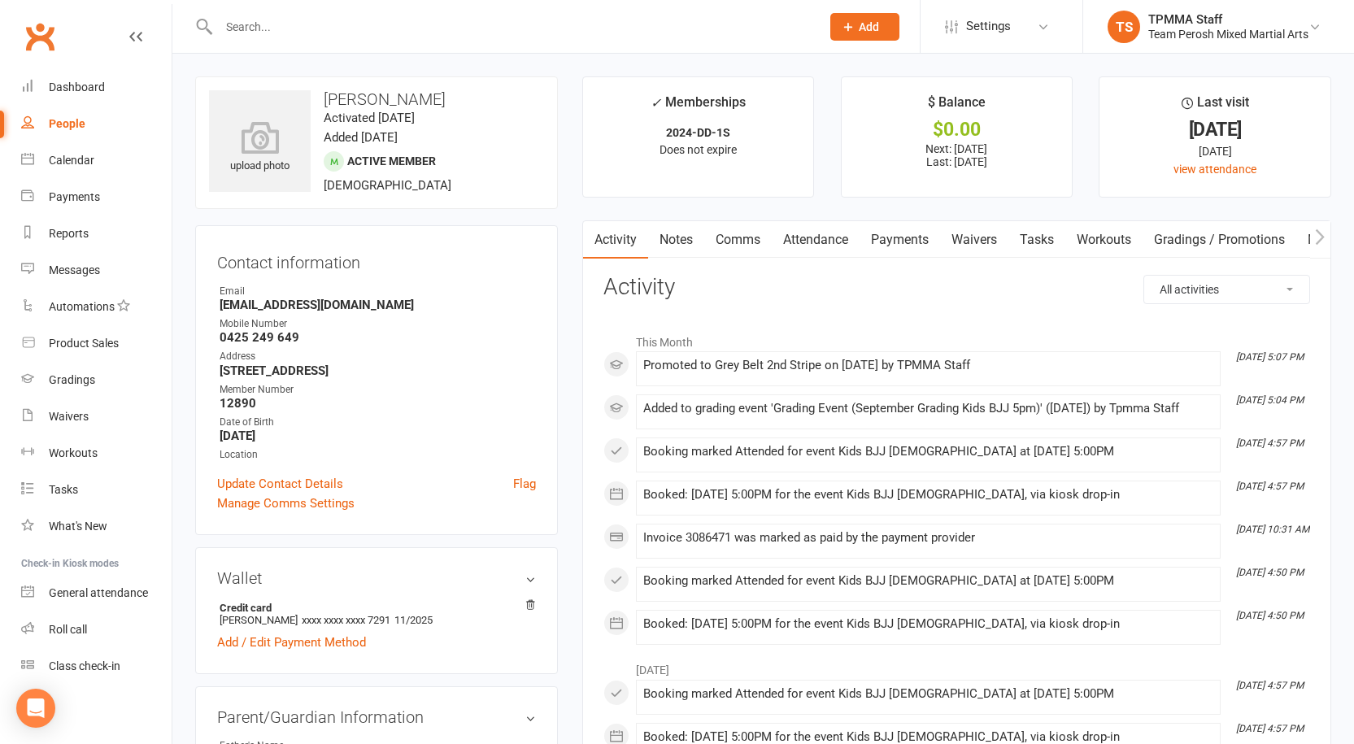
click at [910, 236] on link "Payments" at bounding box center [899, 239] width 81 height 37
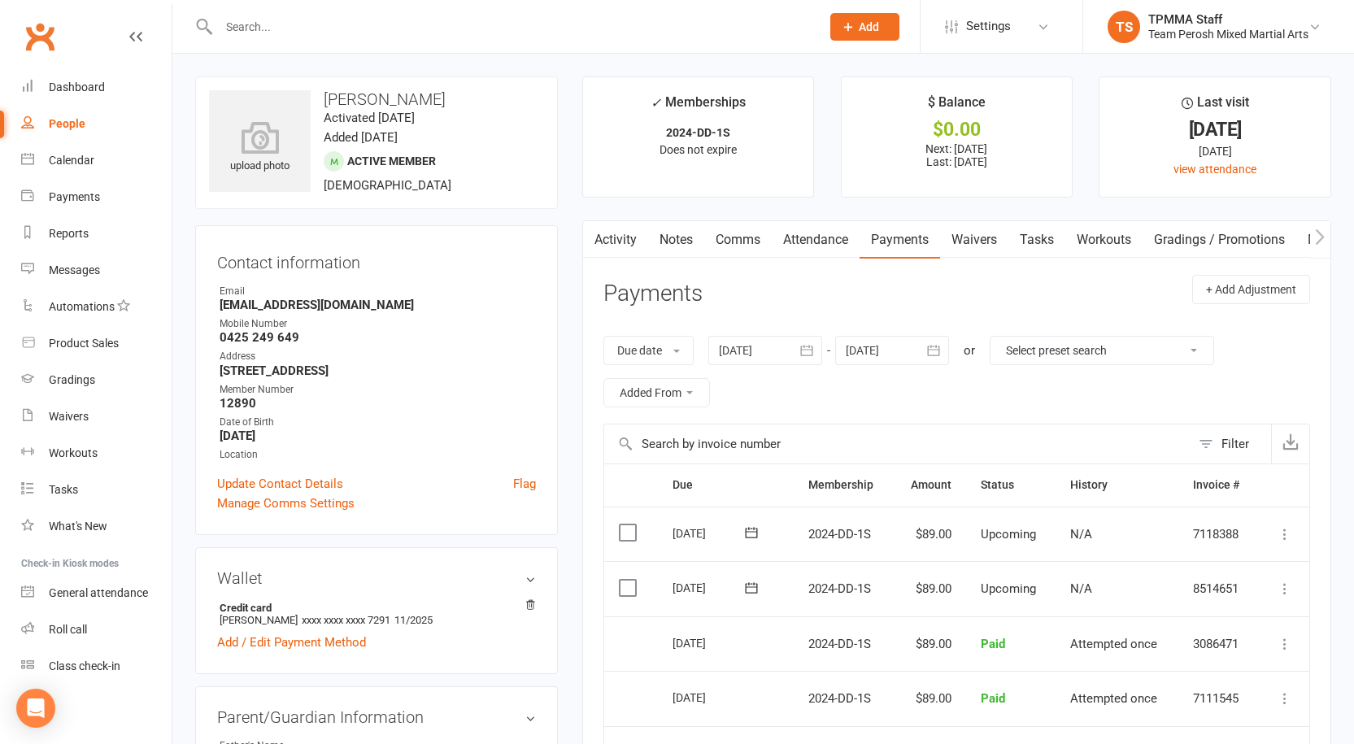
click at [828, 236] on link "Attendance" at bounding box center [816, 239] width 88 height 37
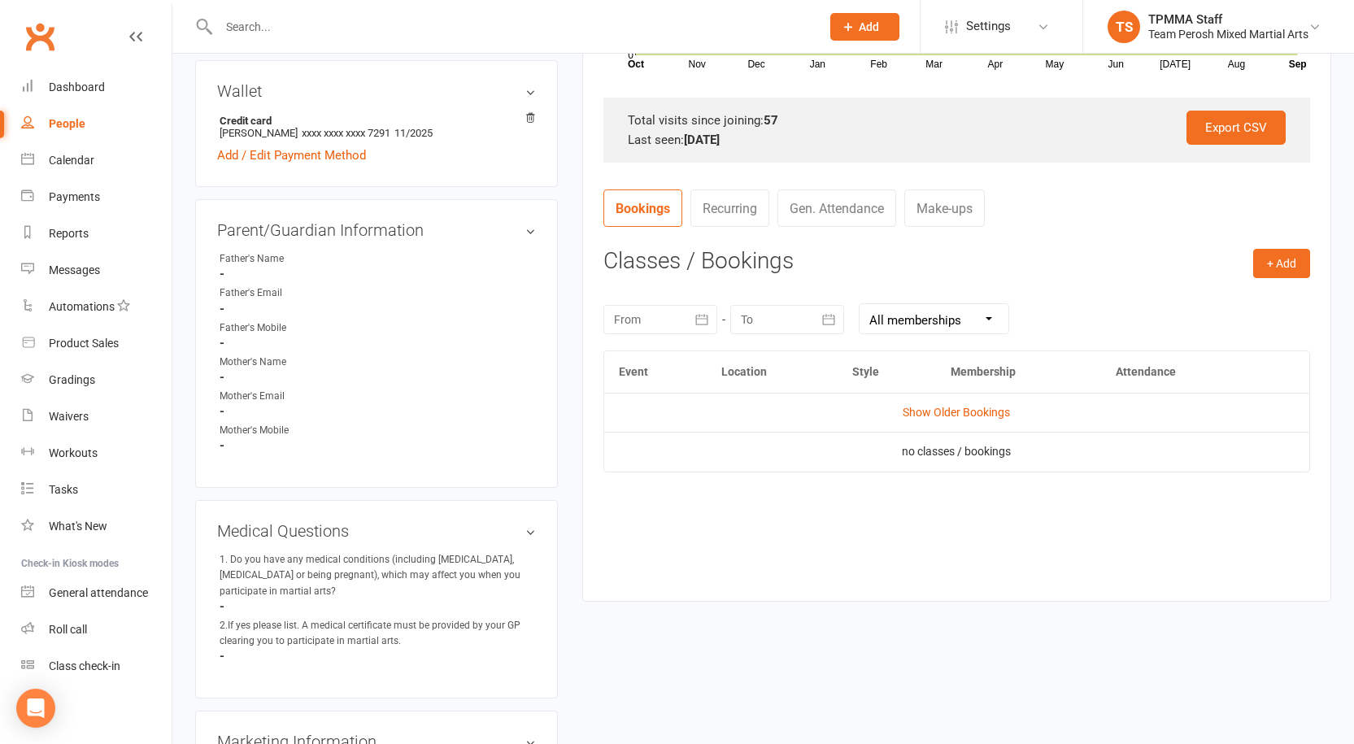
scroll to position [488, 0]
click at [701, 318] on icon "button" at bounding box center [702, 318] width 12 height 11
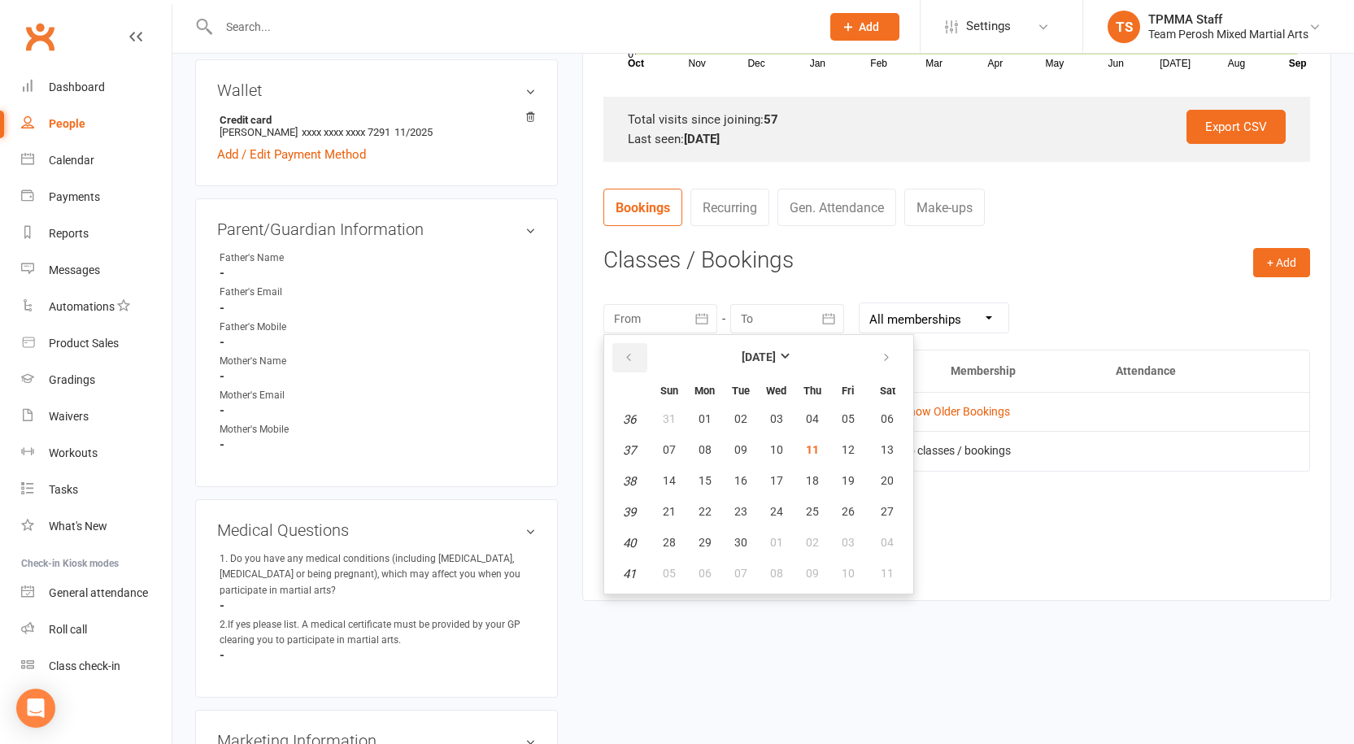
click at [631, 357] on icon "button" at bounding box center [628, 357] width 11 height 13
click at [666, 421] on span "01" at bounding box center [669, 418] width 13 height 13
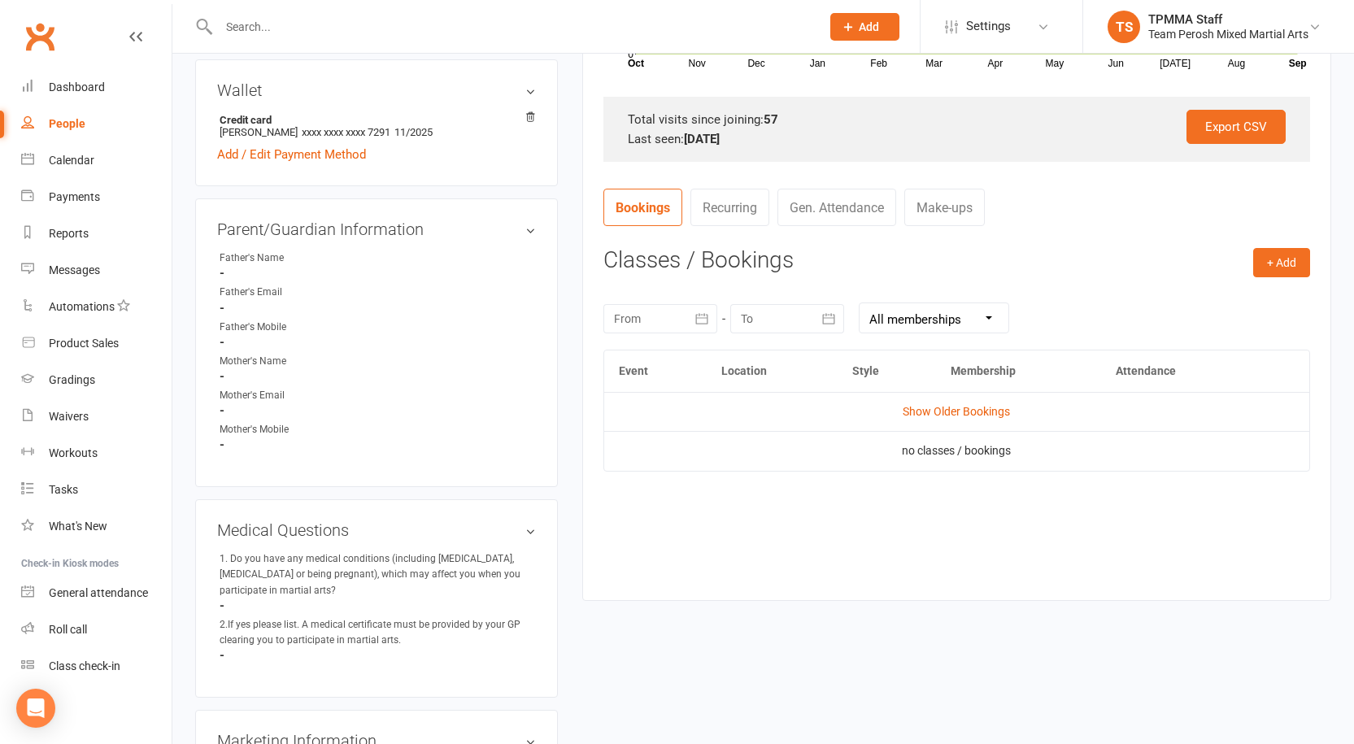
type input "01 Jun 2025"
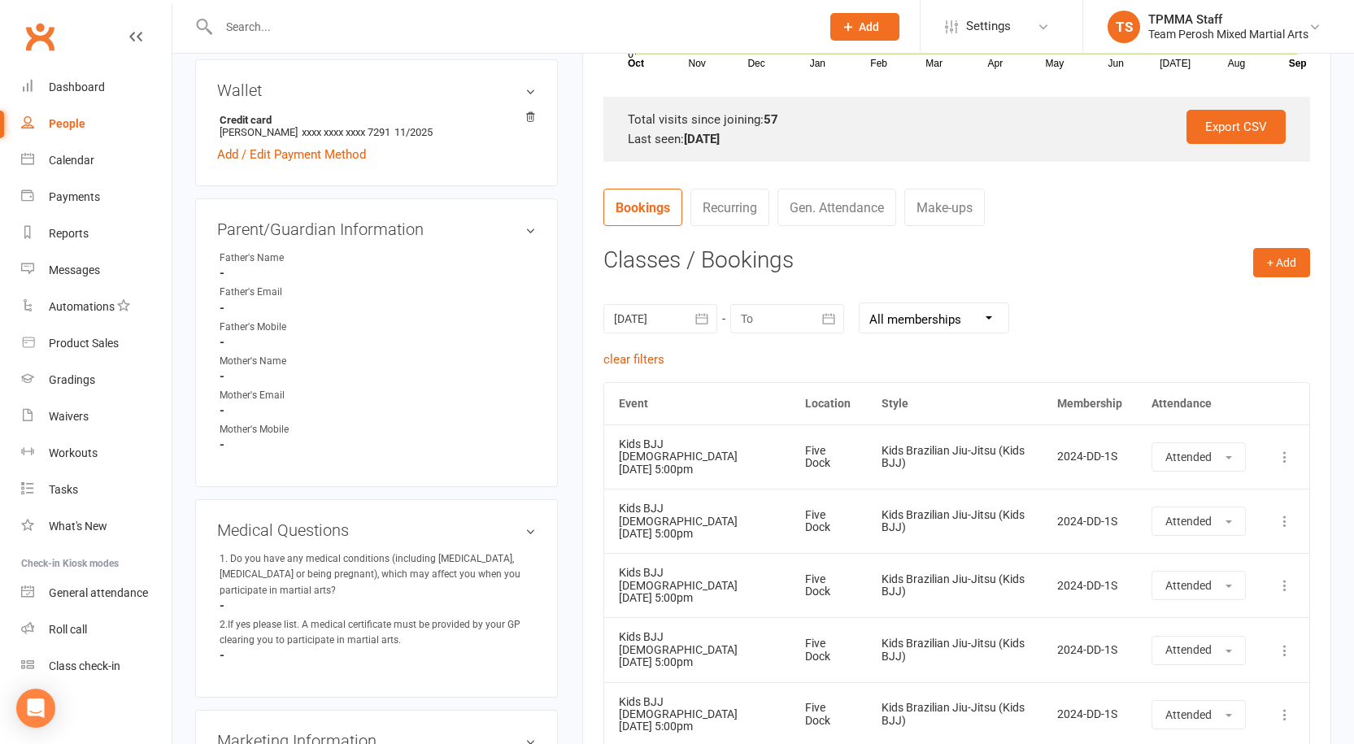
click at [825, 312] on icon "button" at bounding box center [828, 319] width 16 height 16
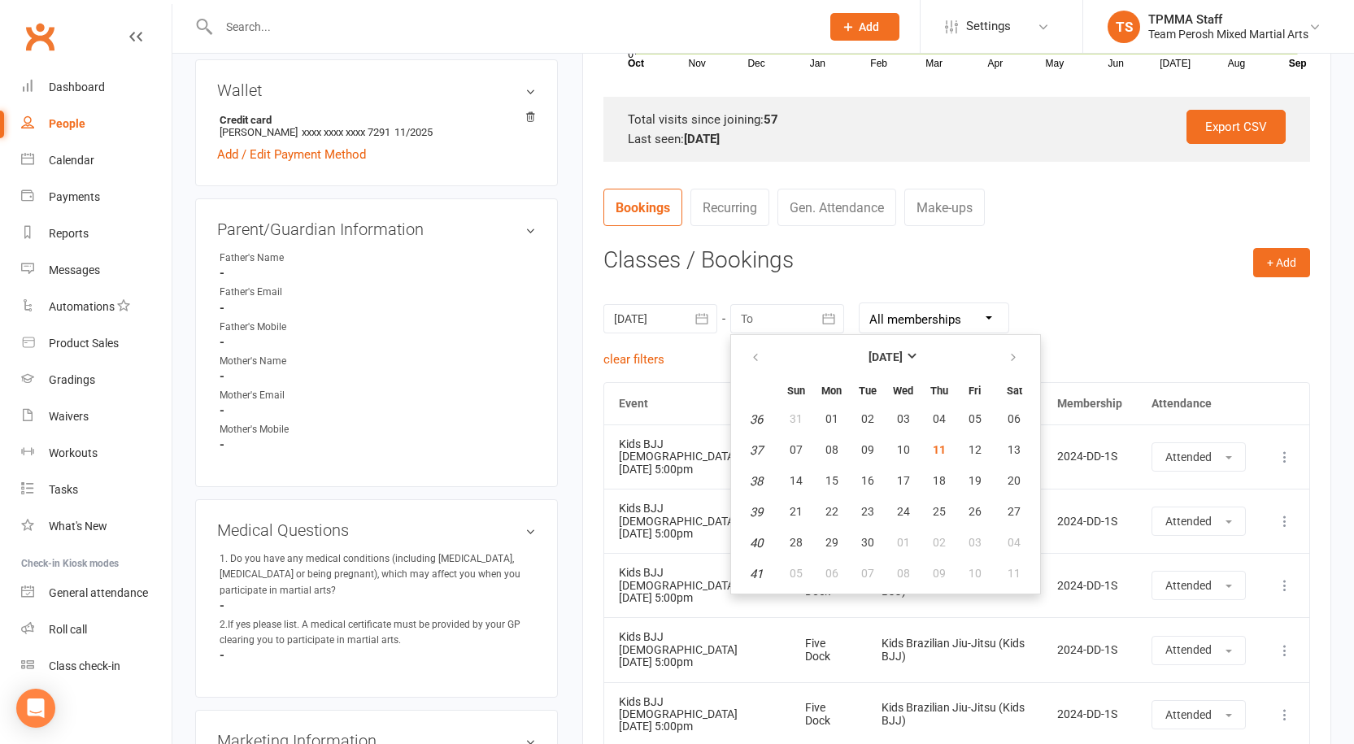
click at [855, 270] on h3 "Classes / Bookings" at bounding box center [956, 260] width 707 height 25
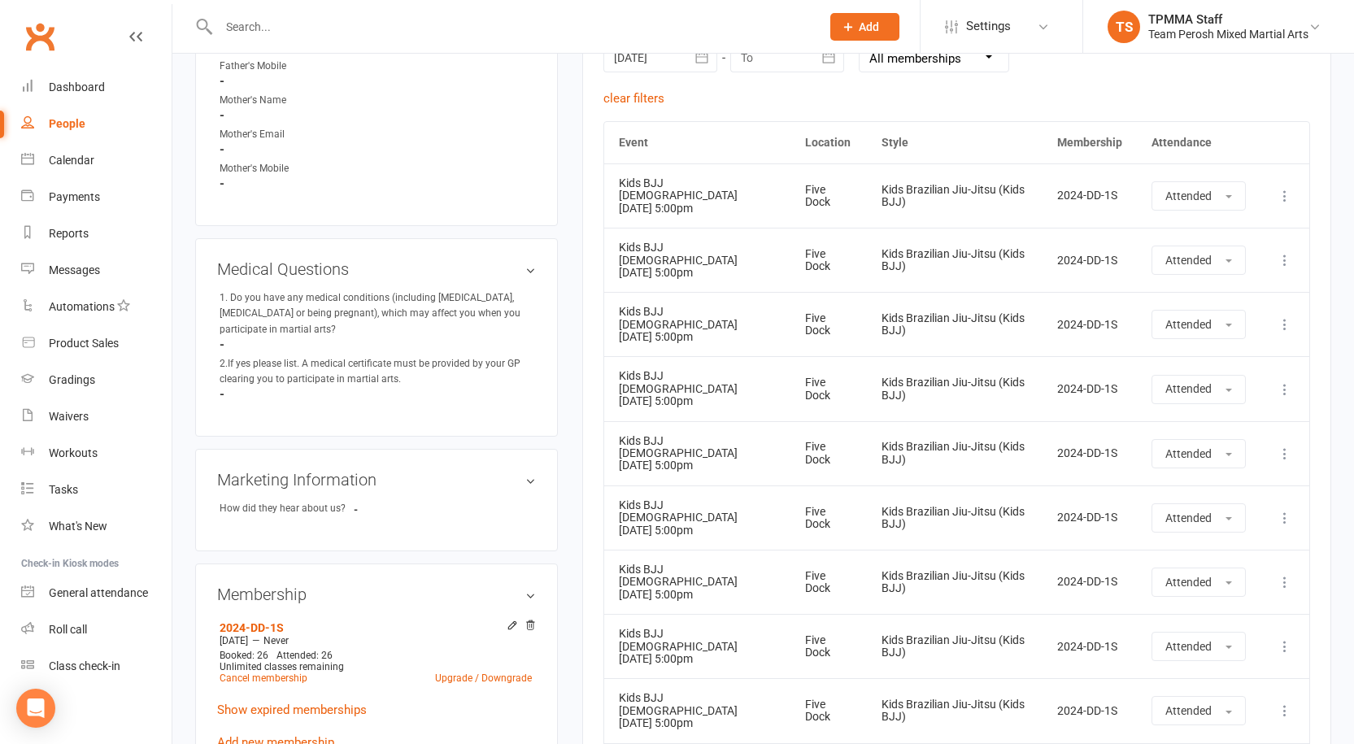
scroll to position [651, 0]
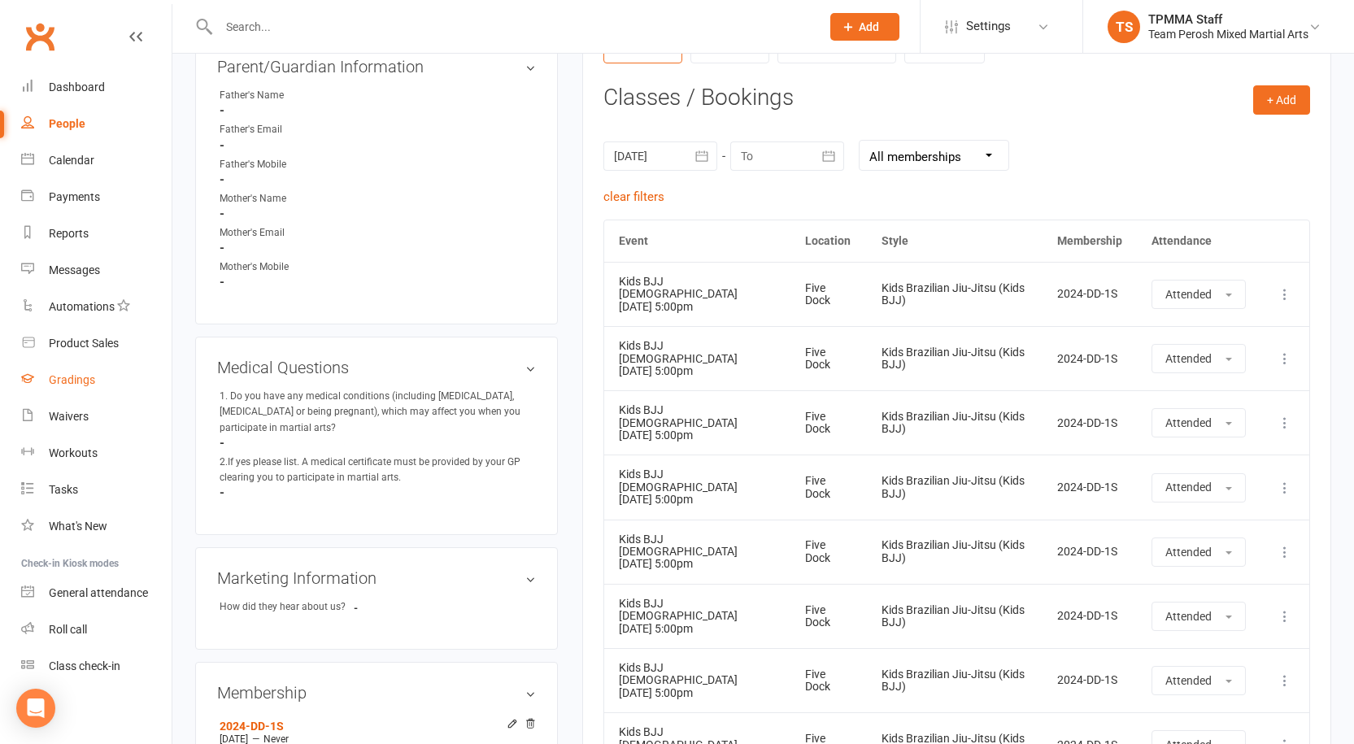
click at [72, 382] on div "Gradings" at bounding box center [72, 379] width 46 height 13
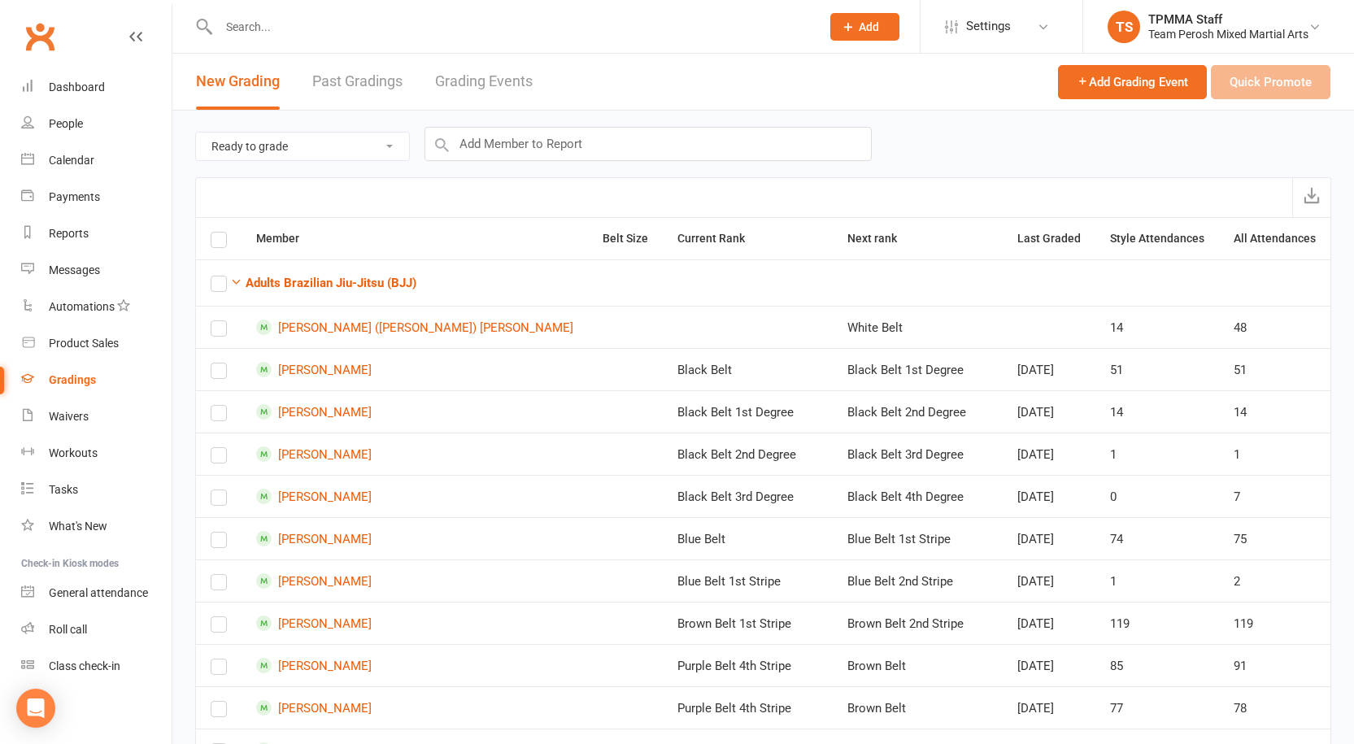
click at [462, 63] on link "Grading Events" at bounding box center [484, 82] width 98 height 56
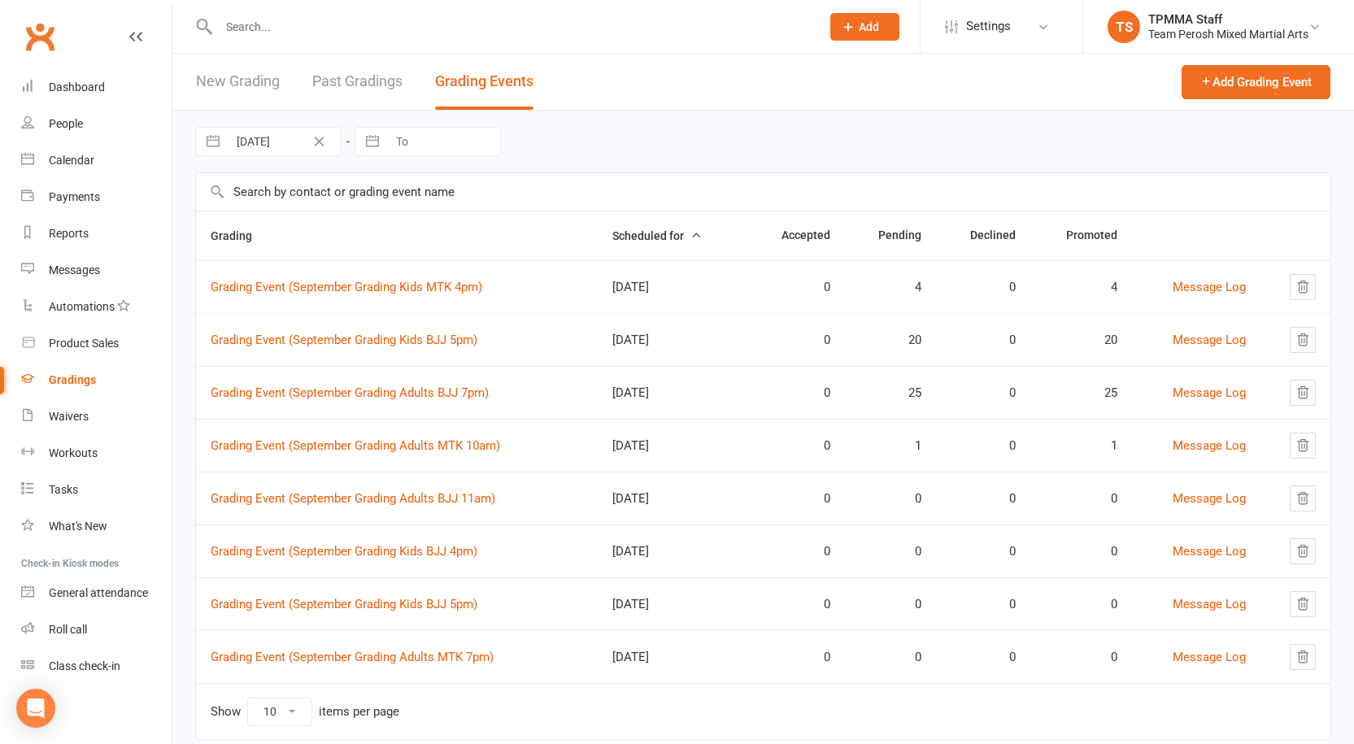
click at [75, 381] on div "Gradings" at bounding box center [72, 379] width 47 height 13
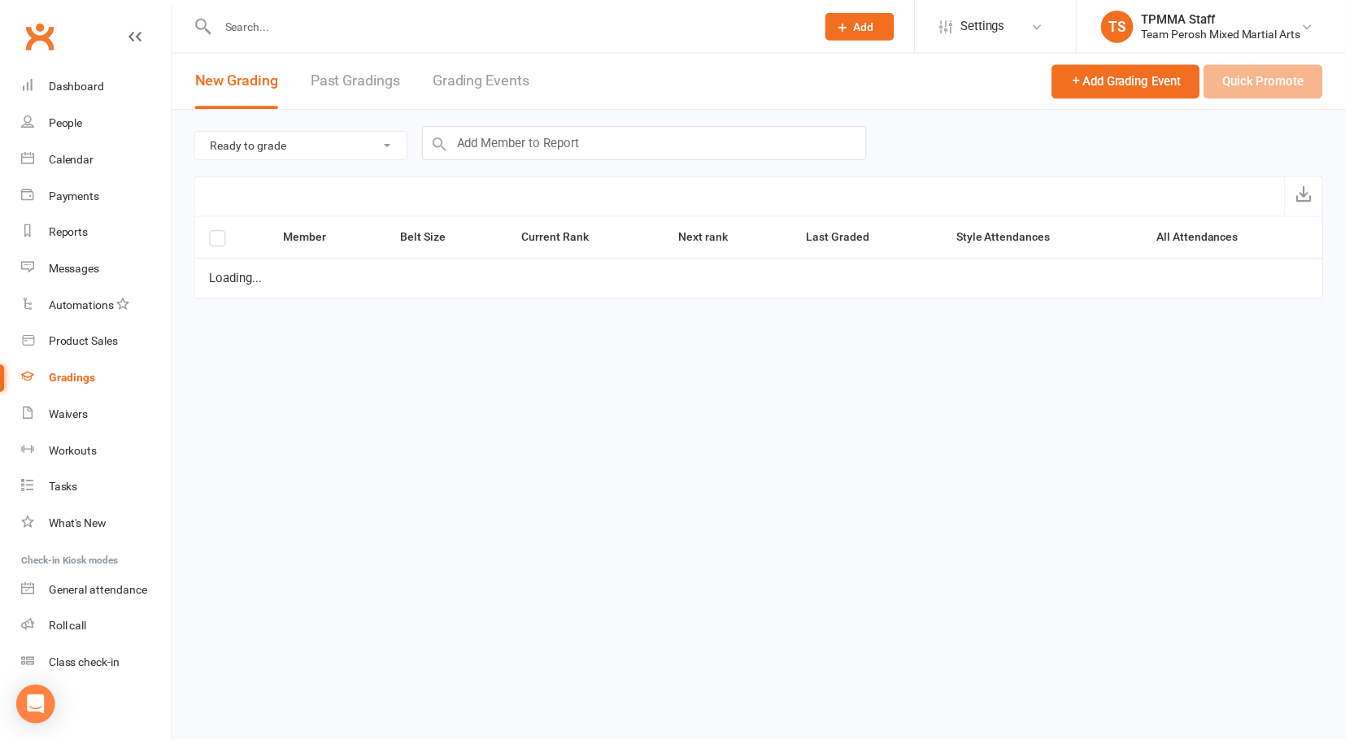
click at [359, 61] on link "Past Gradings" at bounding box center [357, 82] width 90 height 56
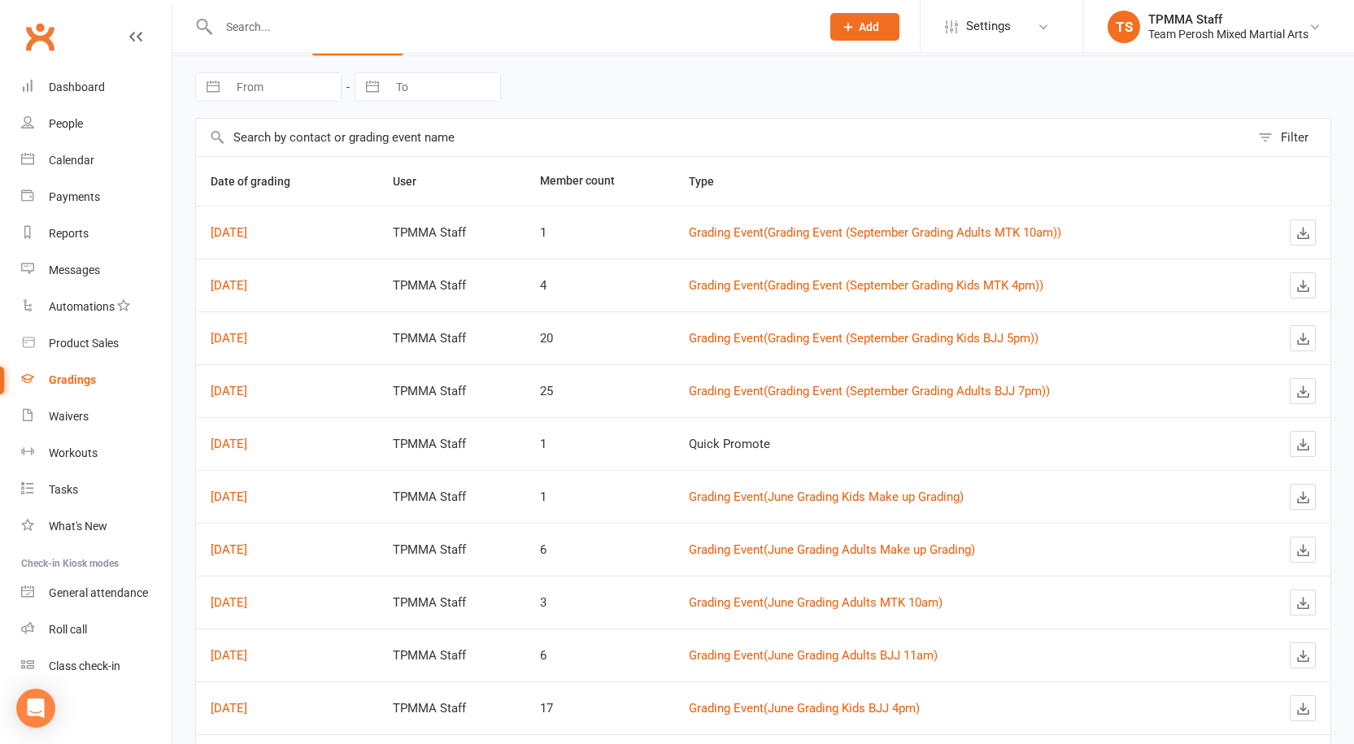
scroll to position [148, 0]
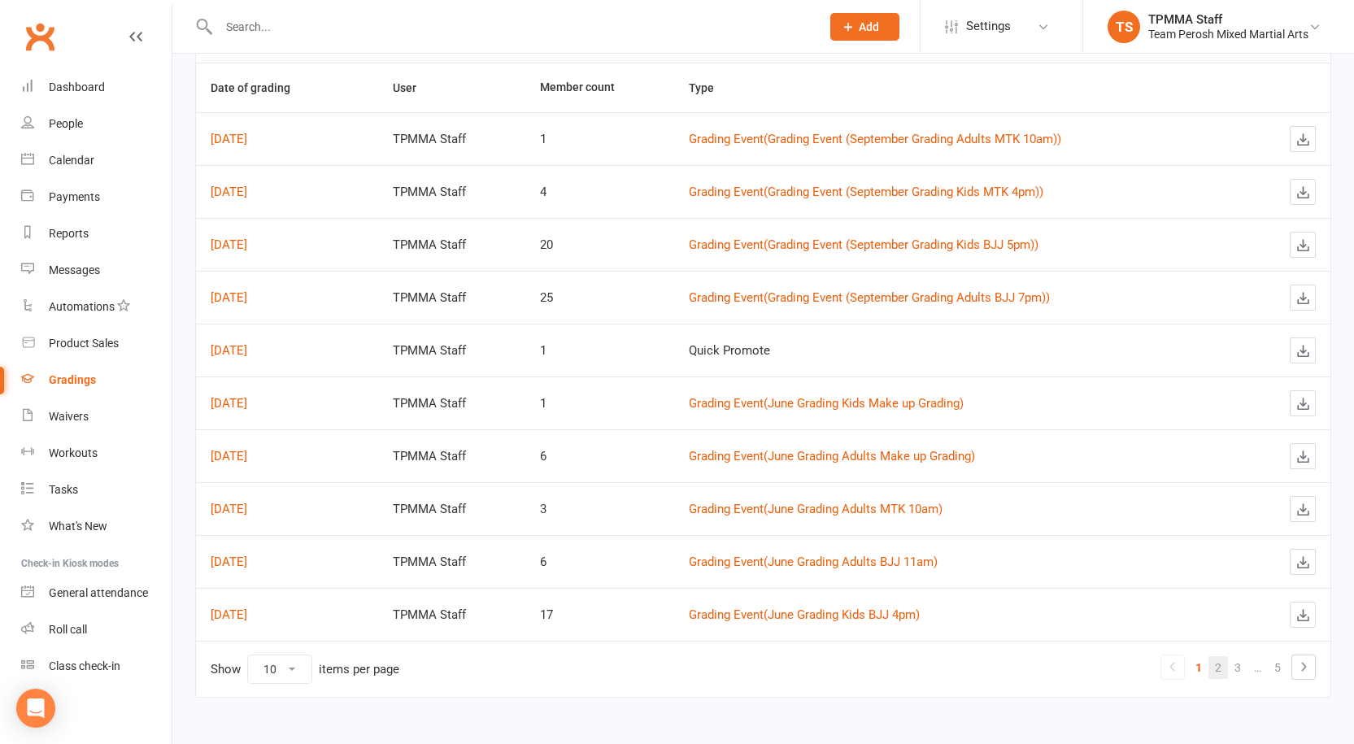
click at [1222, 674] on link "2" at bounding box center [1218, 667] width 20 height 23
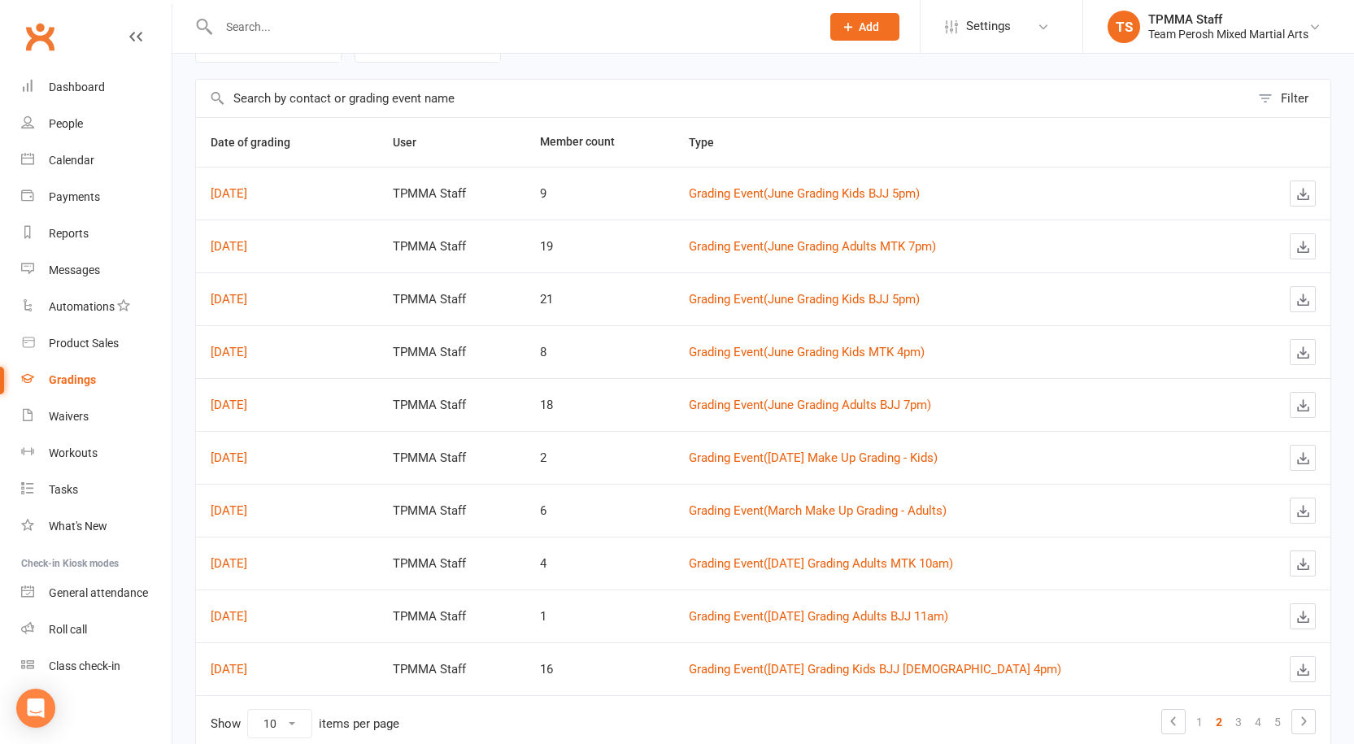
scroll to position [0, 0]
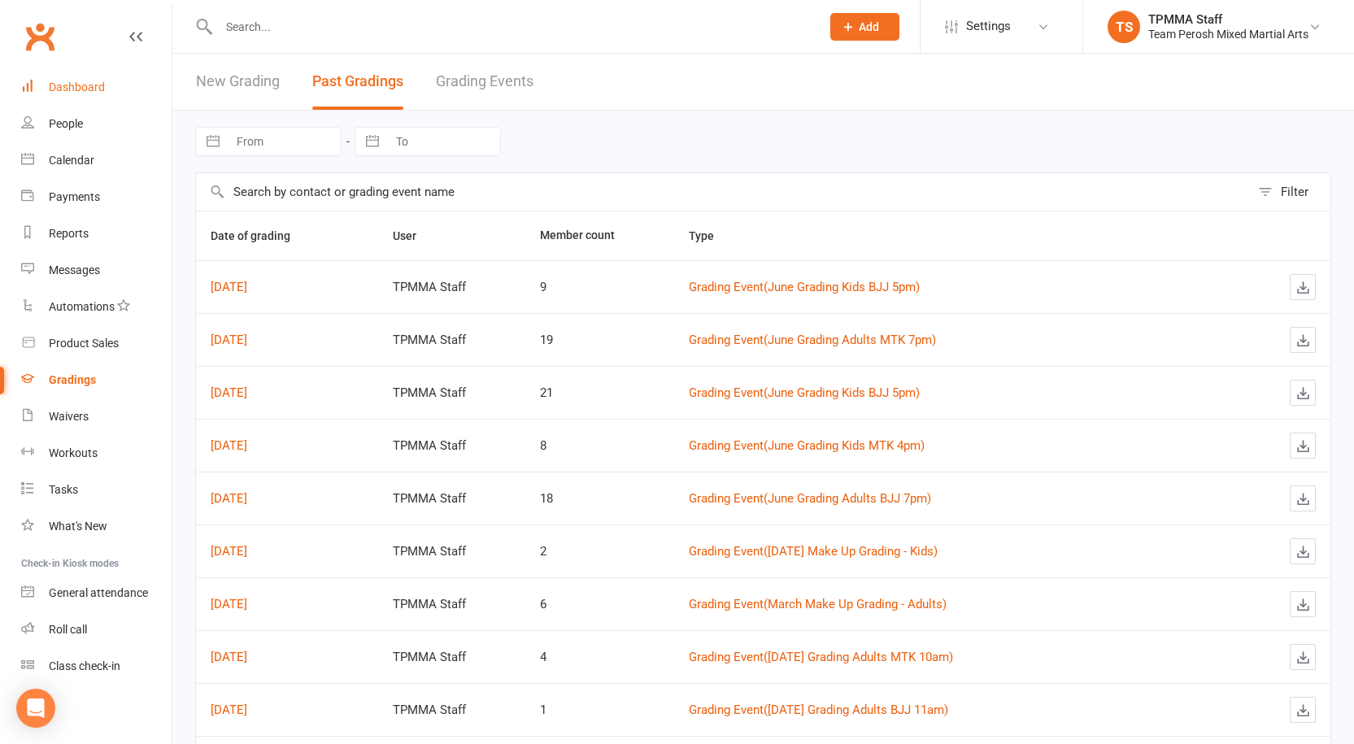
click at [70, 81] on div "Dashboard" at bounding box center [77, 87] width 56 height 13
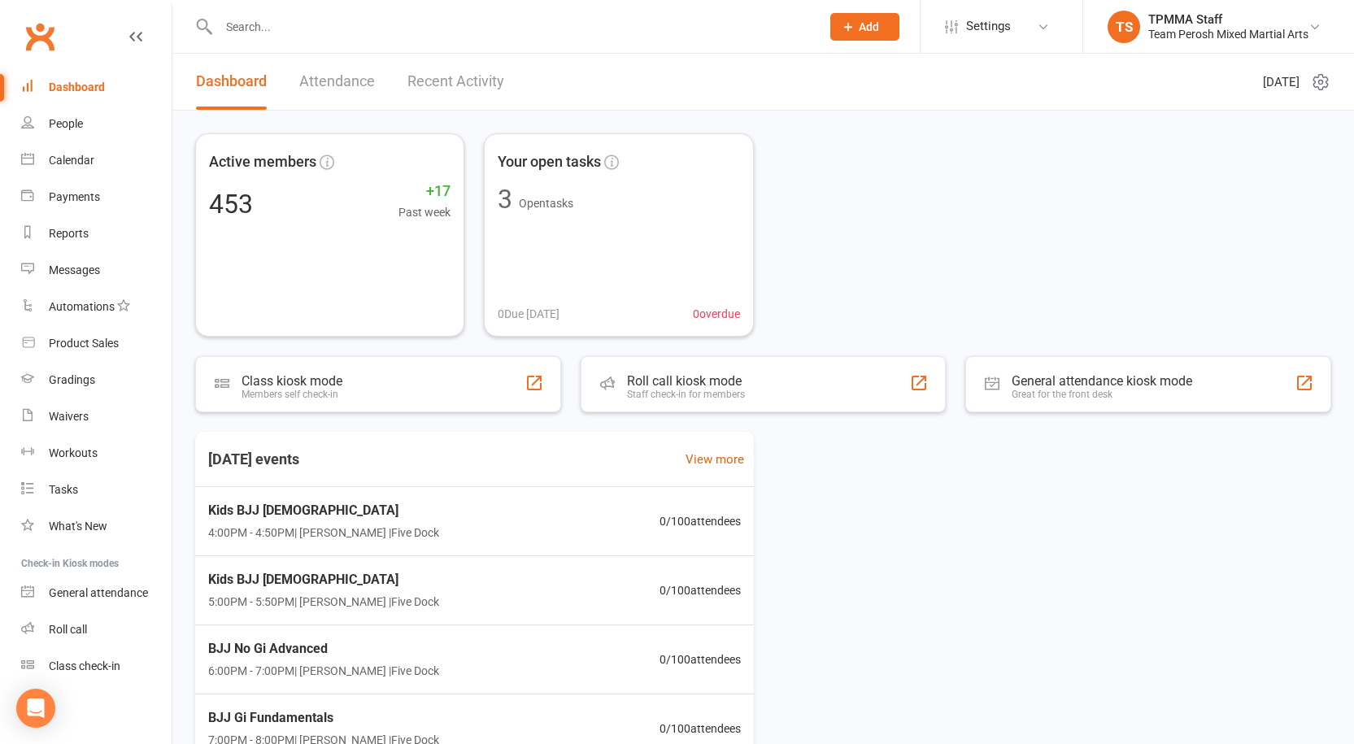
click at [293, 22] on input "text" at bounding box center [511, 26] width 595 height 23
type input "fuda"
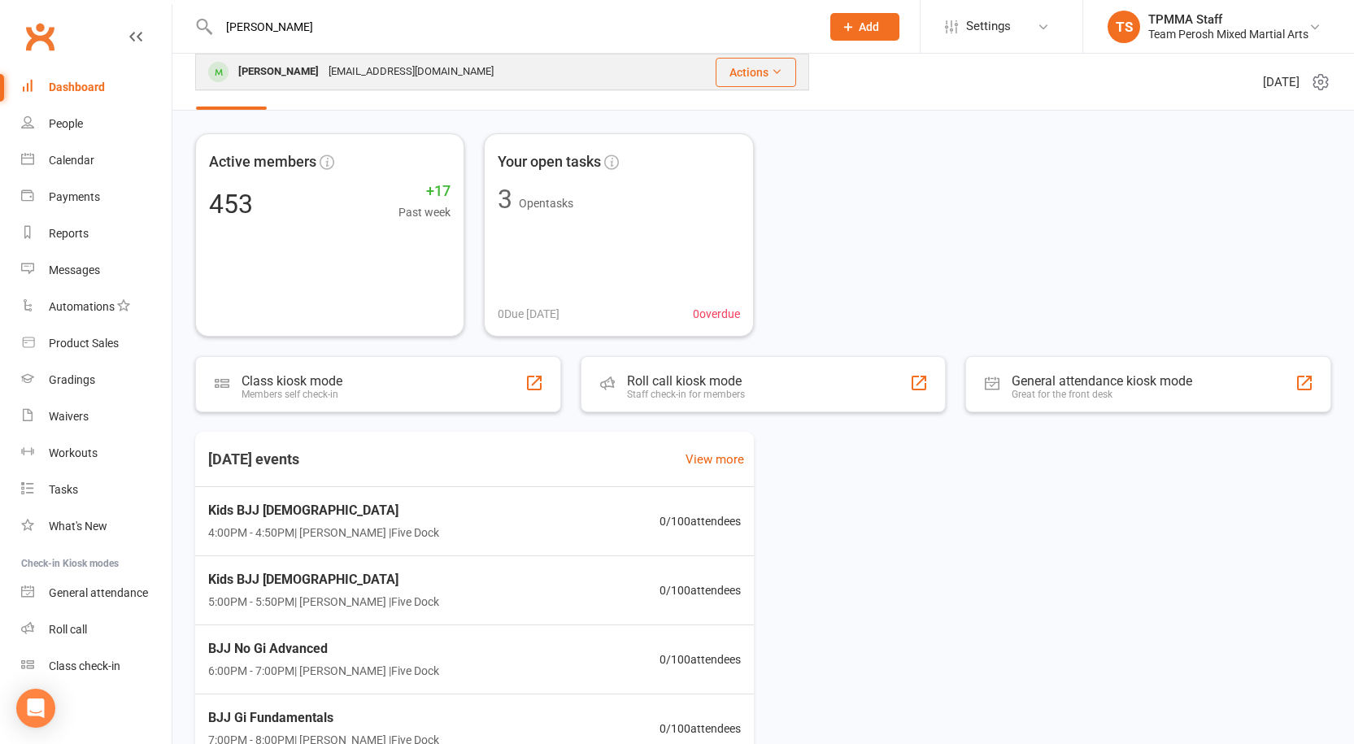
click at [286, 80] on div "Valentina Fuda" at bounding box center [278, 72] width 90 height 24
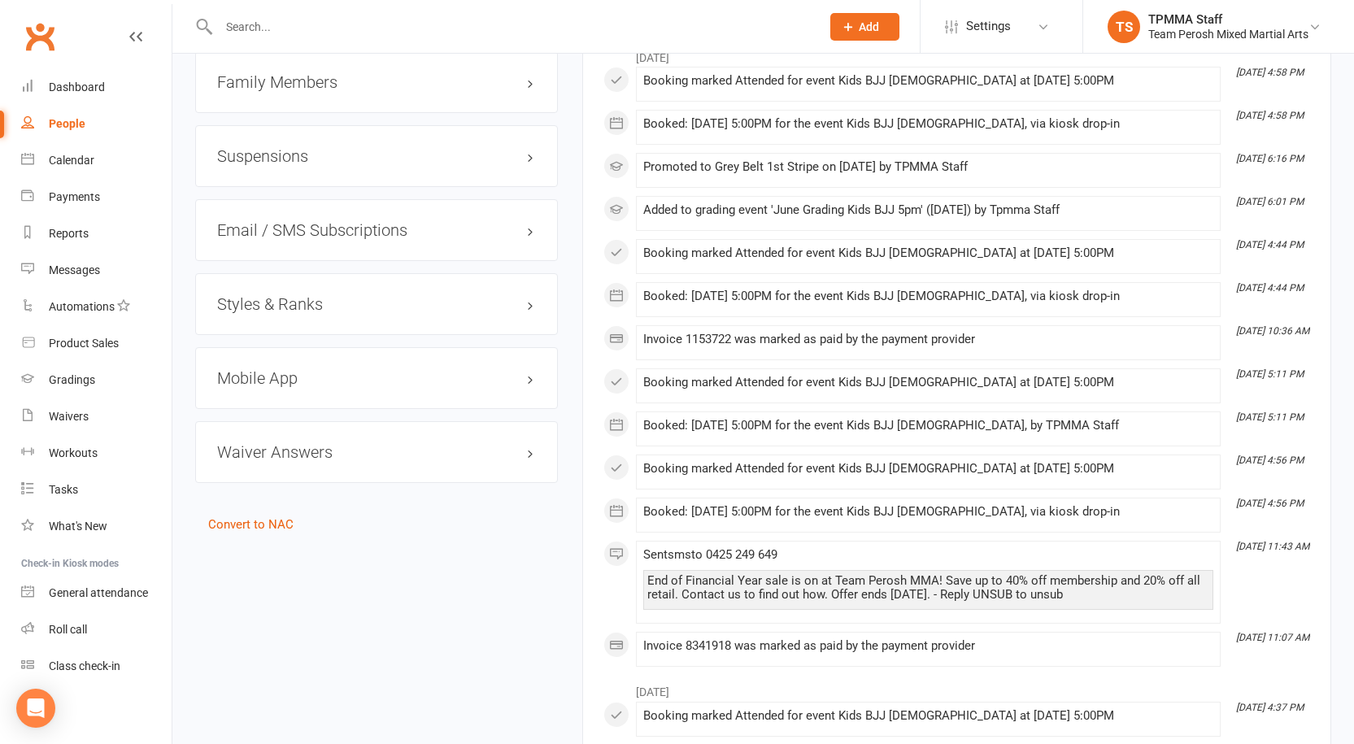
scroll to position [1545, 0]
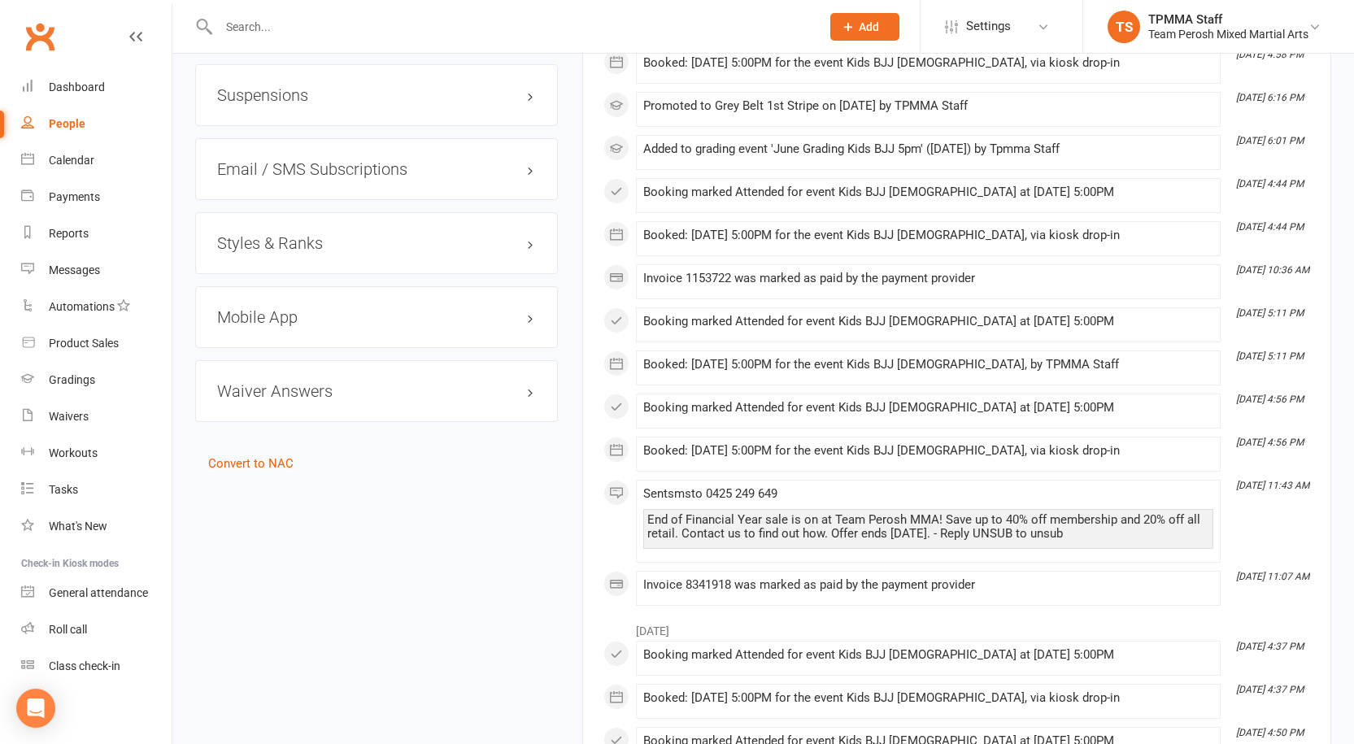
click at [273, 234] on h3 "Styles & Ranks" at bounding box center [376, 243] width 319 height 18
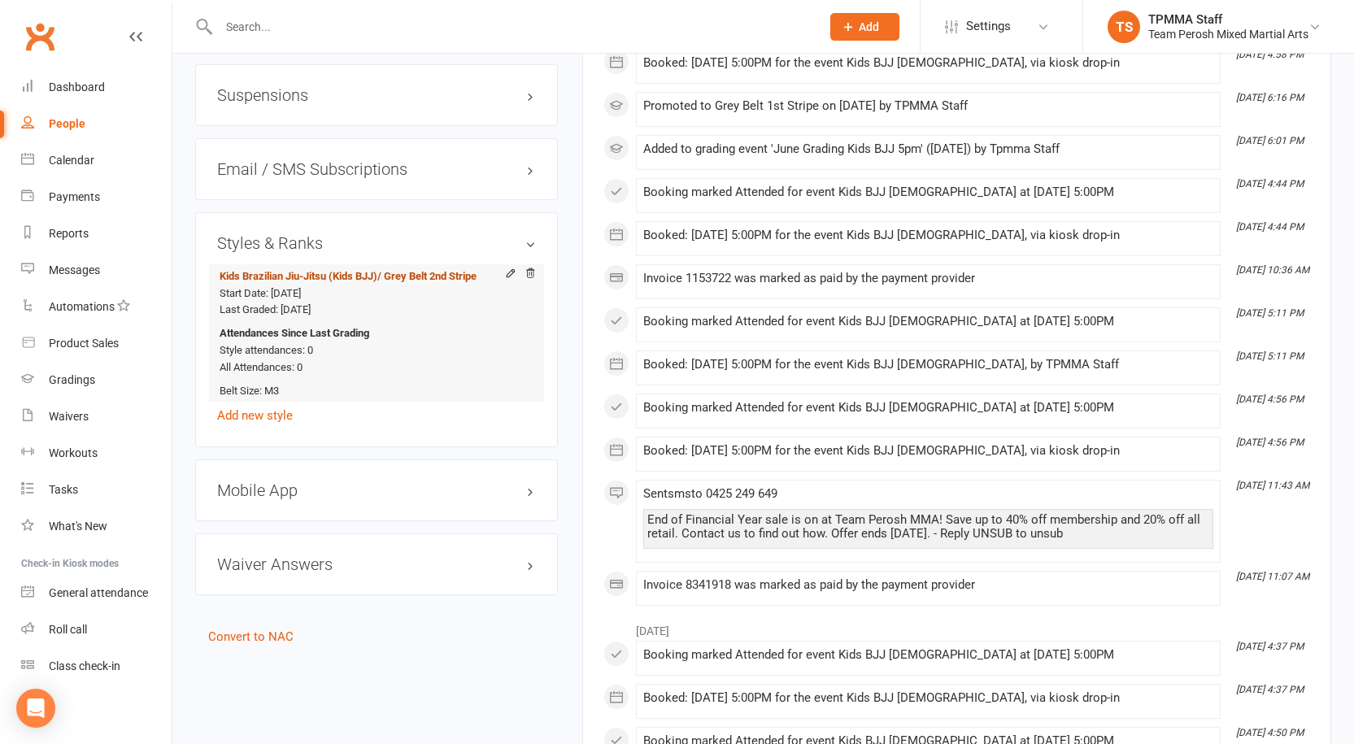
click at [281, 270] on link "Kids Brazilian Jiu-Jitsu (Kids BJJ) / Grey Belt 2nd Stripe" at bounding box center [348, 276] width 257 height 12
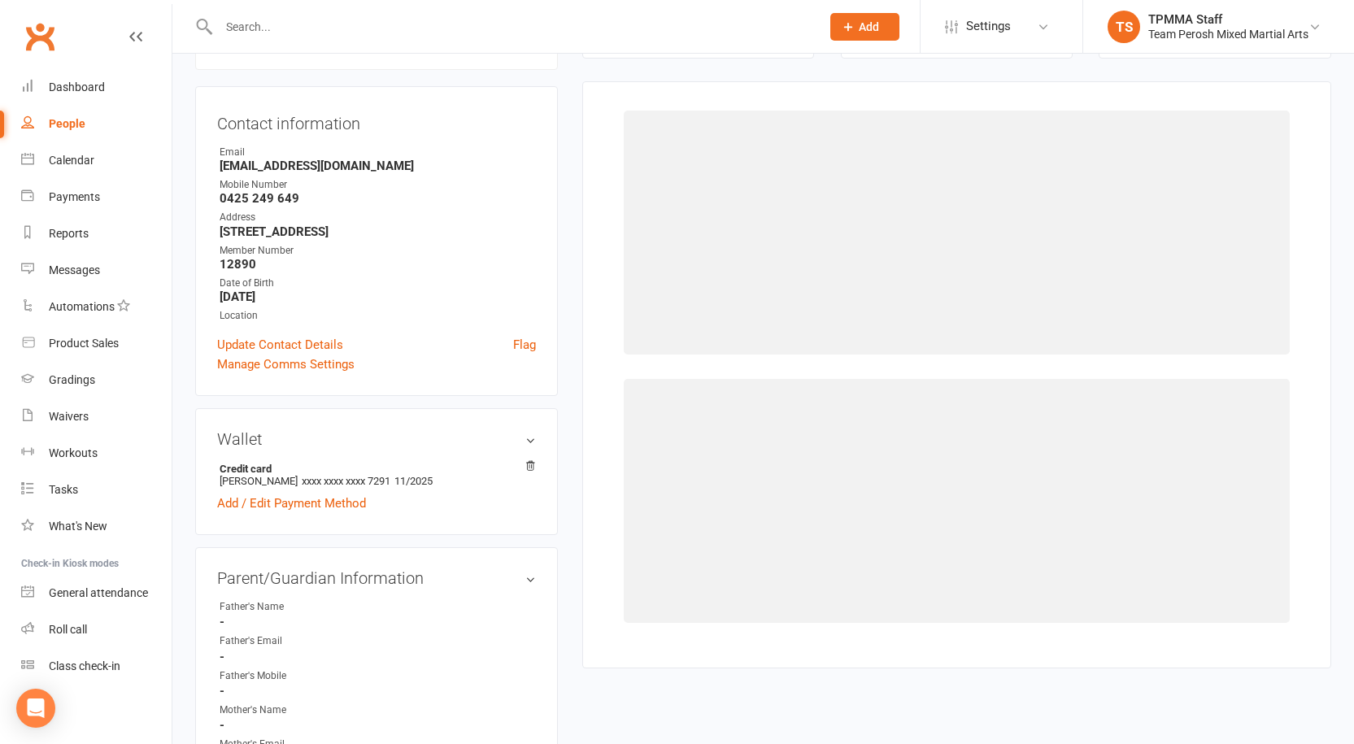
select select "3314"
select select "37676"
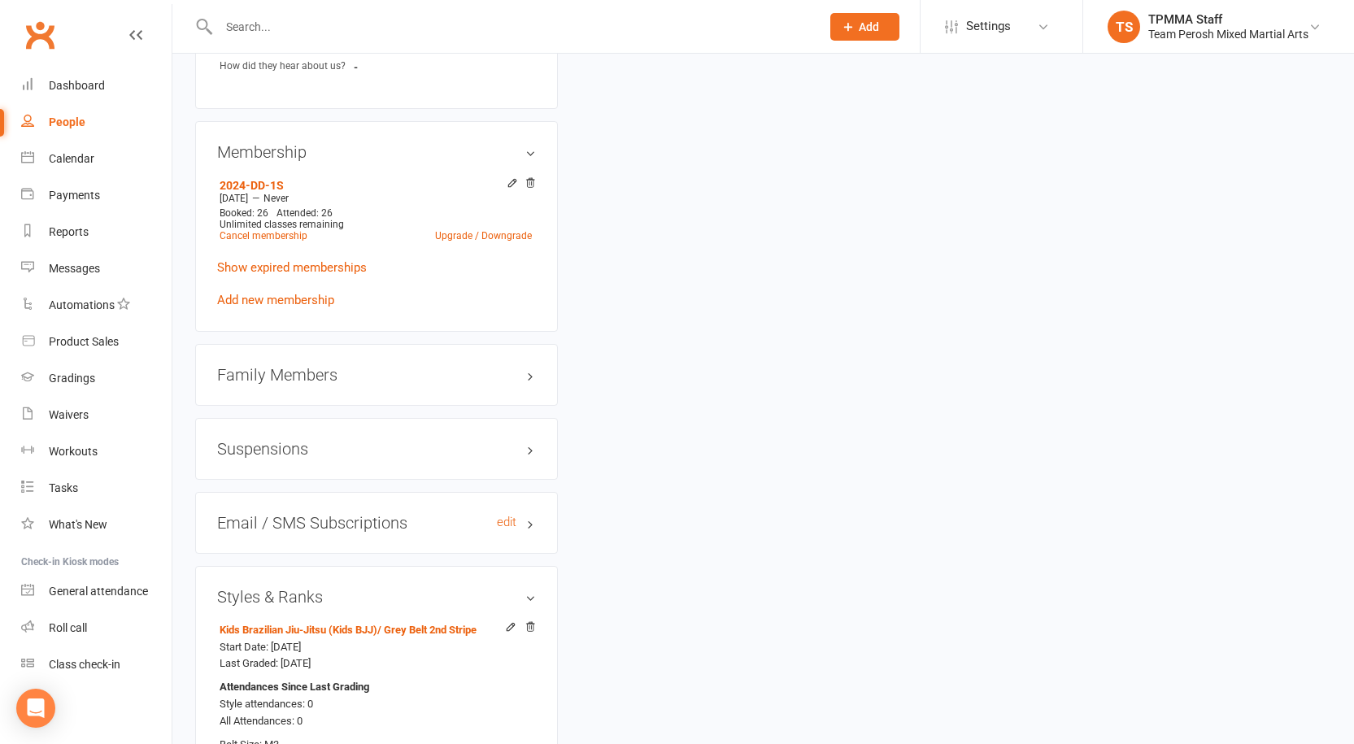
scroll to position [1220, 0]
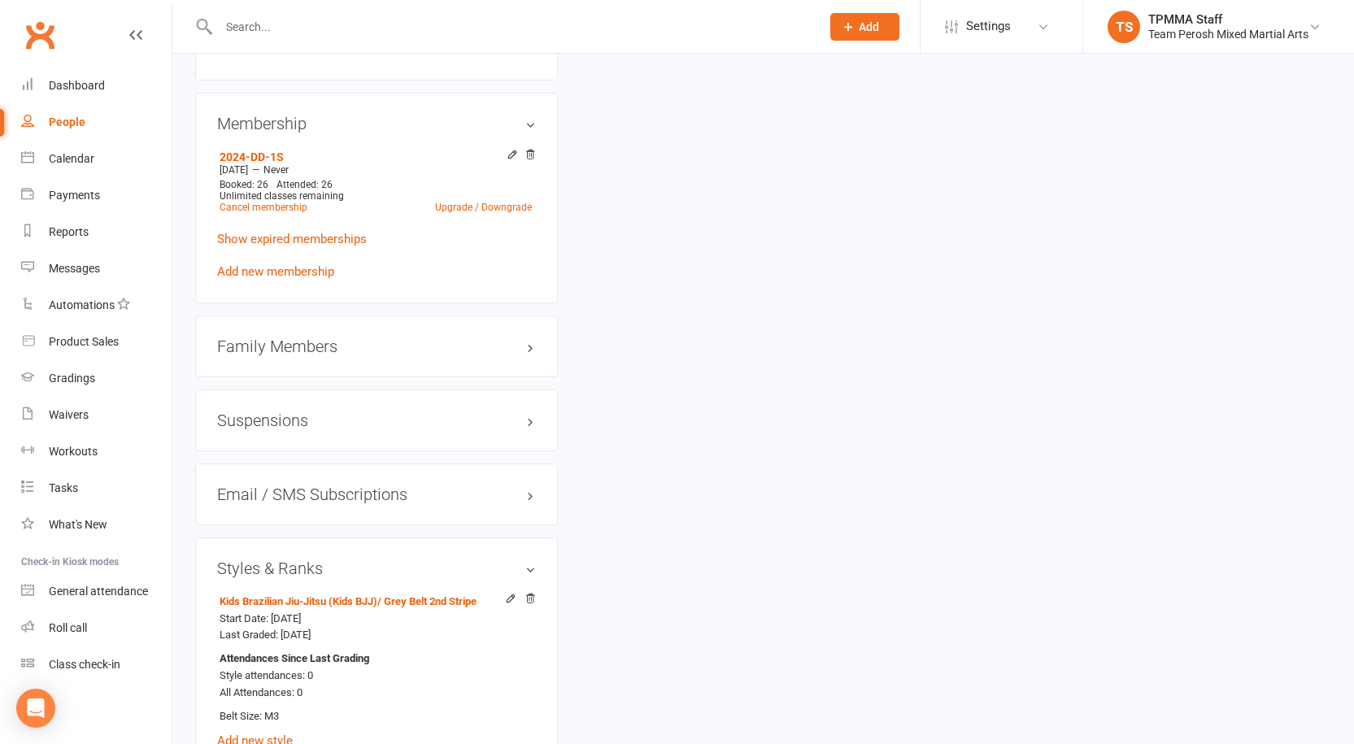
click at [528, 559] on h3 "Styles & Ranks" at bounding box center [376, 568] width 319 height 18
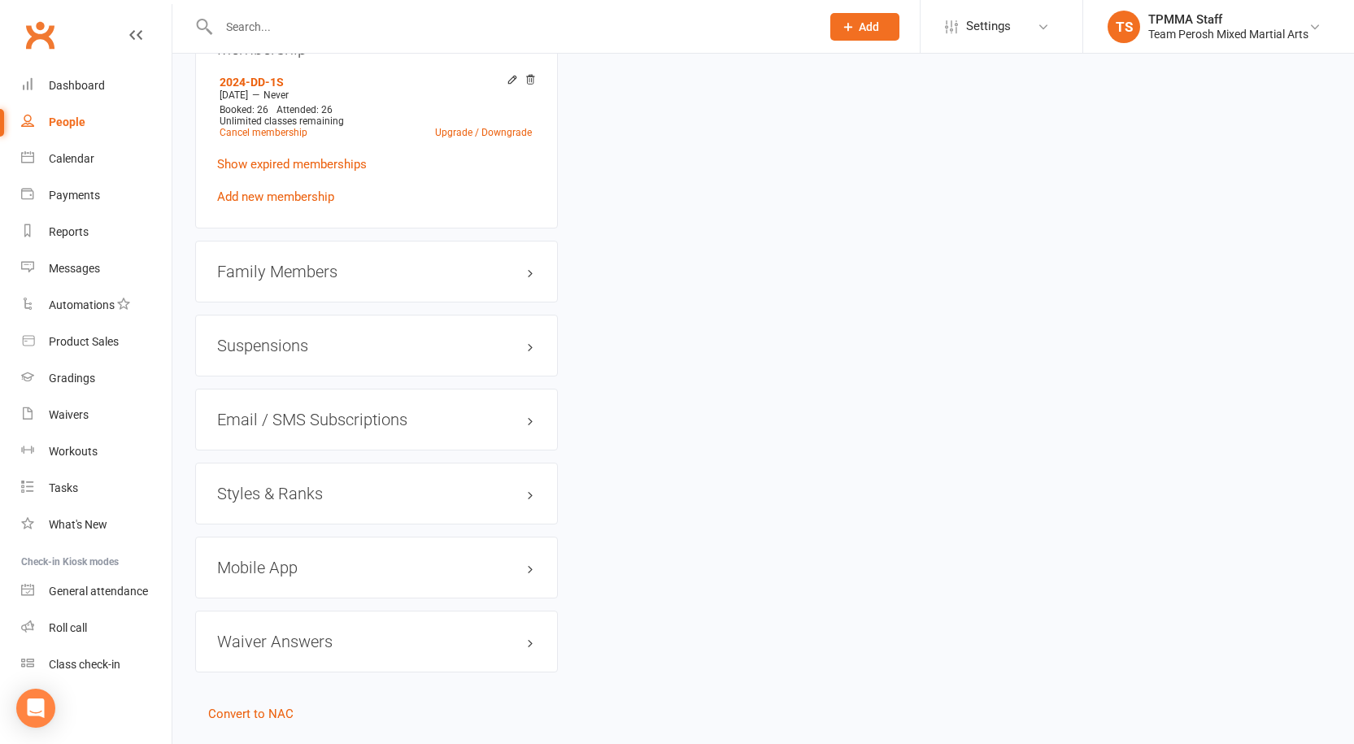
scroll to position [1301, 0]
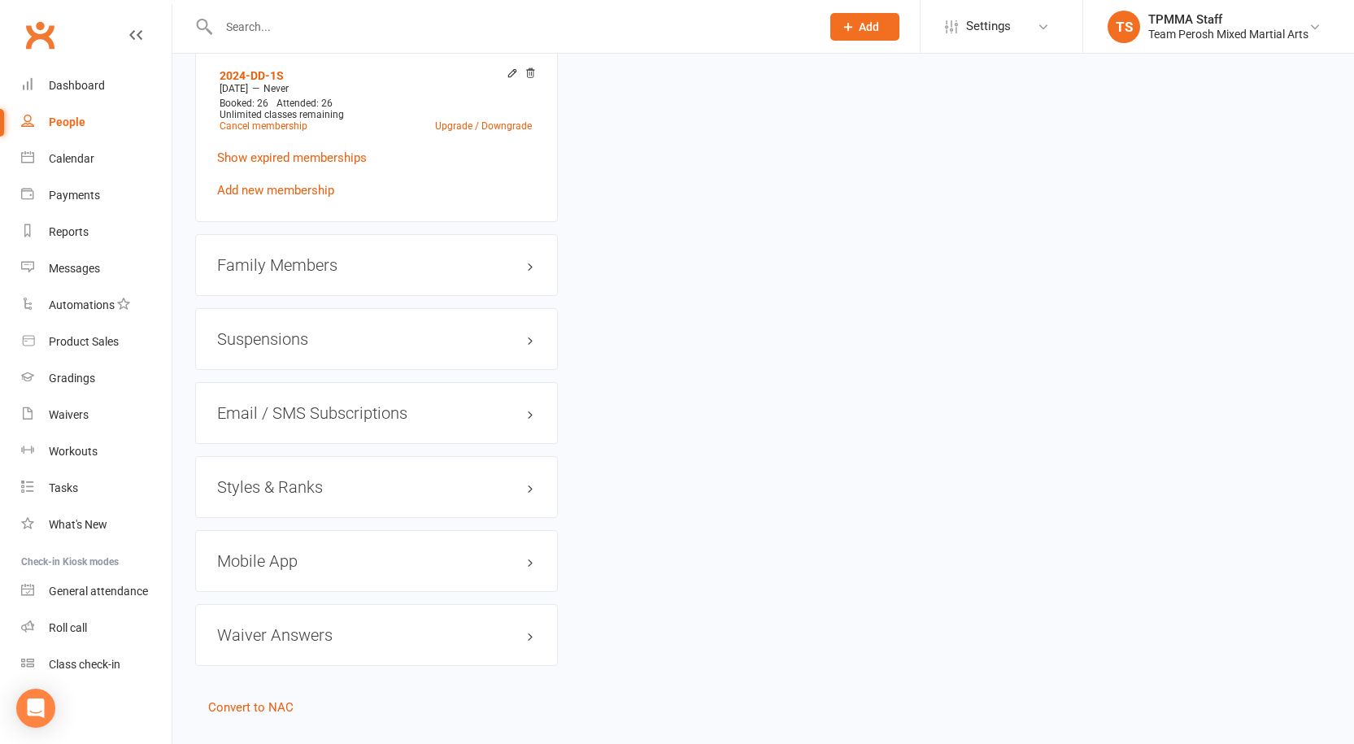
click at [530, 478] on h3 "Styles & Ranks" at bounding box center [376, 487] width 319 height 18
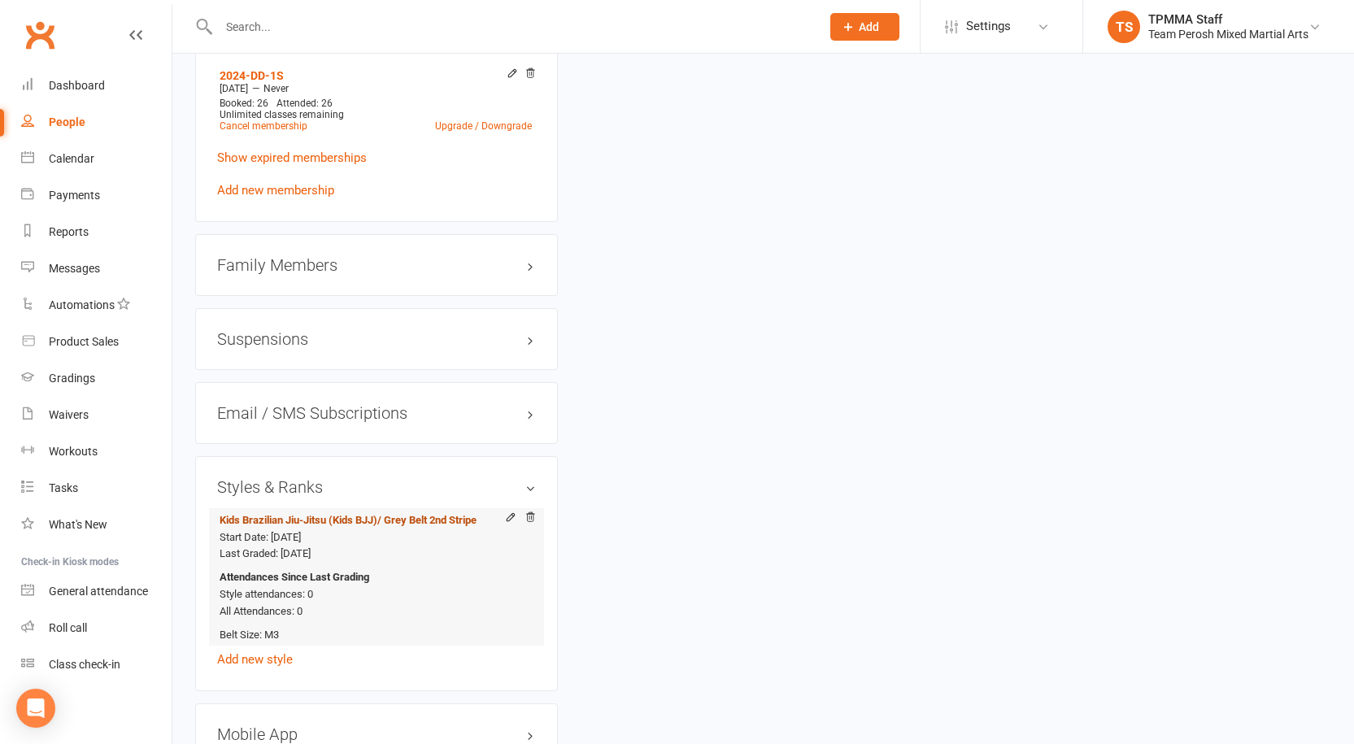
click at [317, 514] on link "Kids Brazilian Jiu-Jitsu (Kids BJJ) / Grey Belt 2nd Stripe" at bounding box center [348, 520] width 257 height 12
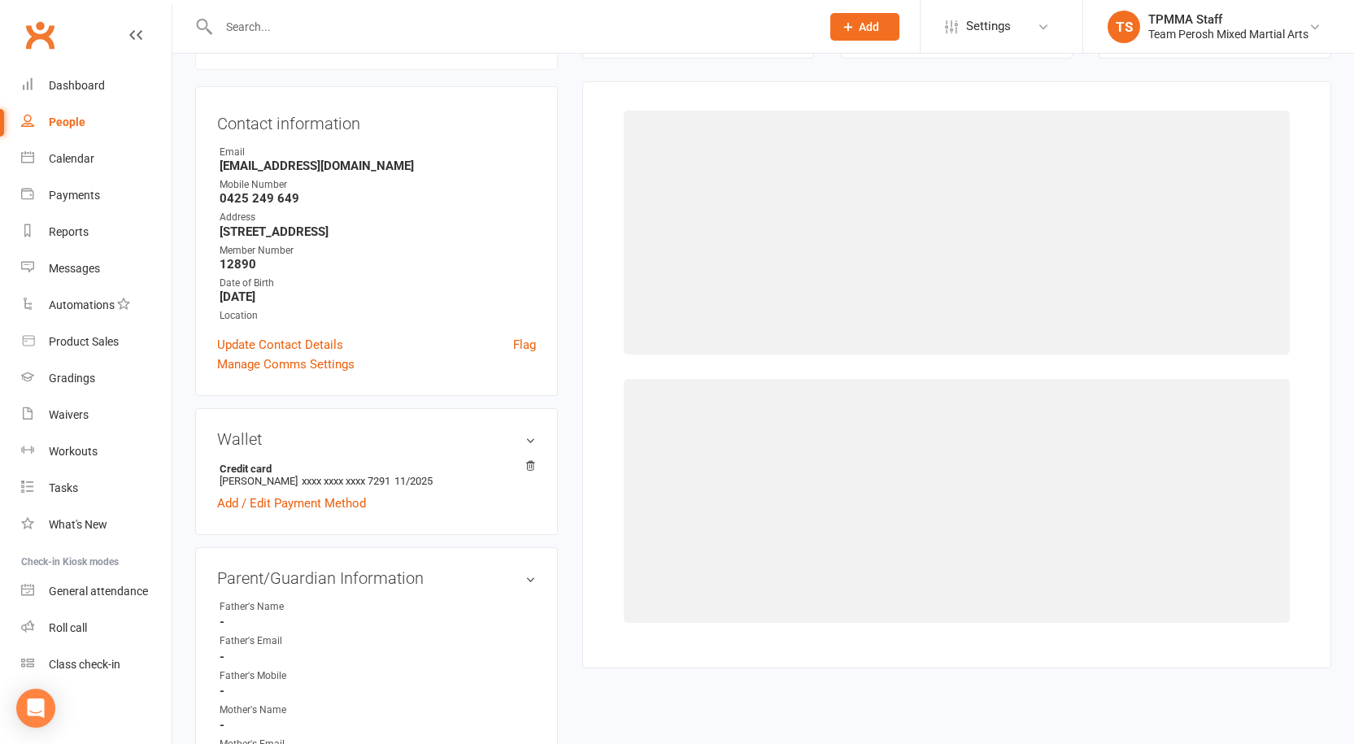
select select "3314"
select select "37676"
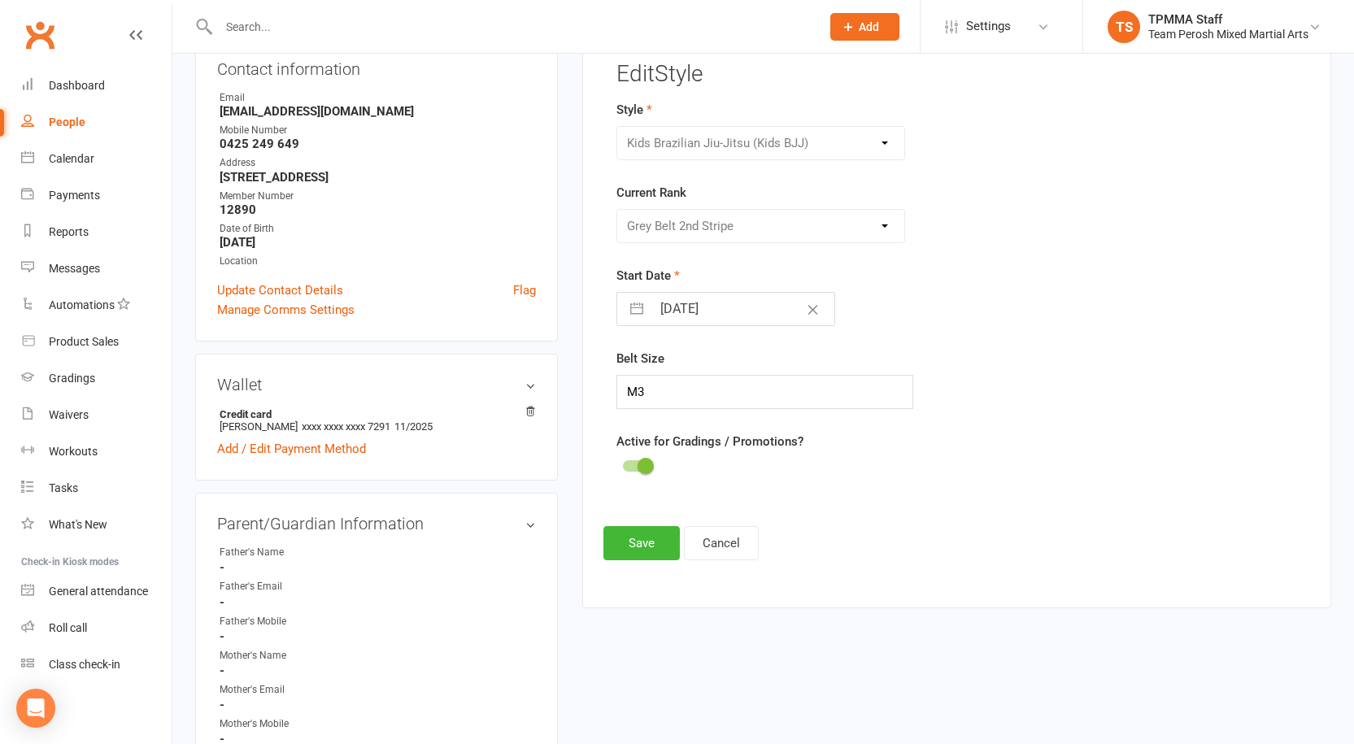
scroll to position [0, 0]
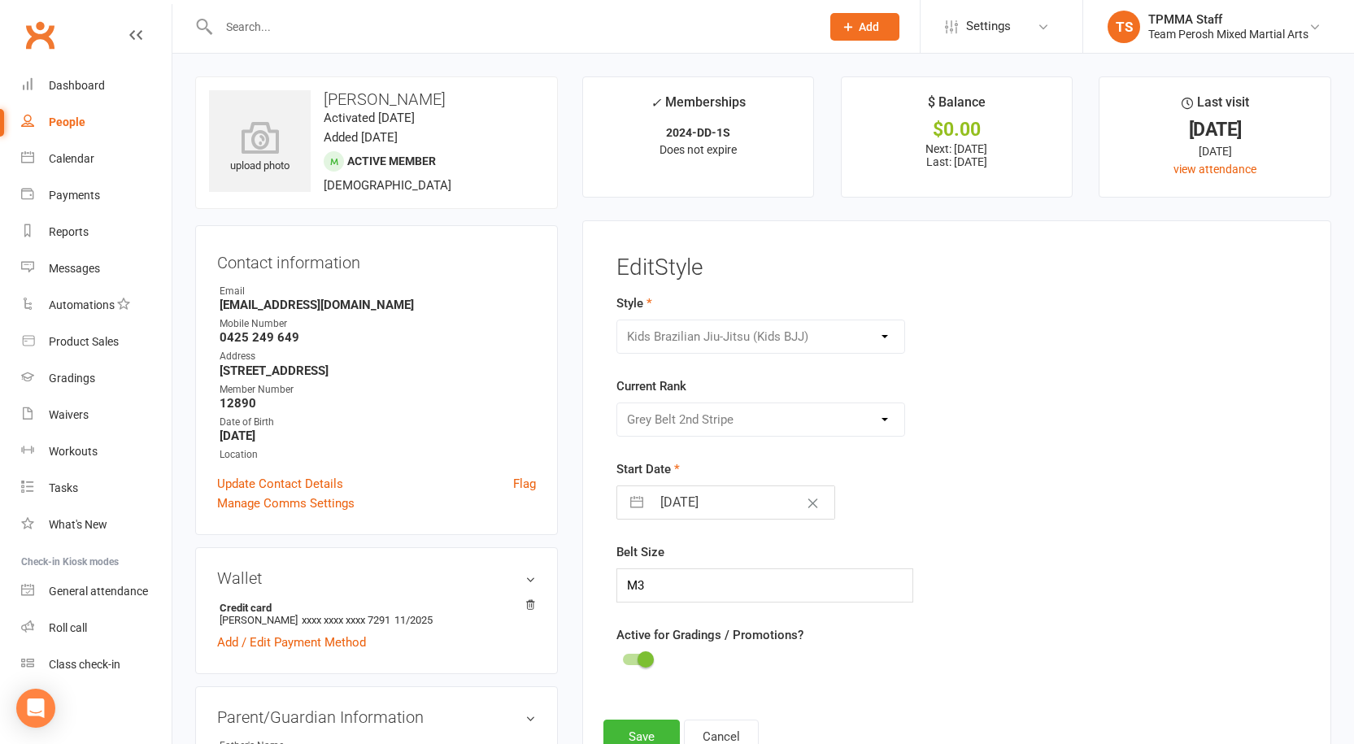
click at [346, 33] on input "text" at bounding box center [511, 26] width 595 height 23
type input "fuda"
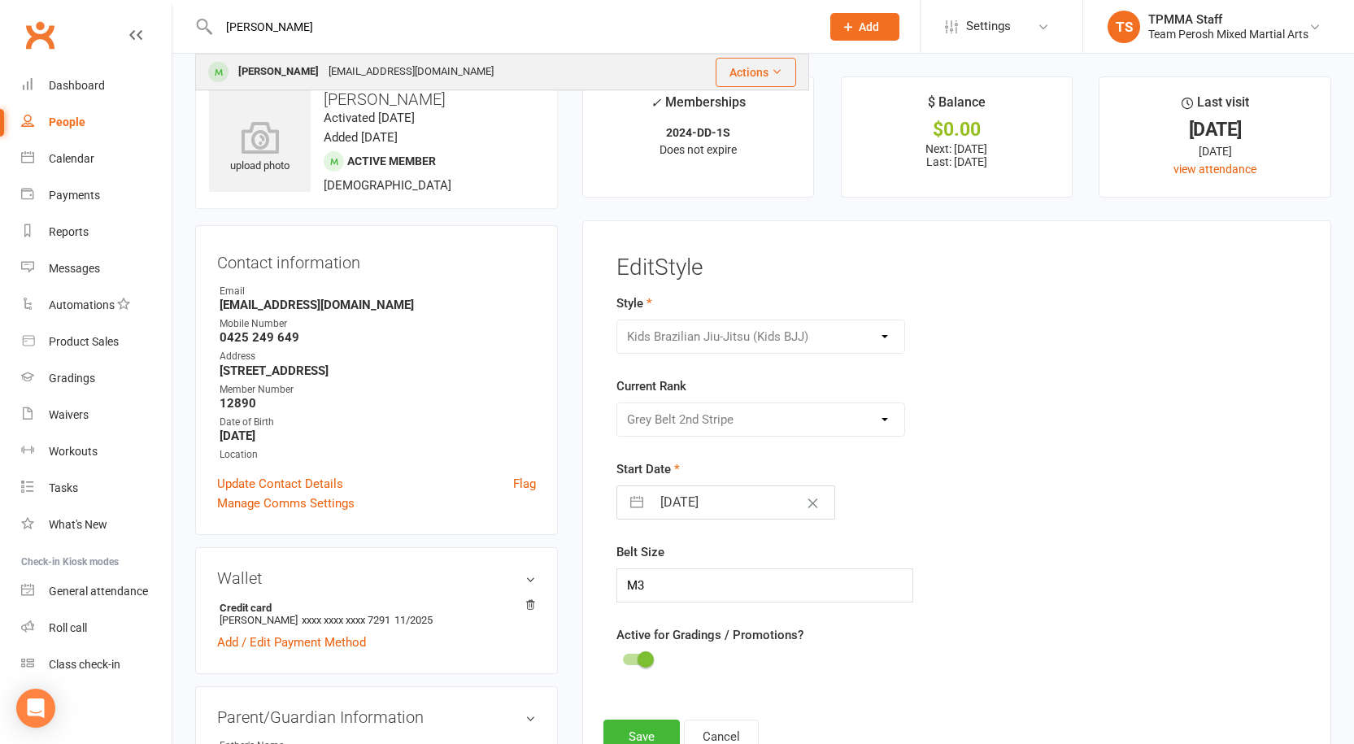
click at [332, 64] on div "mark@sevenstories.com.au" at bounding box center [411, 72] width 175 height 24
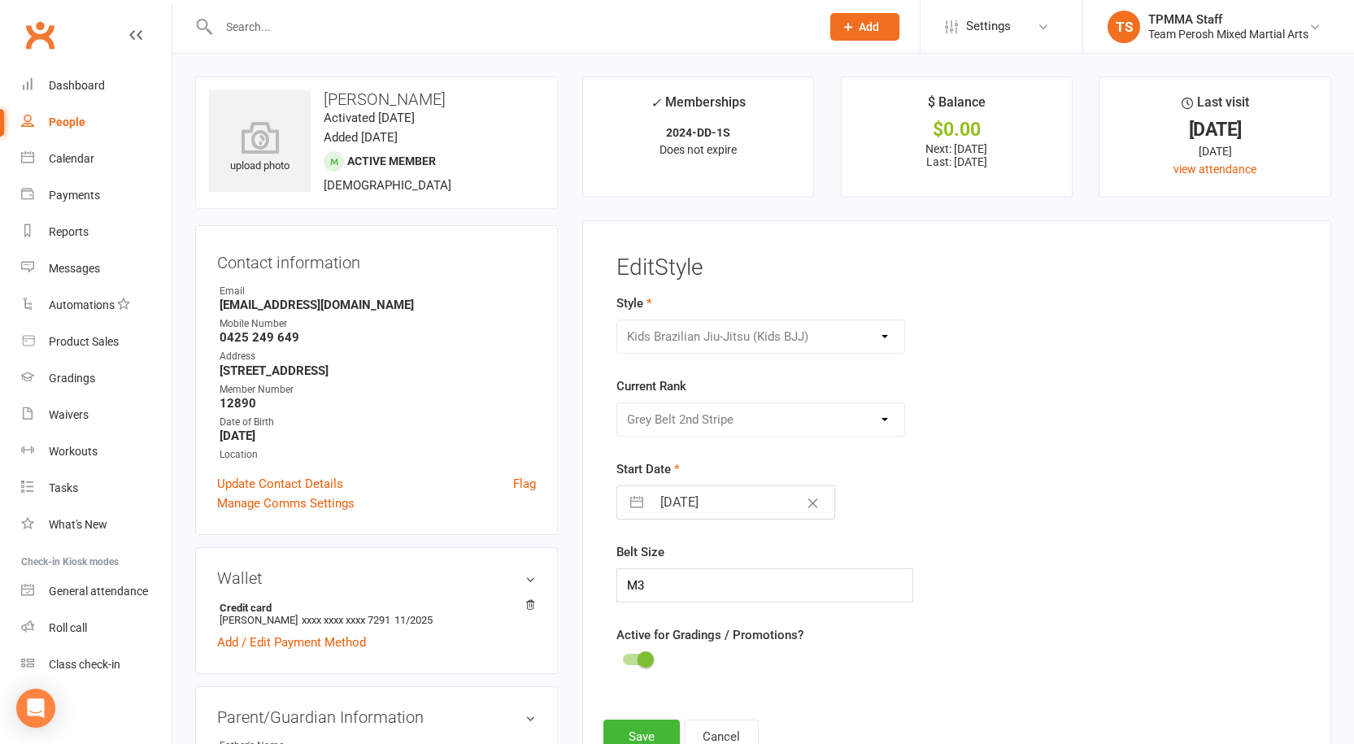
click at [507, 459] on div "Location" at bounding box center [378, 454] width 316 height 15
click at [379, 156] on span "Active member" at bounding box center [391, 160] width 89 height 13
click at [790, 174] on li "✓ Memberships 2024-DD-1S Does not expire" at bounding box center [698, 136] width 233 height 121
click at [1056, 173] on li "$ Balance $0.00 Next: 19 Sep 2025 Last: 5 Sep 2025" at bounding box center [957, 136] width 233 height 121
click at [1235, 163] on link "view attendance" at bounding box center [1214, 169] width 83 height 13
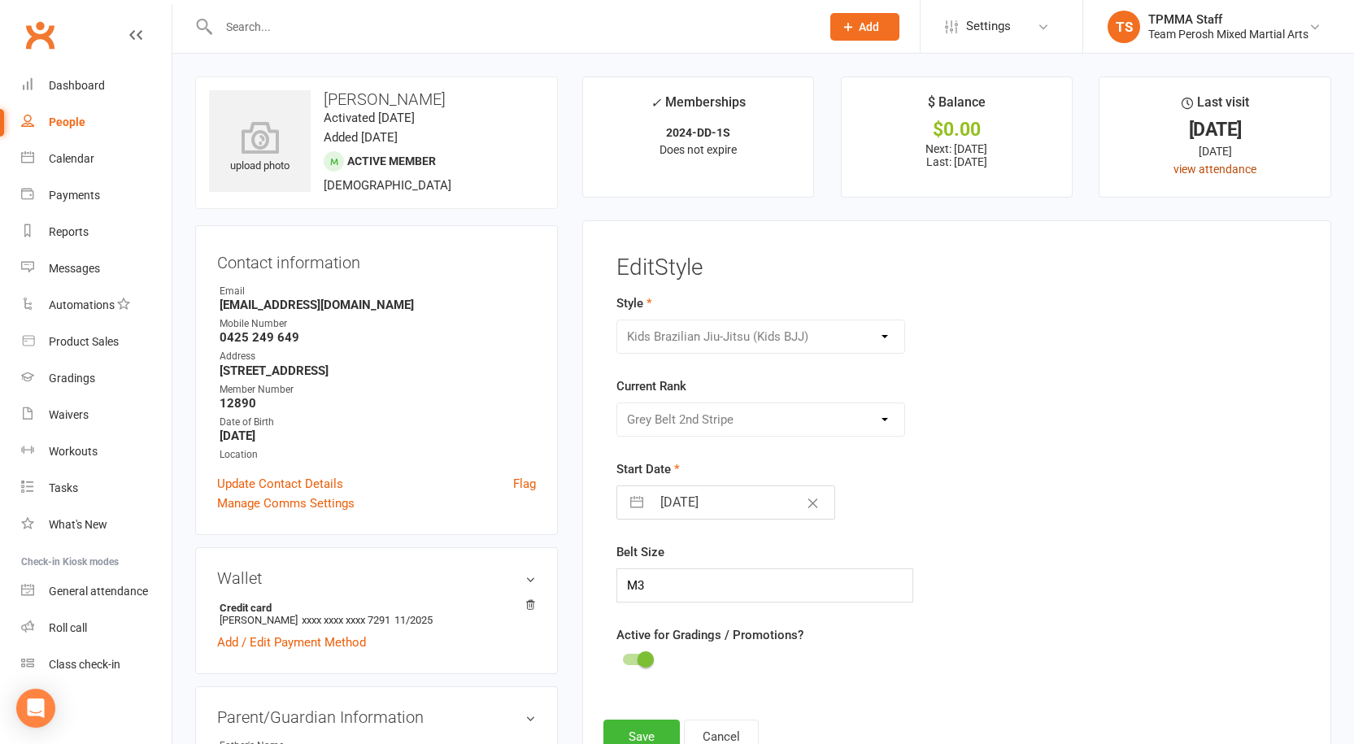
click at [1219, 168] on link "view attendance" at bounding box center [1214, 169] width 83 height 13
click at [801, 294] on div "Style Adults Brazilian Jiu-Jitsu (BJJ) Adults Muay Thai Kickboxing (MTK) Kids B…" at bounding box center [839, 324] width 446 height 60
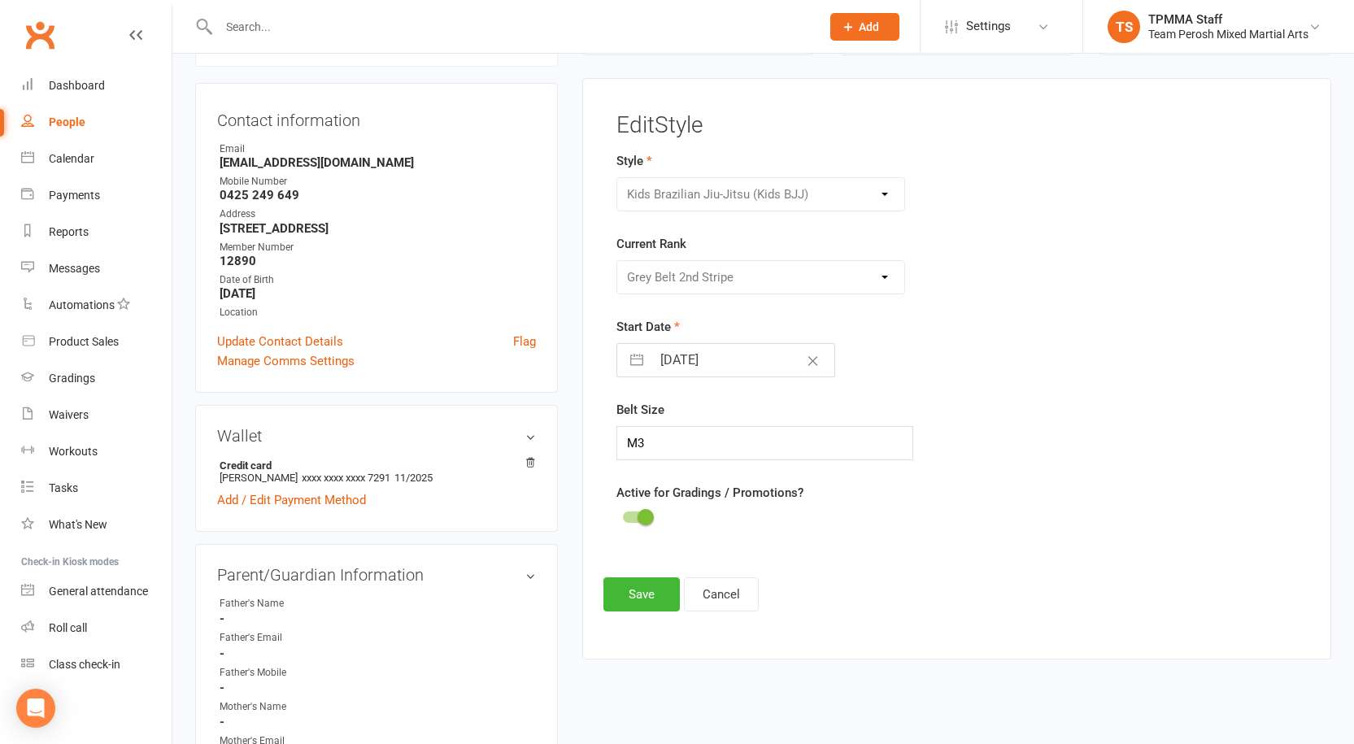
scroll to position [325, 0]
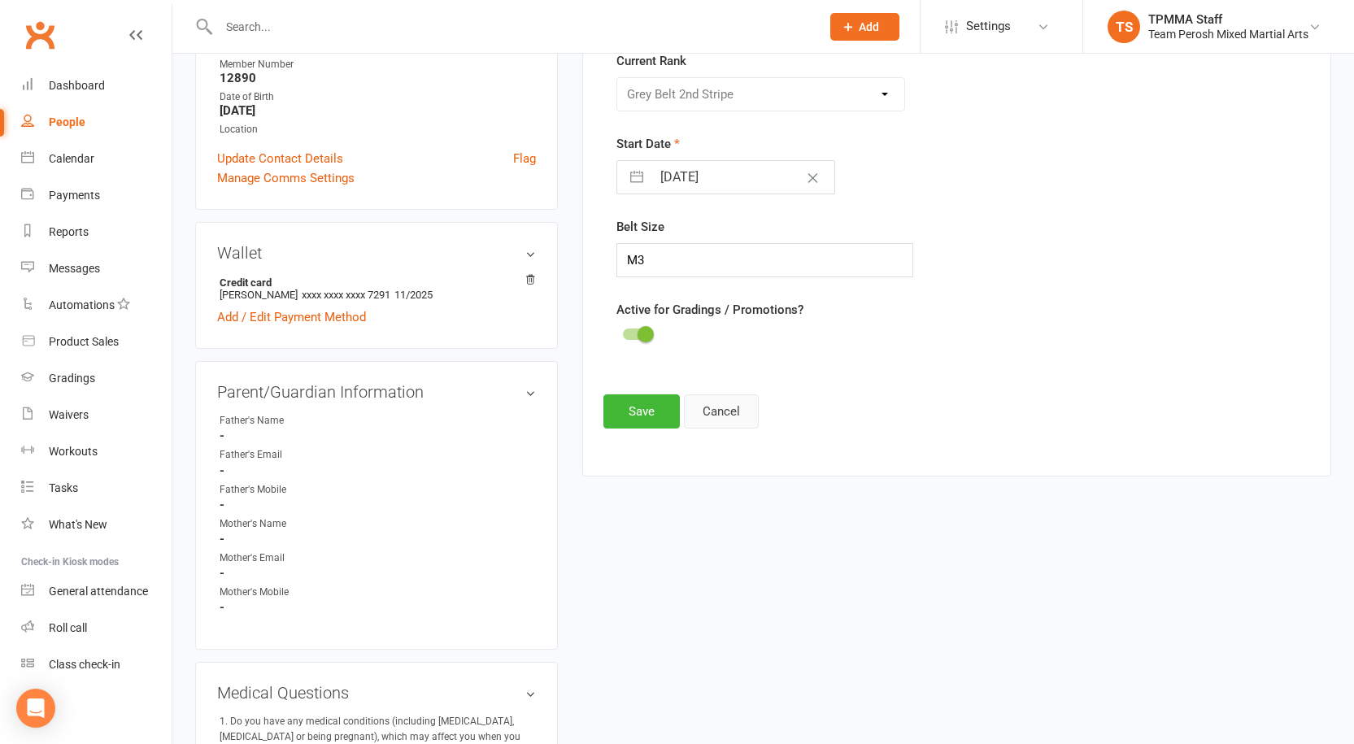
click at [746, 401] on button "Cancel" at bounding box center [721, 411] width 75 height 34
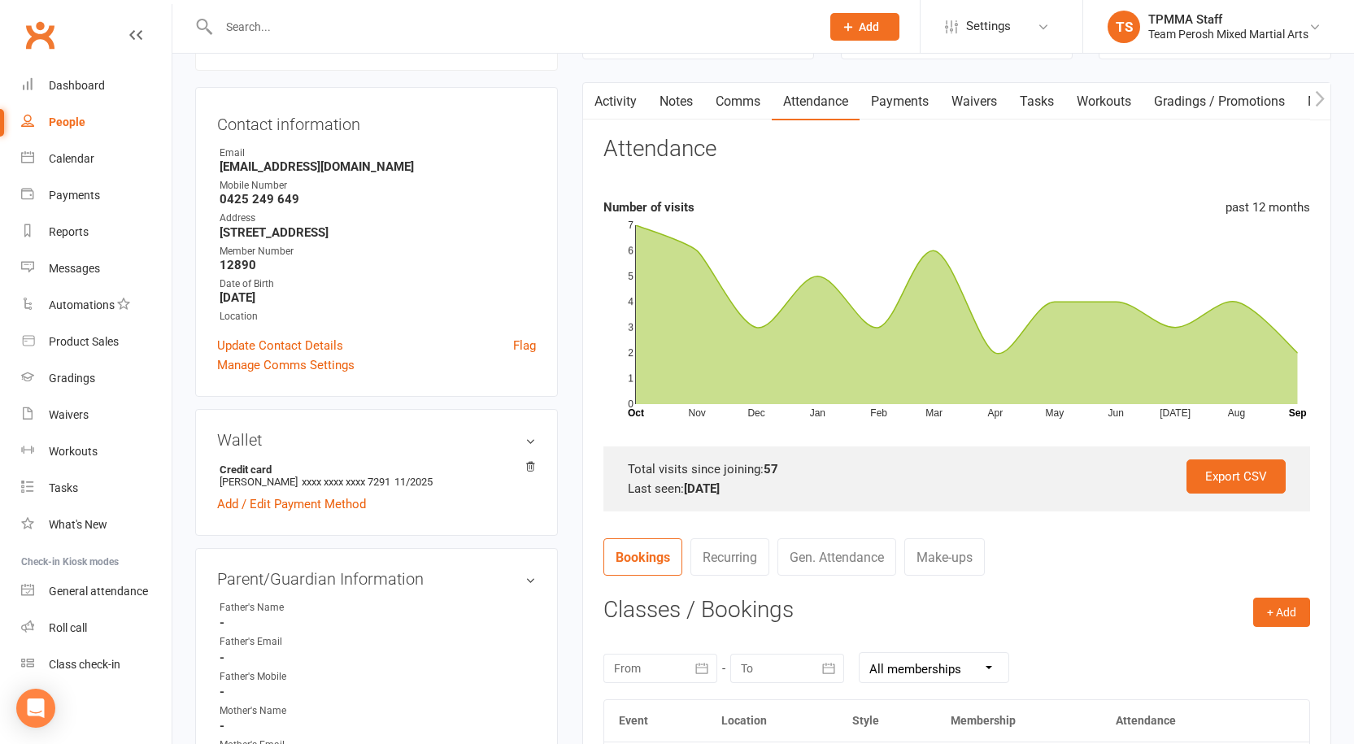
scroll to position [0, 0]
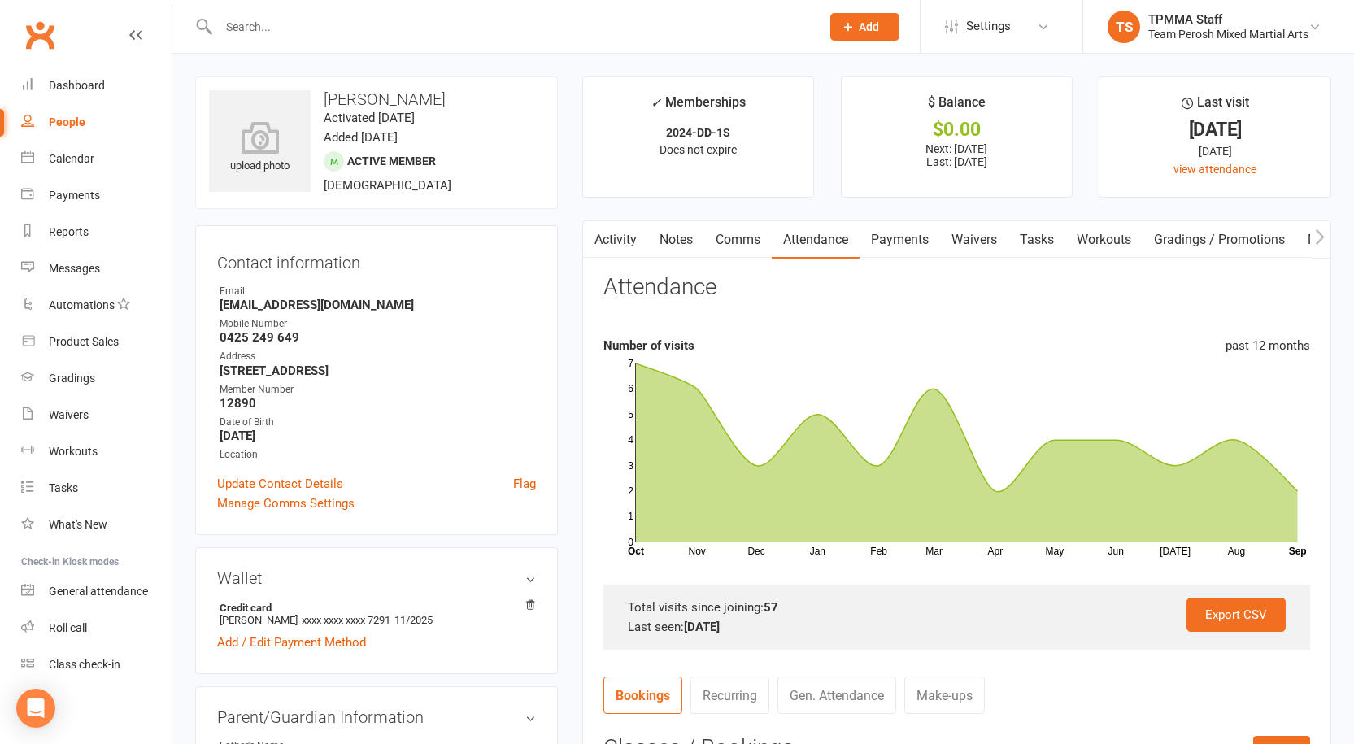
click at [1220, 248] on link "Gradings / Promotions" at bounding box center [1219, 239] width 154 height 37
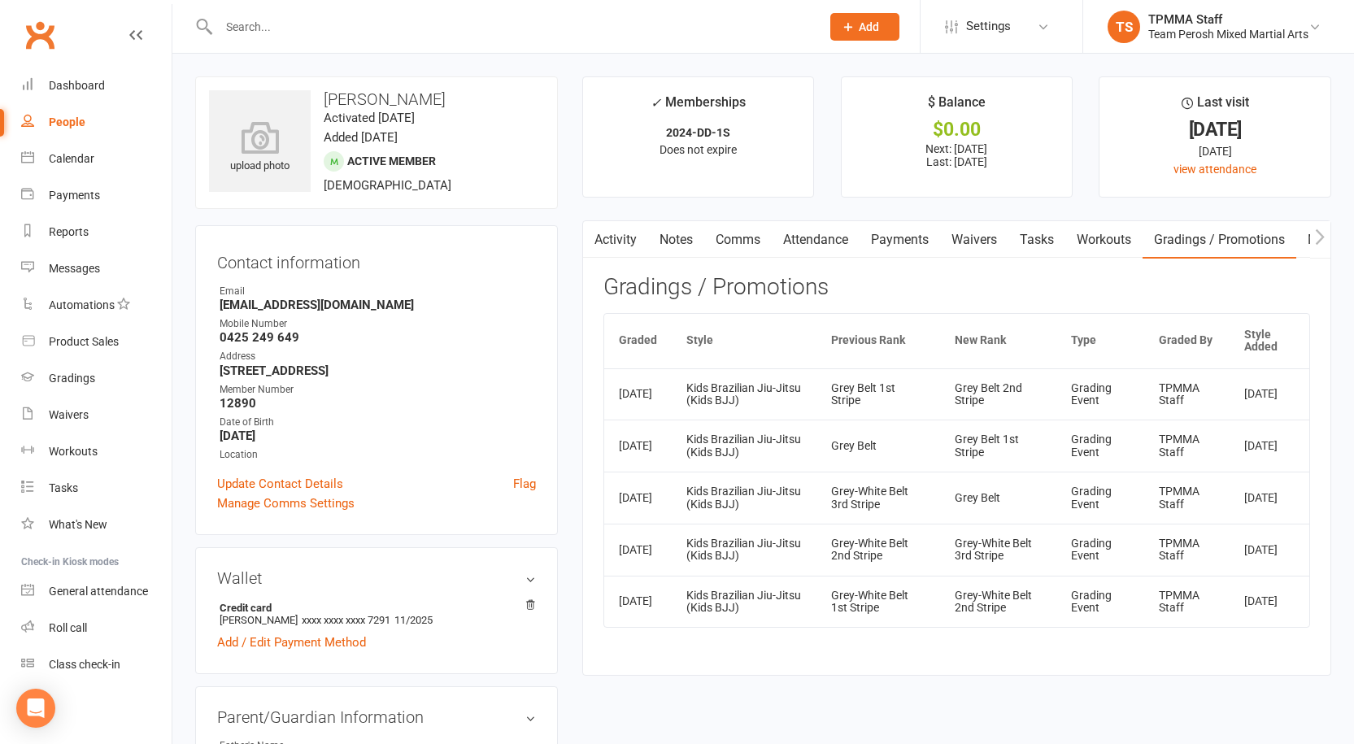
click at [833, 239] on link "Attendance" at bounding box center [816, 239] width 88 height 37
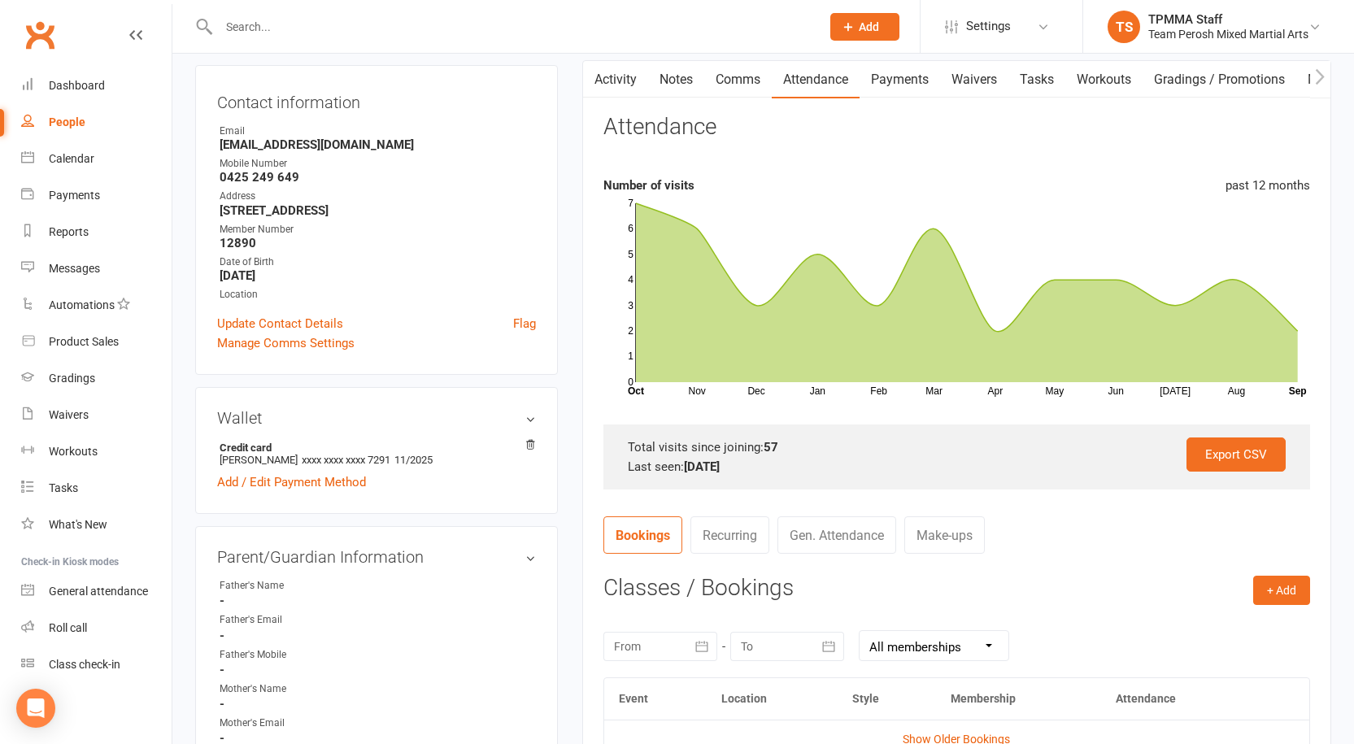
scroll to position [325, 0]
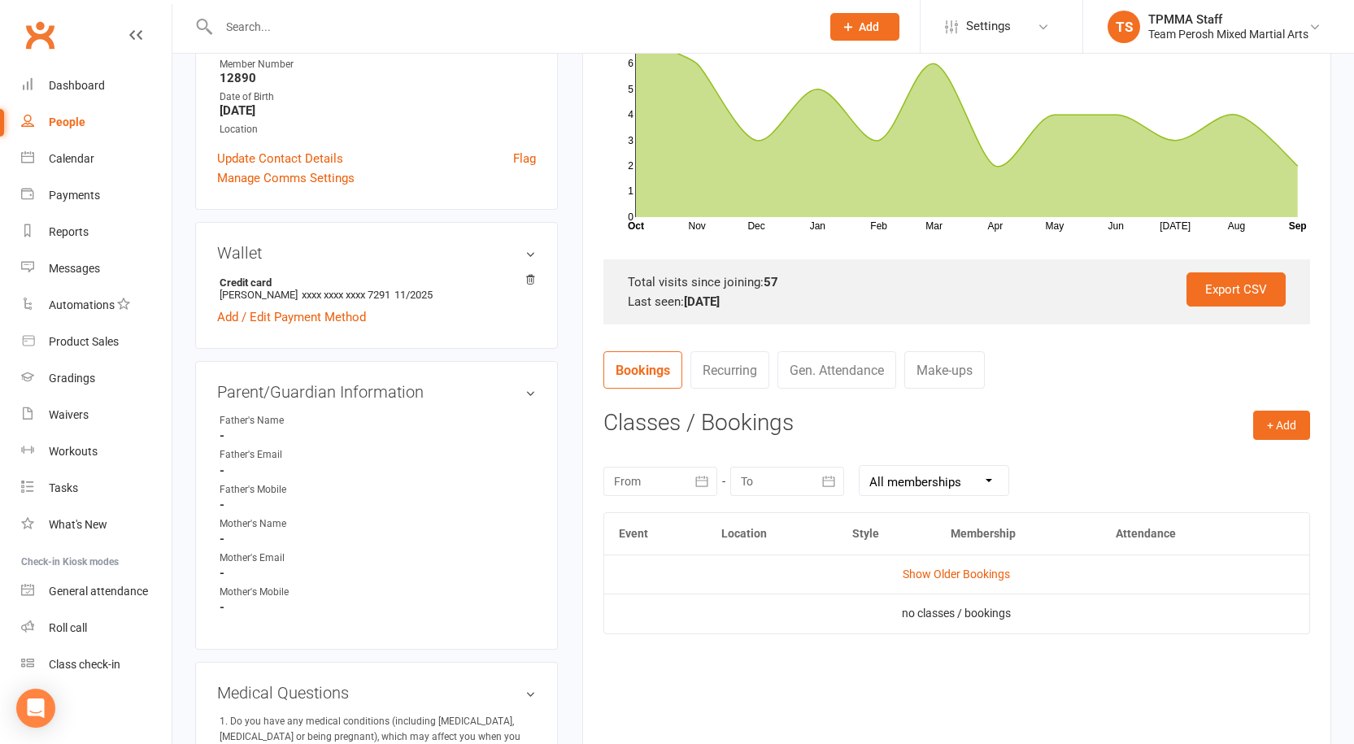
click at [706, 484] on icon "button" at bounding box center [702, 481] width 16 height 16
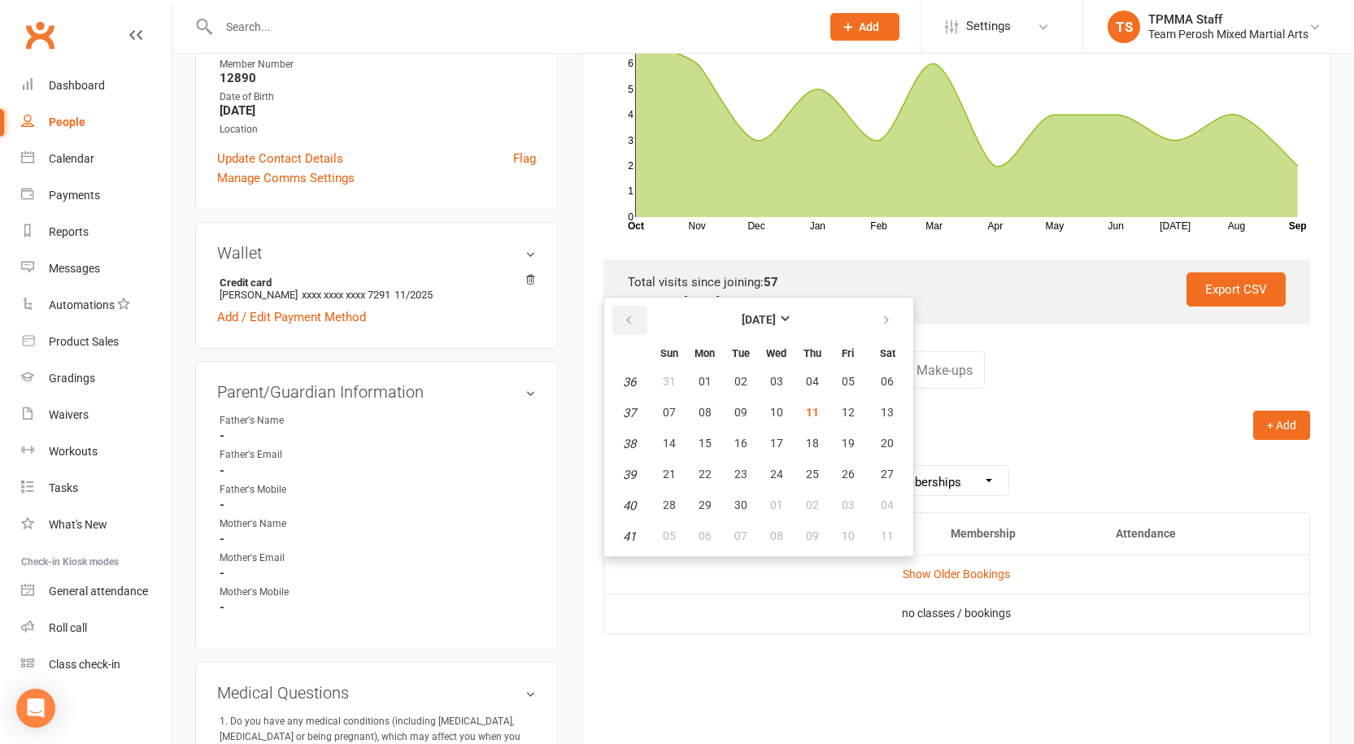
click at [629, 320] on icon "button" at bounding box center [628, 320] width 11 height 13
click at [631, 319] on icon "button" at bounding box center [628, 320] width 11 height 13
click at [778, 446] on span "18" at bounding box center [776, 443] width 13 height 13
type input "18 Jun 2025"
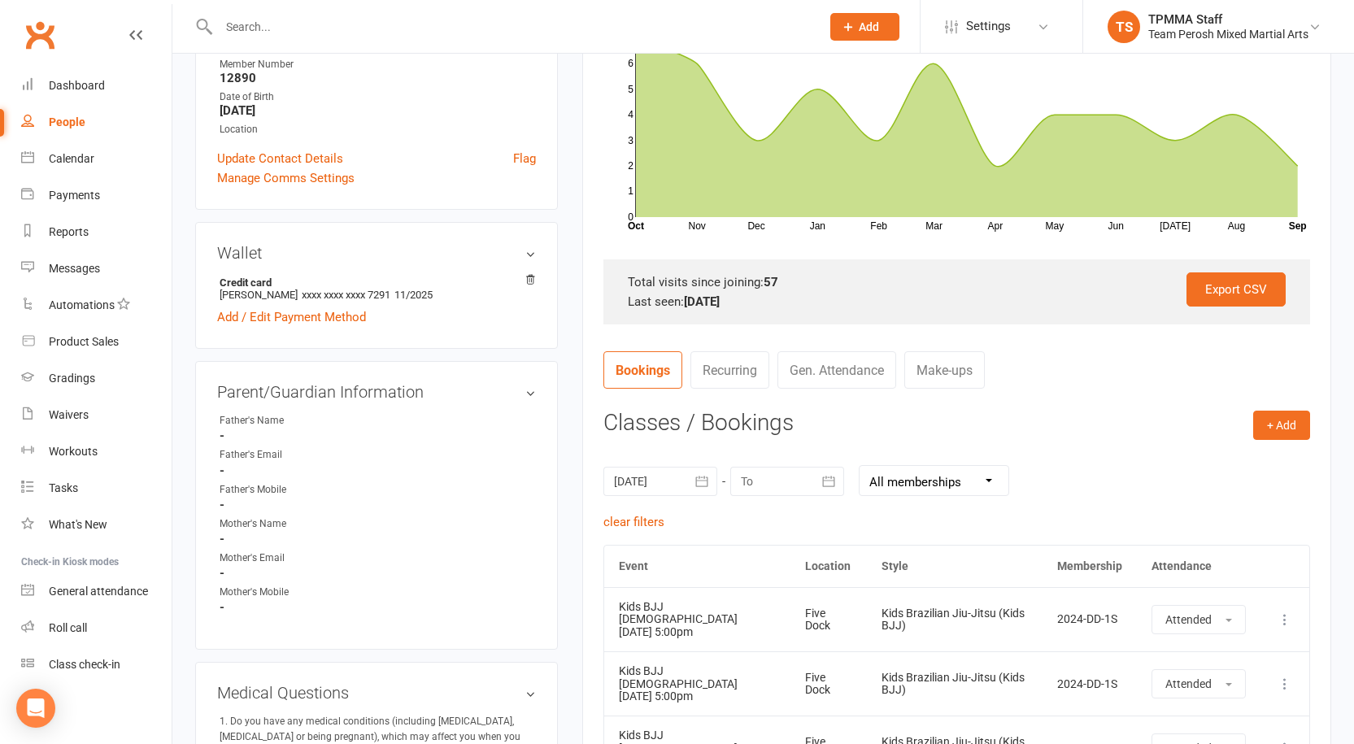
click at [699, 481] on icon "button" at bounding box center [702, 481] width 16 height 16
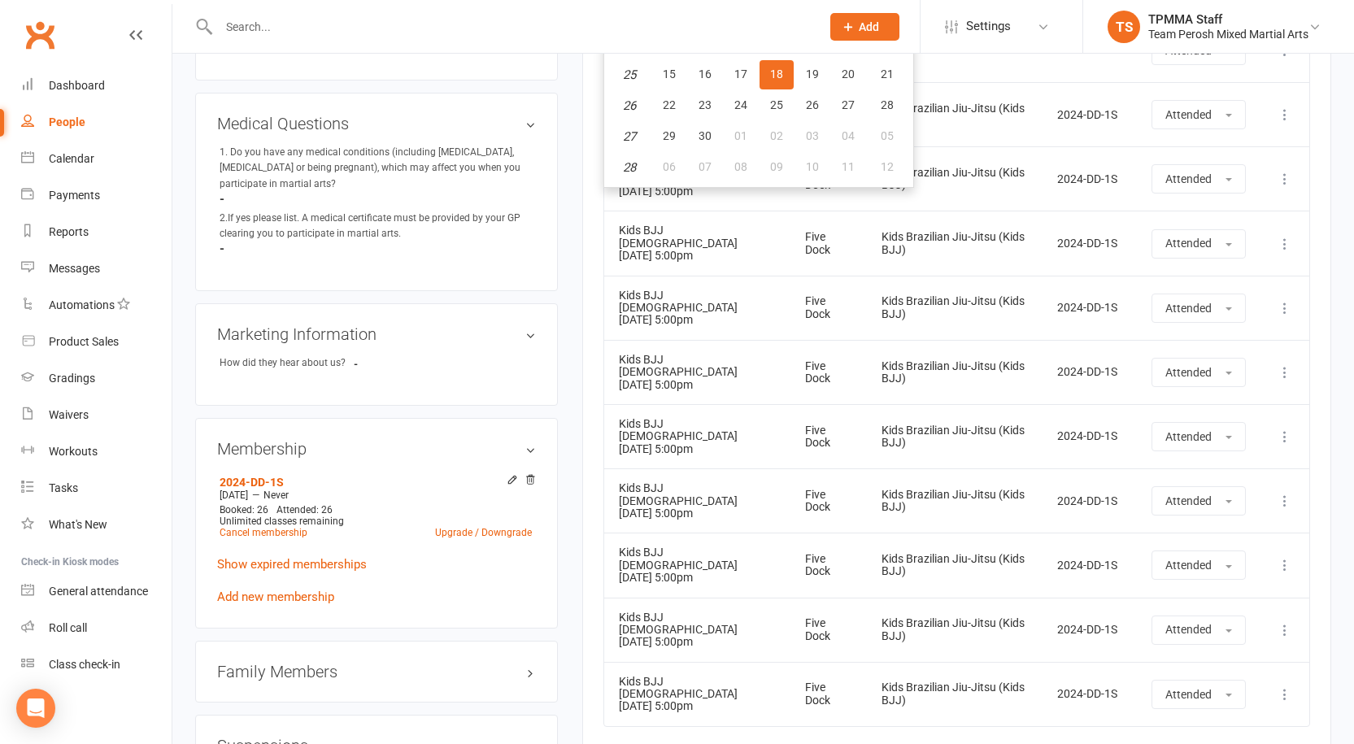
scroll to position [407, 0]
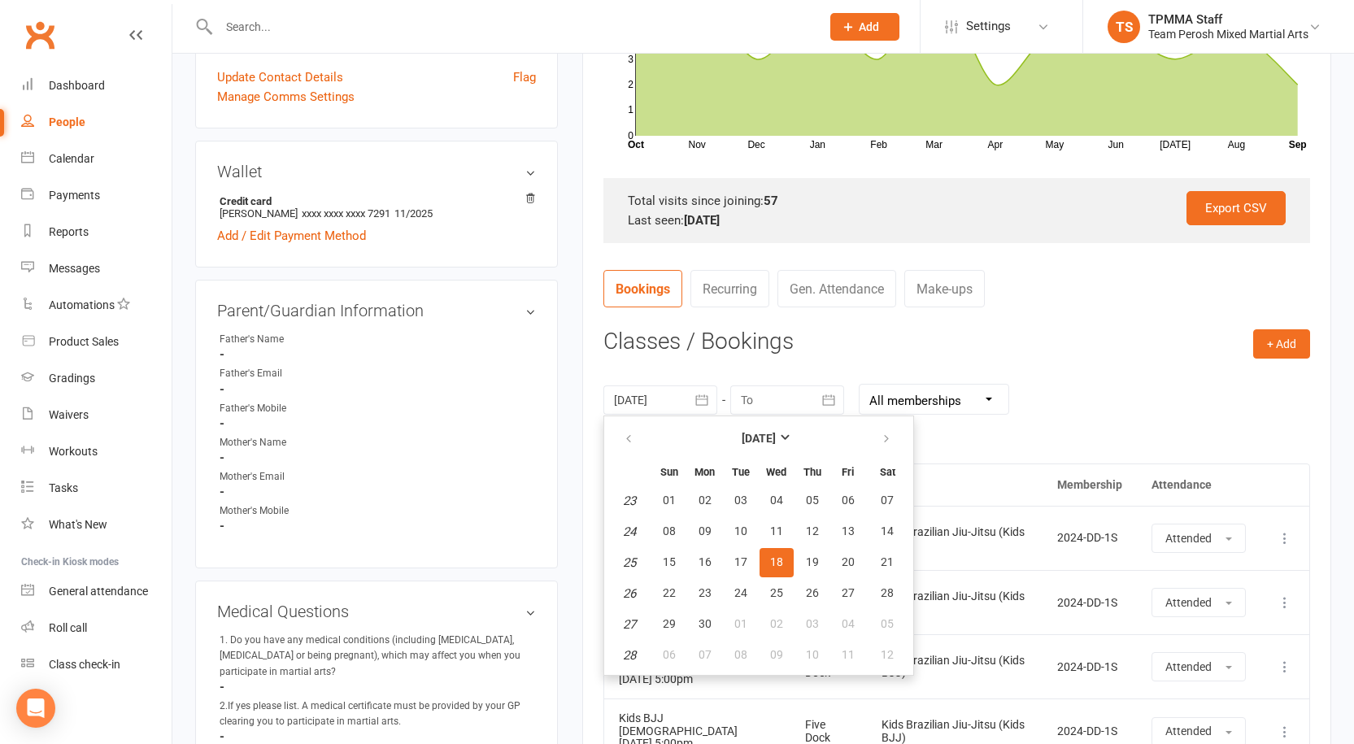
drag, startPoint x: 831, startPoint y: 358, endPoint x: 561, endPoint y: 290, distance: 278.3
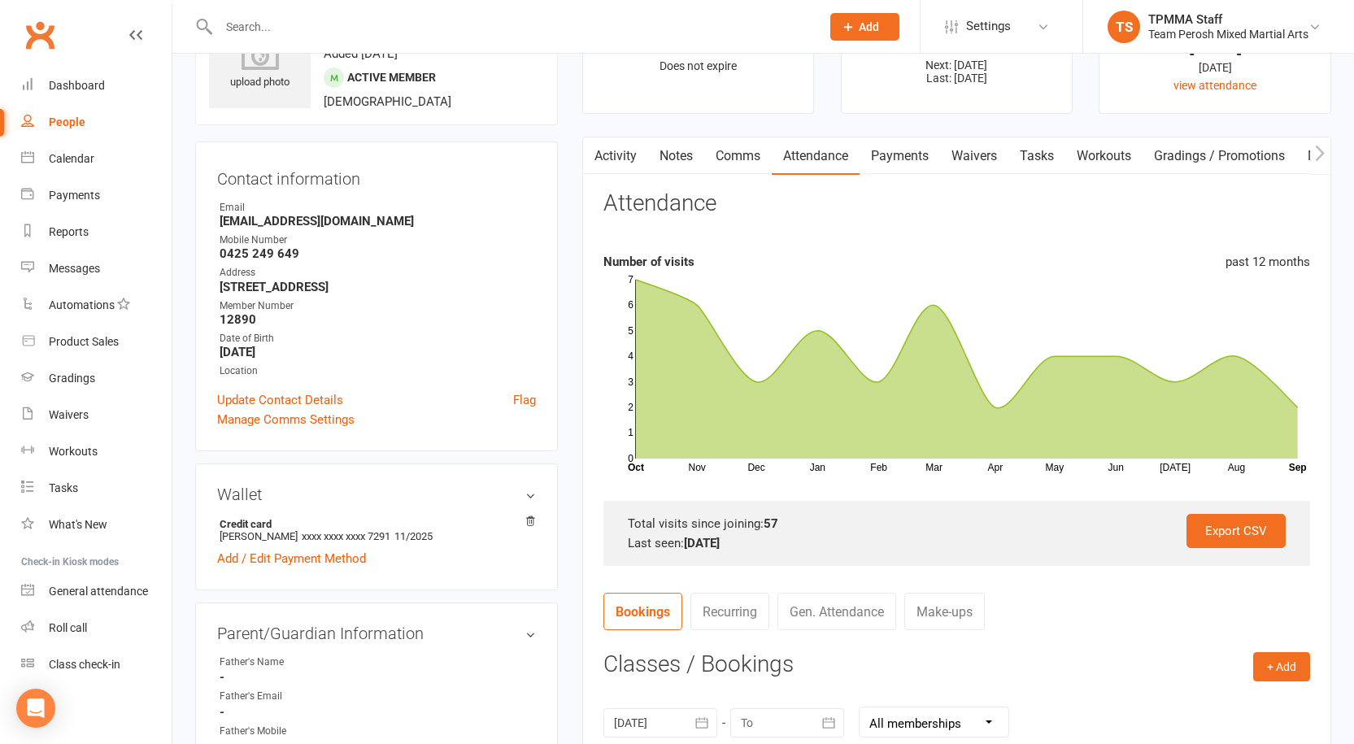
scroll to position [0, 0]
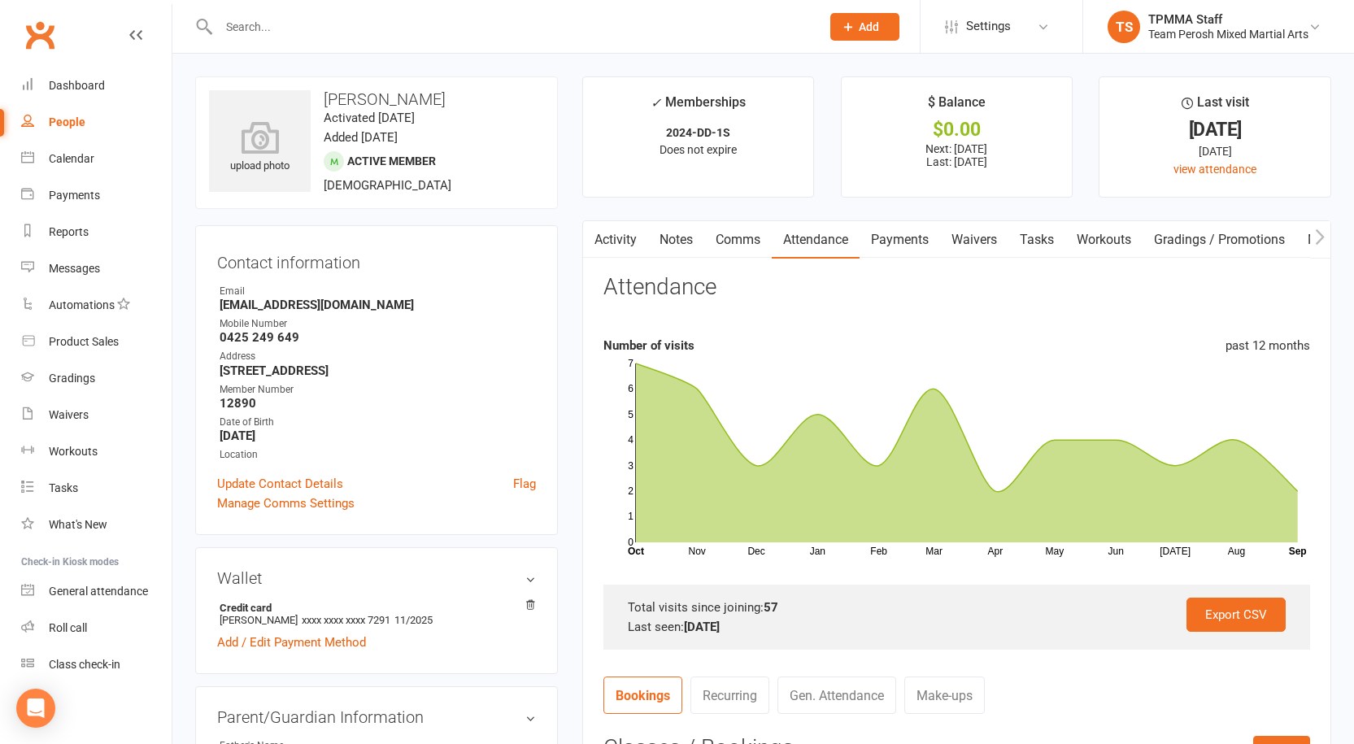
click at [370, 24] on input "text" at bounding box center [511, 26] width 595 height 23
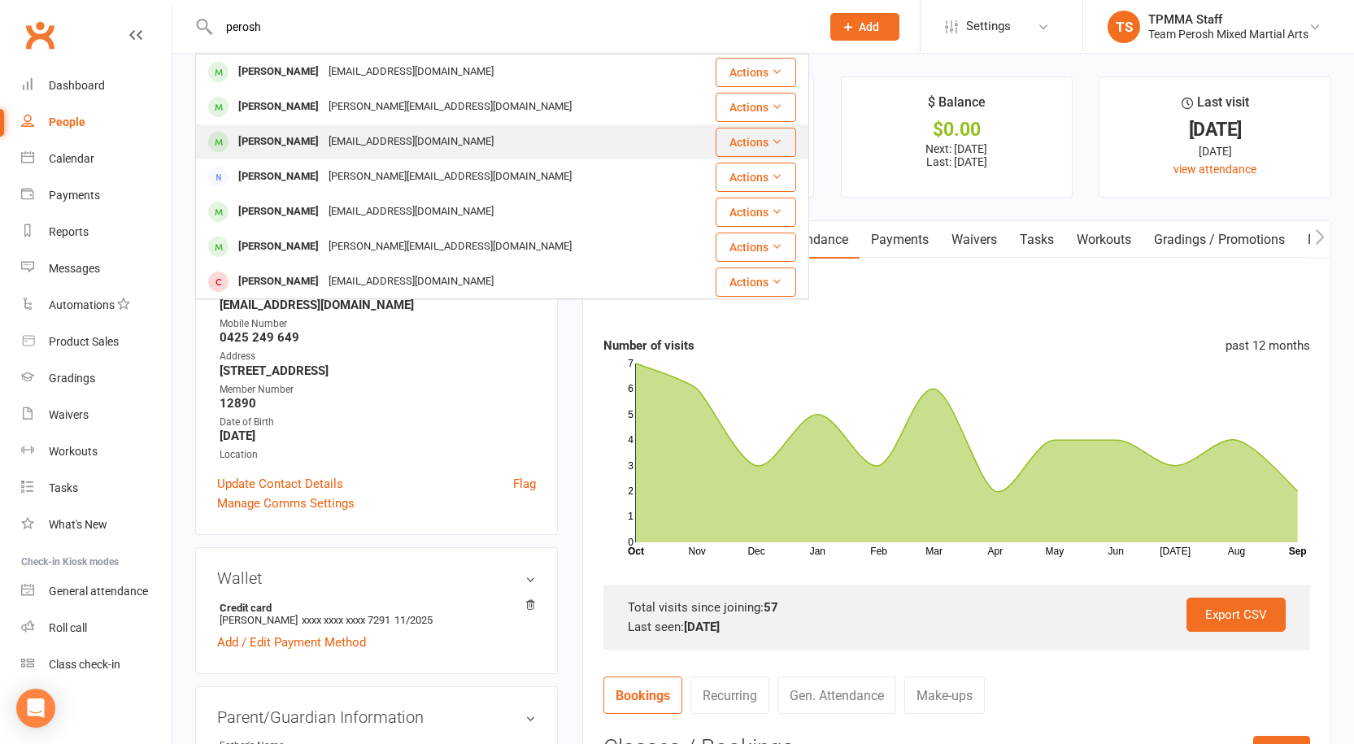
type input "perosh"
click at [337, 146] on div "[EMAIL_ADDRESS][DOMAIN_NAME]" at bounding box center [411, 142] width 175 height 24
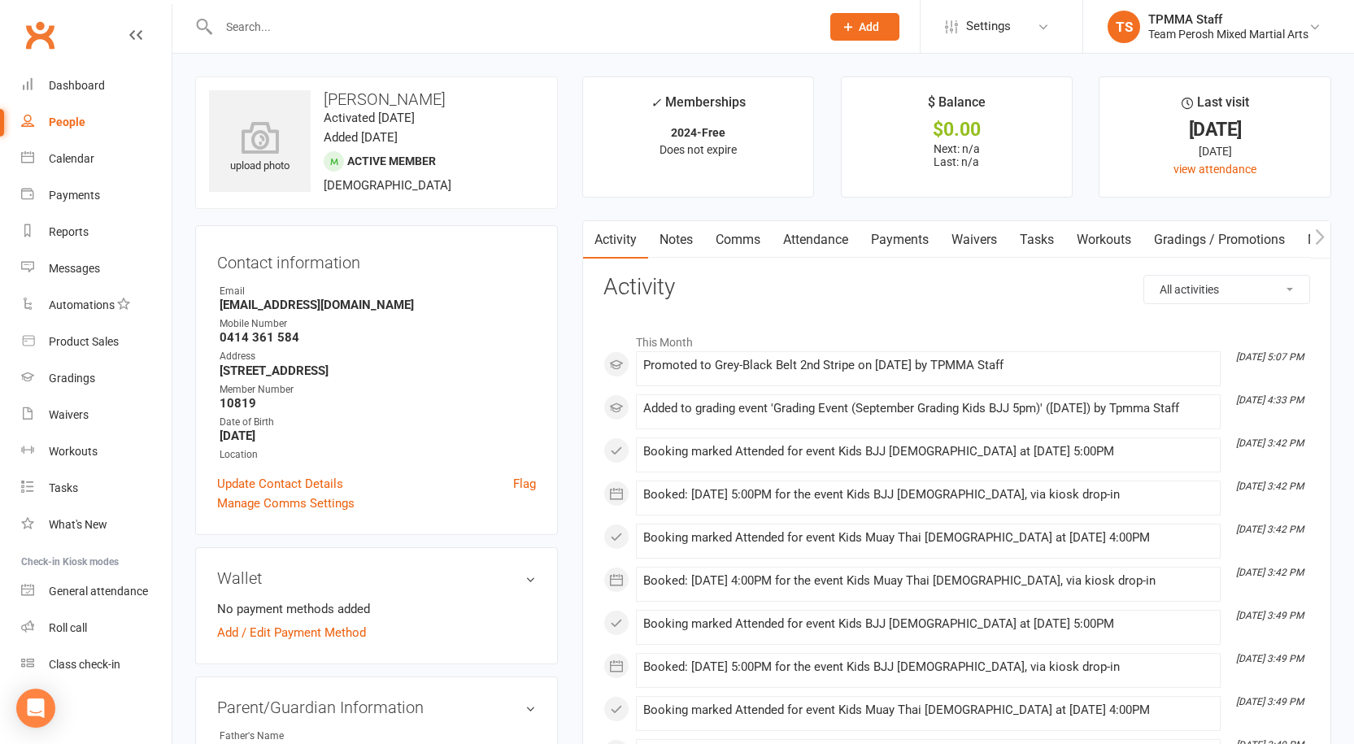
click at [820, 236] on link "Attendance" at bounding box center [816, 239] width 88 height 37
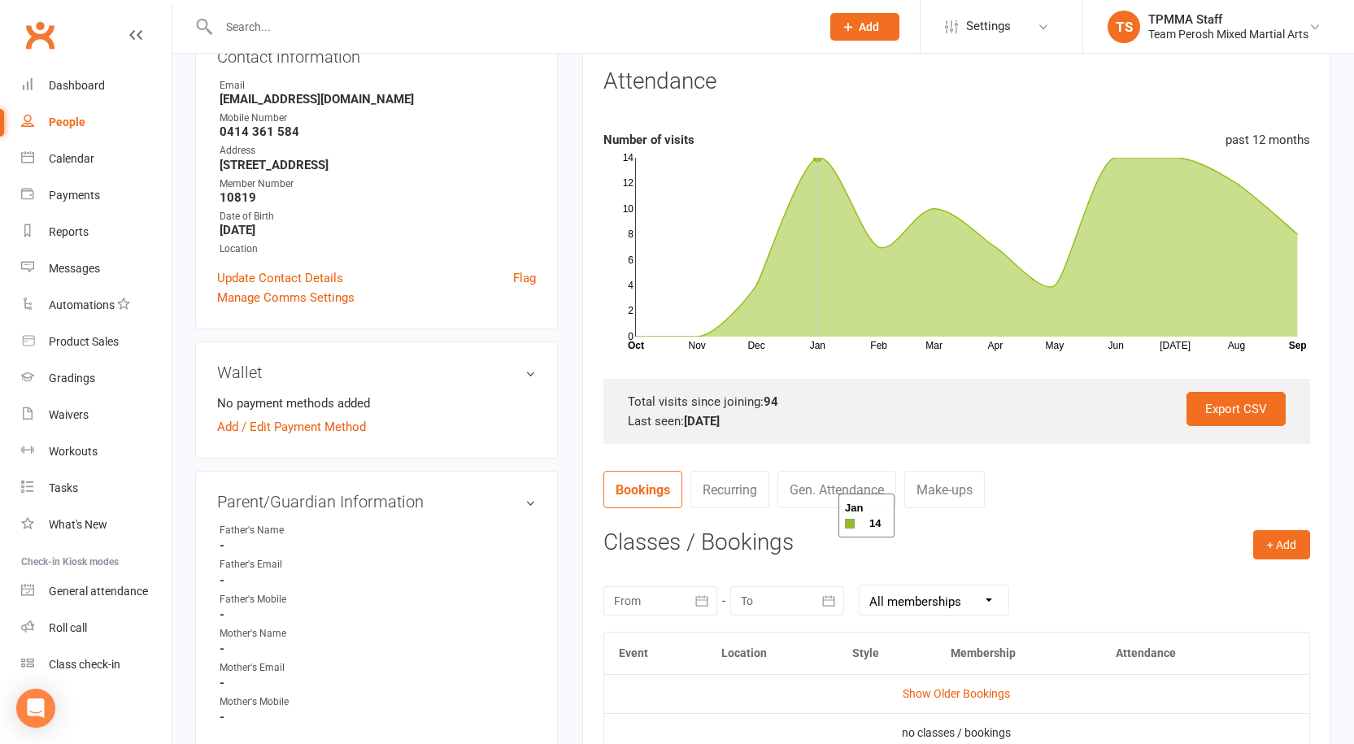
scroll to position [325, 0]
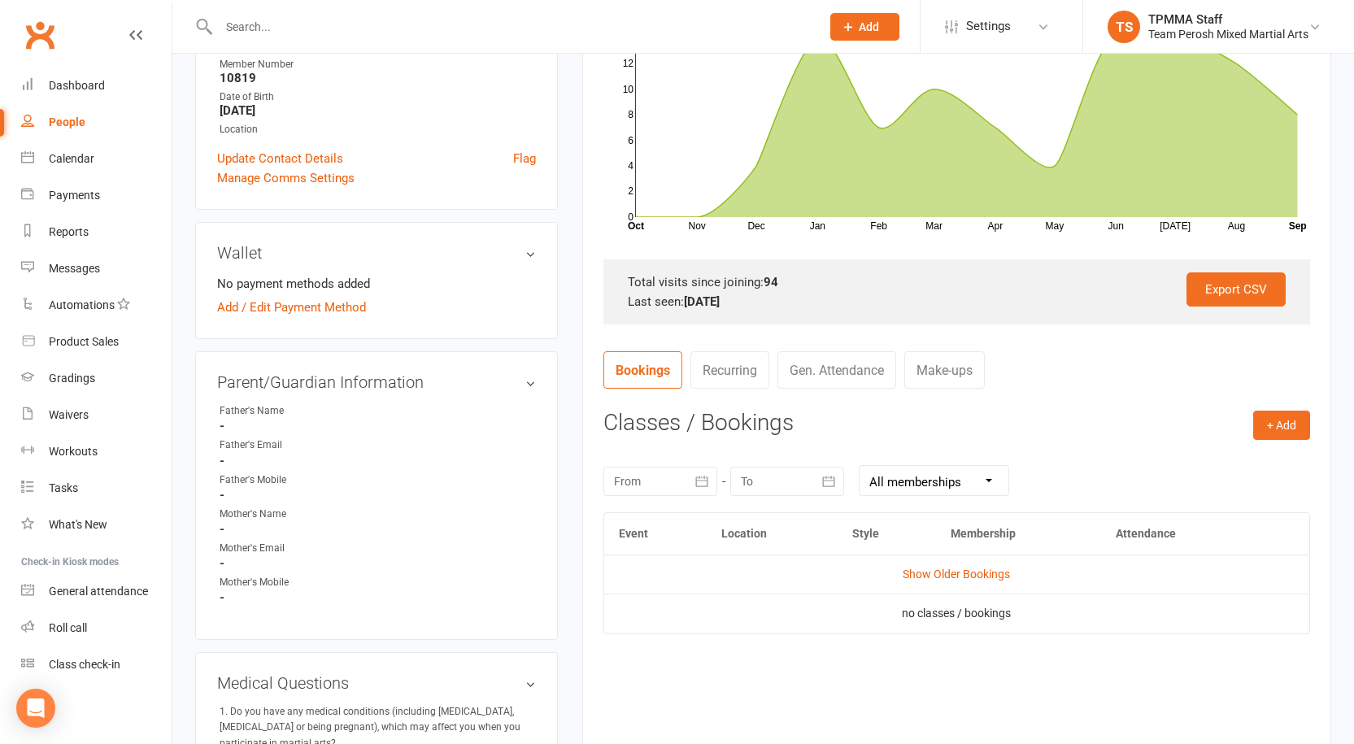
click at [693, 481] on button "button" at bounding box center [702, 481] width 29 height 29
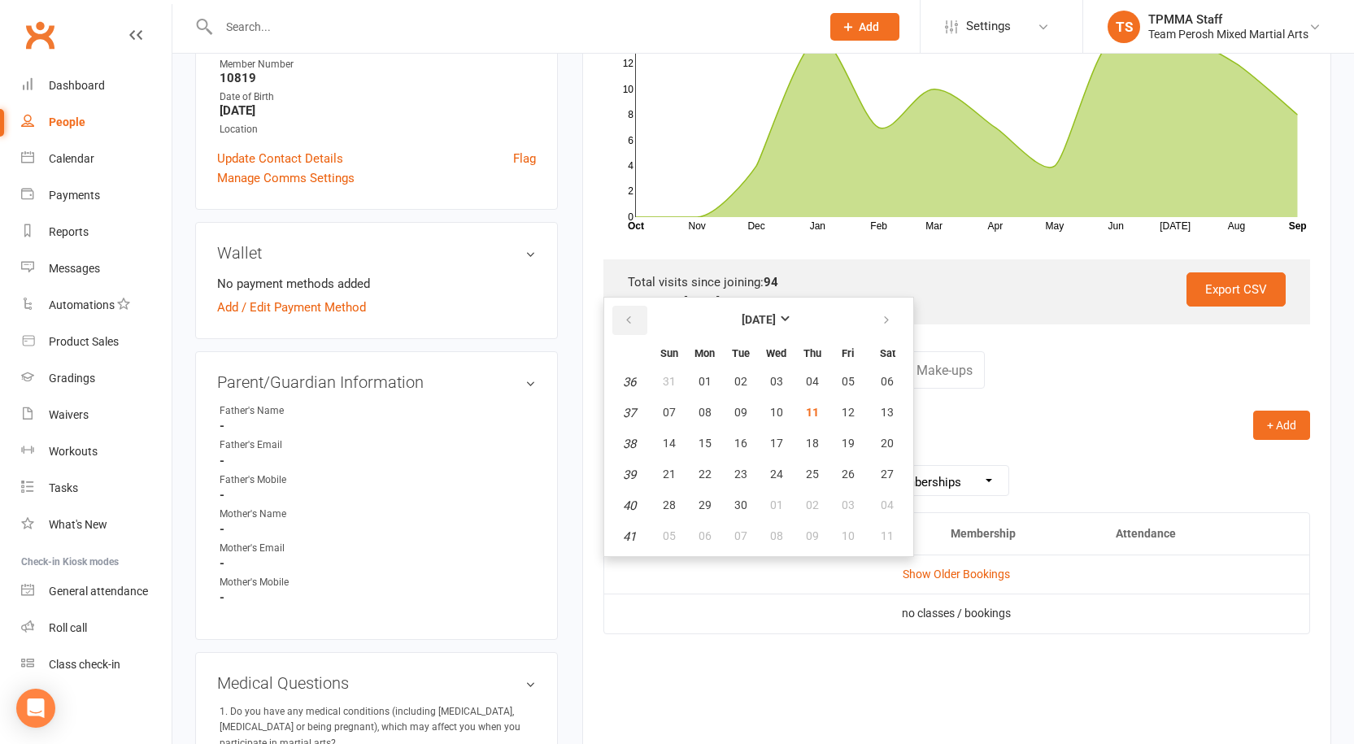
click at [632, 318] on icon "button" at bounding box center [628, 320] width 11 height 13
click at [781, 443] on span "18" at bounding box center [776, 443] width 13 height 13
type input "18 Jun 2025"
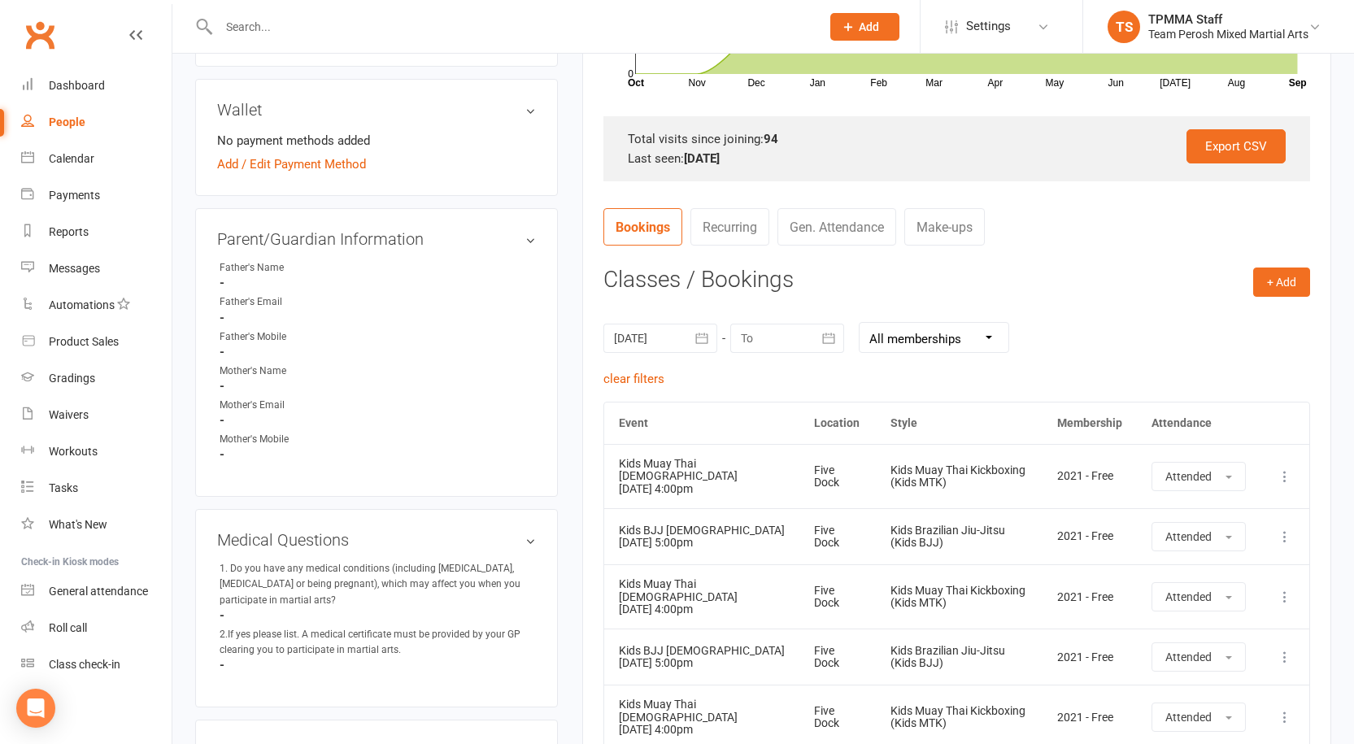
scroll to position [244, 0]
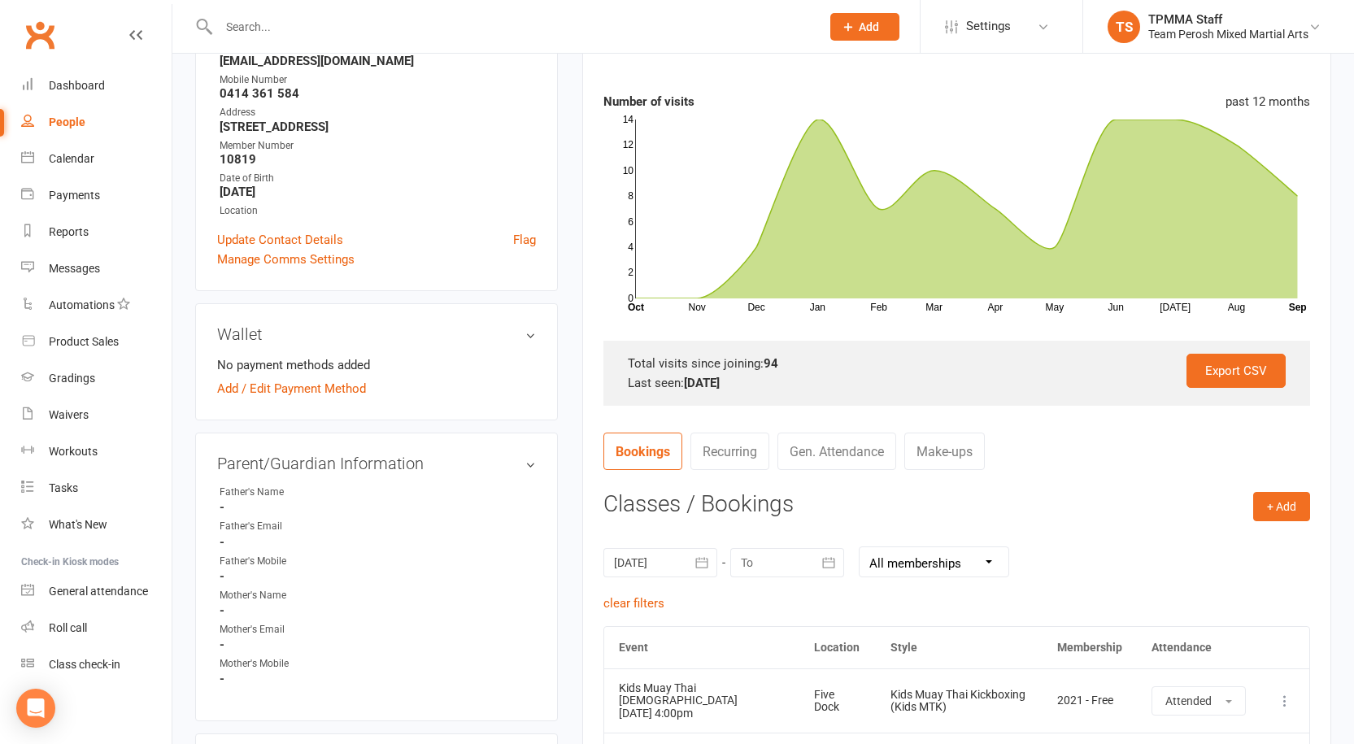
click at [984, 555] on select "All memberships From other Members 2024-Free 2021 - Free" at bounding box center [933, 561] width 149 height 29
click at [1103, 547] on div "18 Jun 2025 June 2025 Sun Mon Tue Wed Thu Fri Sat 23 01 02 03 04 05 06 07 24 08…" at bounding box center [956, 561] width 707 height 63
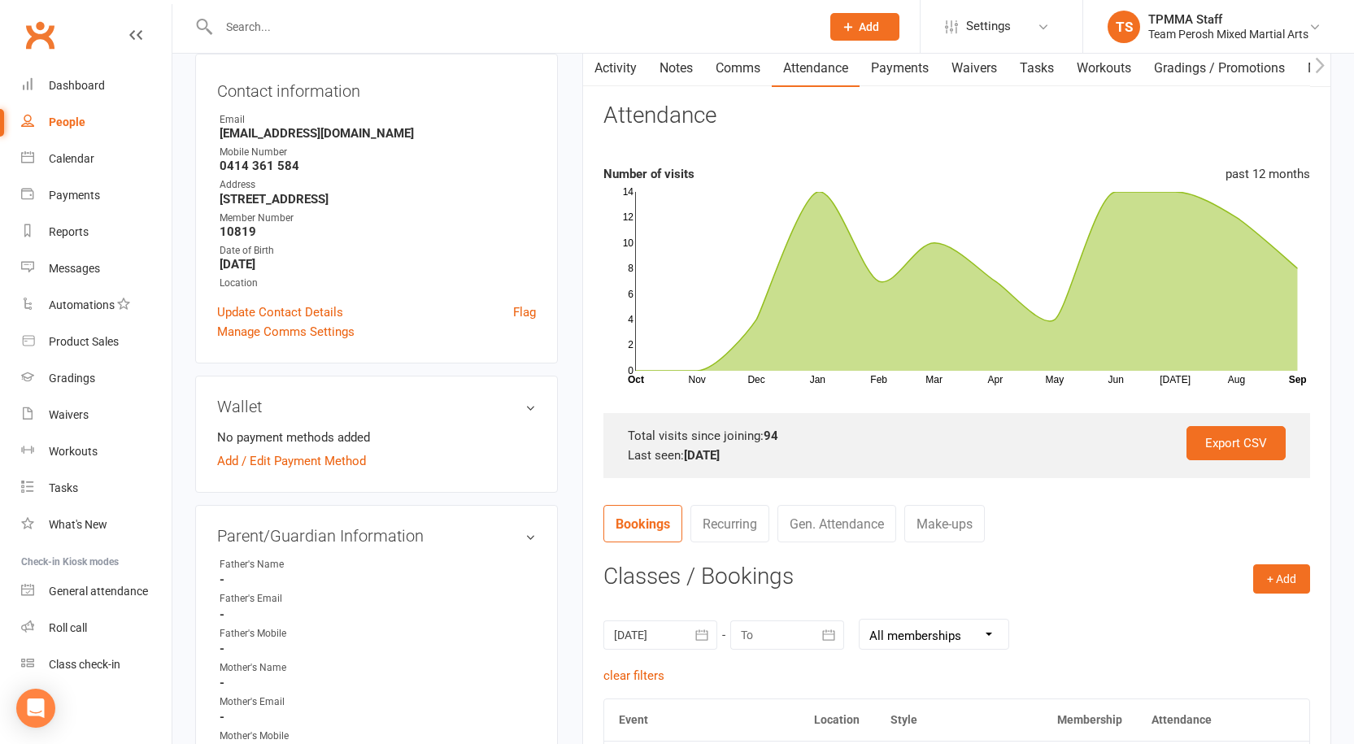
scroll to position [0, 0]
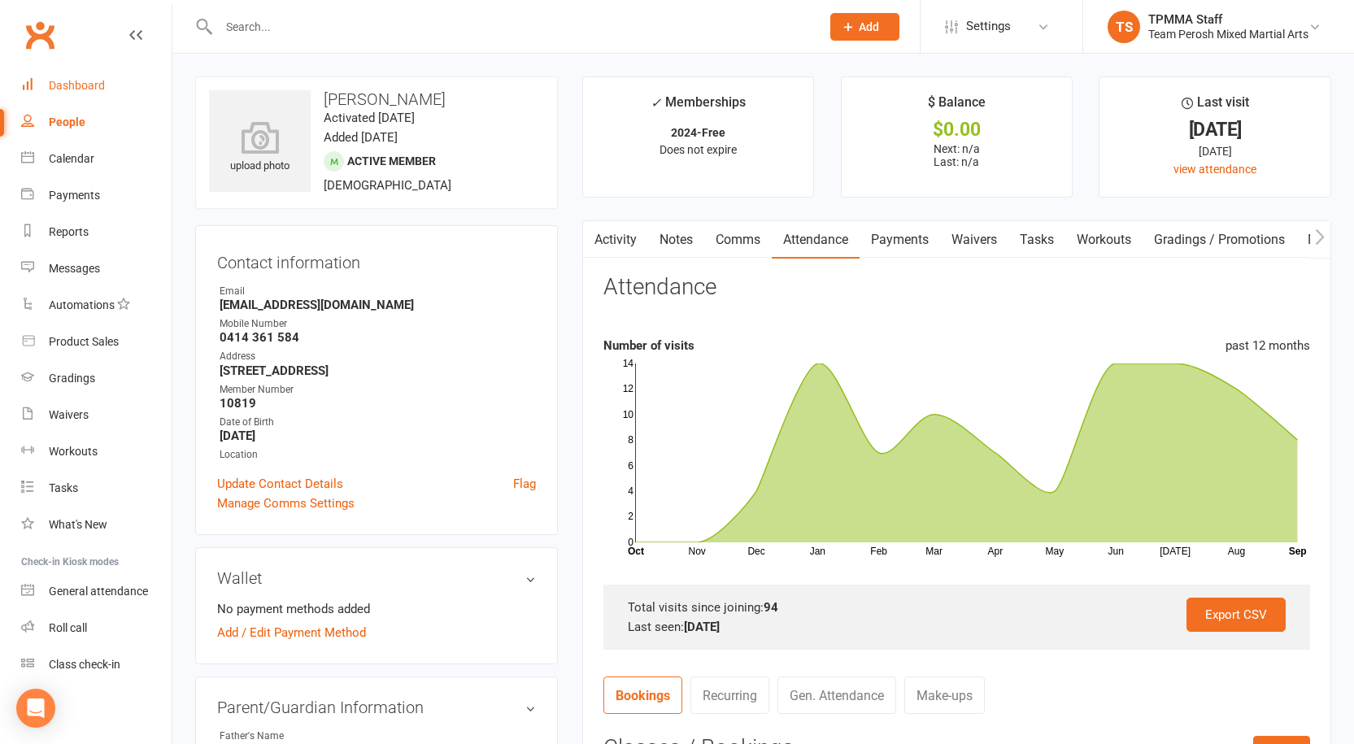
click at [63, 80] on div "Dashboard" at bounding box center [77, 85] width 56 height 13
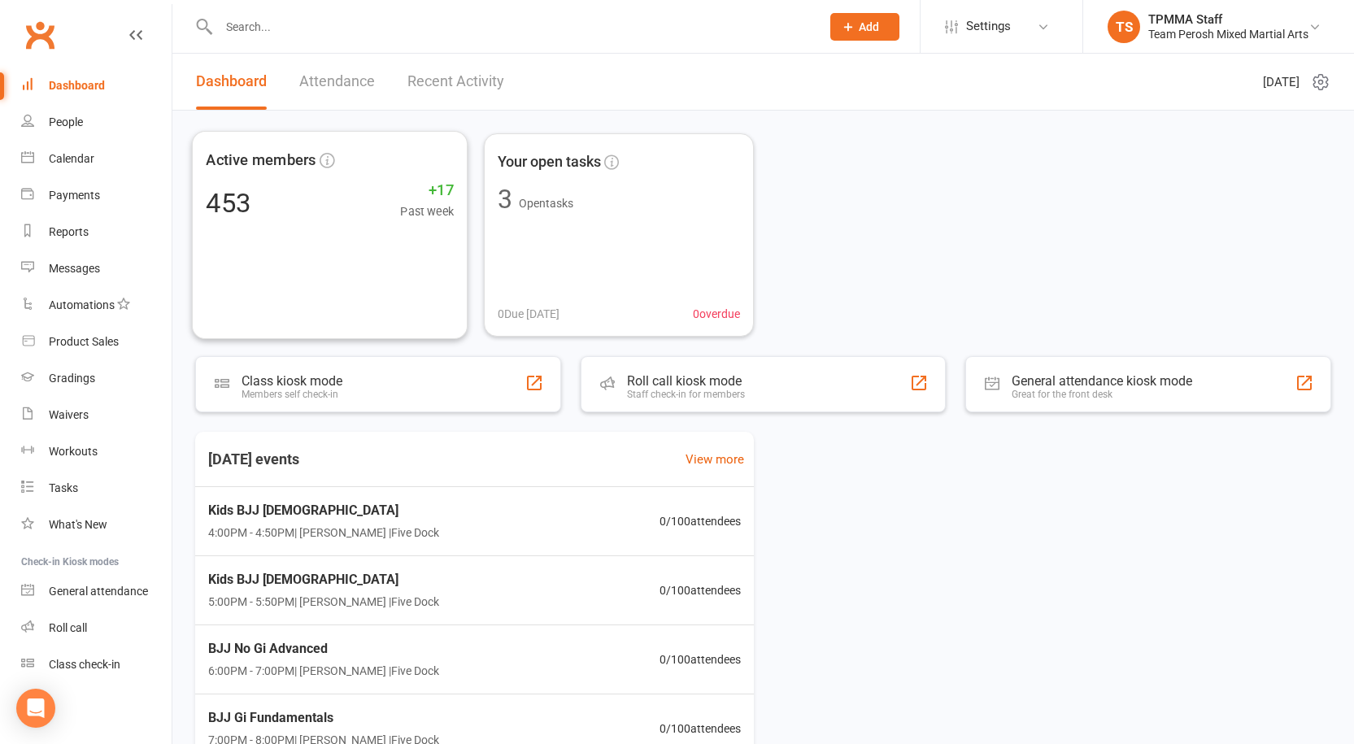
click at [348, 80] on link "Attendance" at bounding box center [337, 82] width 76 height 56
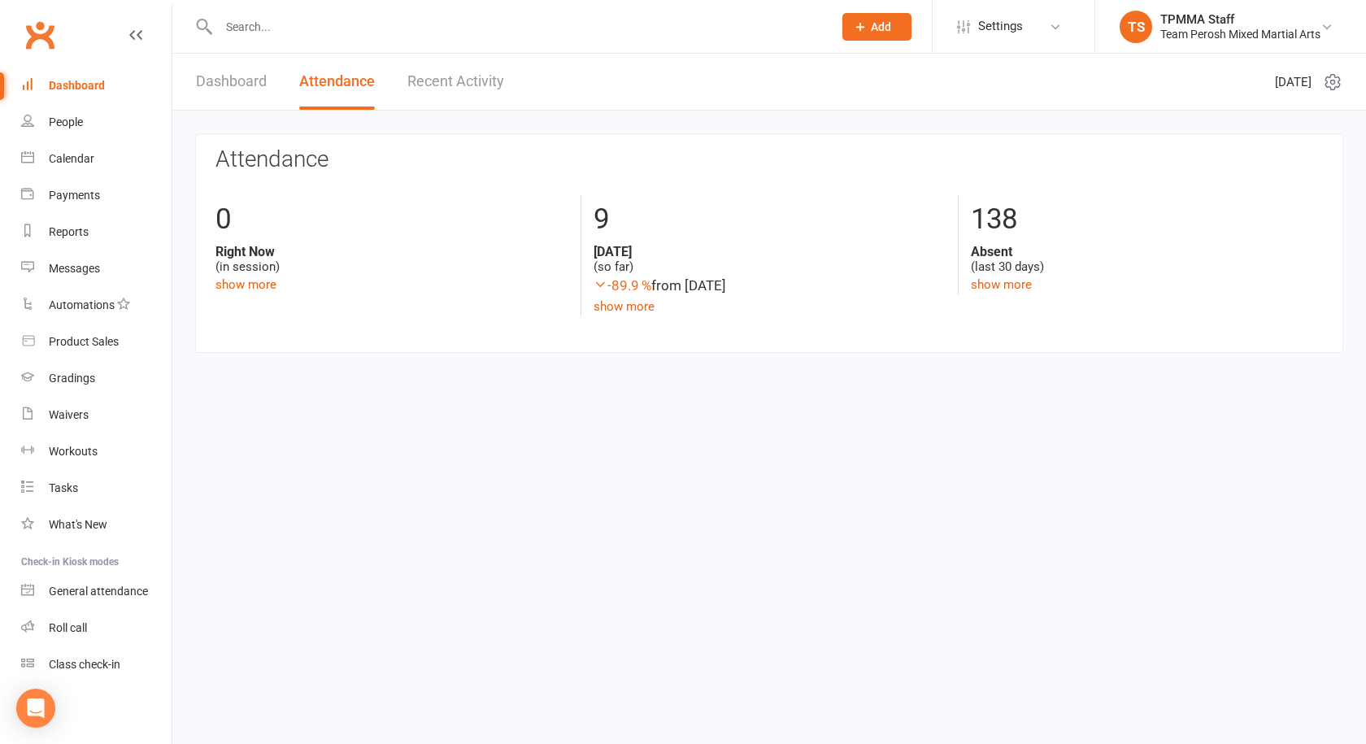
click at [453, 80] on link "Recent Activity" at bounding box center [455, 82] width 97 height 56
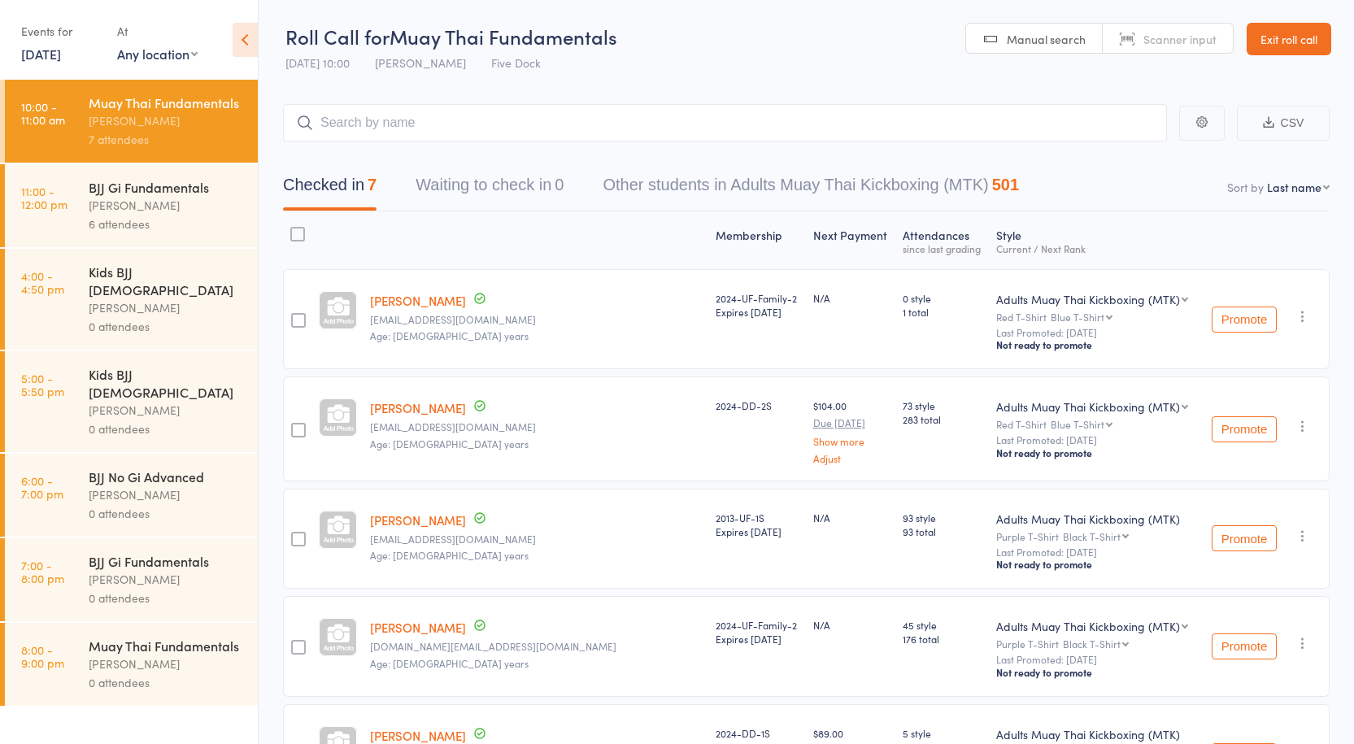
click at [54, 49] on link "[DATE]" at bounding box center [41, 54] width 40 height 18
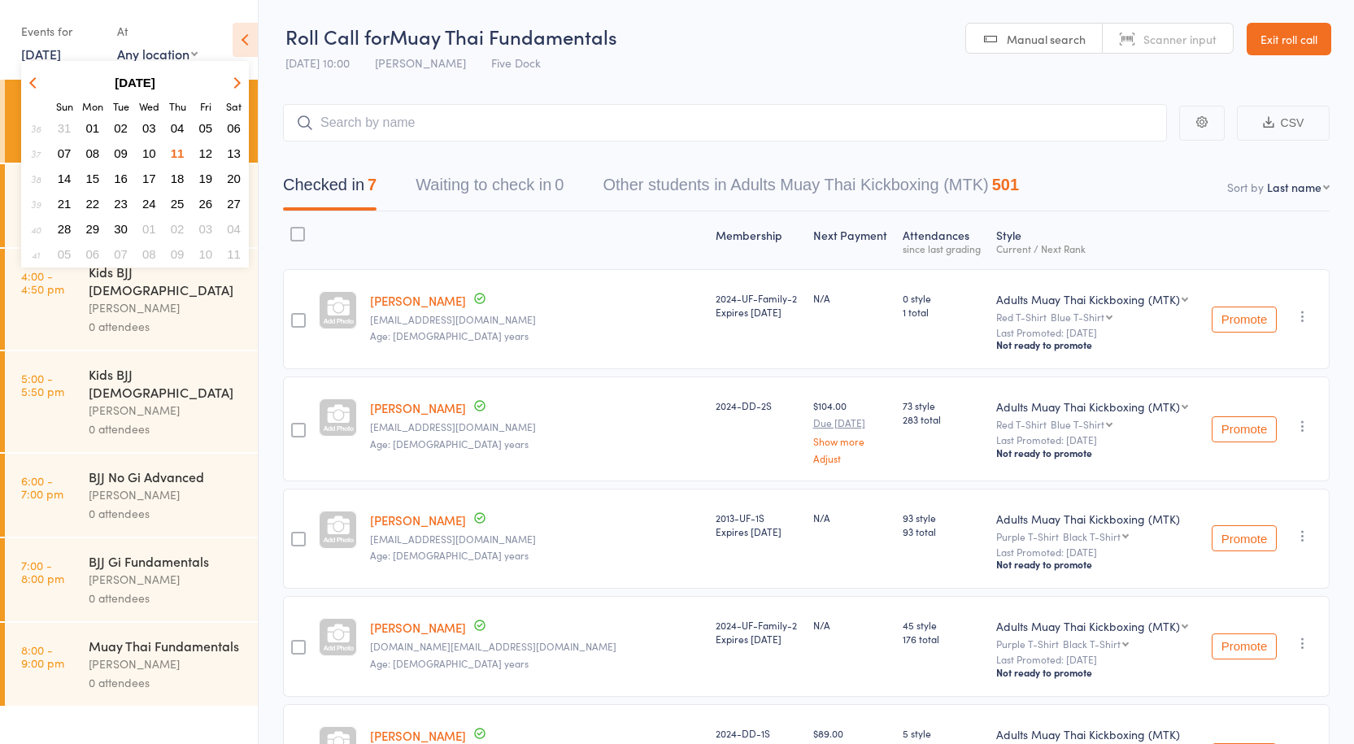
click at [125, 153] on span "09" at bounding box center [121, 153] width 14 height 14
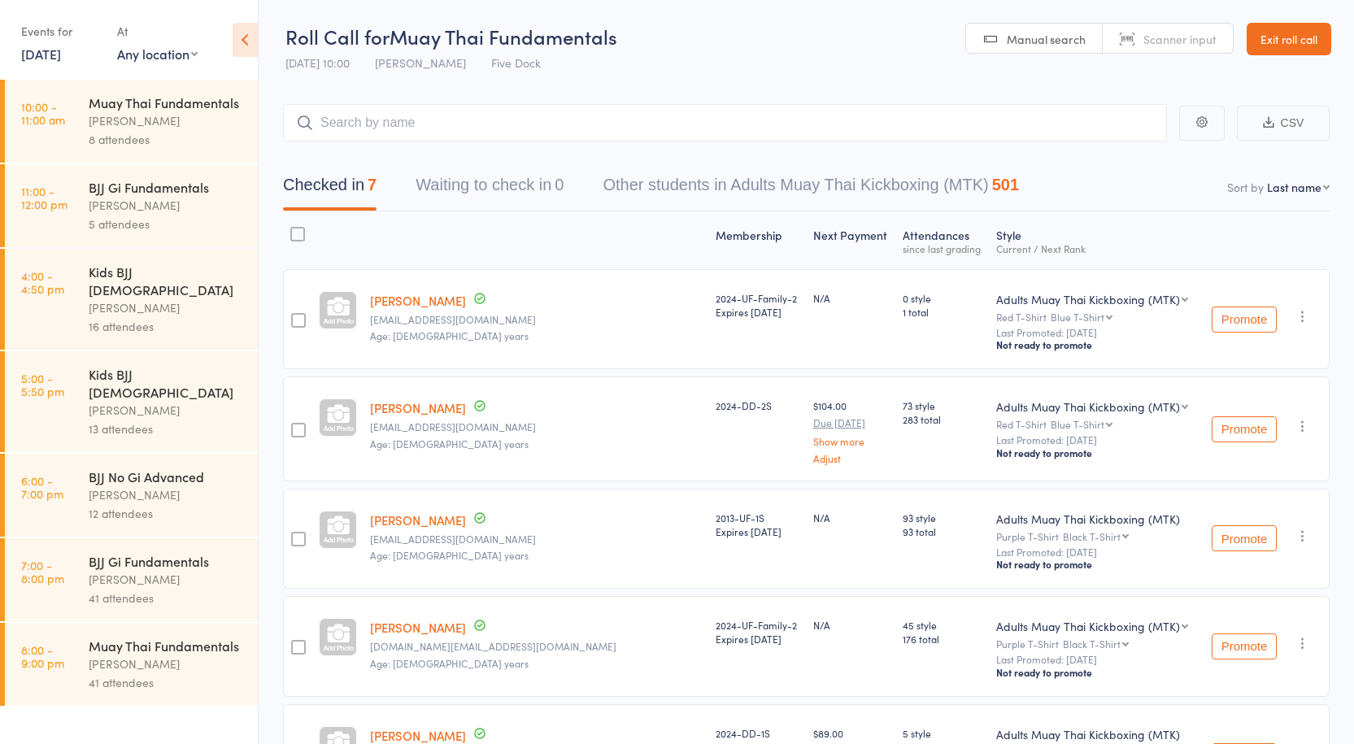
click at [118, 278] on div "Kids BJJ [DEMOGRAPHIC_DATA]" at bounding box center [166, 281] width 155 height 36
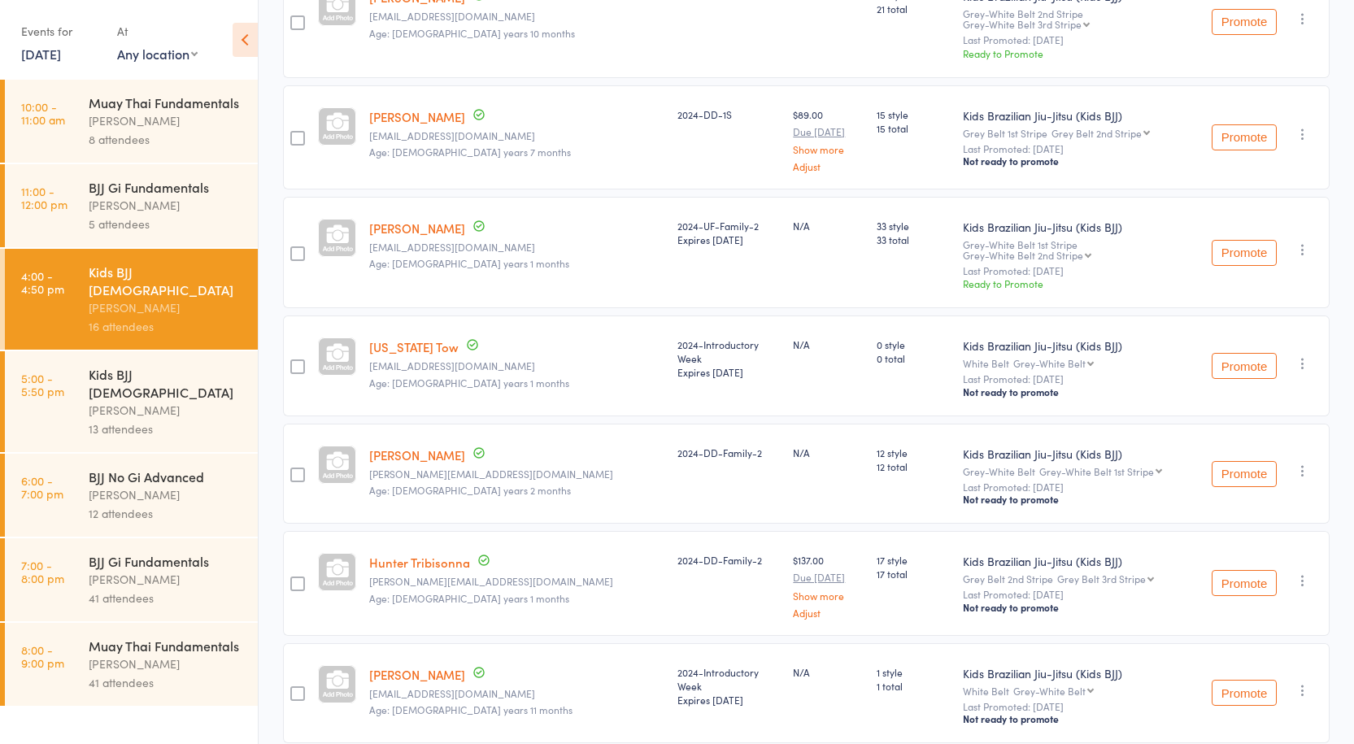
scroll to position [1324, 0]
click at [129, 401] on div "[PERSON_NAME]" at bounding box center [166, 410] width 155 height 19
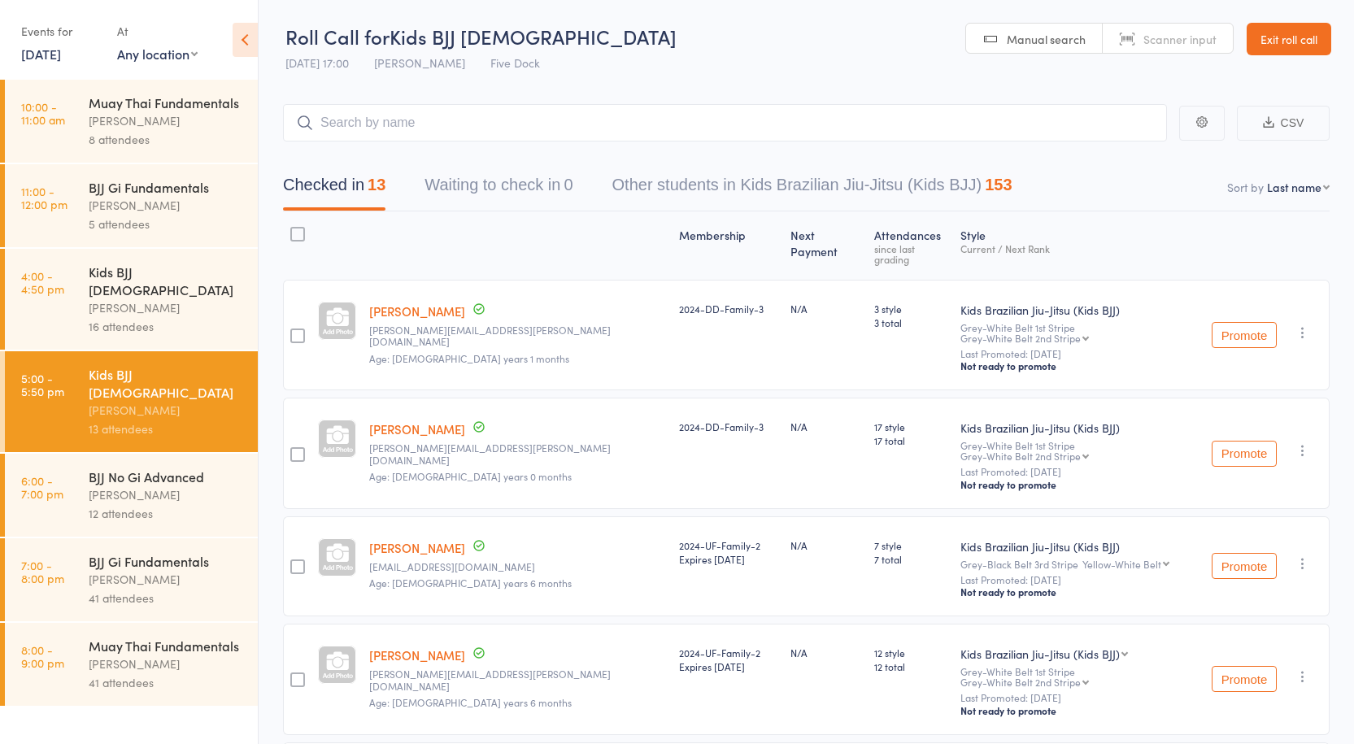
click at [26, 57] on link "[DATE]" at bounding box center [41, 54] width 40 height 18
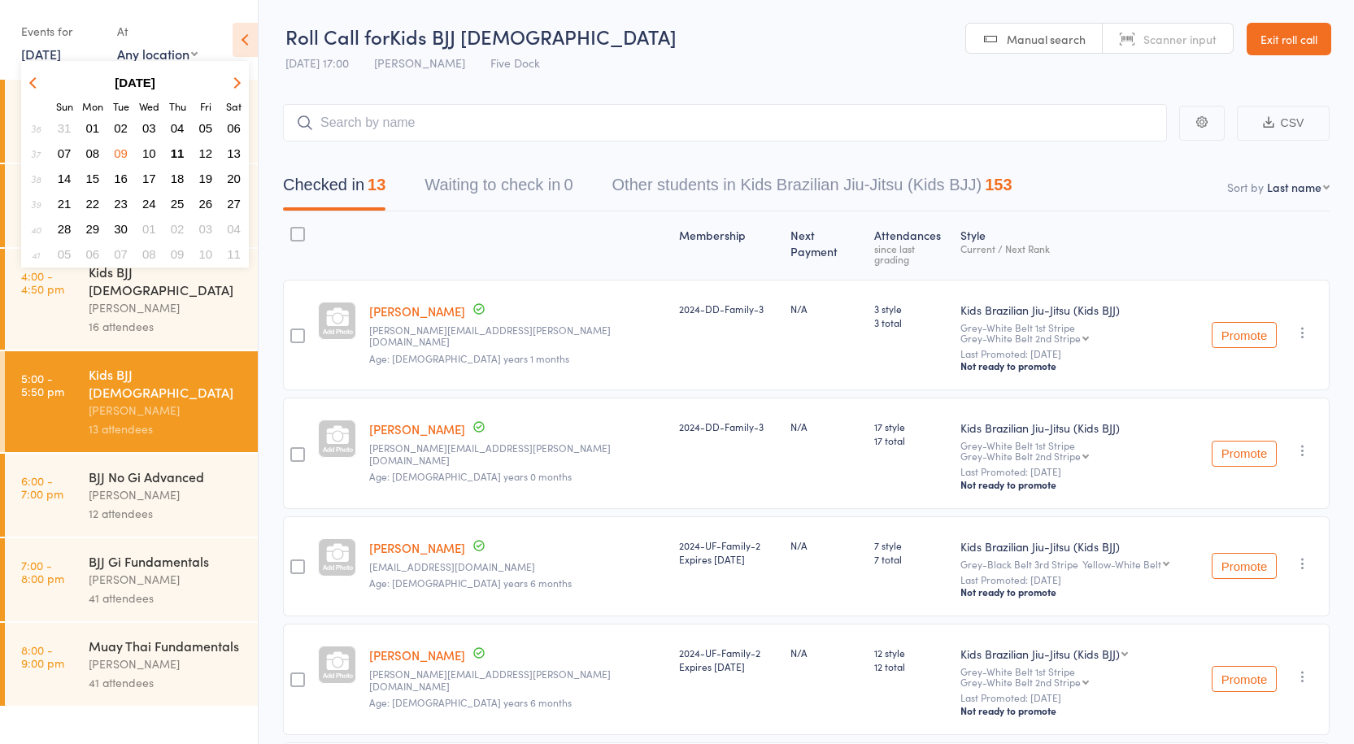
click at [174, 153] on span "11" at bounding box center [178, 153] width 14 height 14
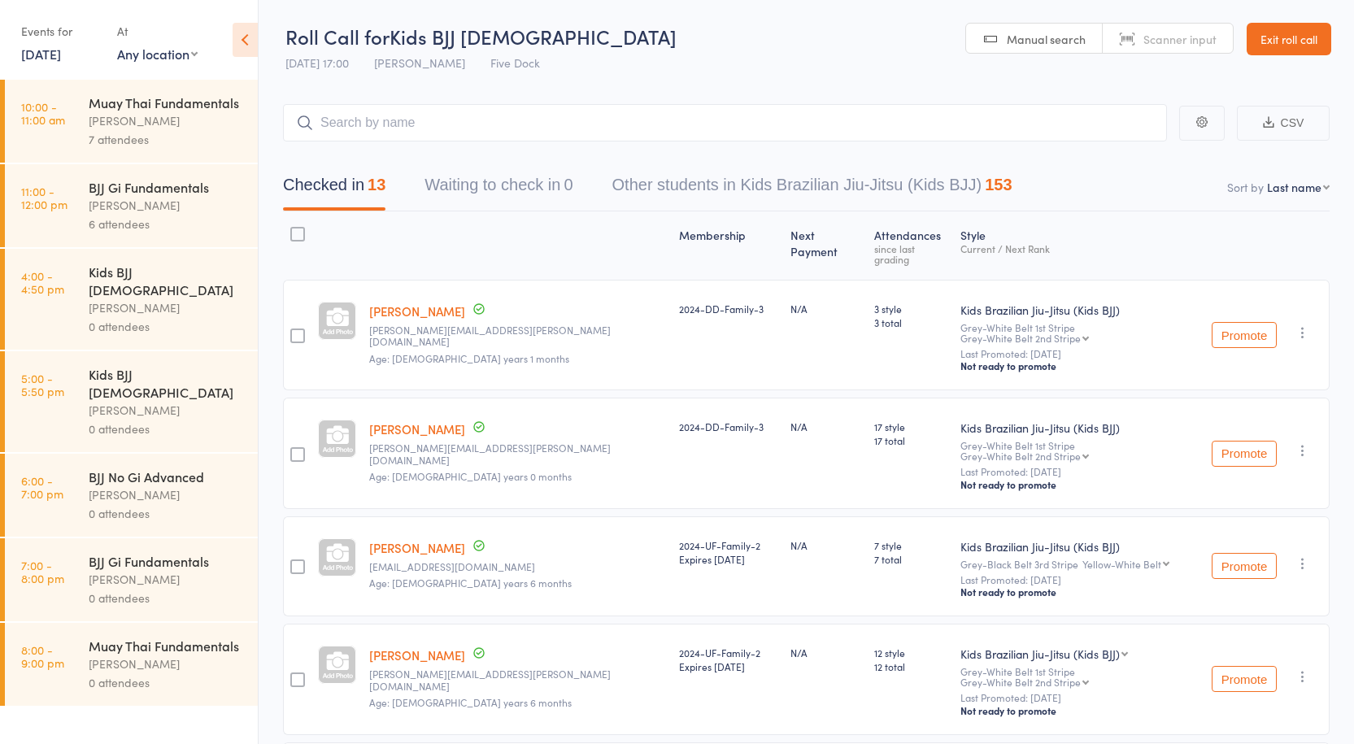
click at [122, 298] on div "[PERSON_NAME]" at bounding box center [166, 307] width 155 height 19
